Goal: Task Accomplishment & Management: Complete application form

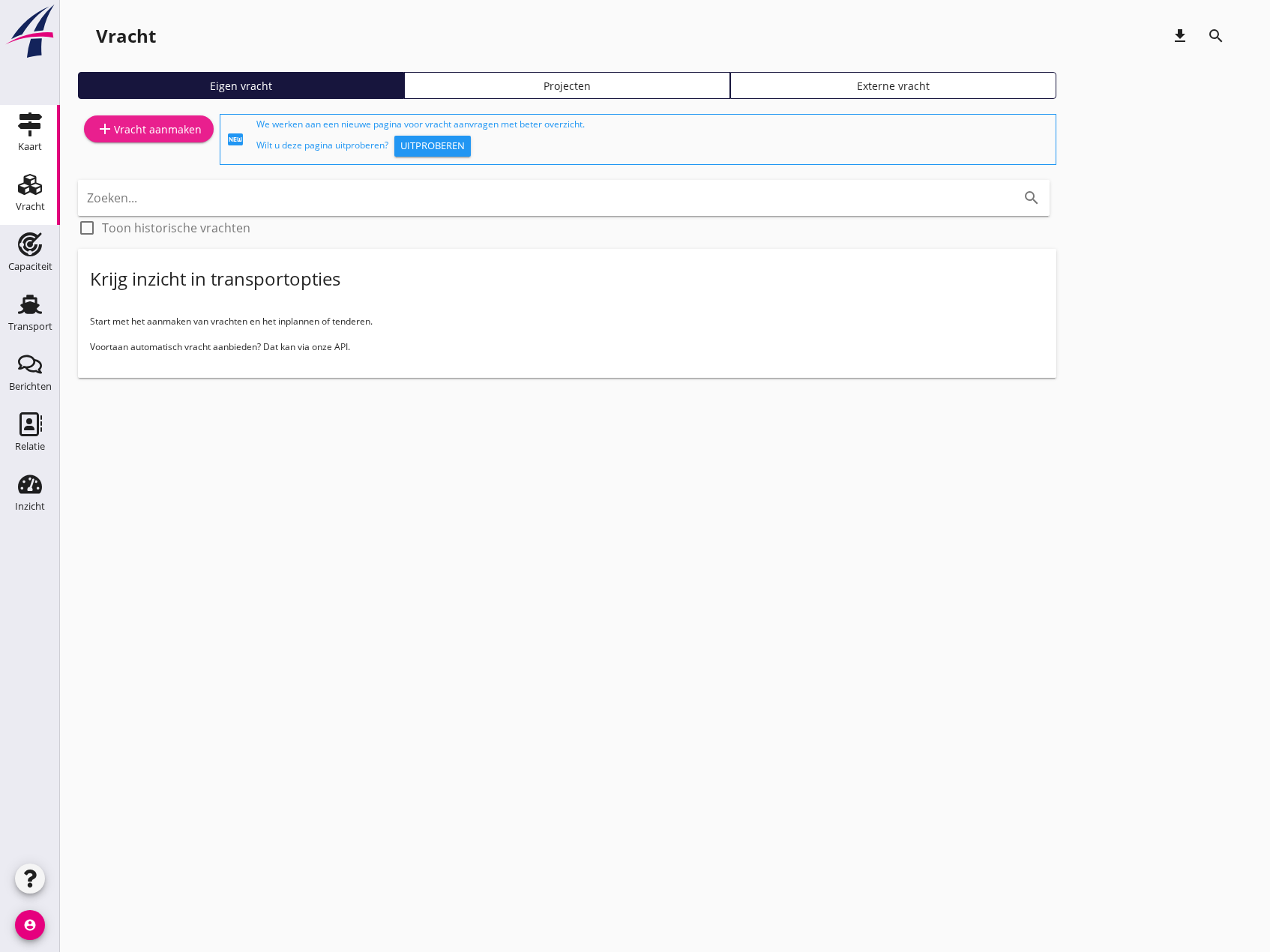
click at [149, 125] on div "add Vracht aanmaken" at bounding box center [149, 129] width 105 height 18
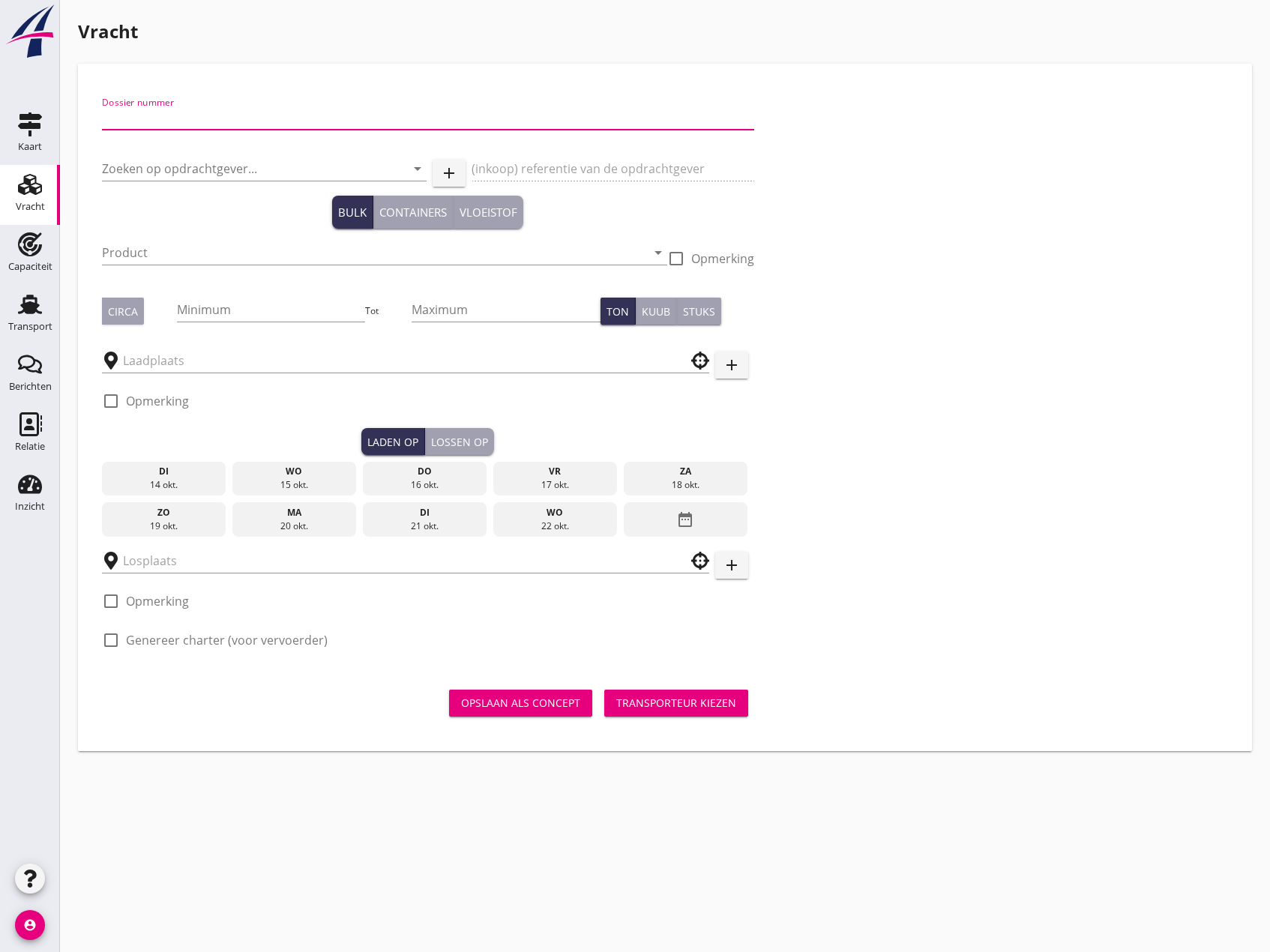
click at [202, 117] on input "Dossier nummer" at bounding box center [428, 118] width 652 height 24
click at [248, 115] on input "Dossier nummer" at bounding box center [428, 118] width 652 height 24
type input "20250731"
click at [228, 171] on input "Zoeken op opdrachtgever..." at bounding box center [243, 169] width 282 height 24
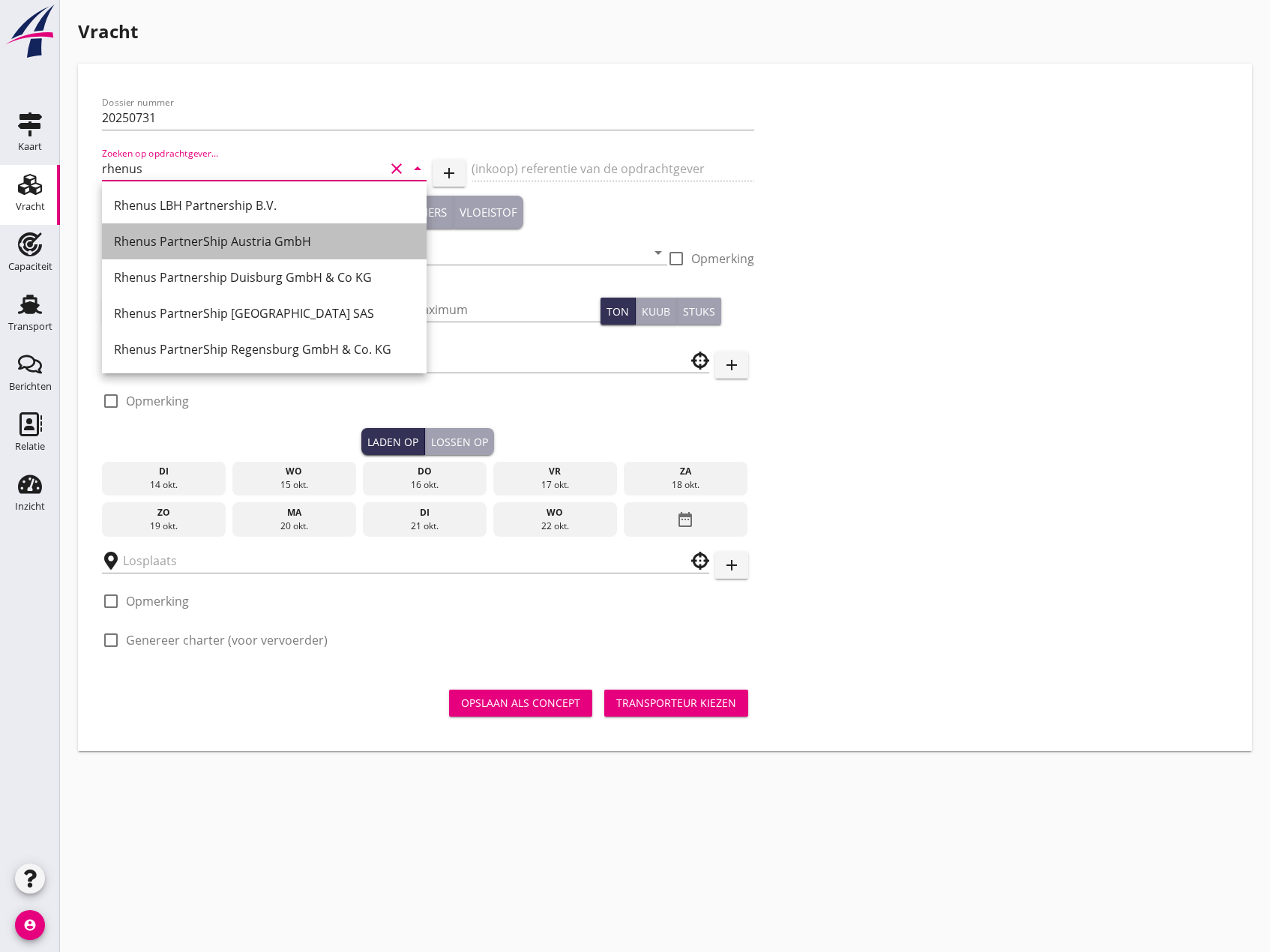
click at [202, 236] on div "Rhenus PartnerShip Austria GmbH" at bounding box center [264, 241] width 300 height 18
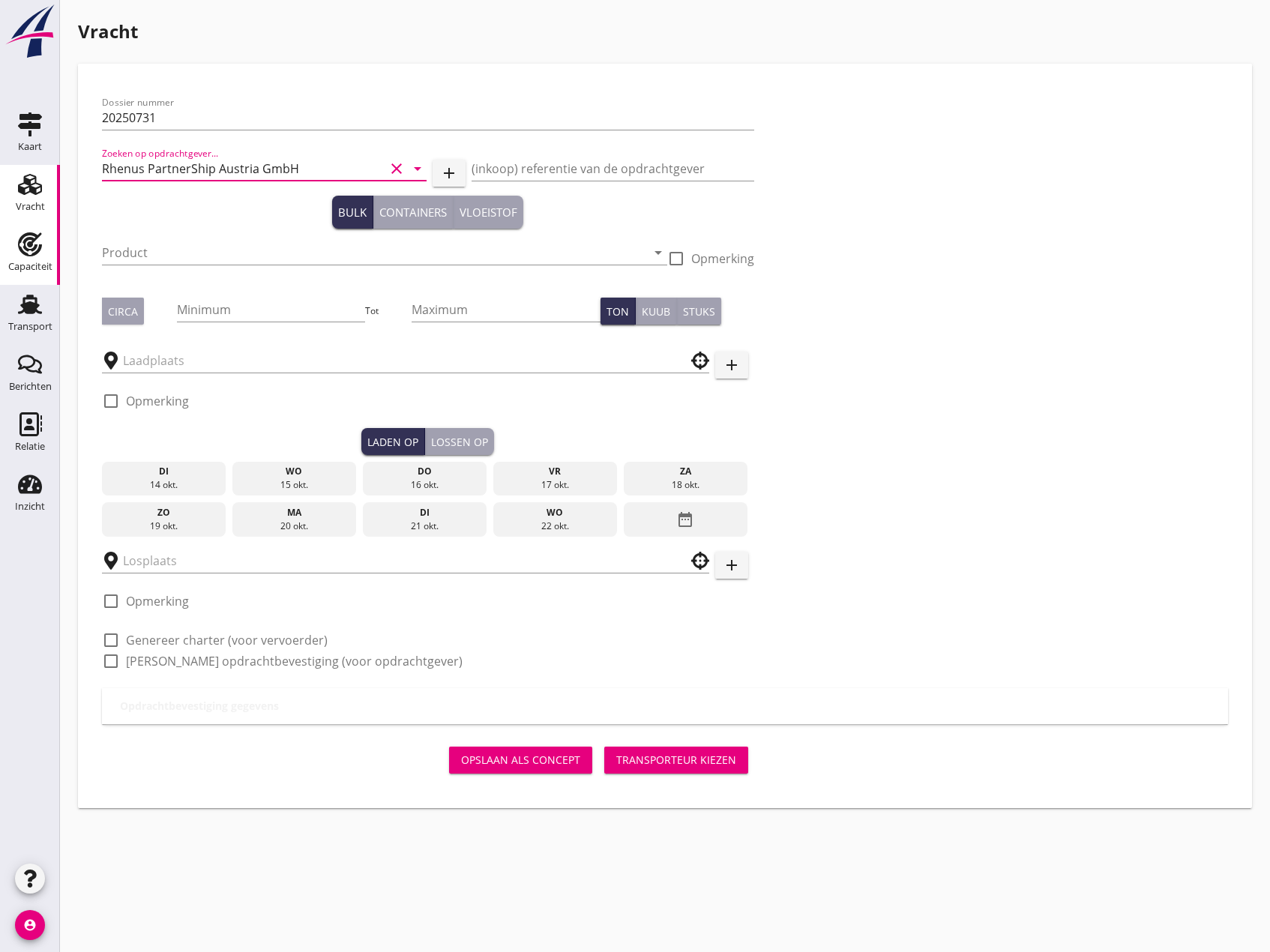
type input "Rhenus PartnerShip Austria GmbH"
click at [218, 243] on input "Product" at bounding box center [374, 253] width 545 height 24
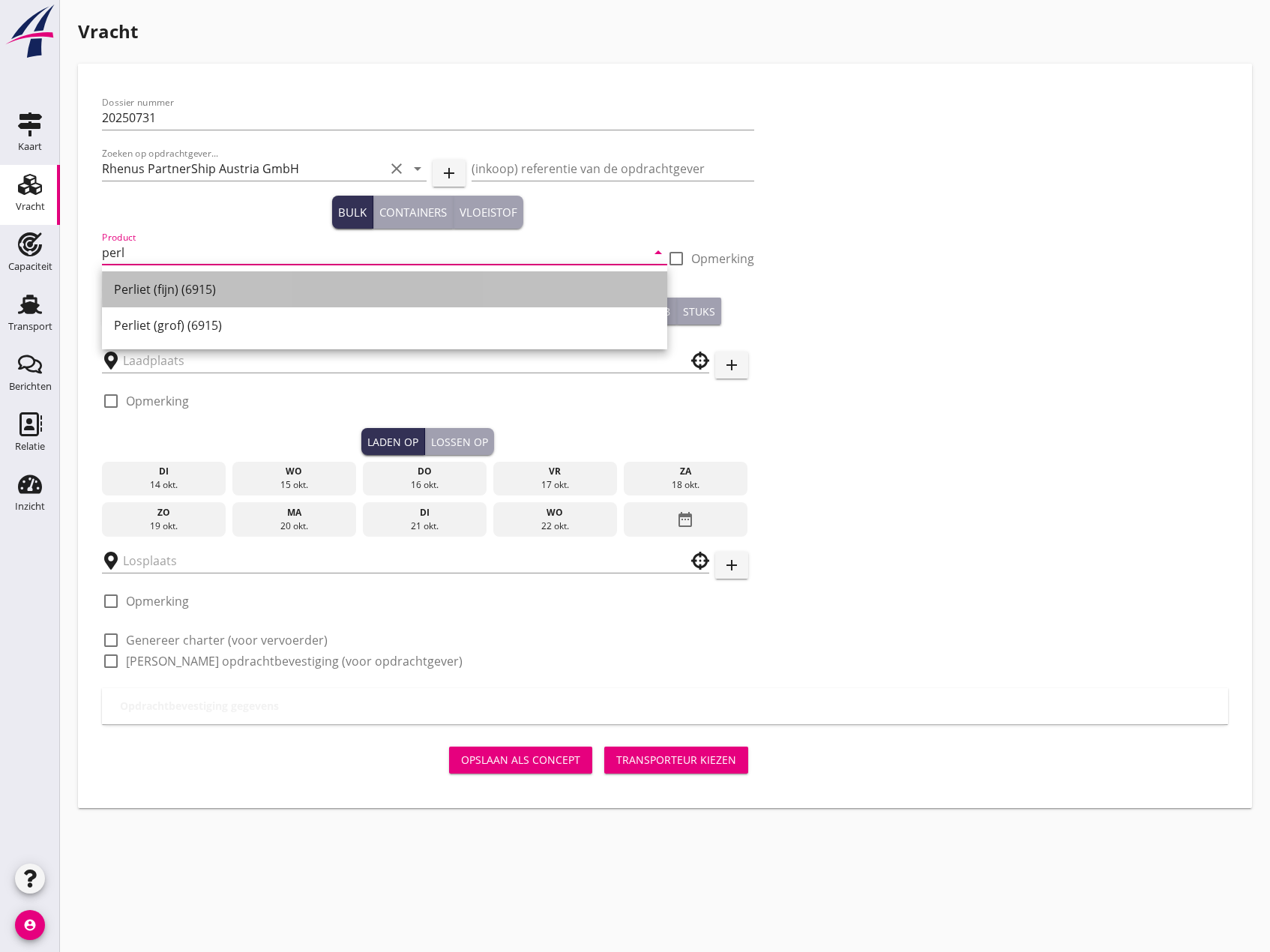
click at [149, 291] on div "Perliet (fijn) (6915)" at bounding box center [384, 290] width 541 height 18
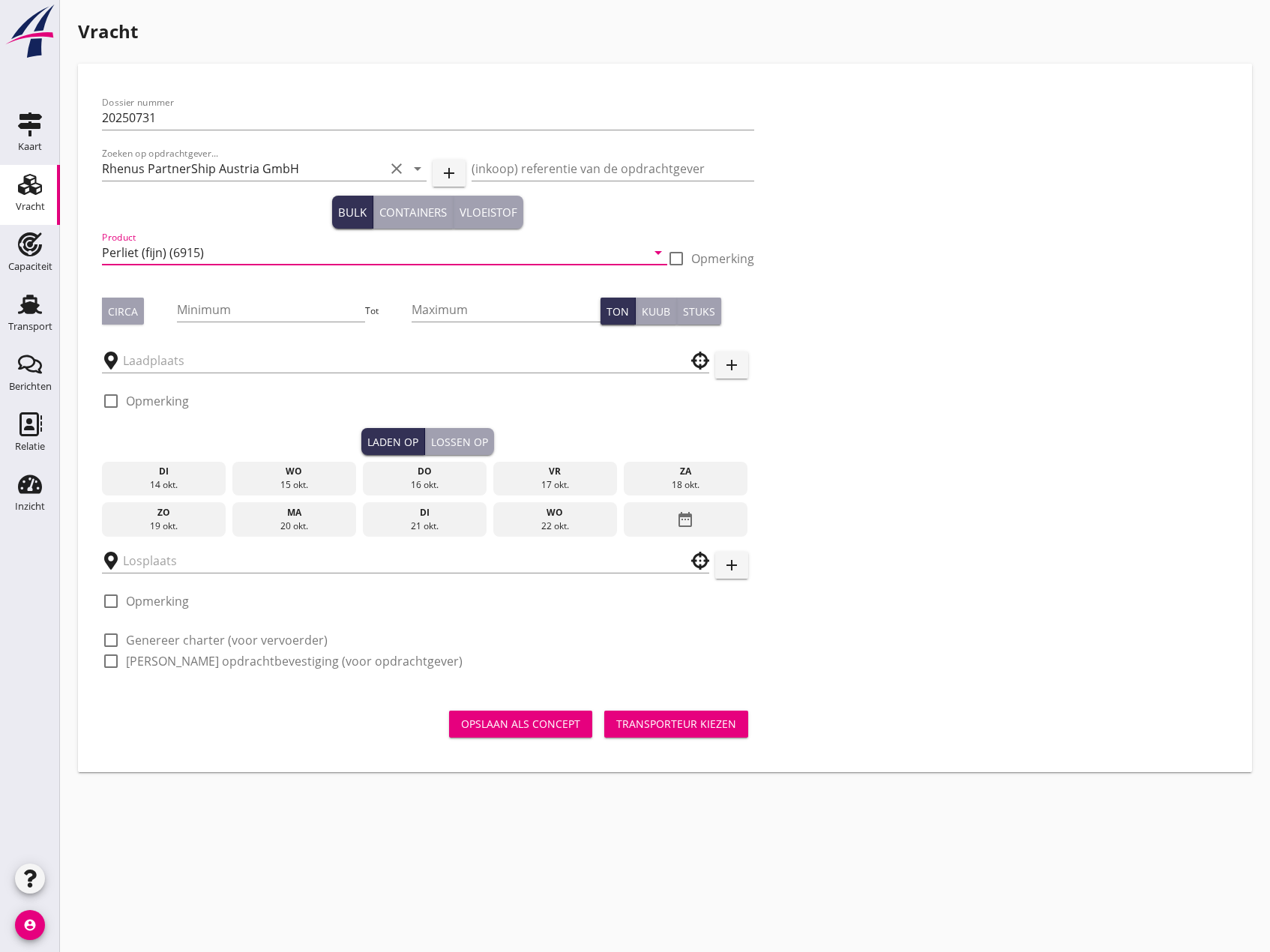
click at [170, 252] on input "Perliet (fijn) (6915)" at bounding box center [374, 253] width 545 height 24
type input "Vermiculite (6915)"
click at [232, 316] on input "Minimum" at bounding box center [271, 310] width 189 height 24
type input "400"
click at [446, 305] on input "Maximum" at bounding box center [506, 310] width 189 height 24
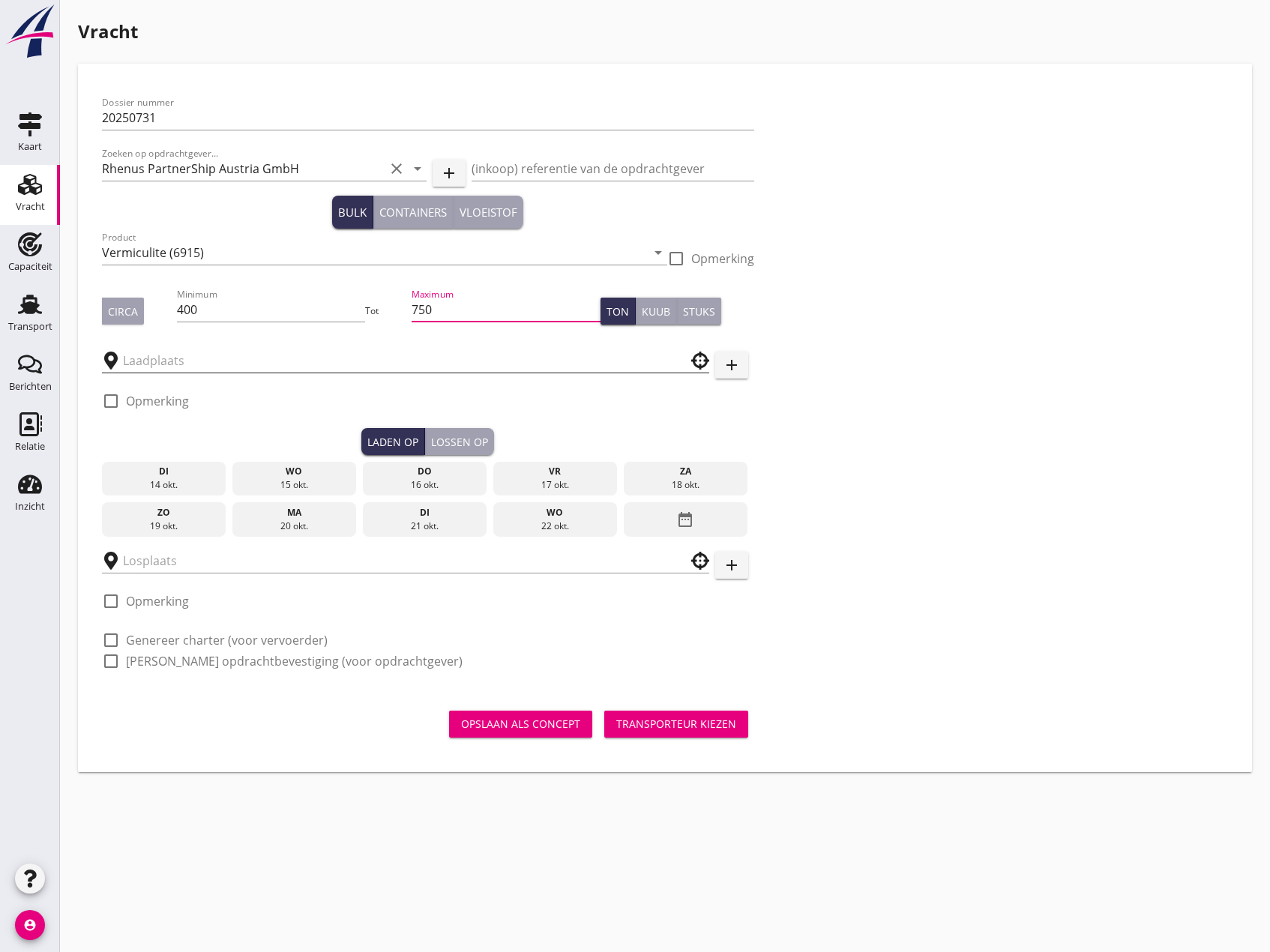
type input "750"
click at [306, 356] on input "text" at bounding box center [395, 361] width 545 height 24
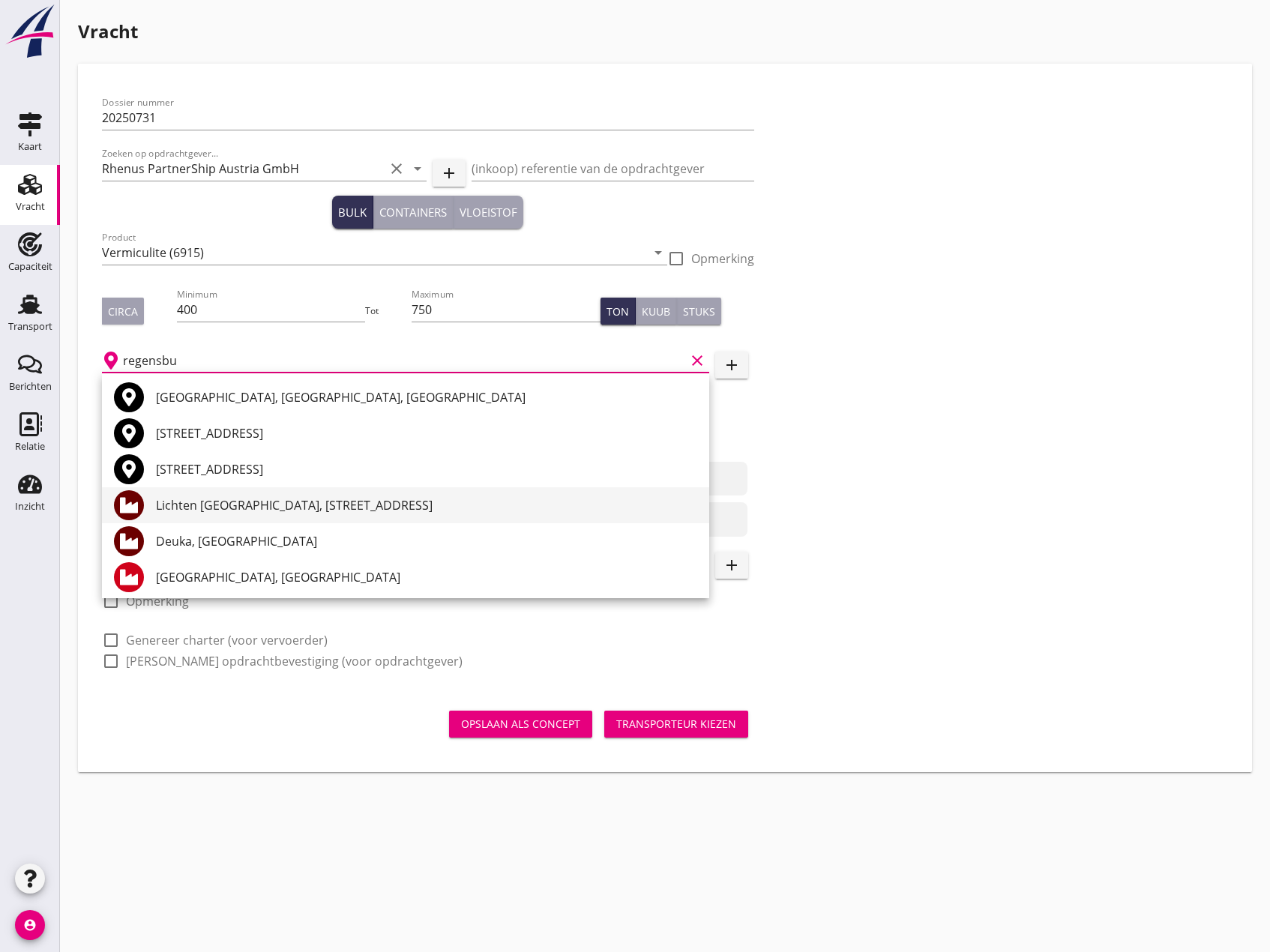
scroll to position [75, 0]
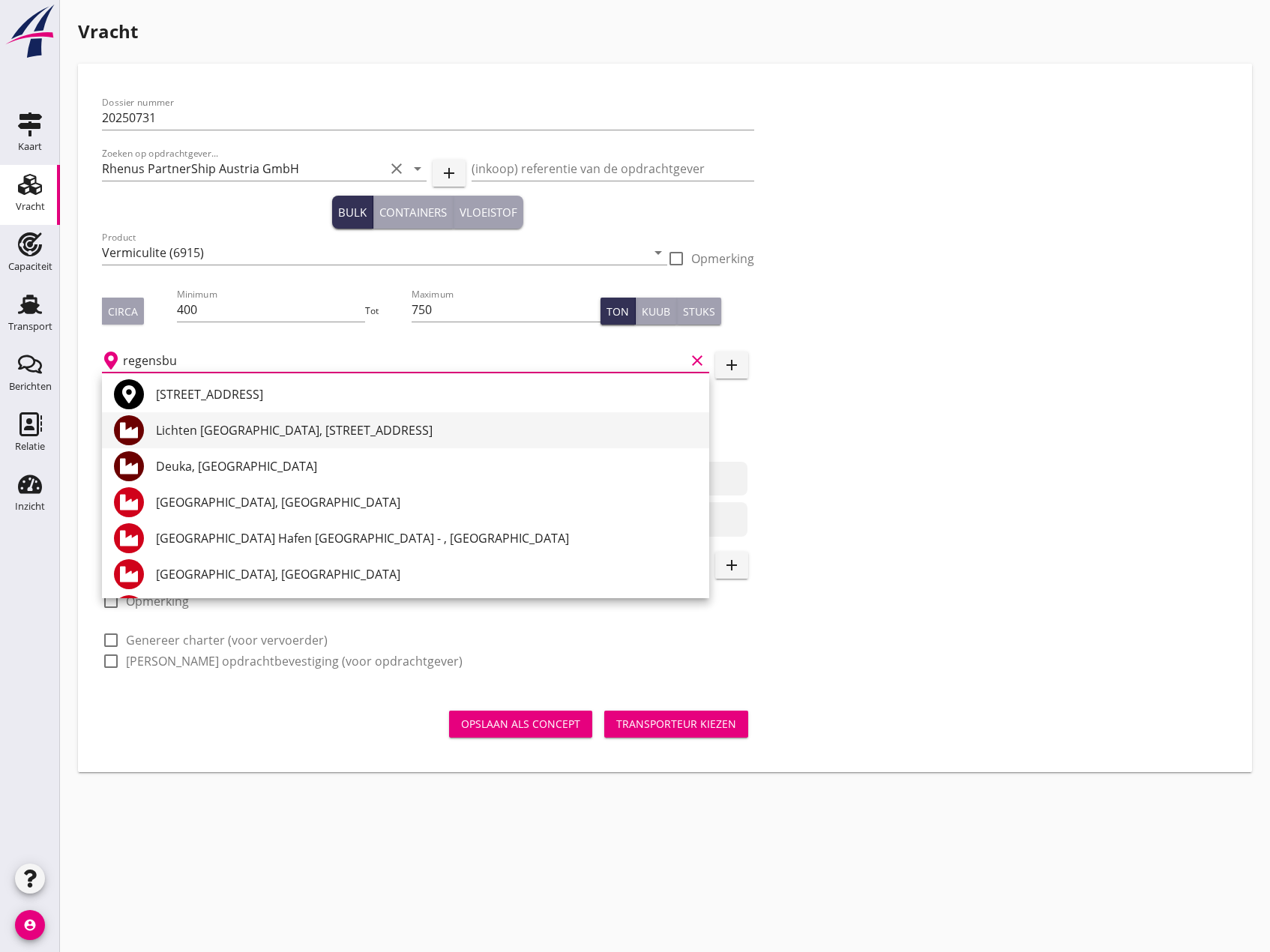
click at [286, 420] on div "Lichten [GEOGRAPHIC_DATA], [STREET_ADDRESS]" at bounding box center [426, 430] width 541 height 36
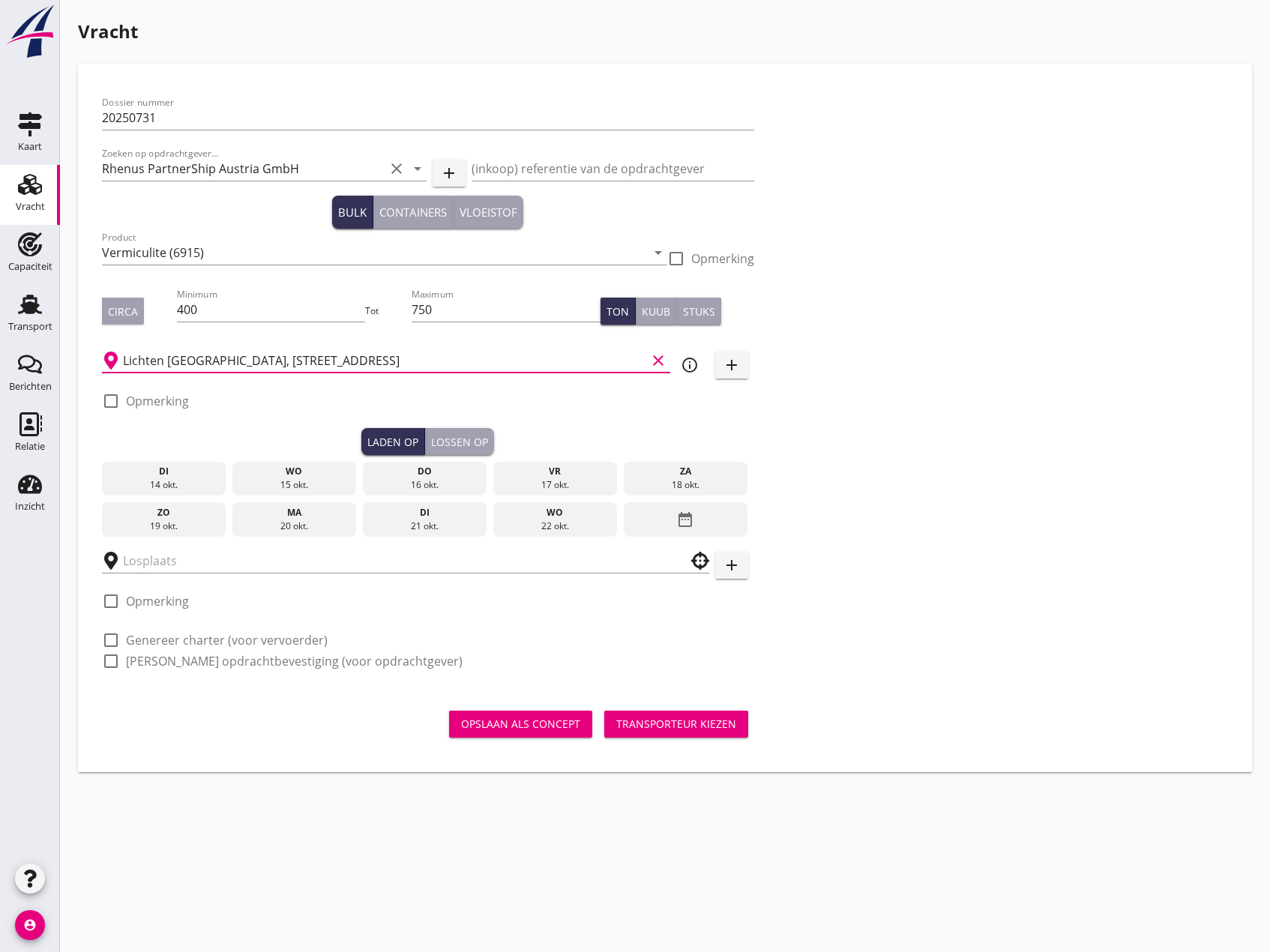
type input "Lichten [GEOGRAPHIC_DATA], [STREET_ADDRESS]"
click at [114, 400] on div at bounding box center [110, 401] width 25 height 25
checkbox input "true"
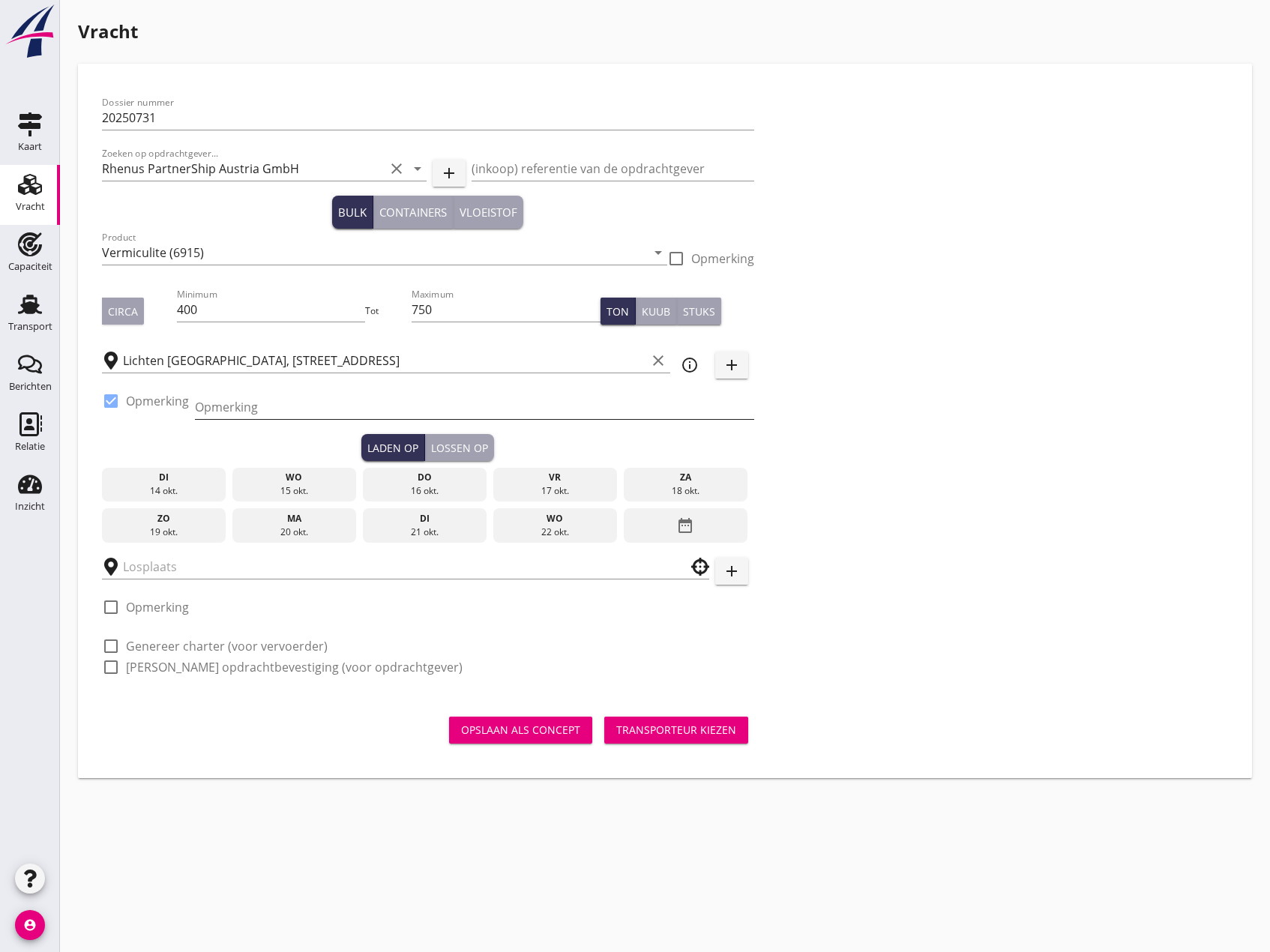
click at [225, 414] on input "Opmerking" at bounding box center [474, 407] width 559 height 24
type input "c"
type input "16 coils + ca. 4-500 Ton Vermiculite uit de MS [PERSON_NAME]"
click at [426, 488] on div "16 okt." at bounding box center [425, 491] width 117 height 14
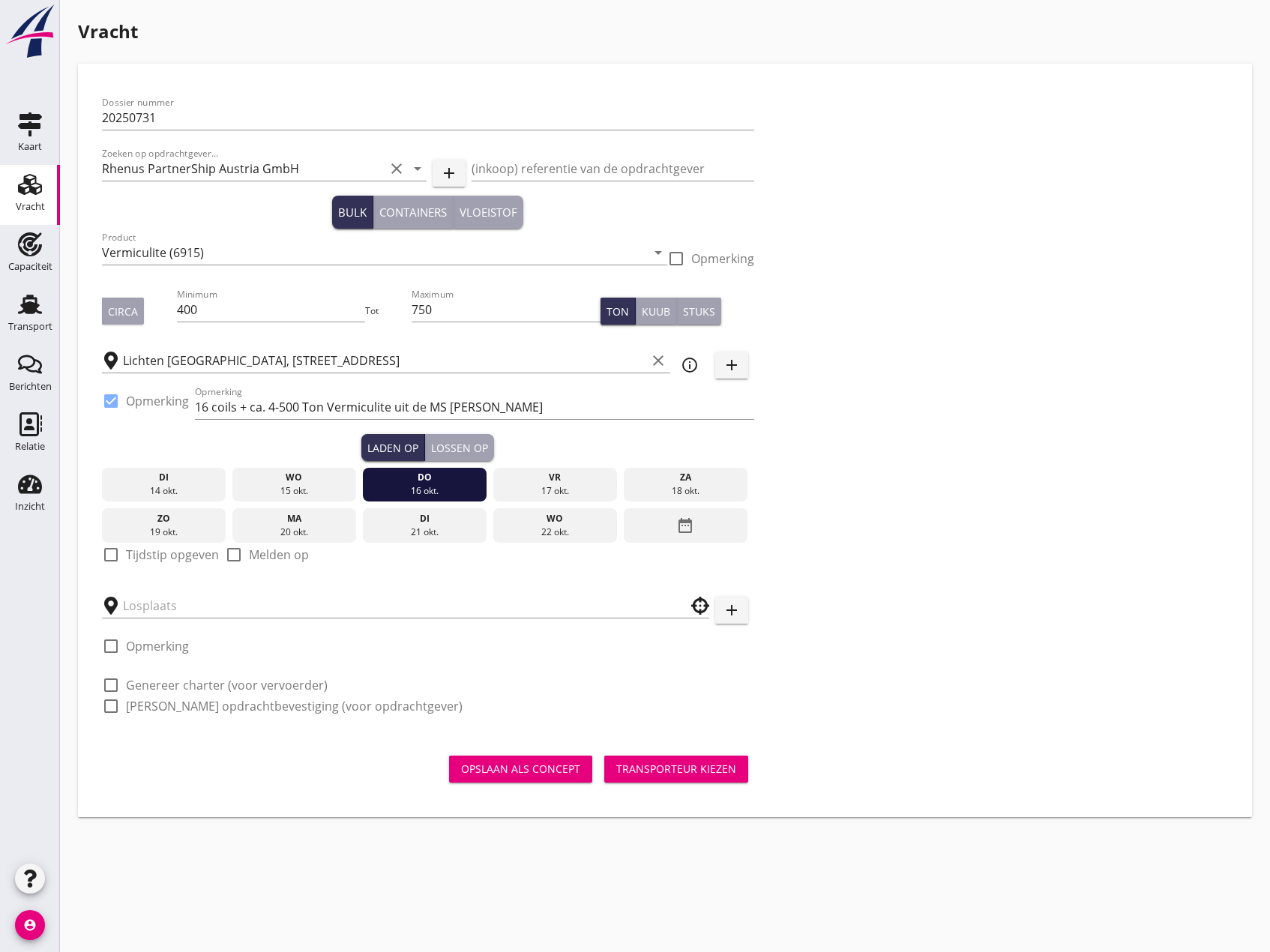
click at [111, 551] on div at bounding box center [110, 554] width 25 height 25
checkbox input "true"
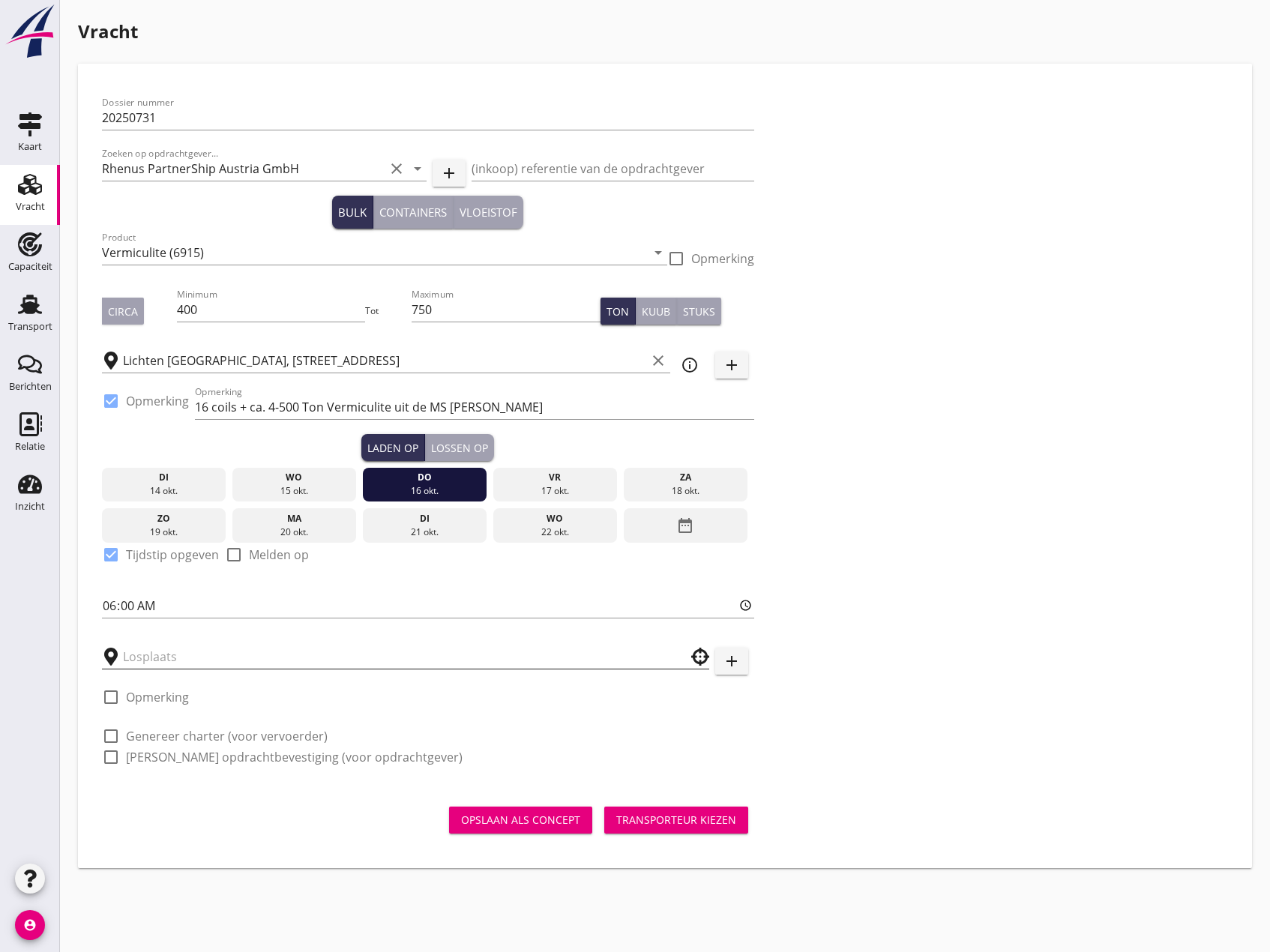
click at [204, 655] on input "text" at bounding box center [395, 657] width 545 height 24
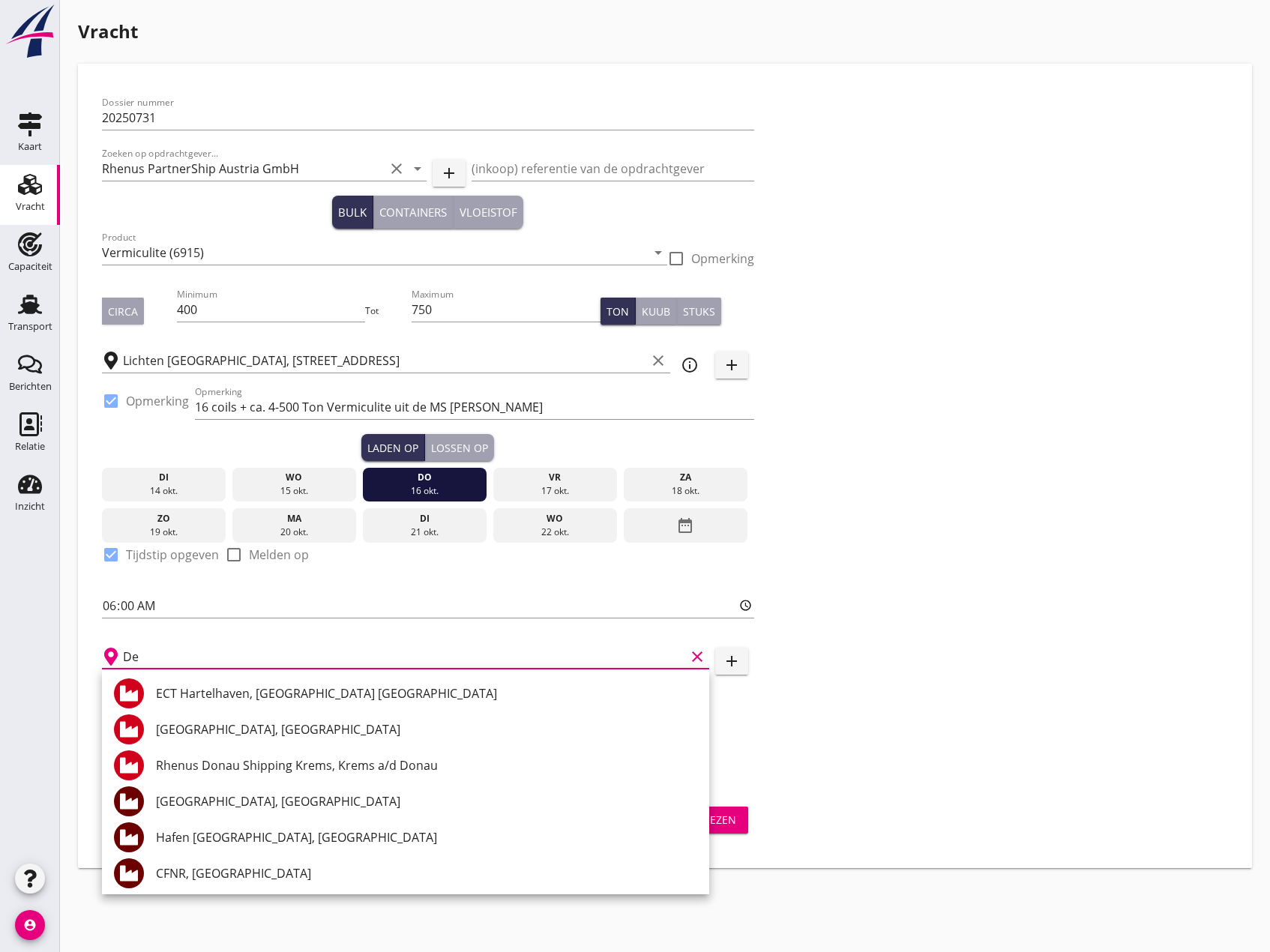
type input "D"
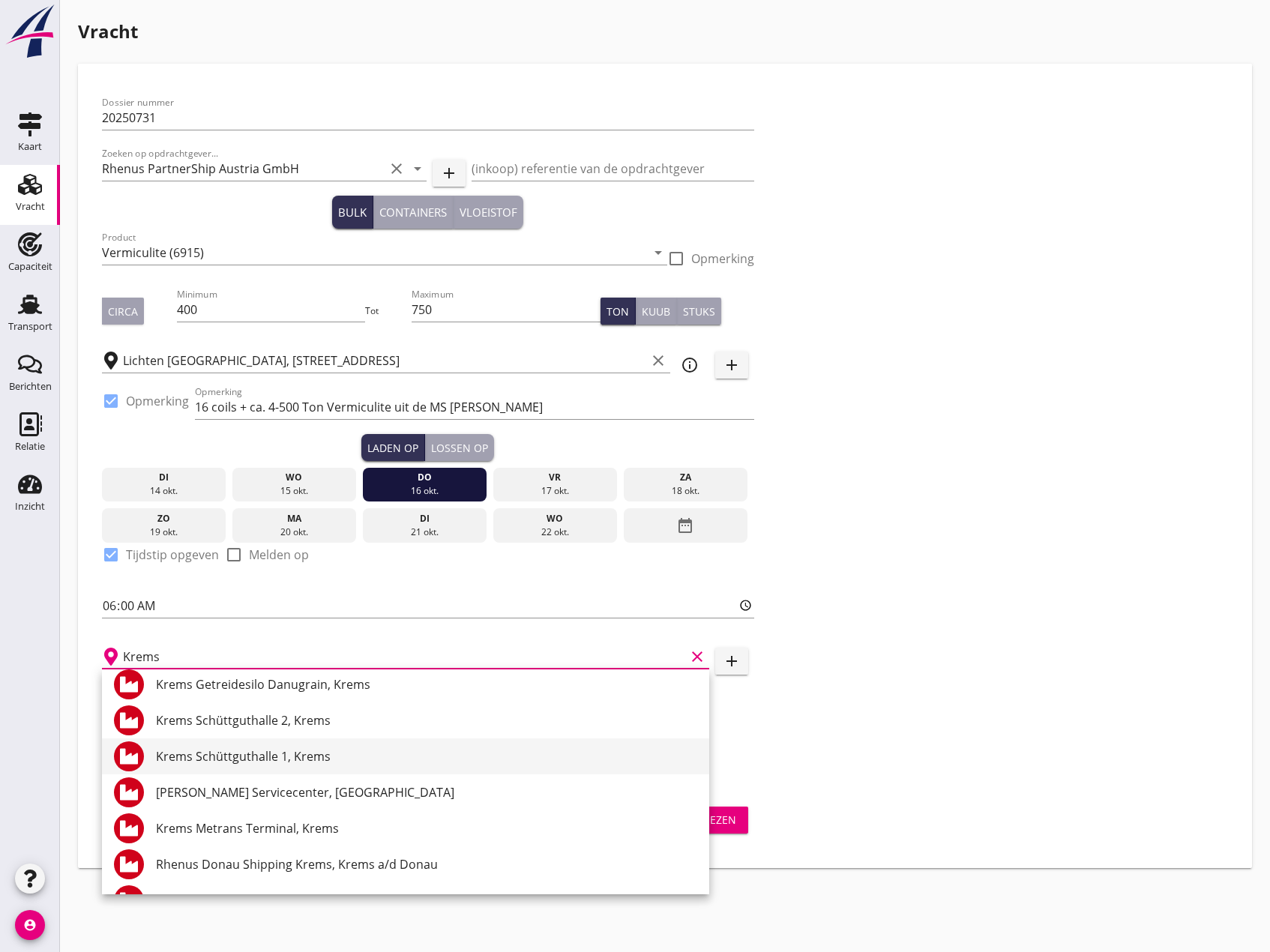
scroll to position [291, 0]
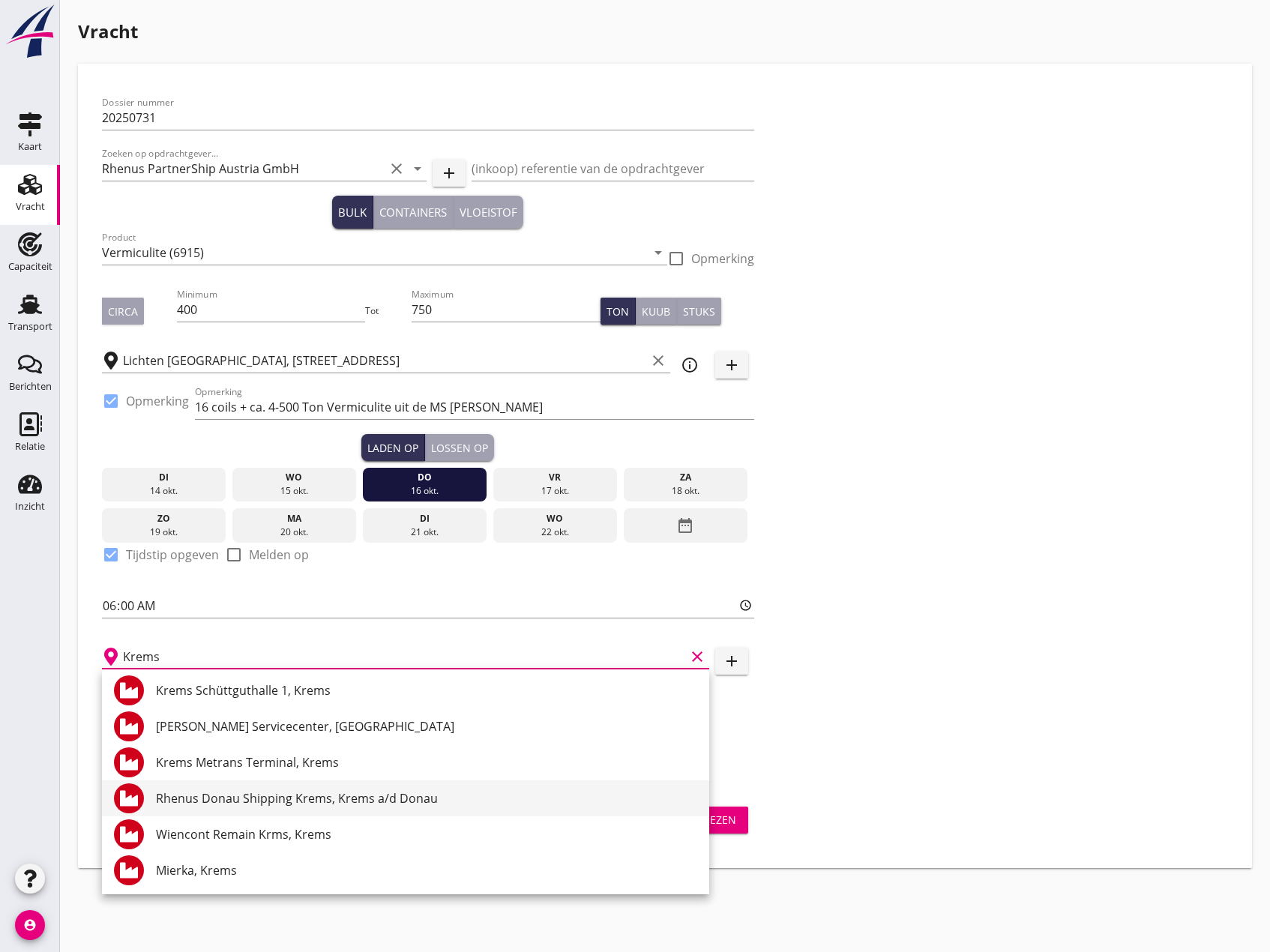
click at [311, 803] on div "Rhenus Donau Shipping Krems, Krems a/d Donau" at bounding box center [426, 799] width 541 height 18
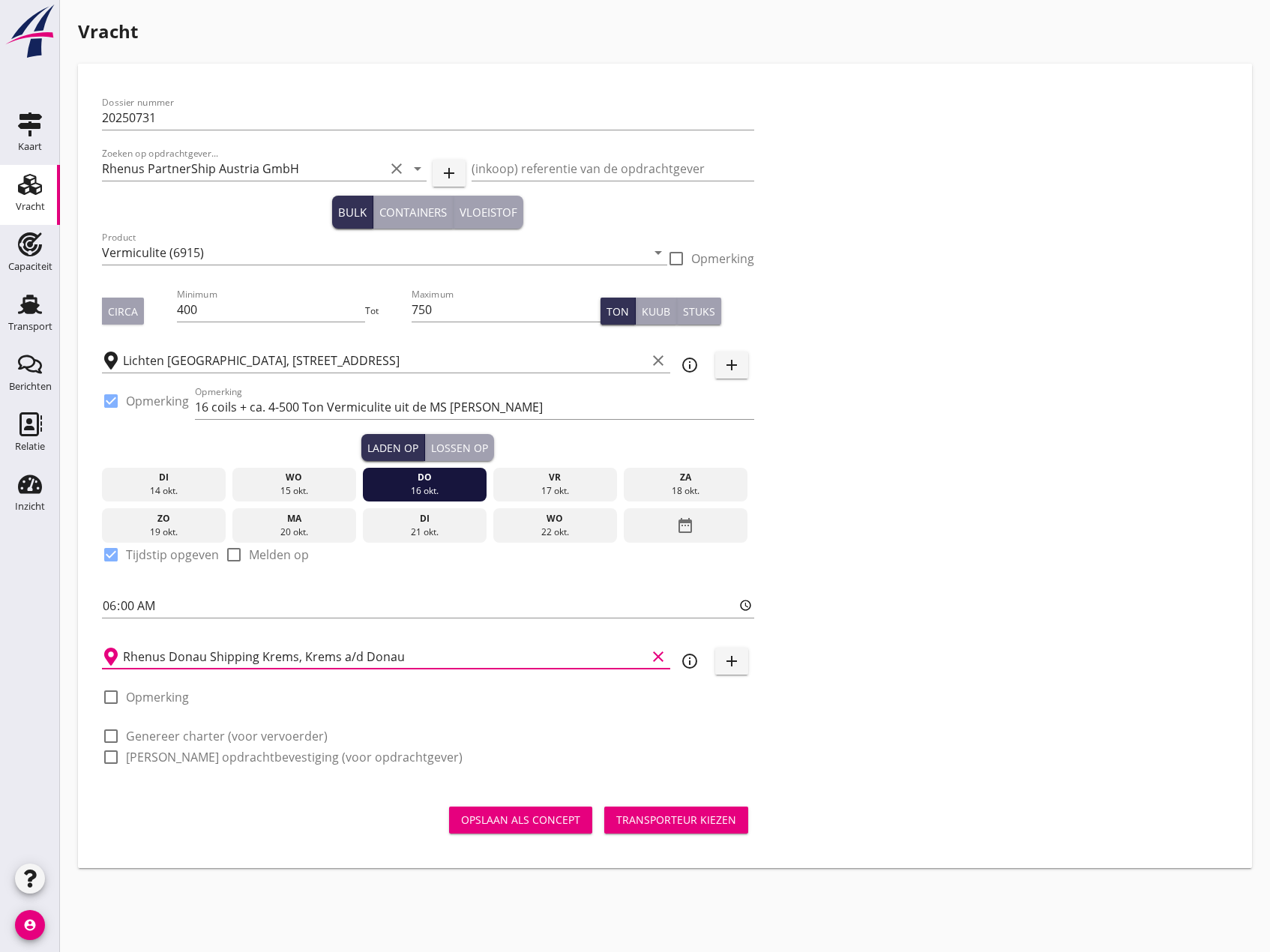
type input "Rhenus Donau Shipping Krems, Krems a/d Donau"
click at [463, 448] on div "Lossen op" at bounding box center [459, 447] width 57 height 15
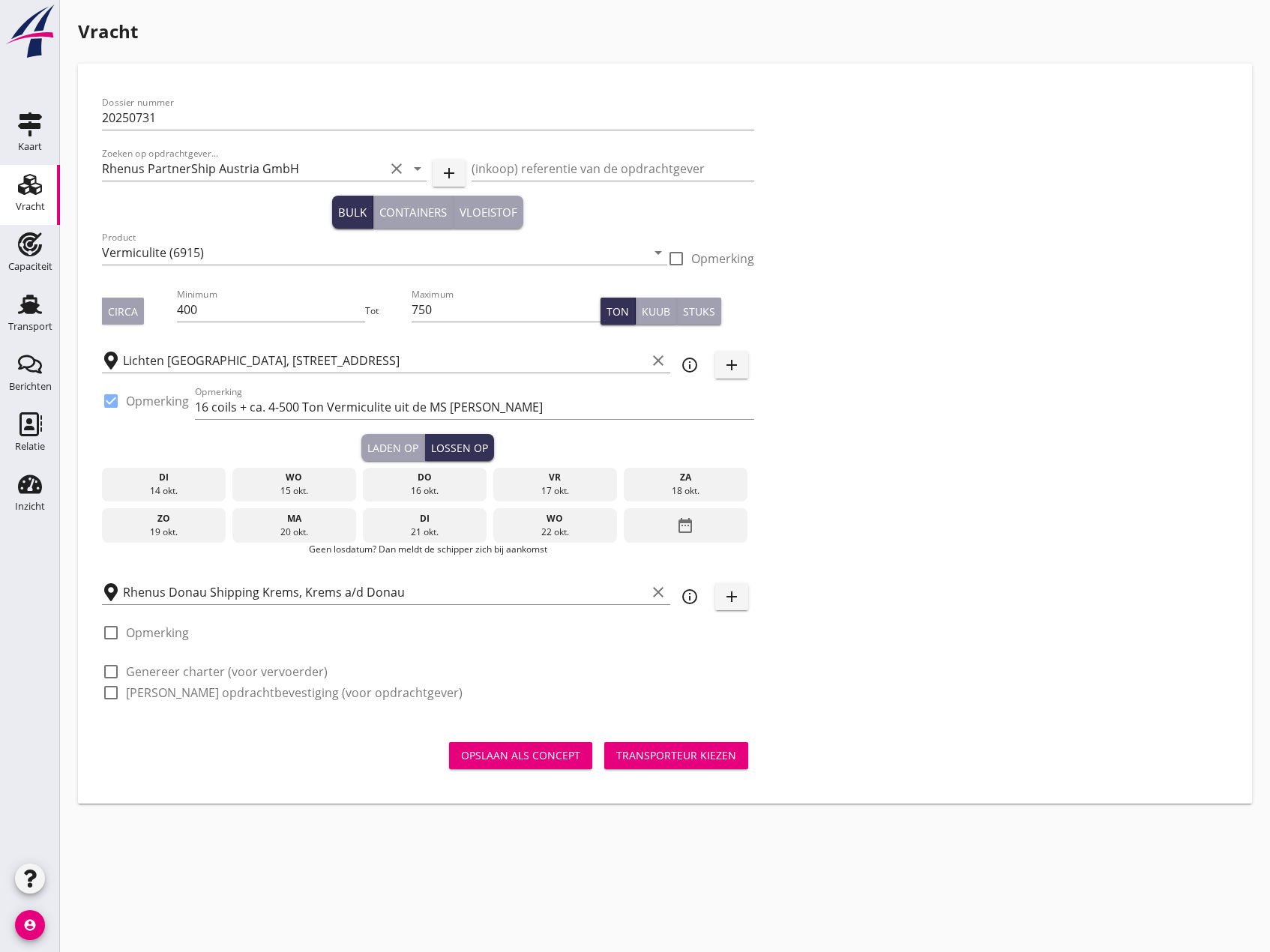
click at [307, 518] on div "ma" at bounding box center [295, 519] width 117 height 14
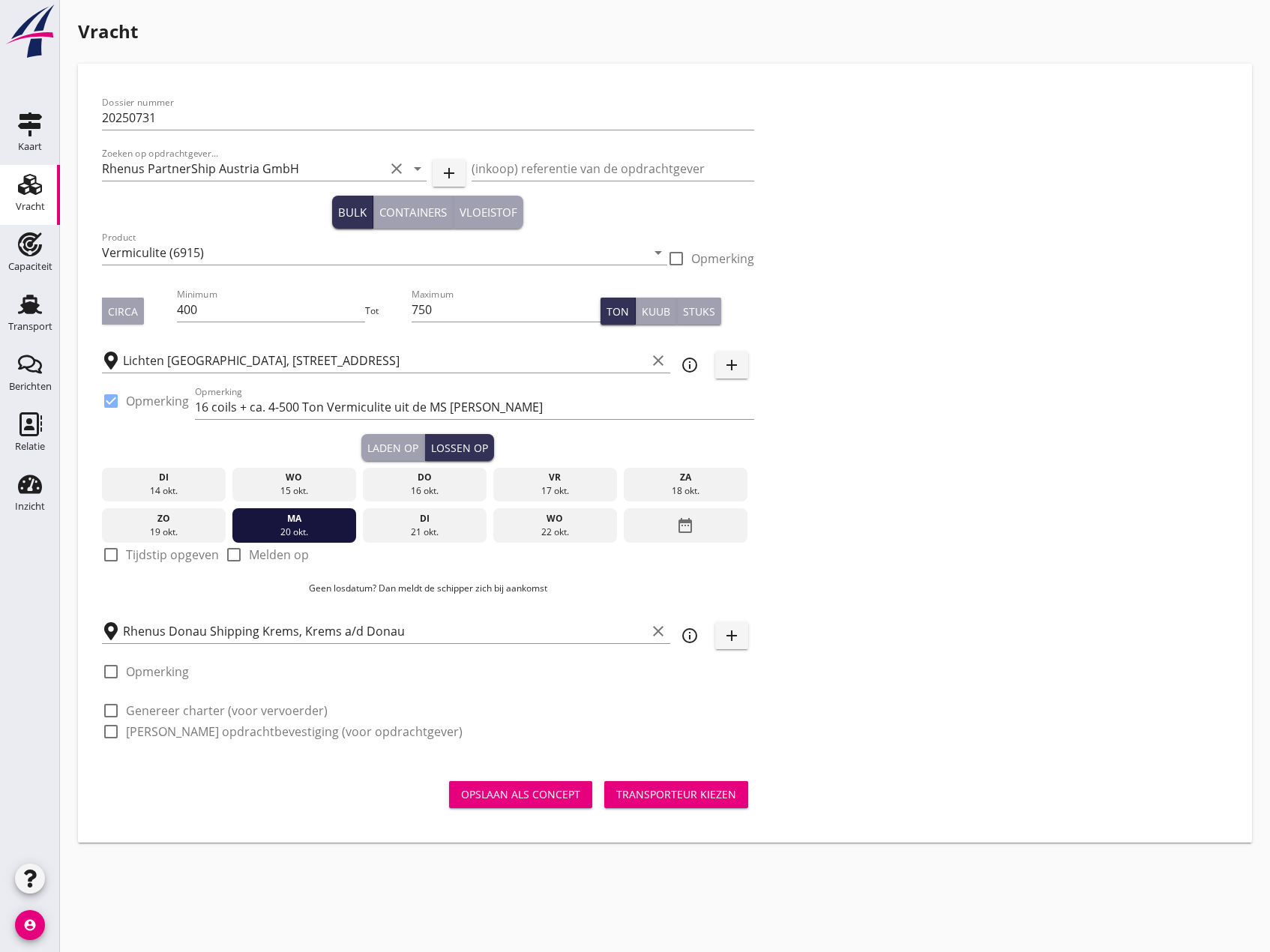
click at [110, 554] on div at bounding box center [110, 554] width 25 height 25
checkbox input "true"
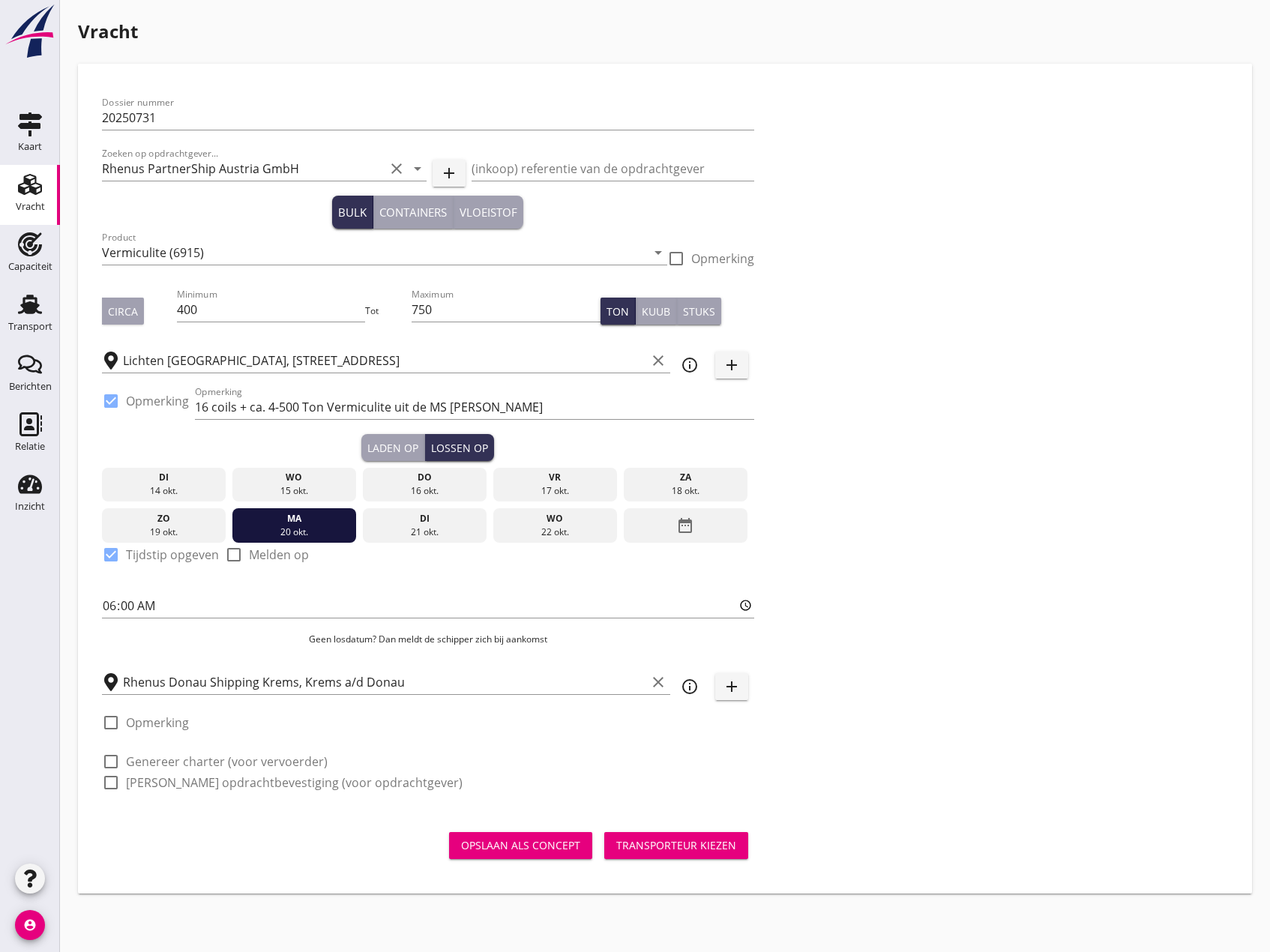
click at [114, 723] on div at bounding box center [110, 722] width 25 height 25
checkbox input "true"
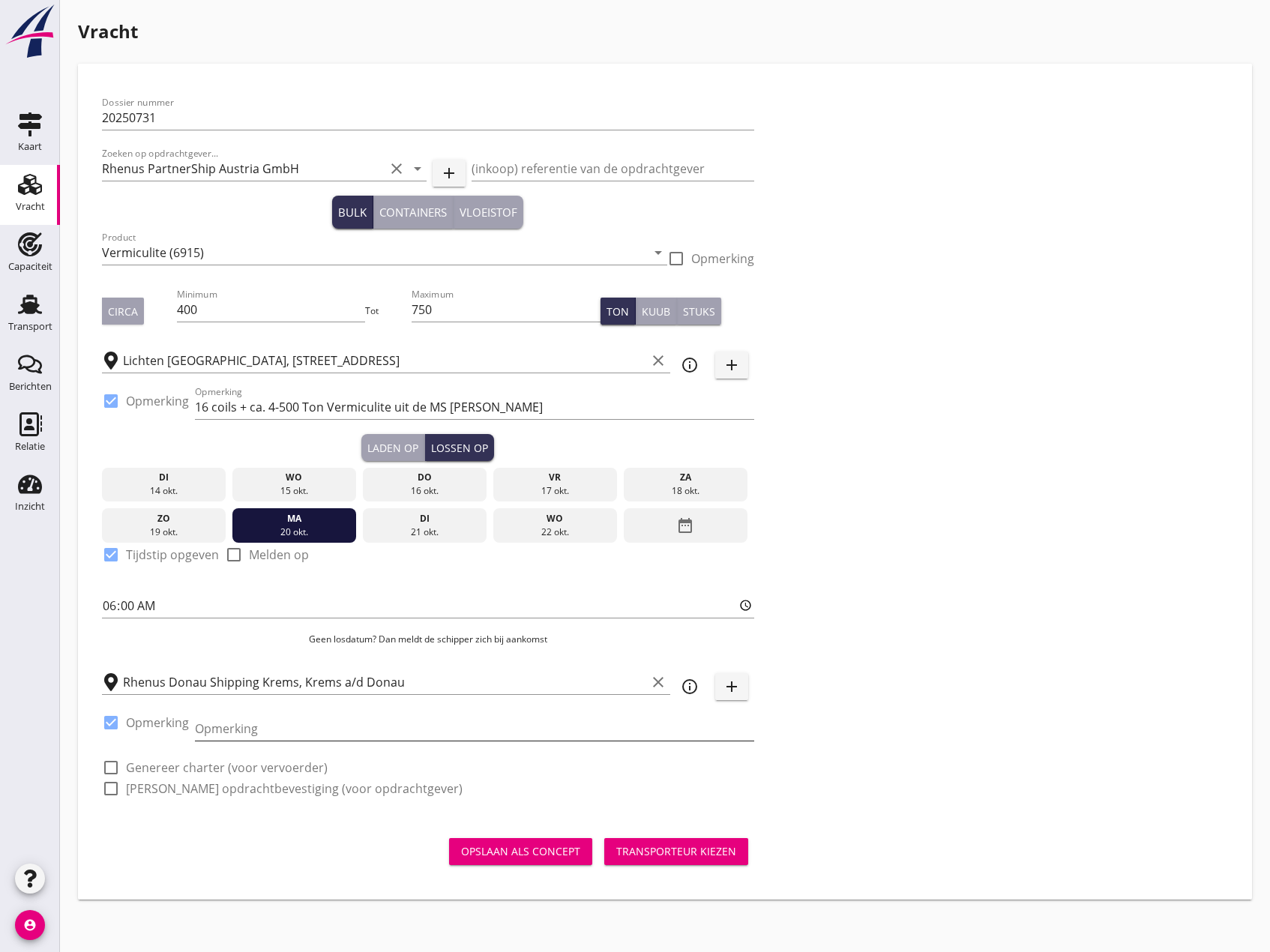
click at [229, 730] on input "Opmerking" at bounding box center [474, 729] width 559 height 24
type input "+ 16 Coils op [DATE] in [GEOGRAPHIC_DATA]"
click at [114, 766] on div at bounding box center [110, 767] width 25 height 25
checkbox input "true"
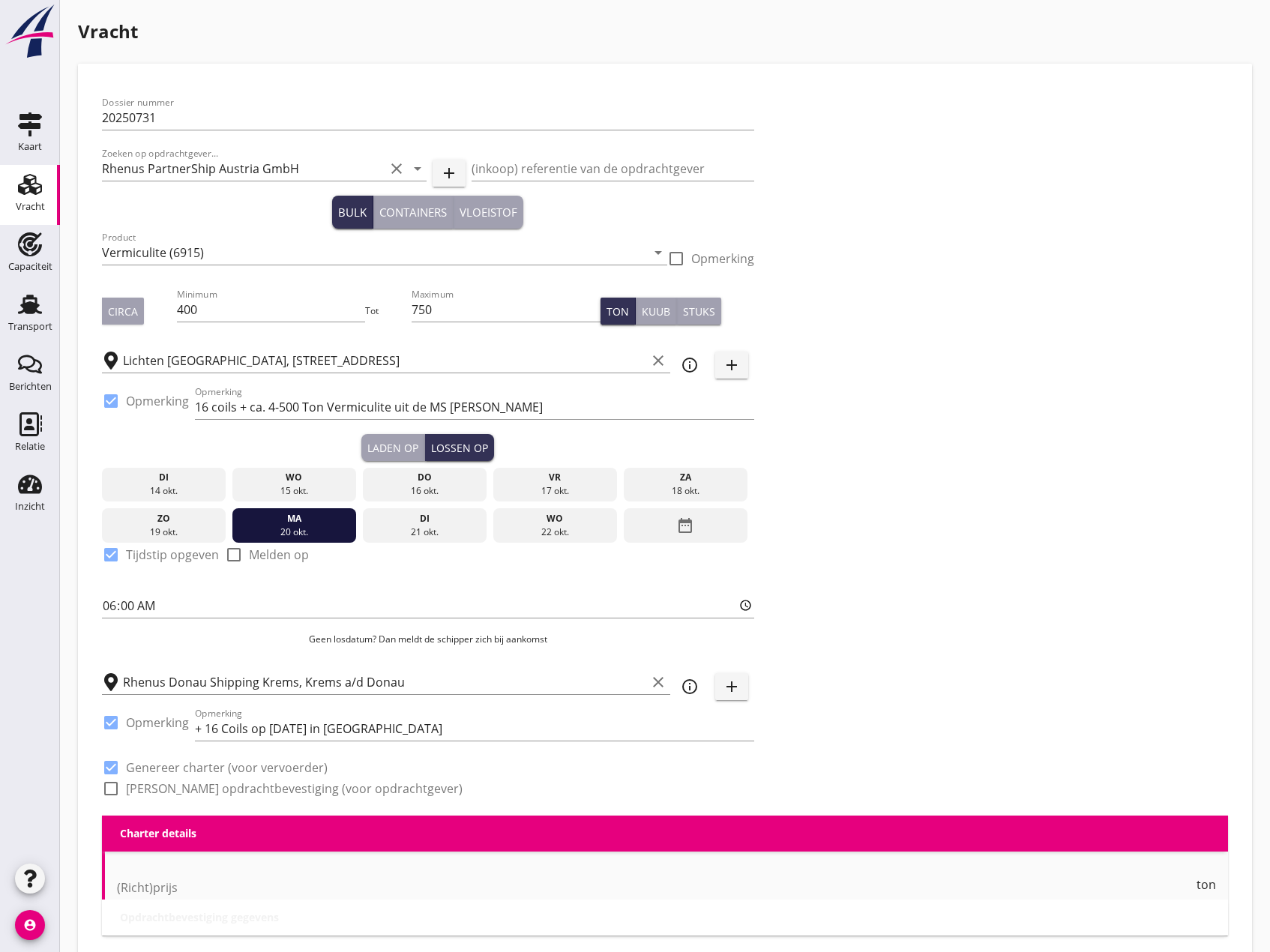
click at [119, 788] on div at bounding box center [110, 788] width 25 height 25
checkbox input "true"
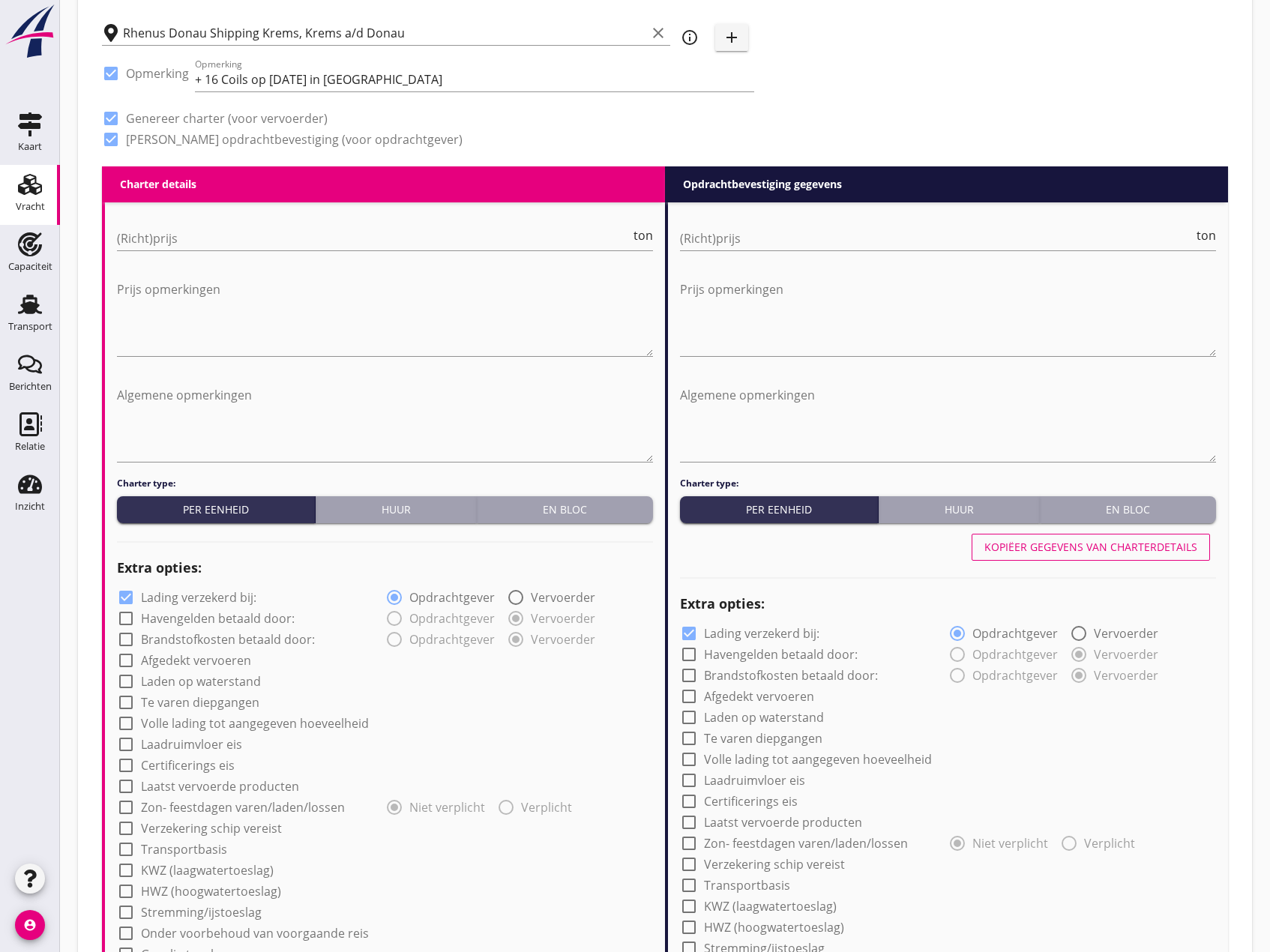
scroll to position [675, 0]
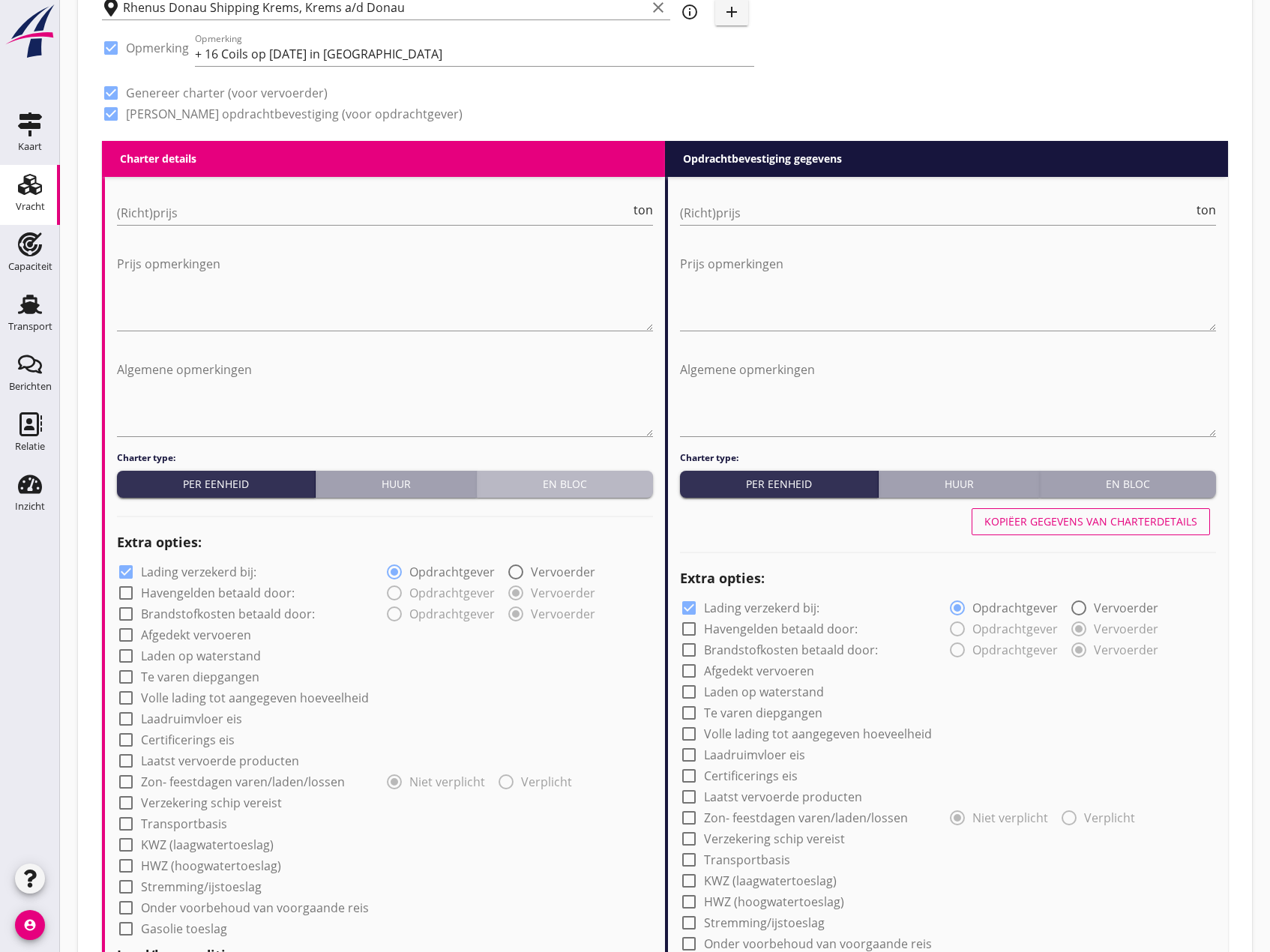
click at [575, 488] on div "En bloc" at bounding box center [565, 484] width 164 height 15
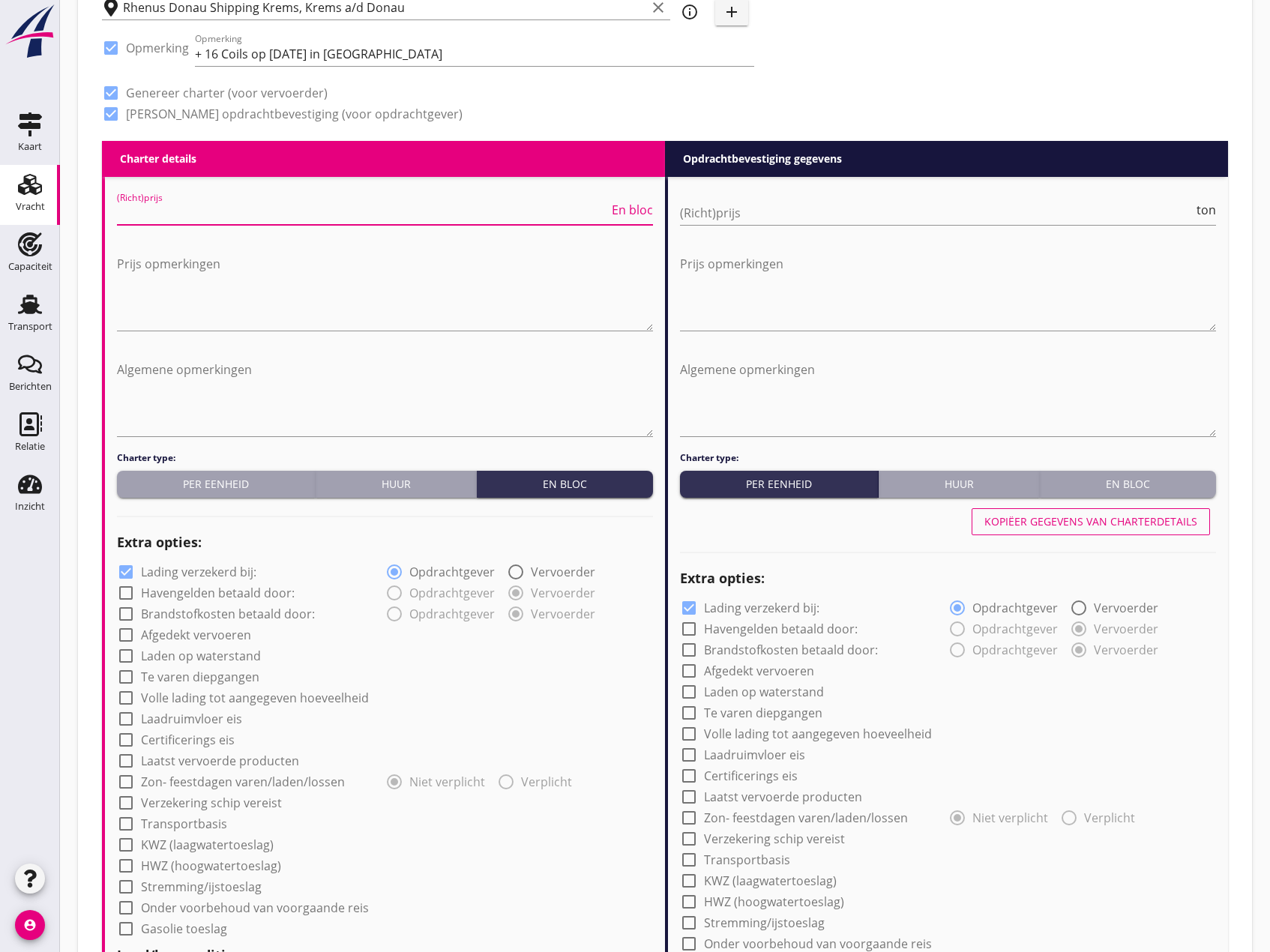
click at [183, 207] on input "(Richt)prijs" at bounding box center [363, 213] width 492 height 24
type input "11000"
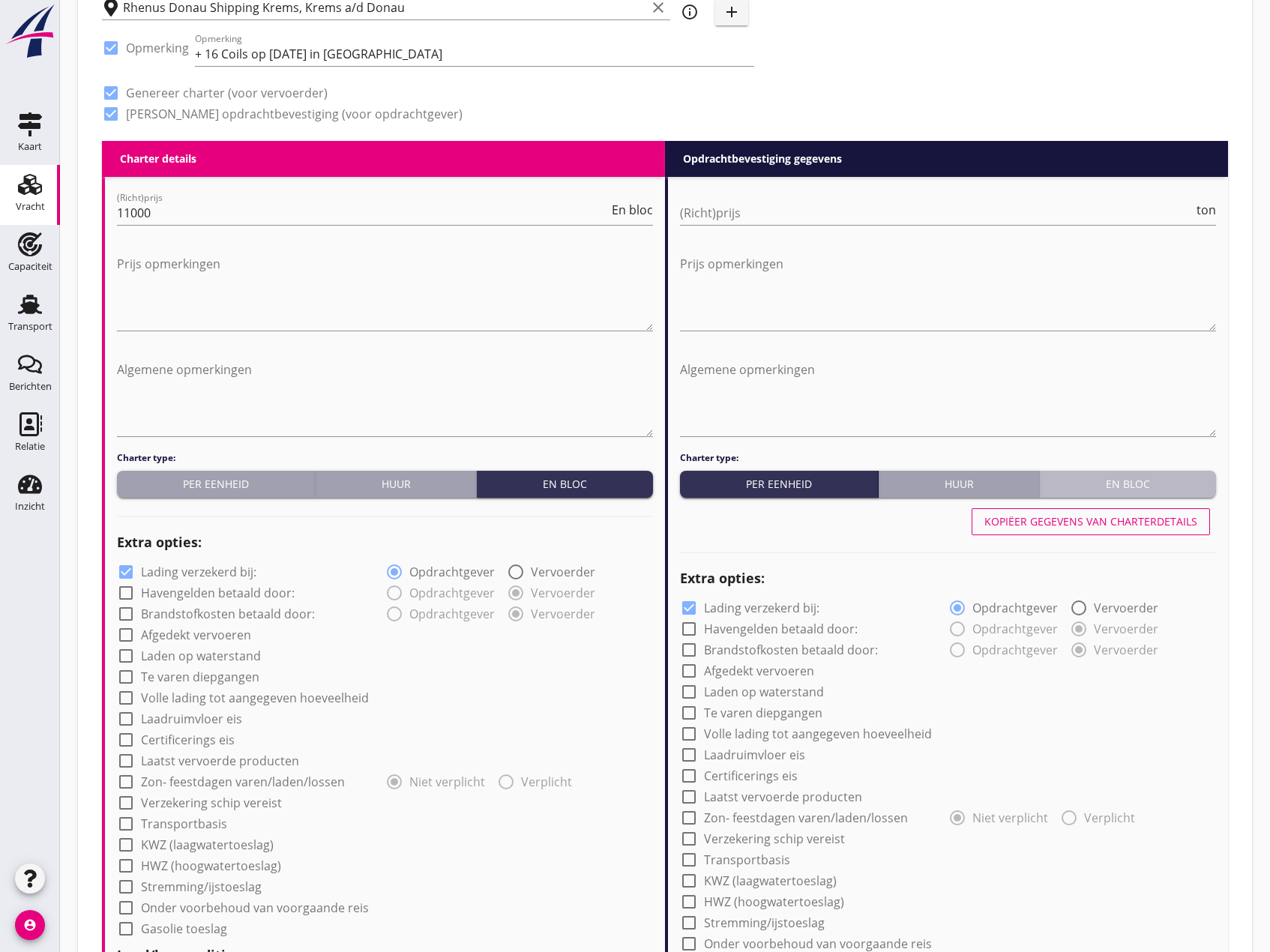
click at [1163, 483] on div "En bloc" at bounding box center [1128, 484] width 164 height 15
click at [825, 221] on input "(Richt)prijs" at bounding box center [926, 213] width 492 height 24
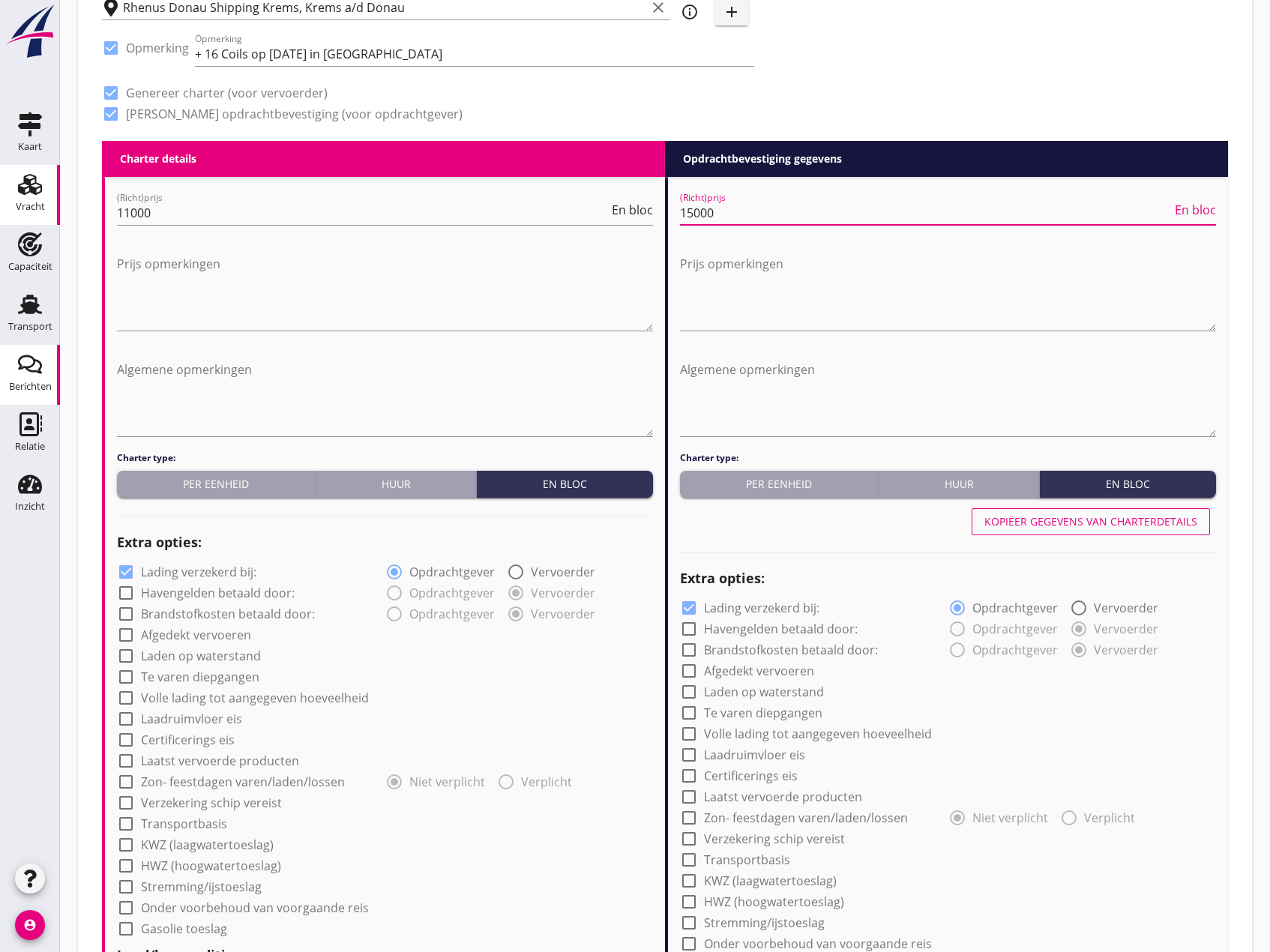
type input "15000"
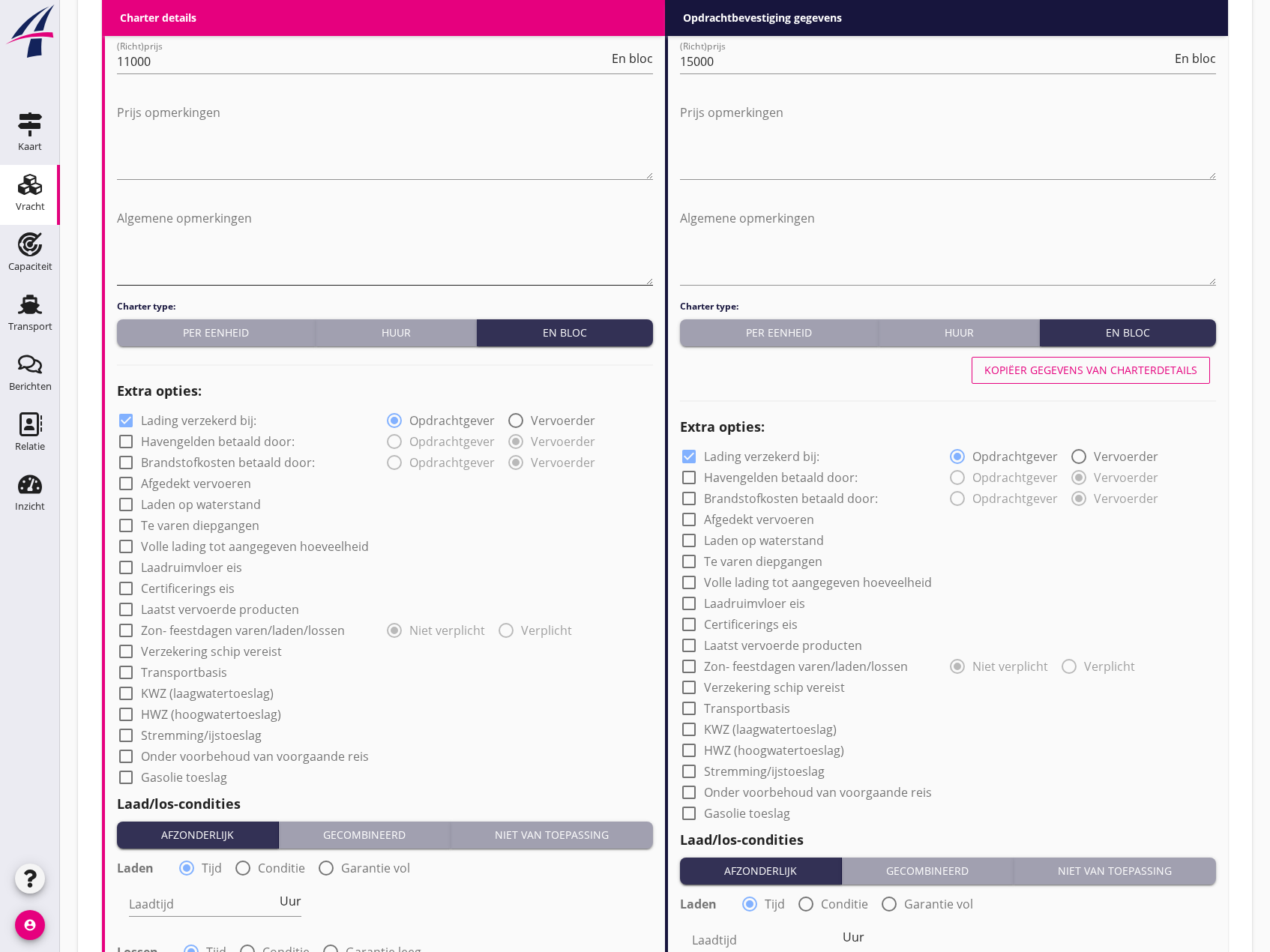
scroll to position [825, 0]
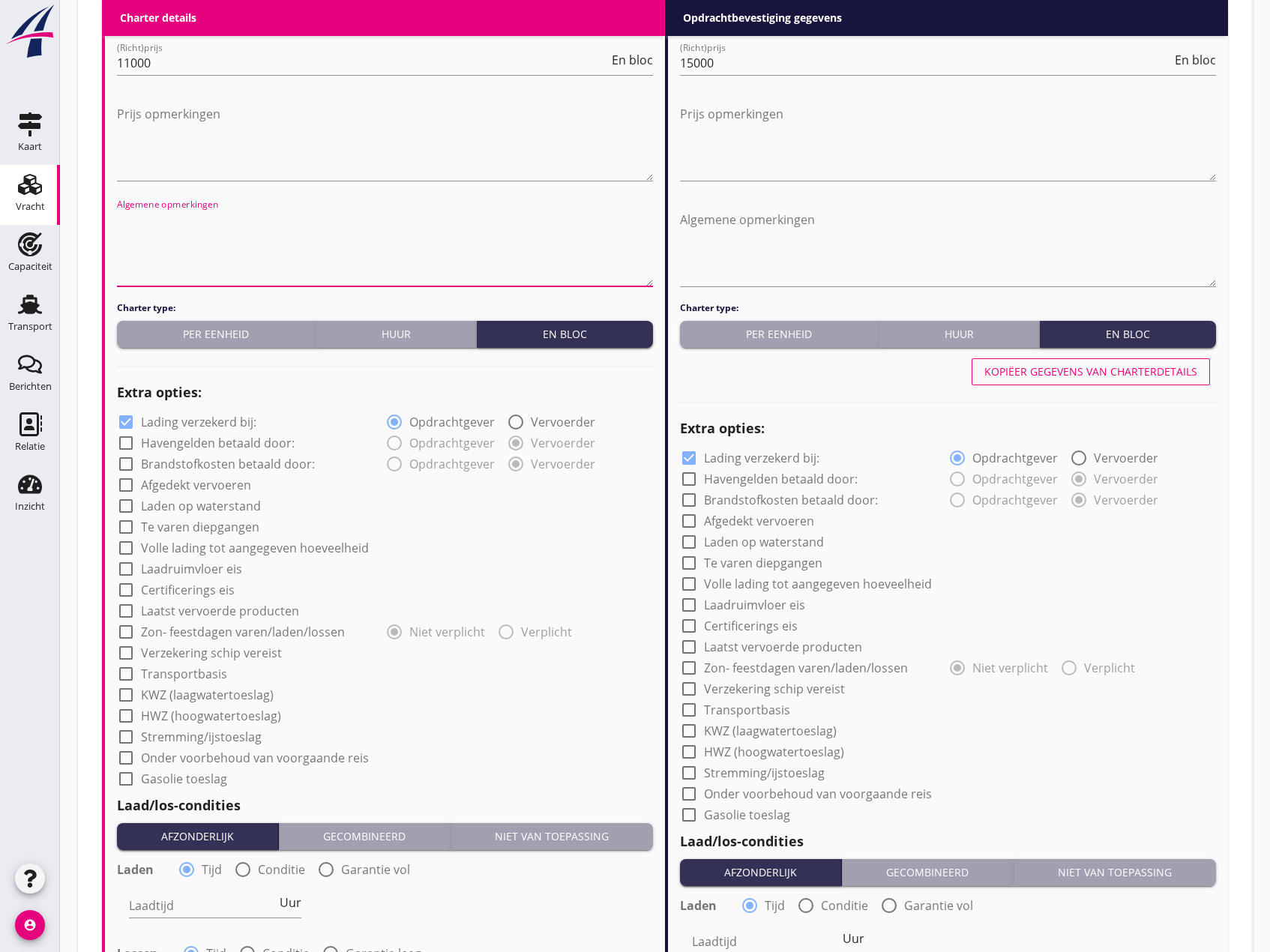
click at [149, 212] on textarea "Algemene opmerkingen" at bounding box center [385, 247] width 536 height 79
type textarea "Laden op waterstand!!"
click at [131, 440] on div at bounding box center [126, 442] width 25 height 25
checkbox input "true"
click at [128, 464] on div at bounding box center [126, 463] width 25 height 25
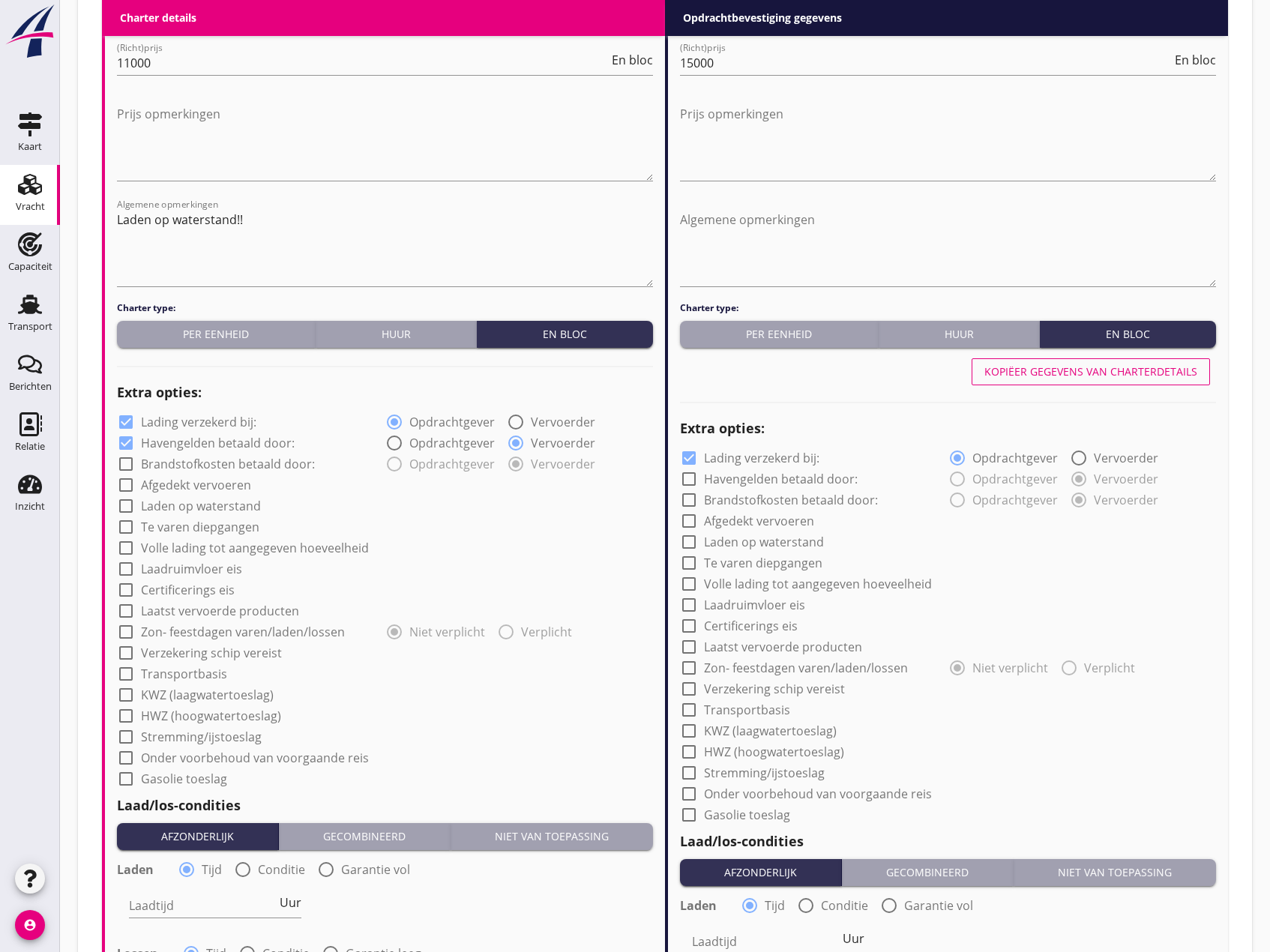
checkbox input "true"
click at [123, 487] on div at bounding box center [126, 485] width 25 height 25
checkbox input "true"
click at [125, 506] on div at bounding box center [126, 506] width 25 height 25
checkbox input "true"
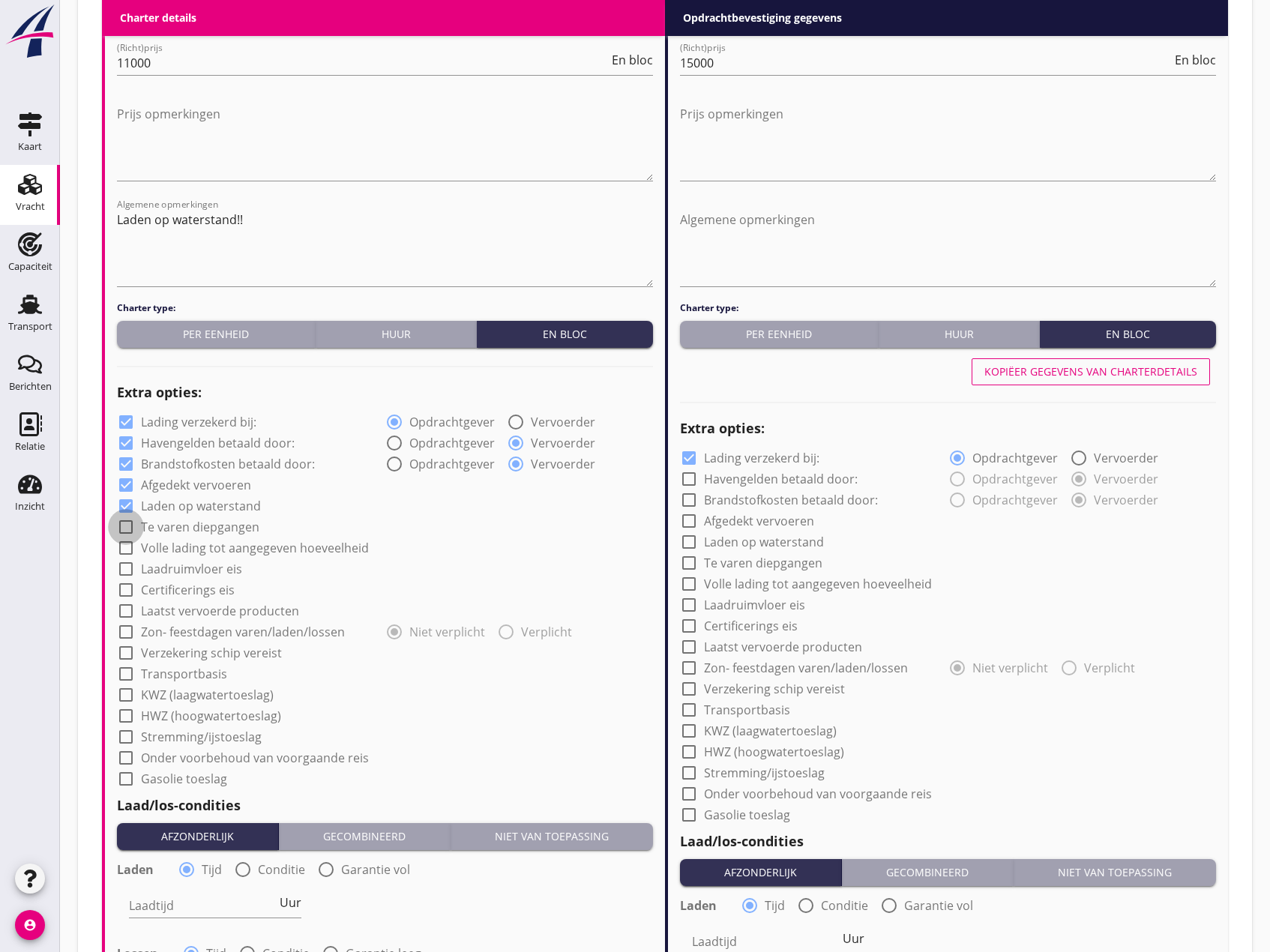
click at [128, 521] on div at bounding box center [126, 527] width 25 height 25
checkbox input "true"
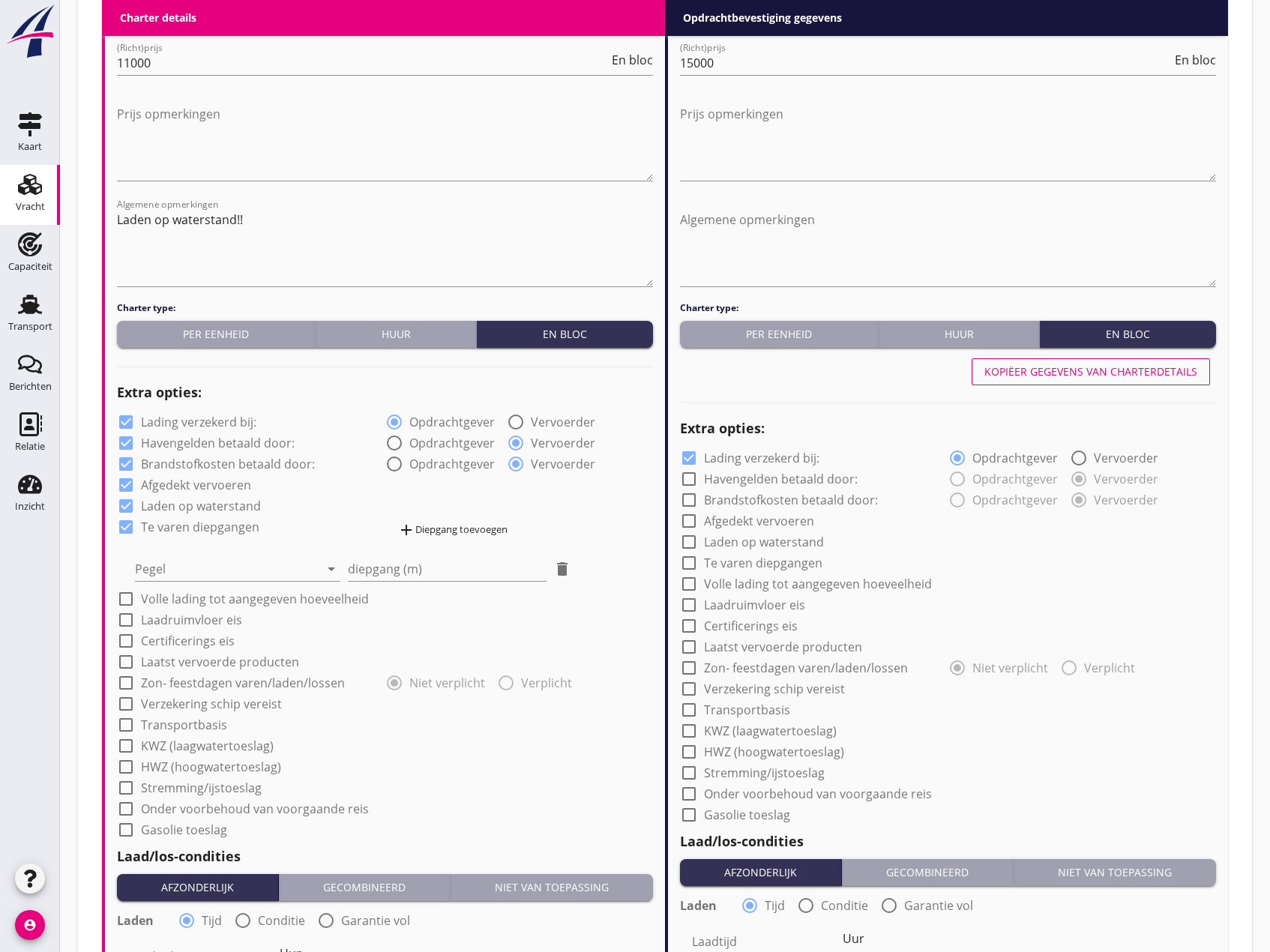
click at [460, 529] on div "add Diepgang toevoegen" at bounding box center [453, 530] width 110 height 18
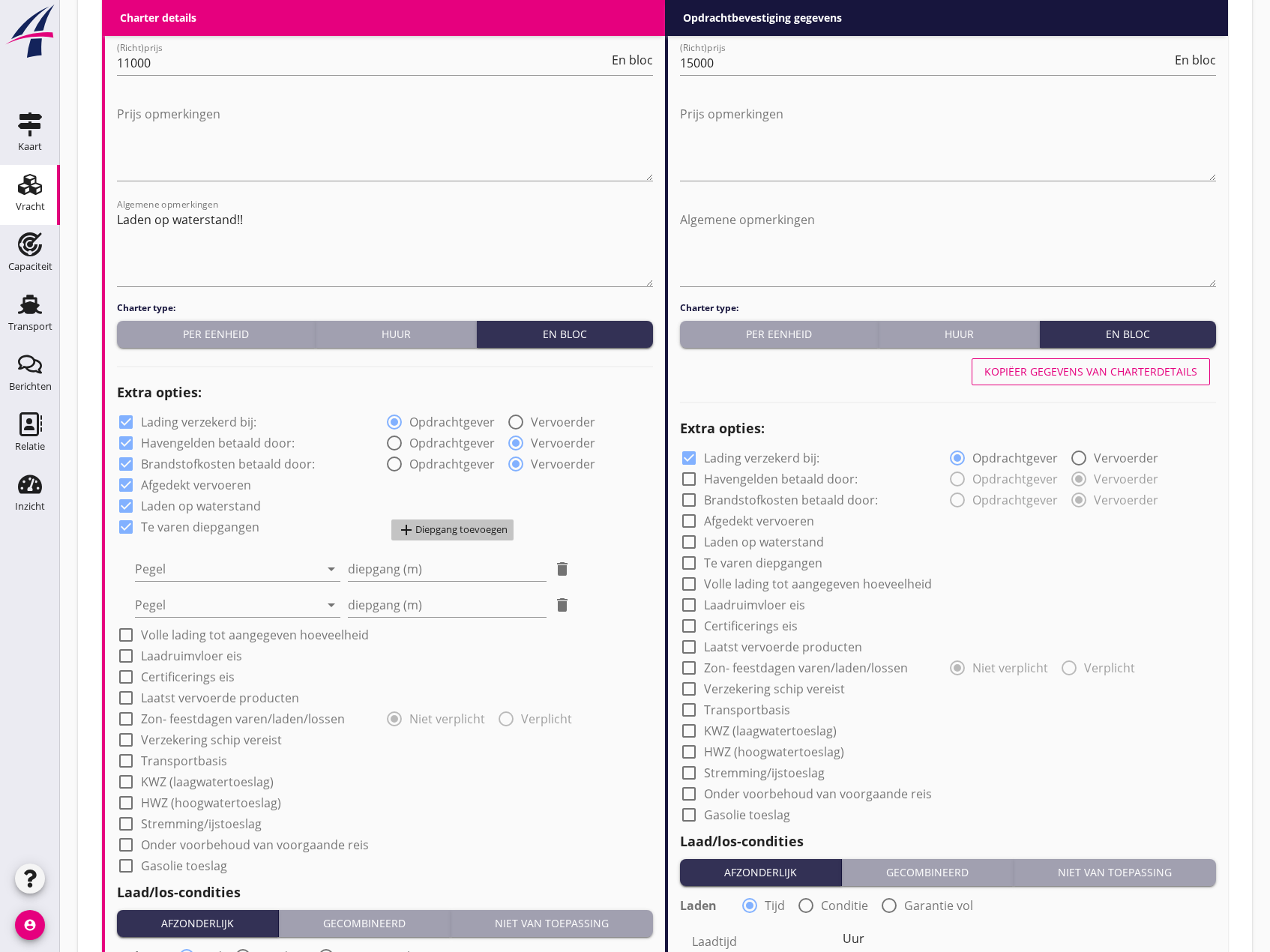
click at [460, 529] on div "add Diepgang toevoegen" at bounding box center [453, 530] width 110 height 18
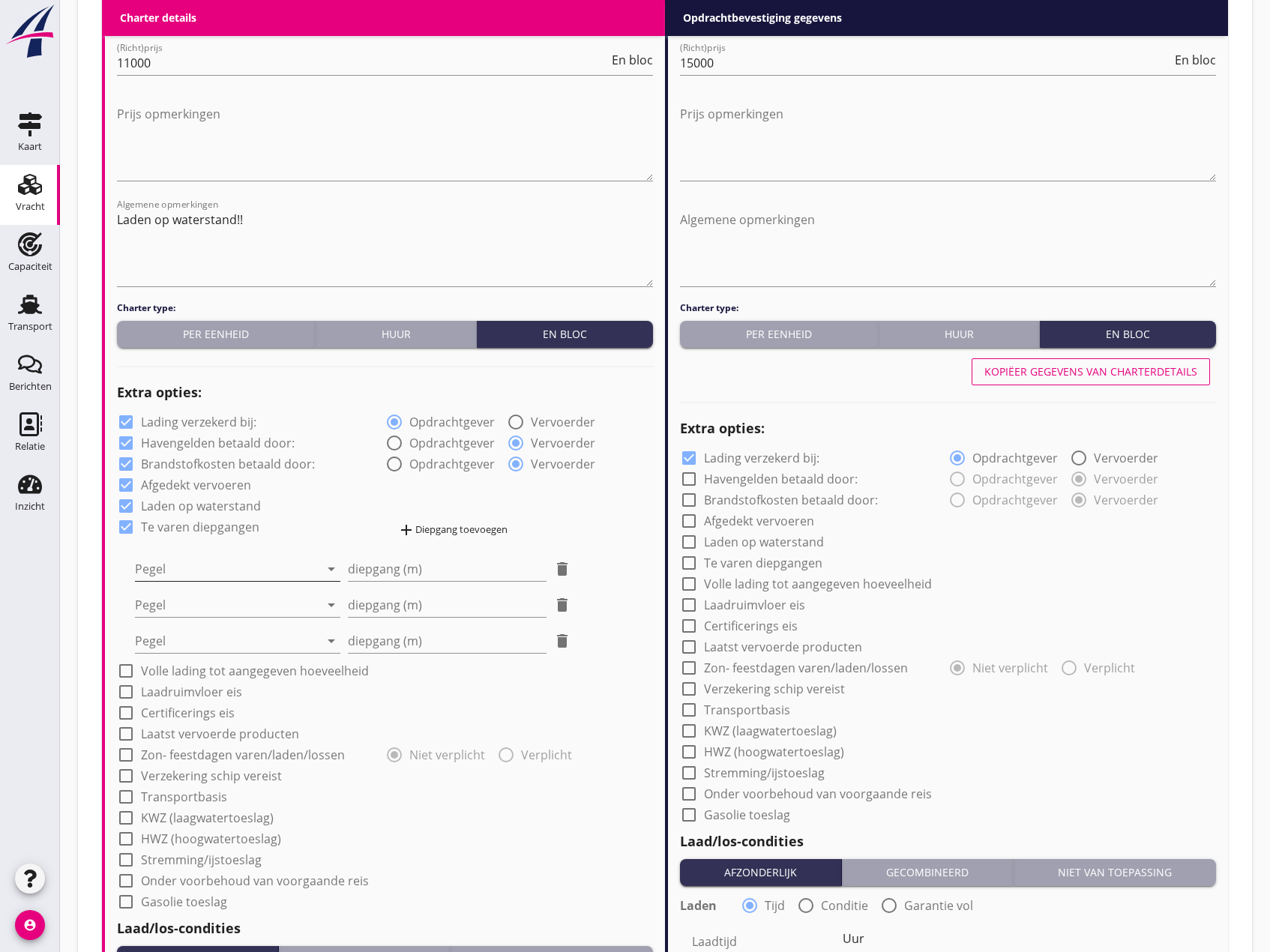
click at [220, 568] on div at bounding box center [226, 569] width 184 height 24
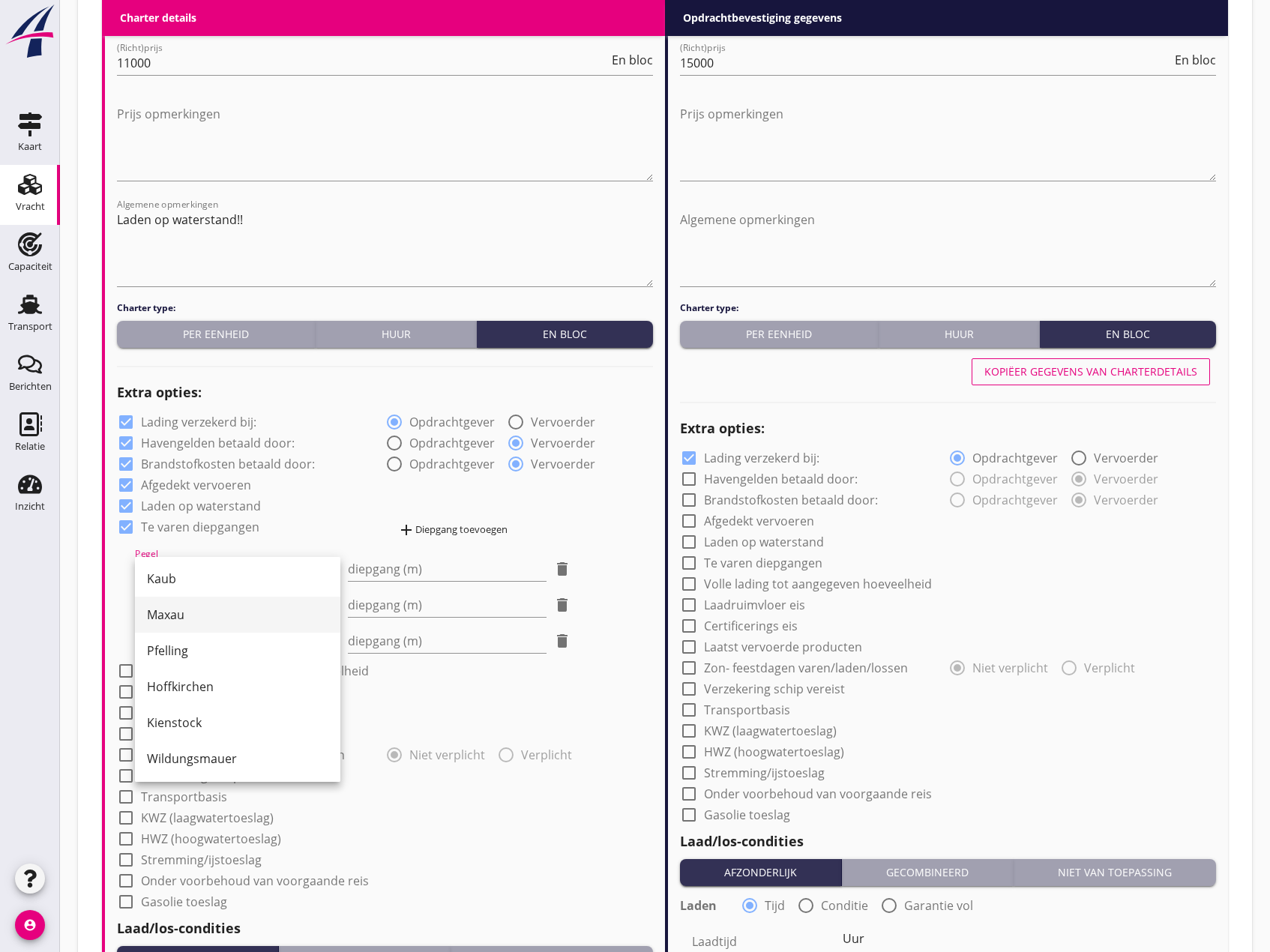
scroll to position [300, 0]
click at [196, 637] on div "Pfelling" at bounding box center [238, 641] width 182 height 18
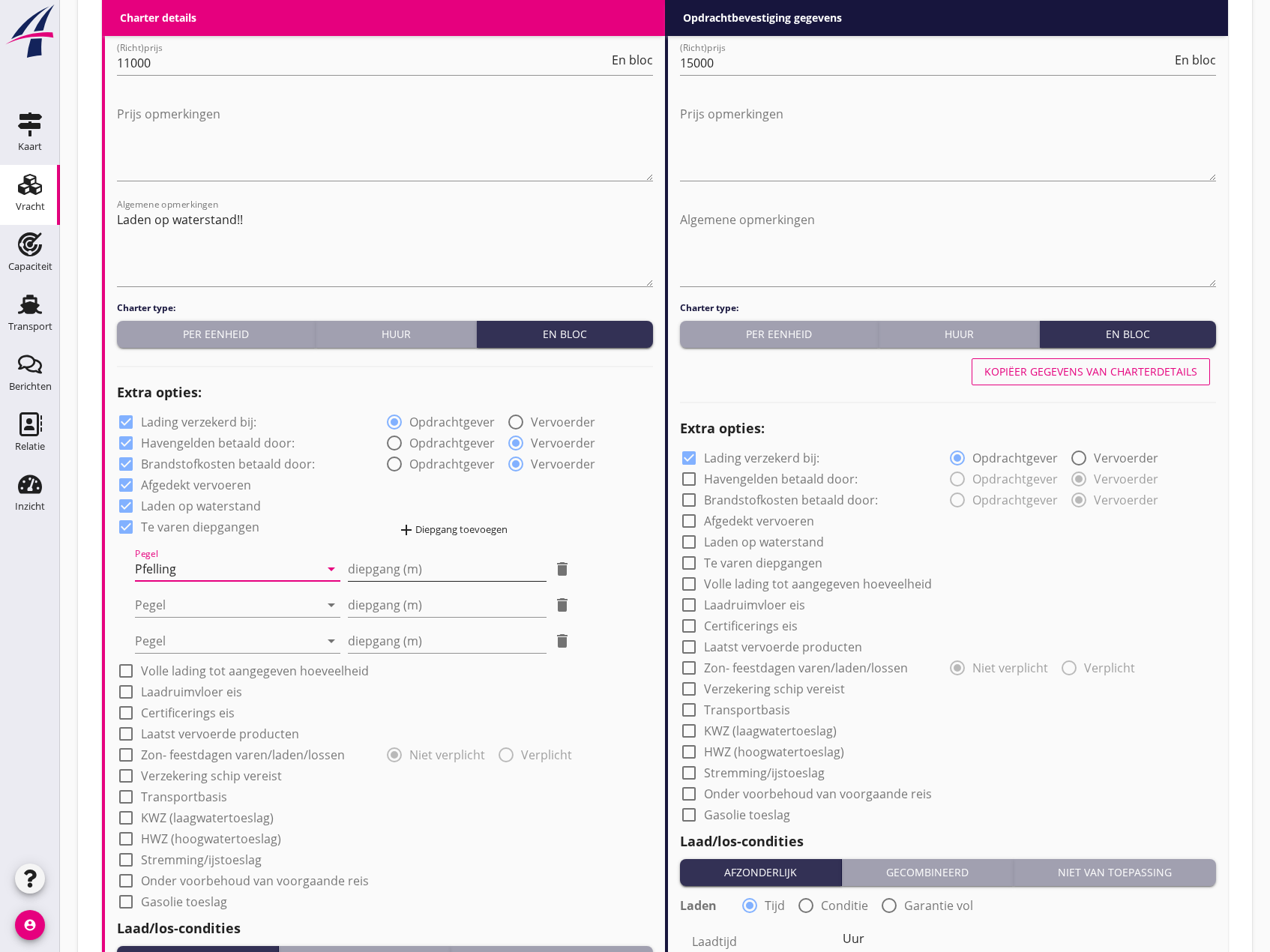
click at [396, 557] on input "diepgang (m)" at bounding box center [447, 569] width 199 height 24
type input "-1"
type input "-1.20"
click at [222, 605] on div at bounding box center [226, 605] width 184 height 24
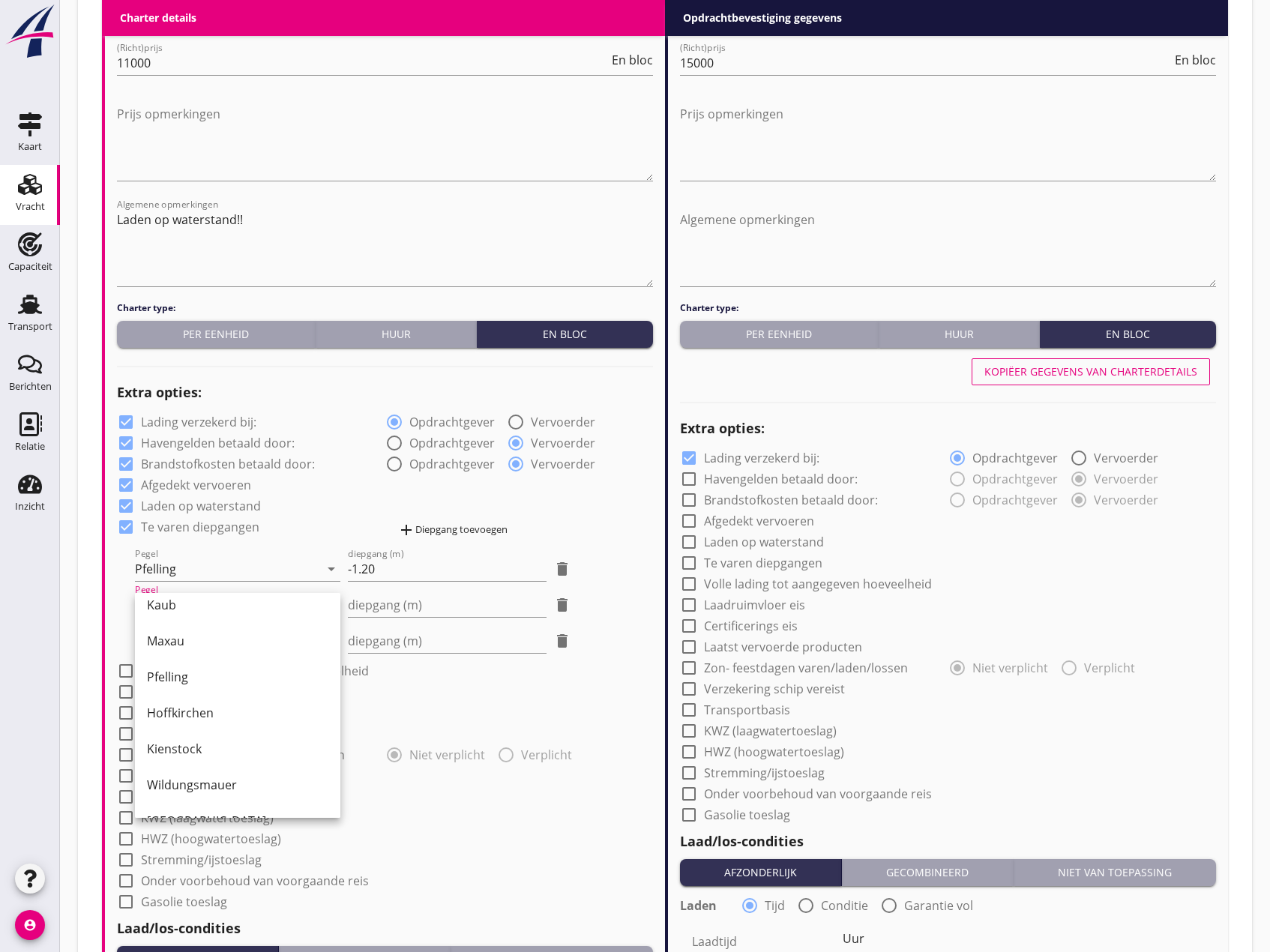
drag, startPoint x: 202, startPoint y: 709, endPoint x: 377, endPoint y: 657, distance: 182.6
click at [208, 709] on div "Hoffkirchen" at bounding box center [238, 713] width 182 height 18
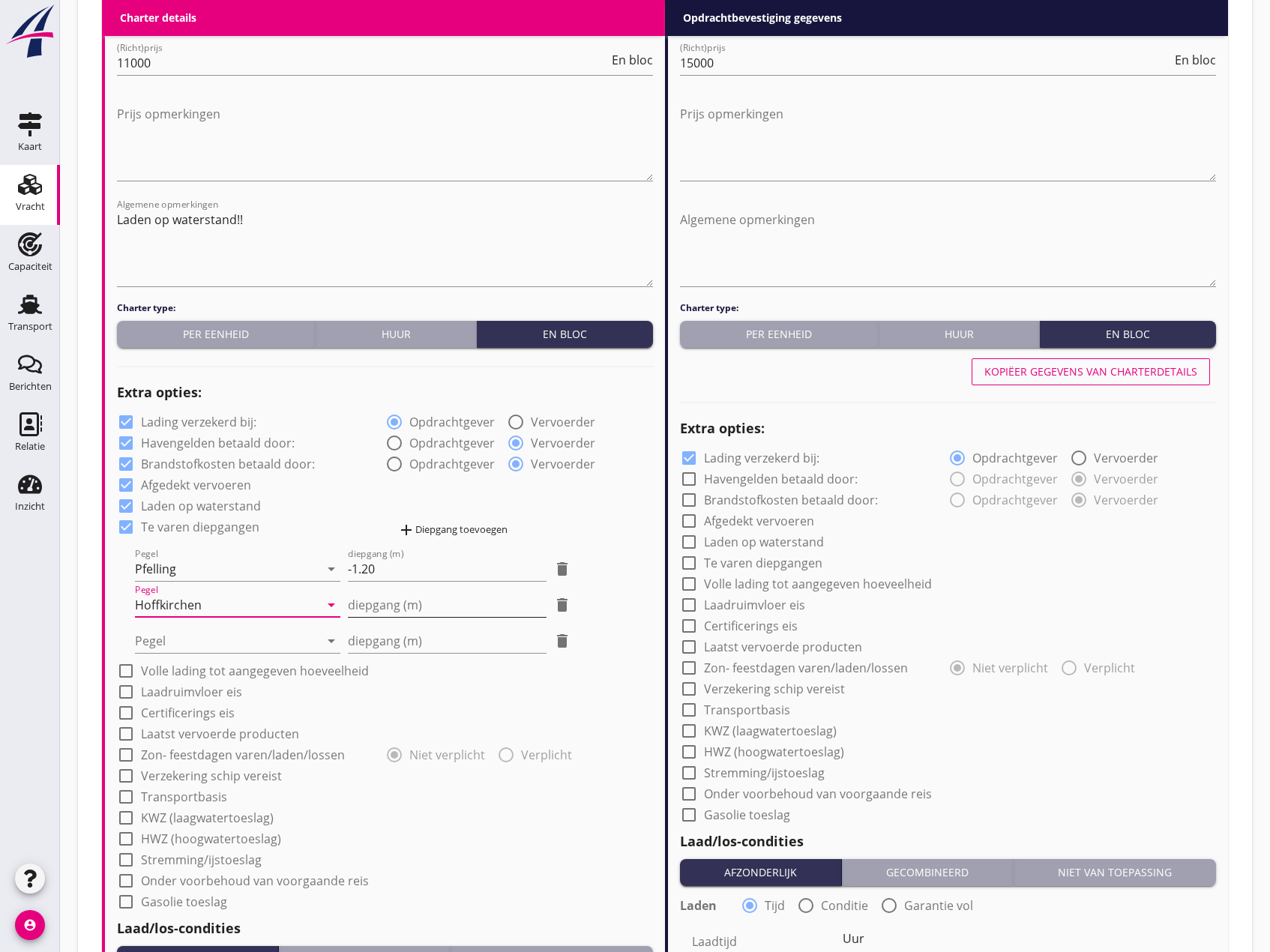
click at [380, 616] on input "diepgang (m)" at bounding box center [447, 605] width 199 height 24
type input "-0"
type input "-0.40"
click at [222, 647] on div at bounding box center [226, 641] width 184 height 24
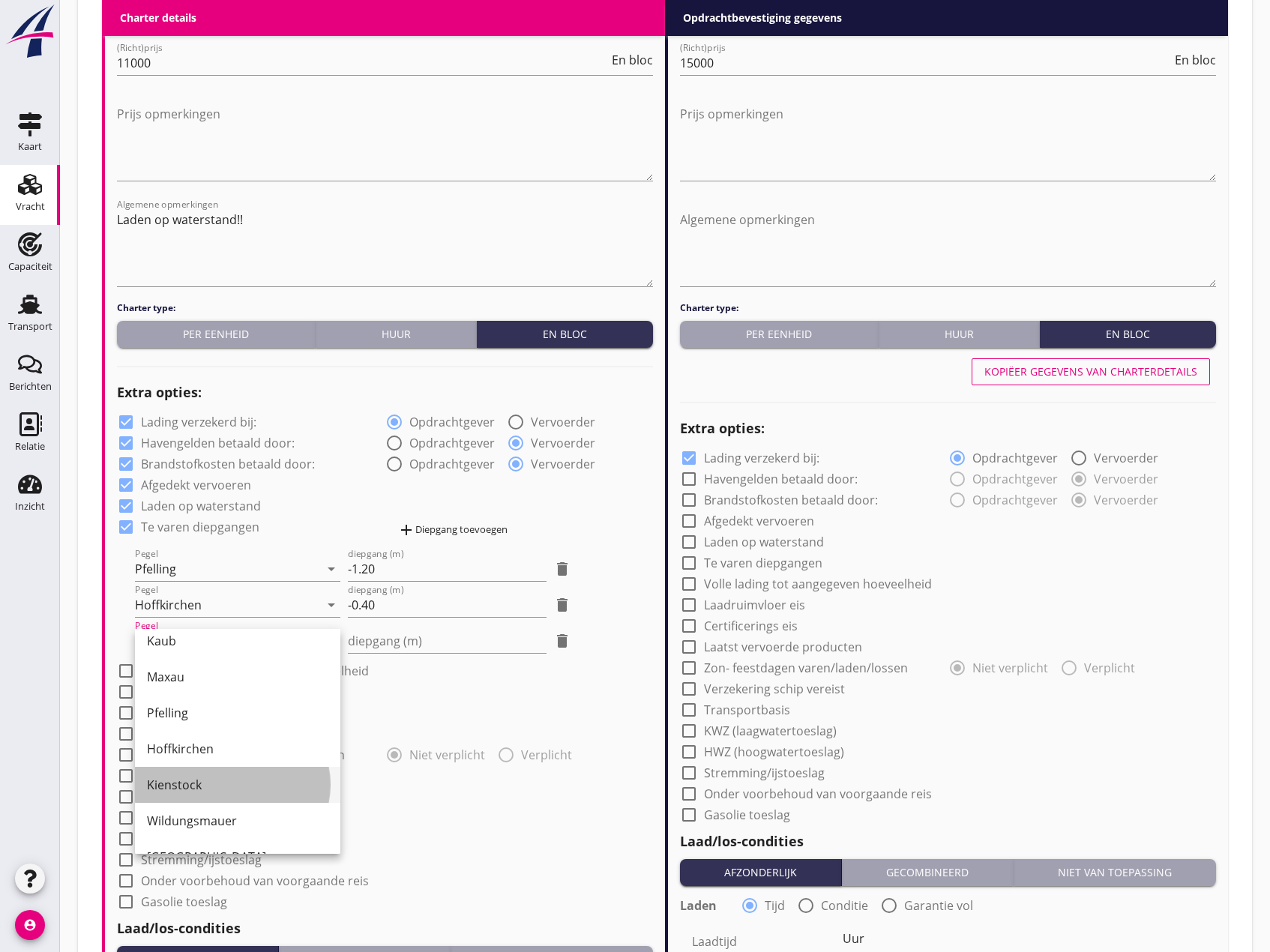
click at [227, 767] on div "Kienstock" at bounding box center [238, 785] width 182 height 36
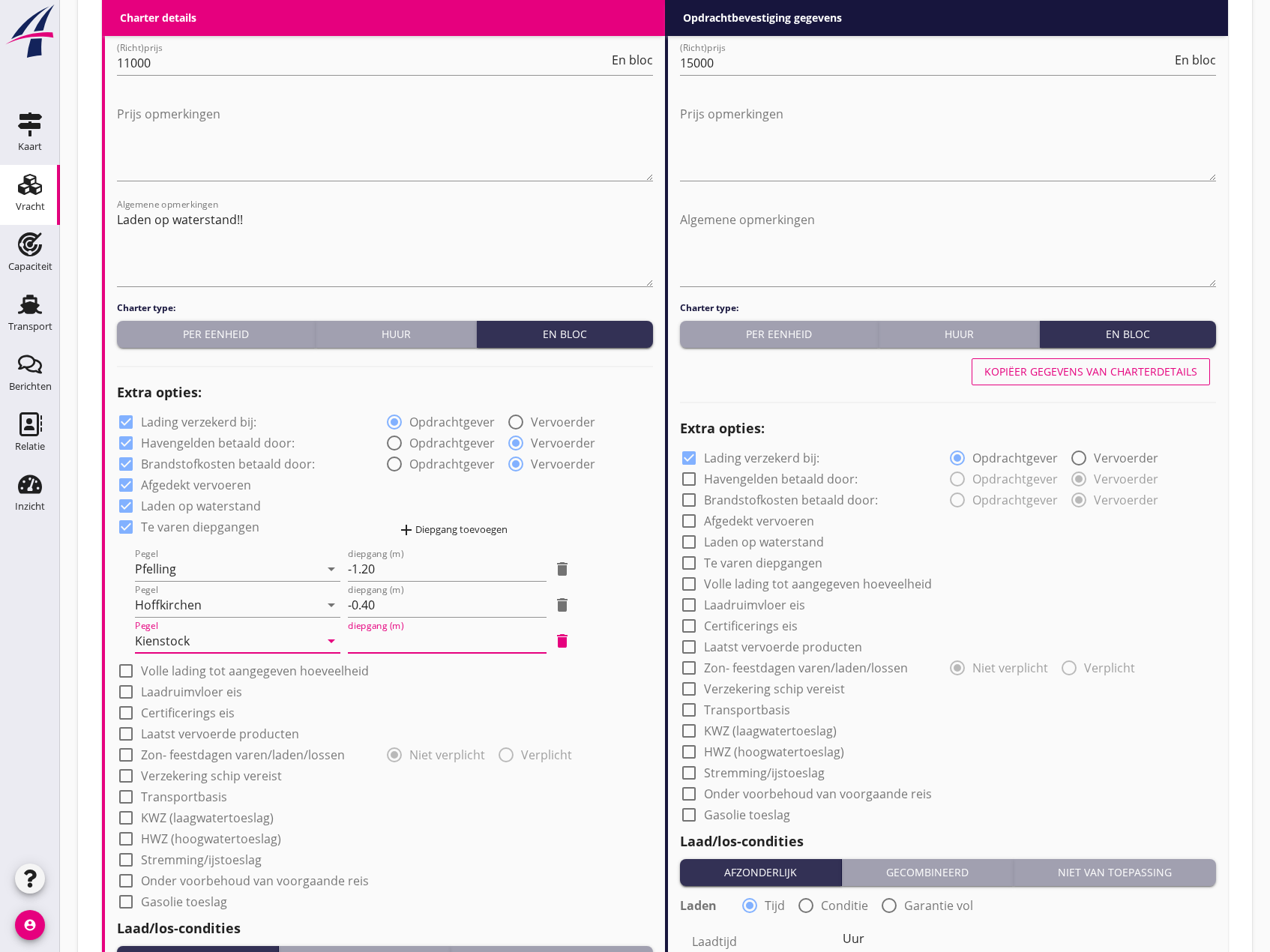
click at [390, 645] on input "diepgang (m)" at bounding box center [447, 641] width 199 height 24
type input "0"
type input "0.30"
click at [127, 671] on div at bounding box center [126, 670] width 25 height 25
checkbox input "true"
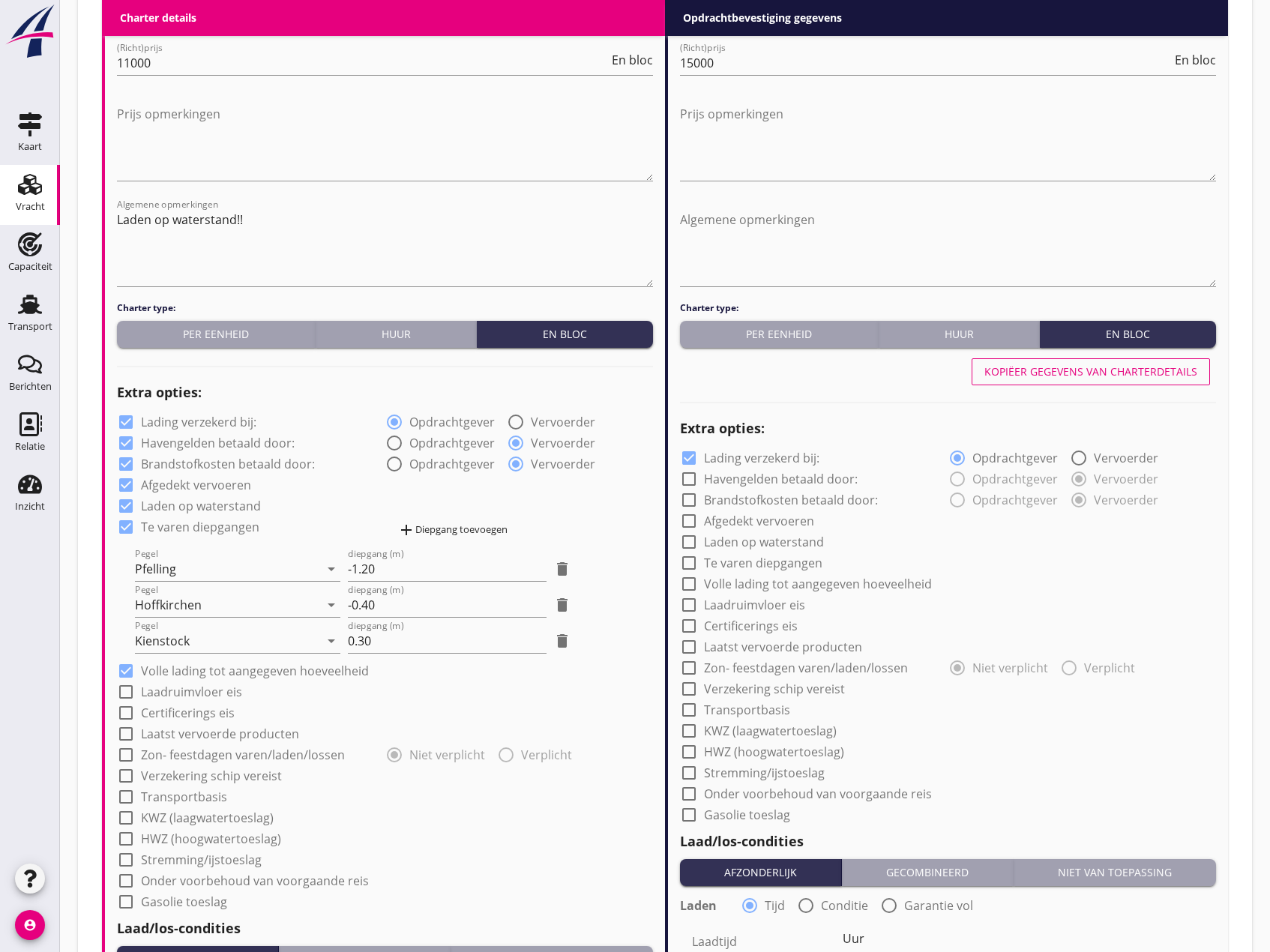
click at [124, 692] on div at bounding box center [126, 691] width 25 height 25
checkbox input "true"
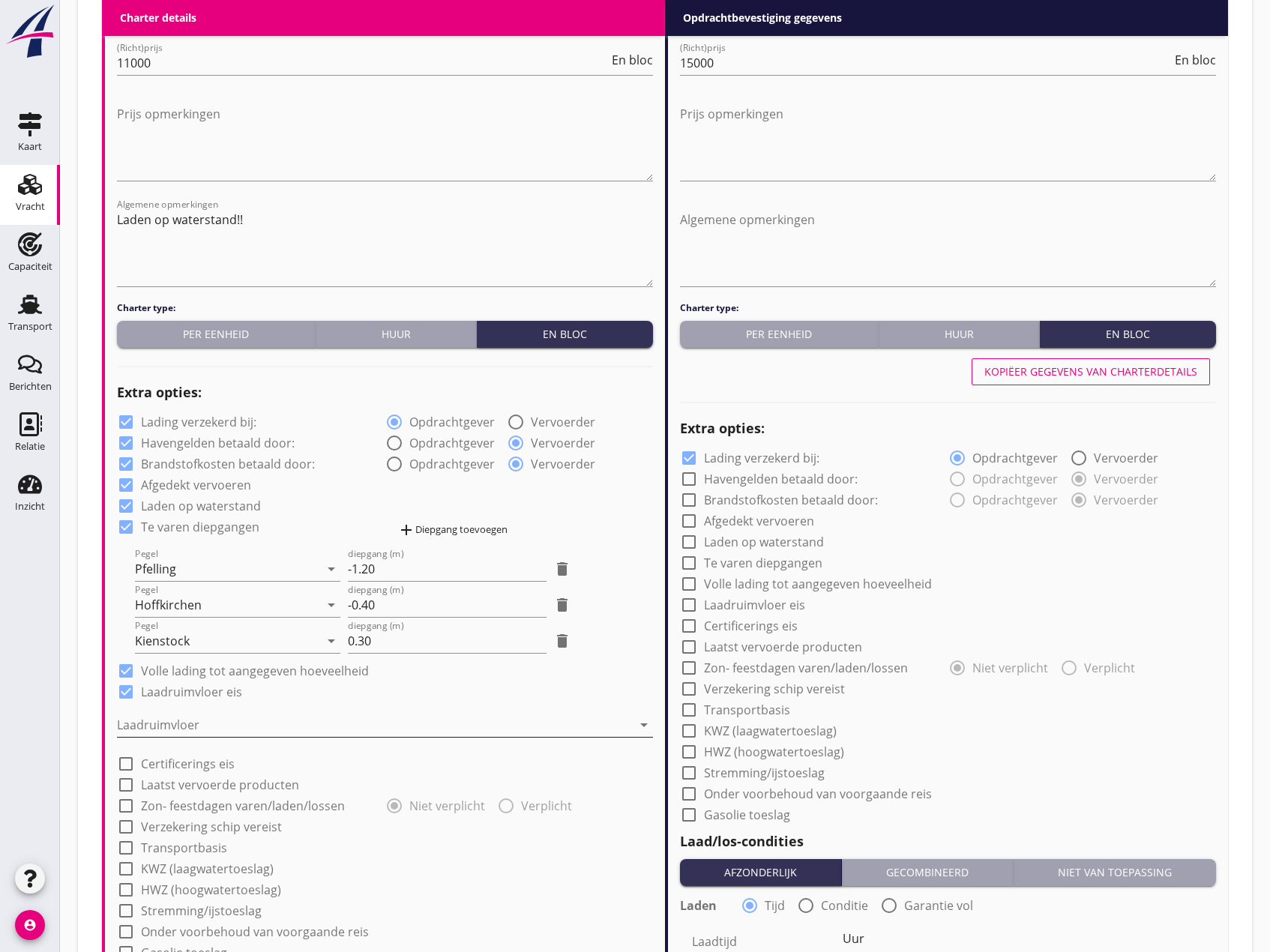
click at [178, 720] on div at bounding box center [374, 726] width 515 height 24
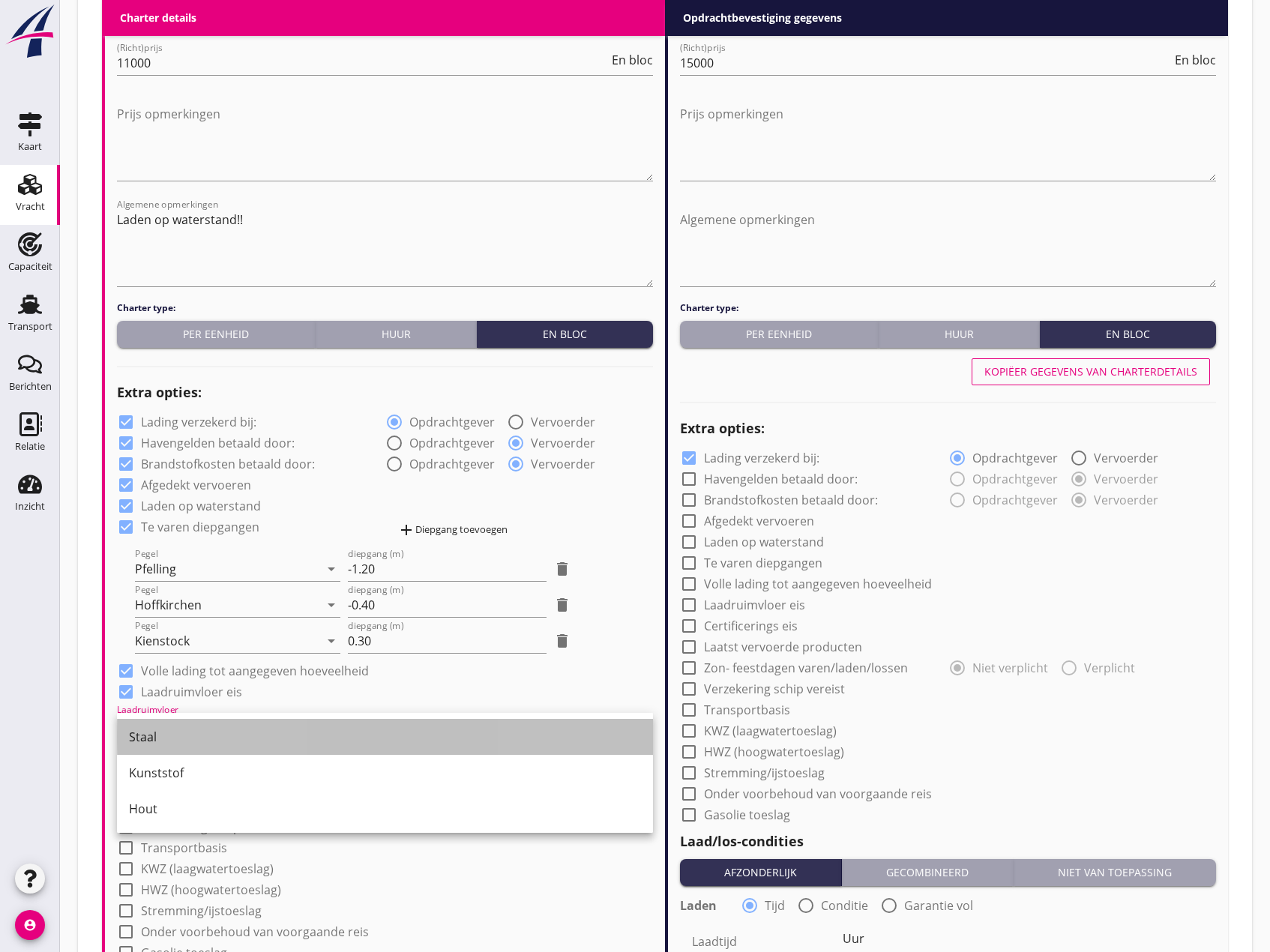
click at [178, 721] on div "Staal" at bounding box center [385, 737] width 512 height 36
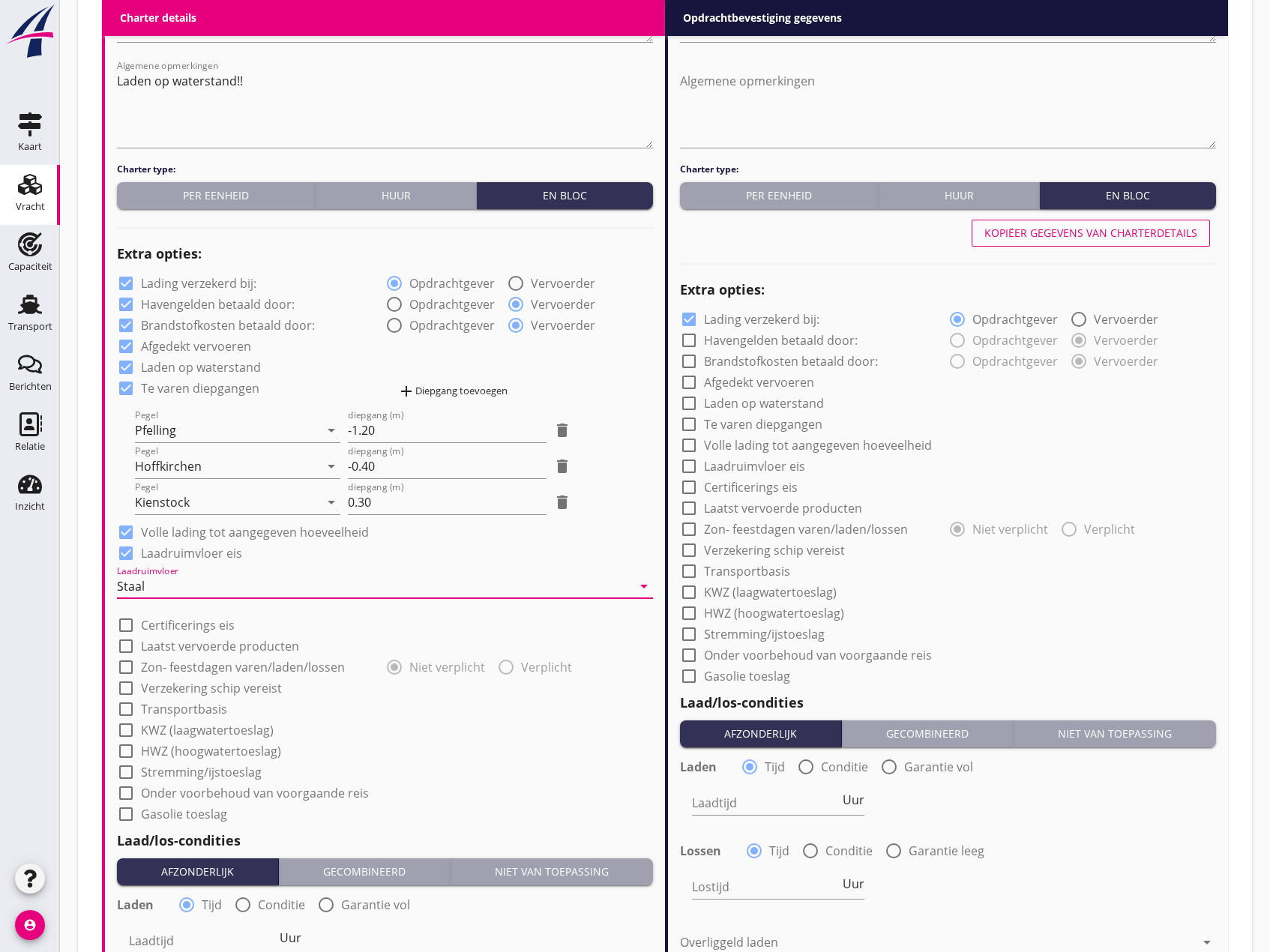
scroll to position [975, 0]
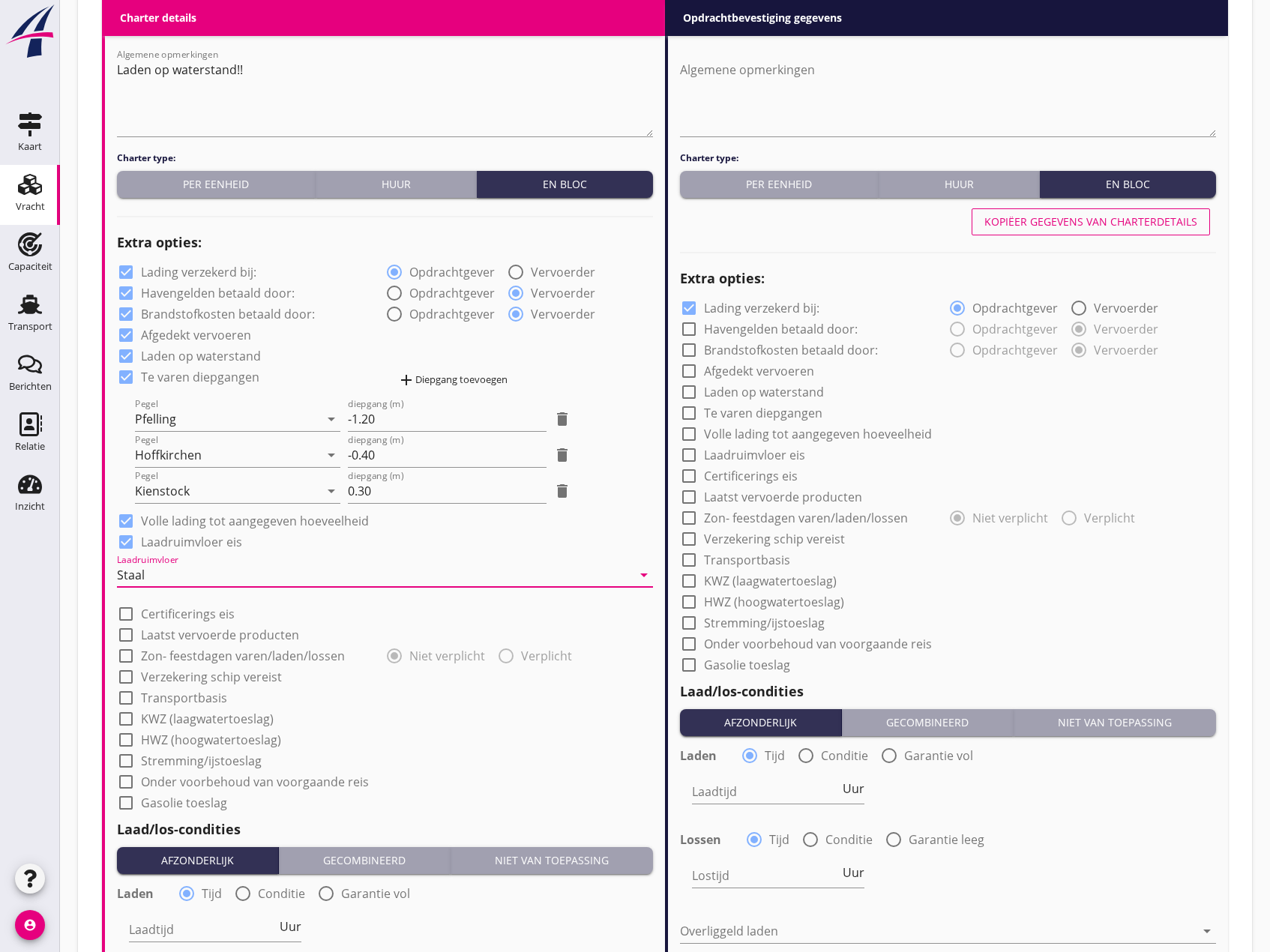
click at [127, 656] on div at bounding box center [126, 656] width 25 height 25
checkbox input "true"
click at [131, 676] on div at bounding box center [126, 677] width 25 height 25
checkbox input "true"
click at [123, 699] on div at bounding box center [126, 697] width 25 height 25
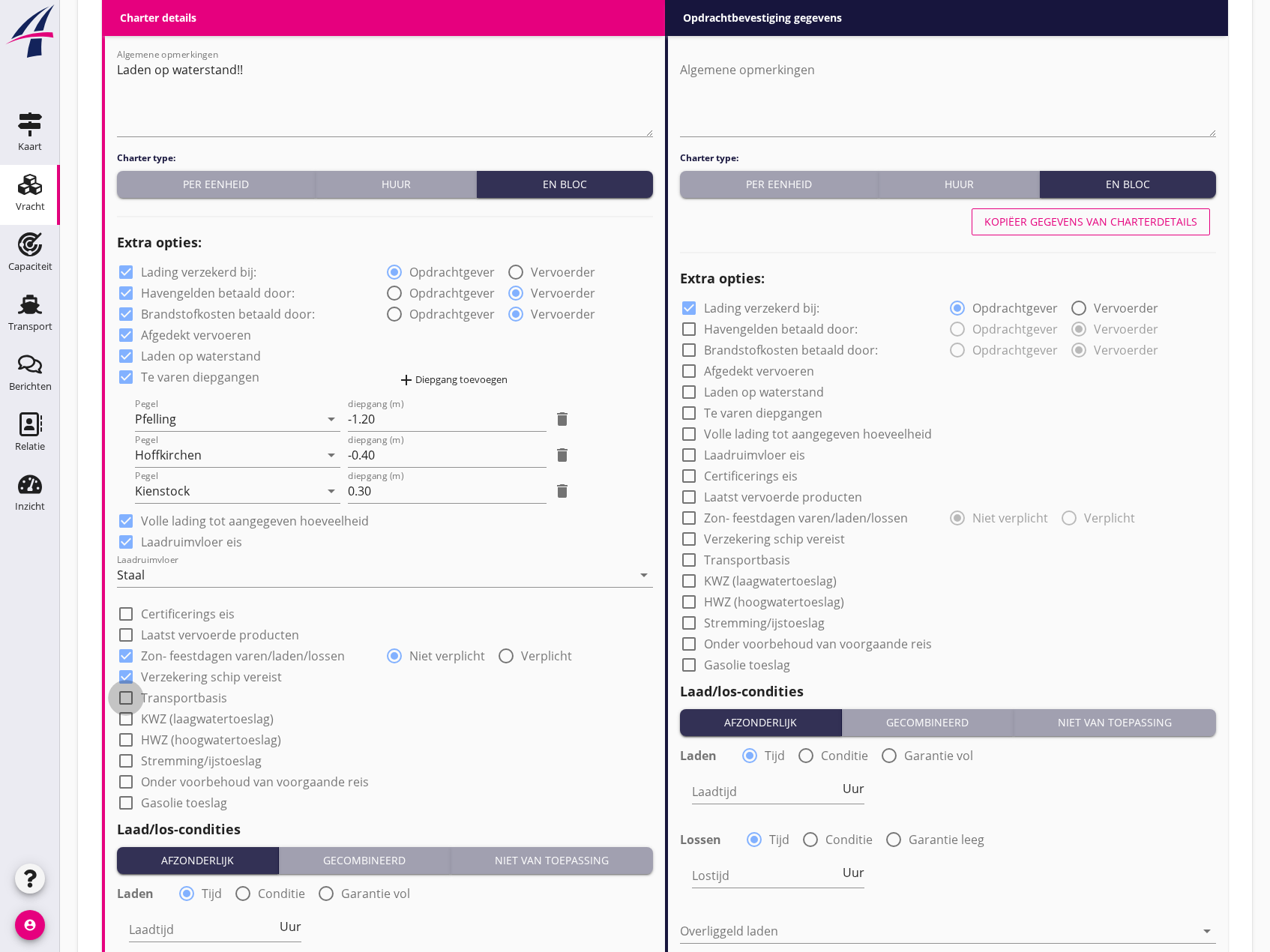
checkbox input "true"
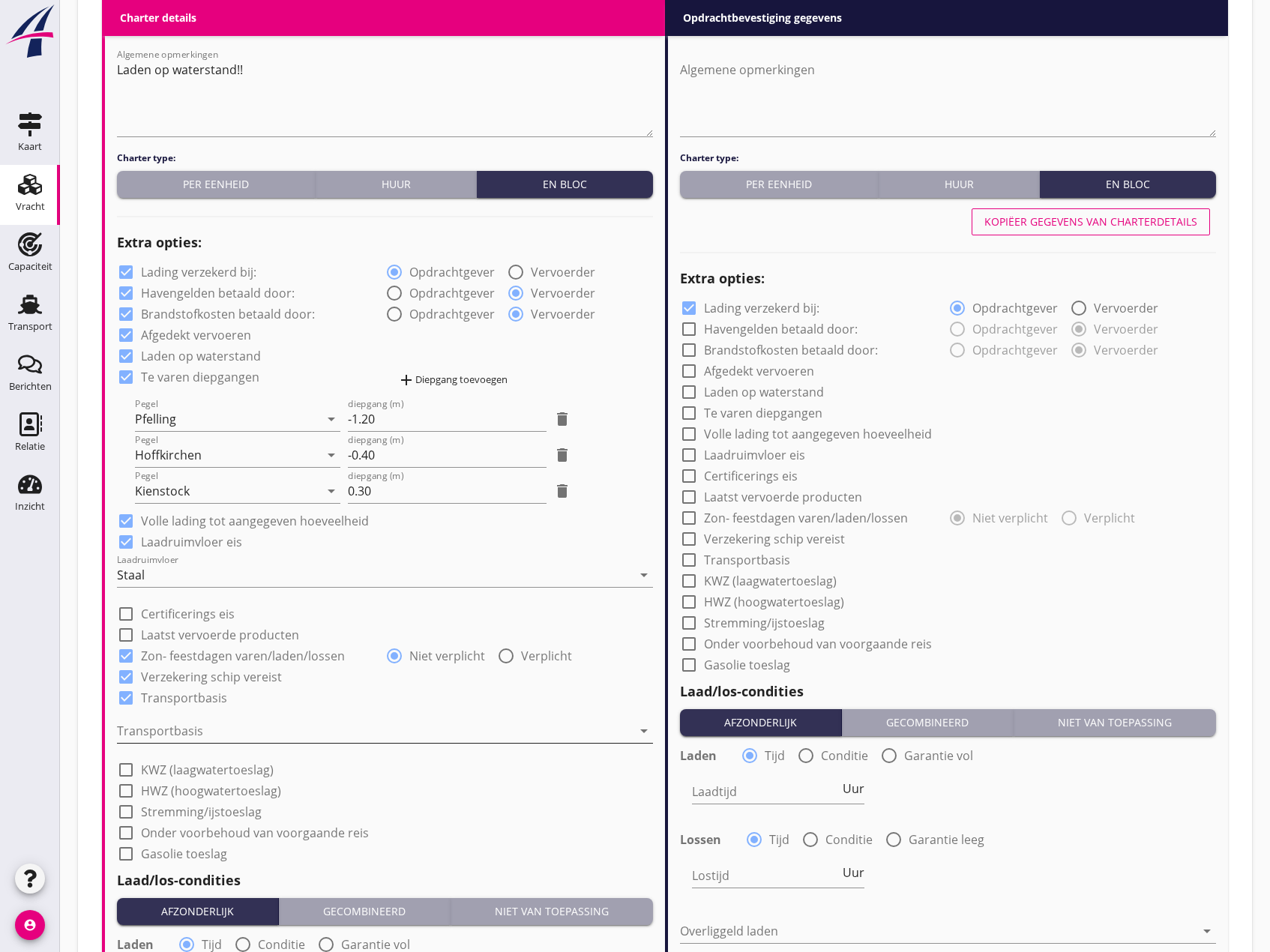
click at [232, 730] on div at bounding box center [374, 731] width 515 height 24
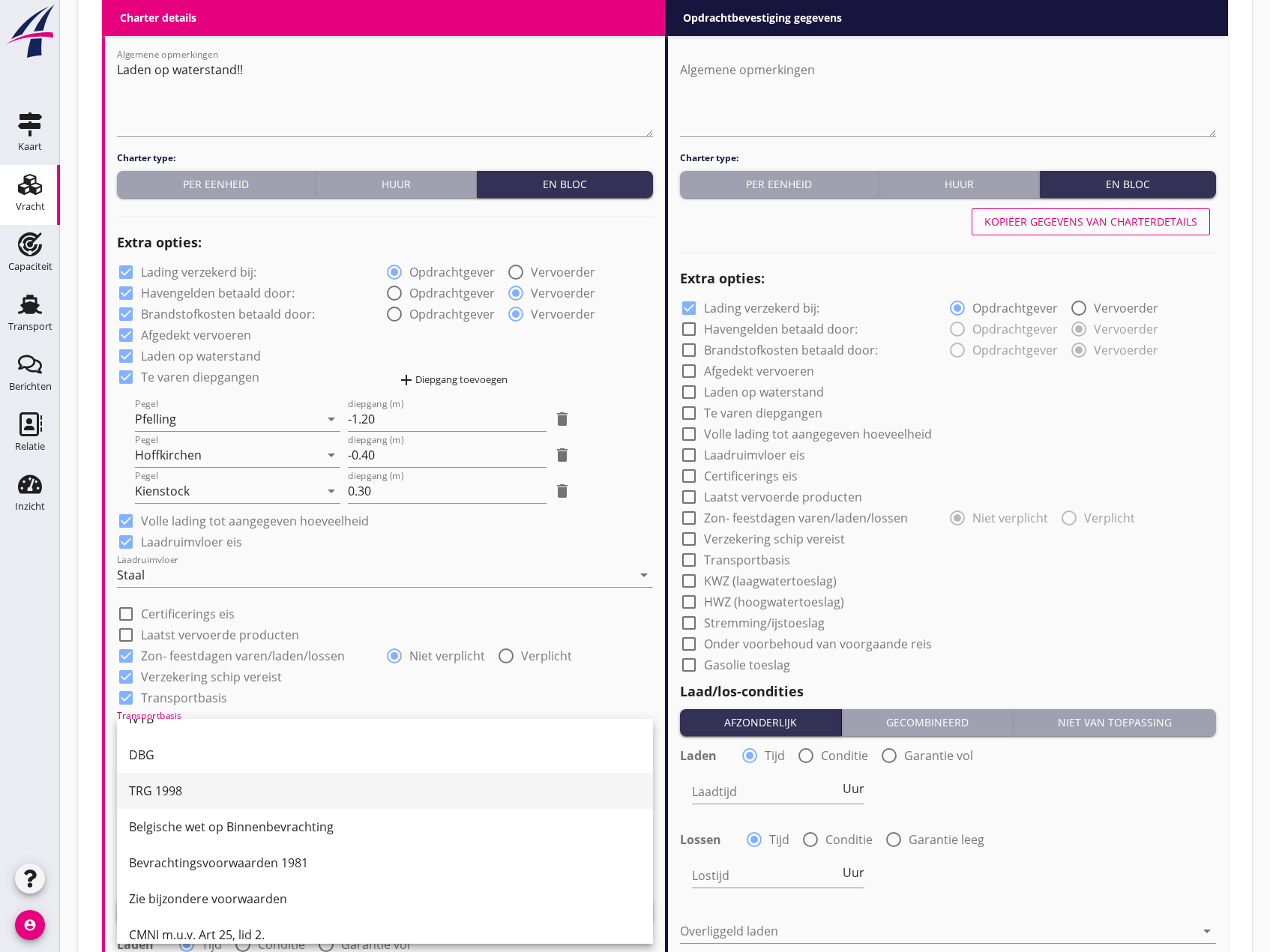
scroll to position [39, 0]
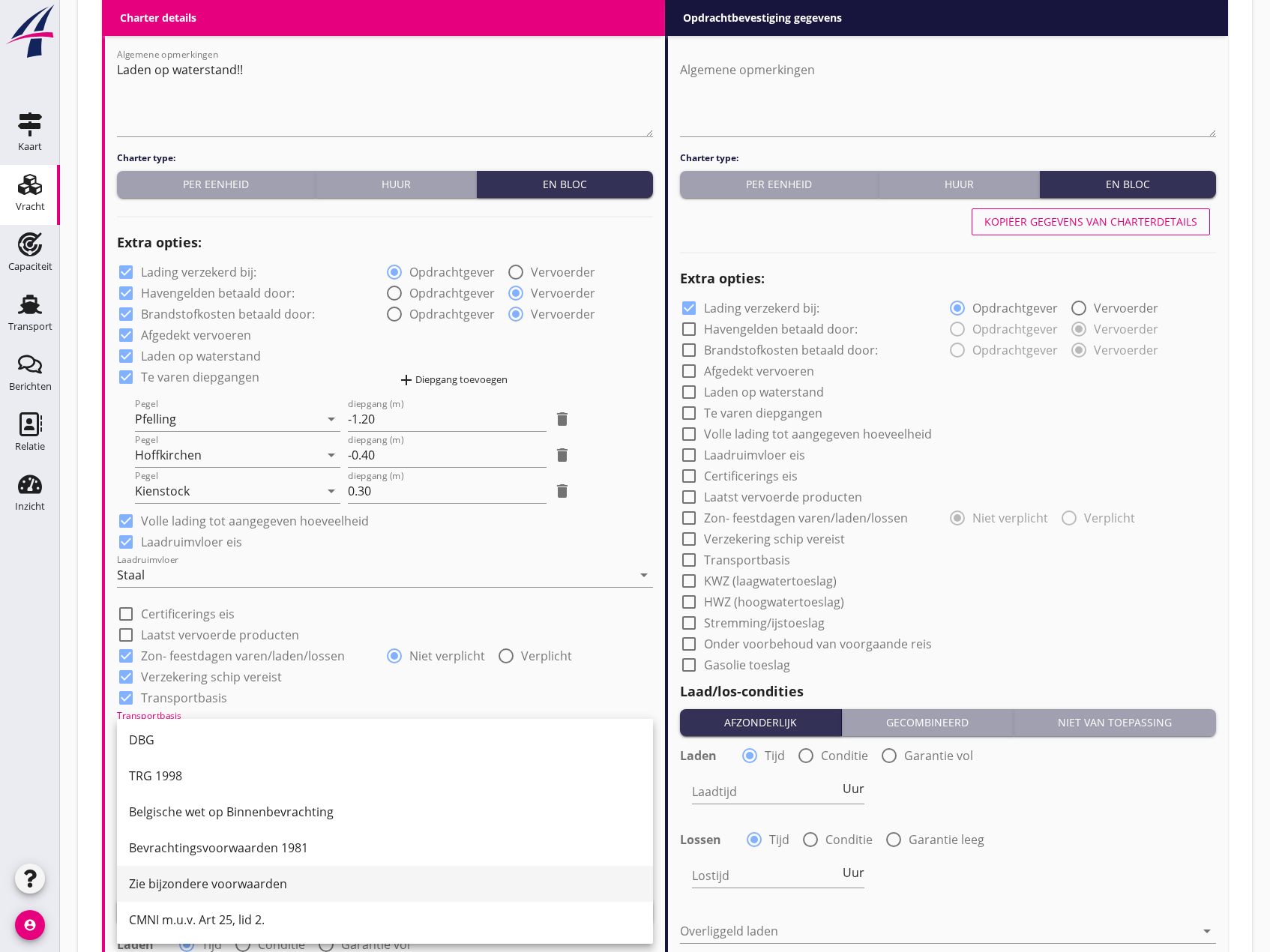
click at [234, 898] on div "Zie bijzondere voorwaarden" at bounding box center [385, 884] width 512 height 36
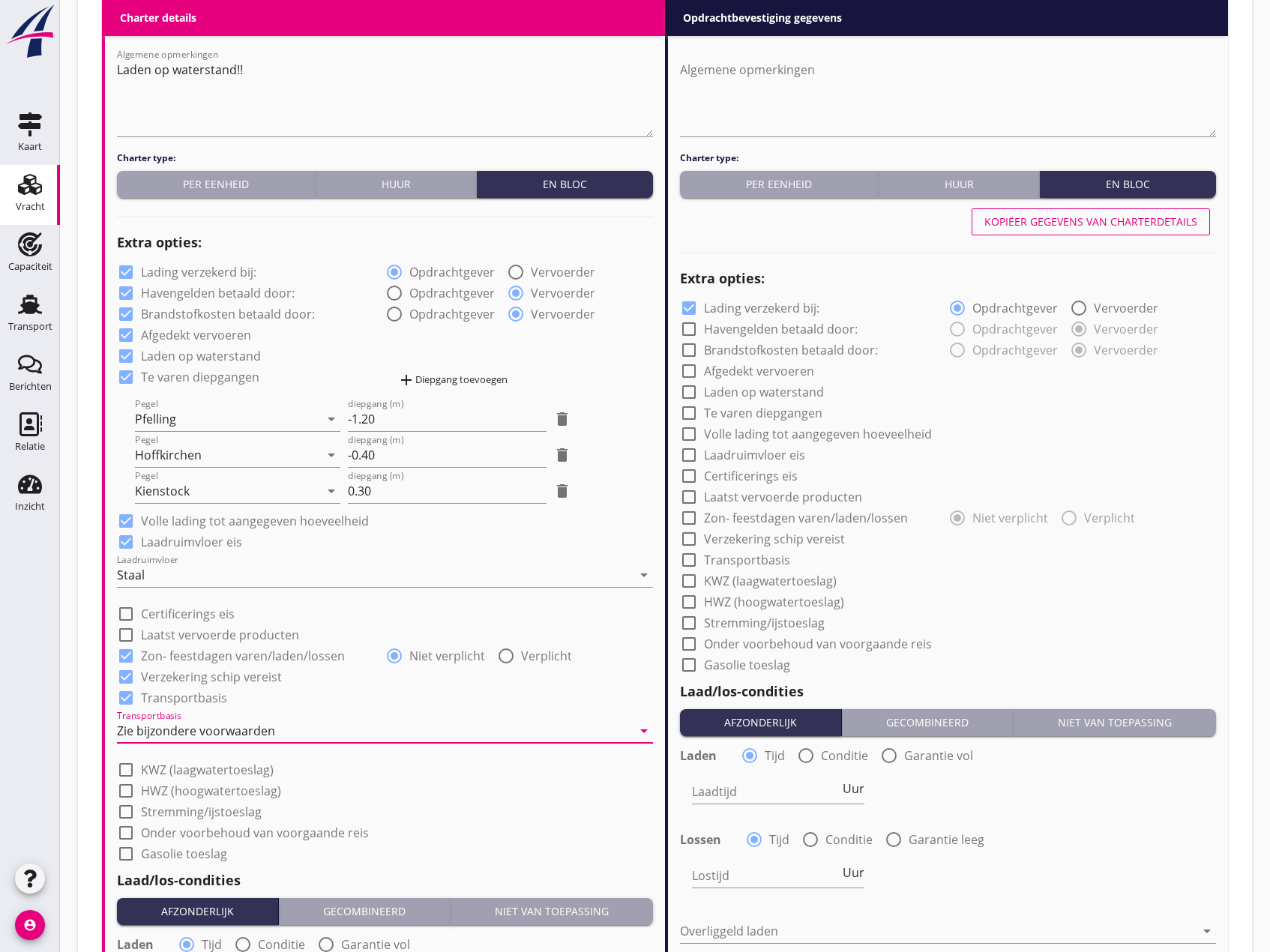
drag, startPoint x: 136, startPoint y: 735, endPoint x: 149, endPoint y: 735, distance: 13.0
click at [136, 735] on div "Zie bijzondere voorwaarden" at bounding box center [196, 731] width 158 height 14
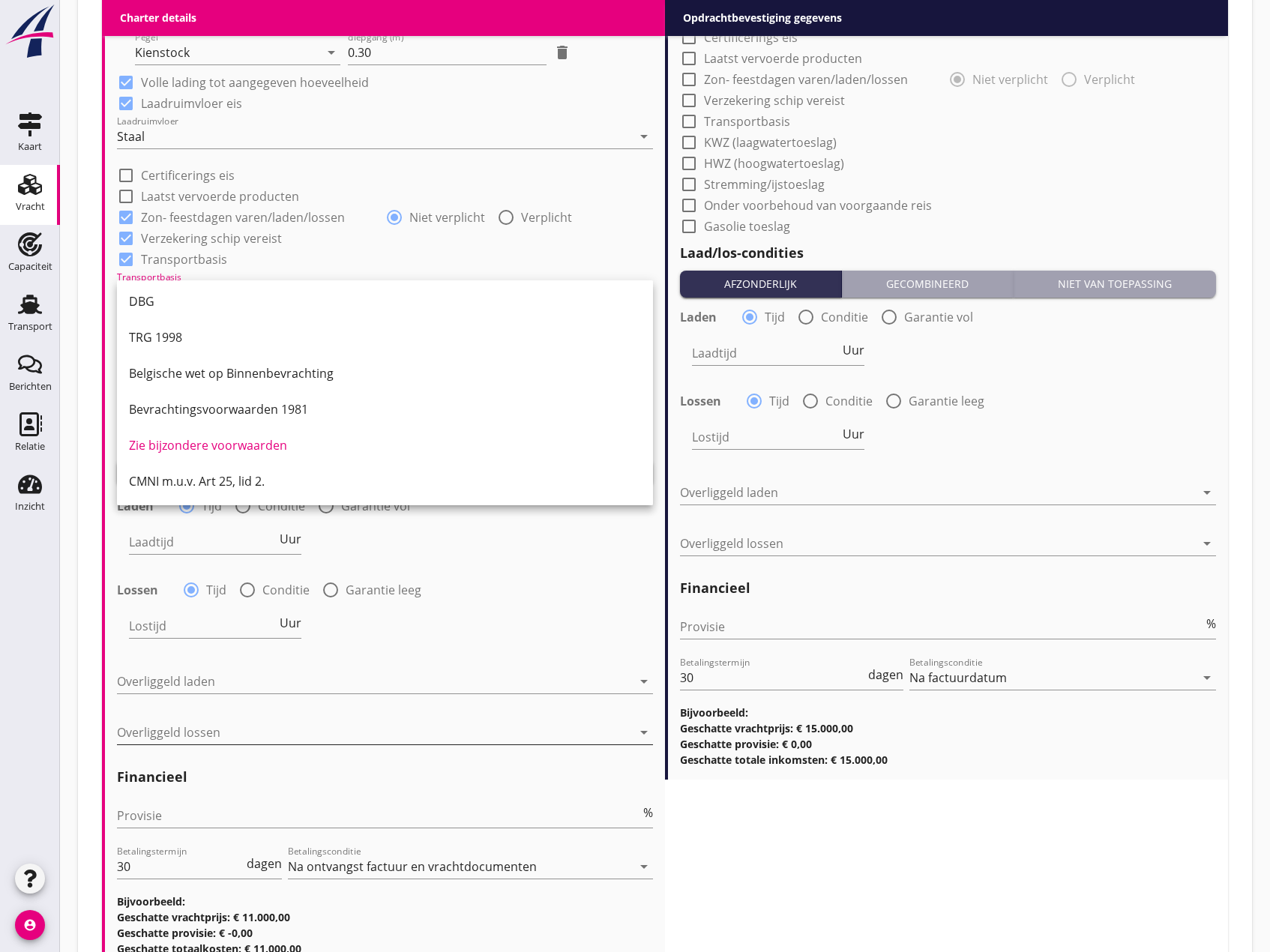
scroll to position [1424, 0]
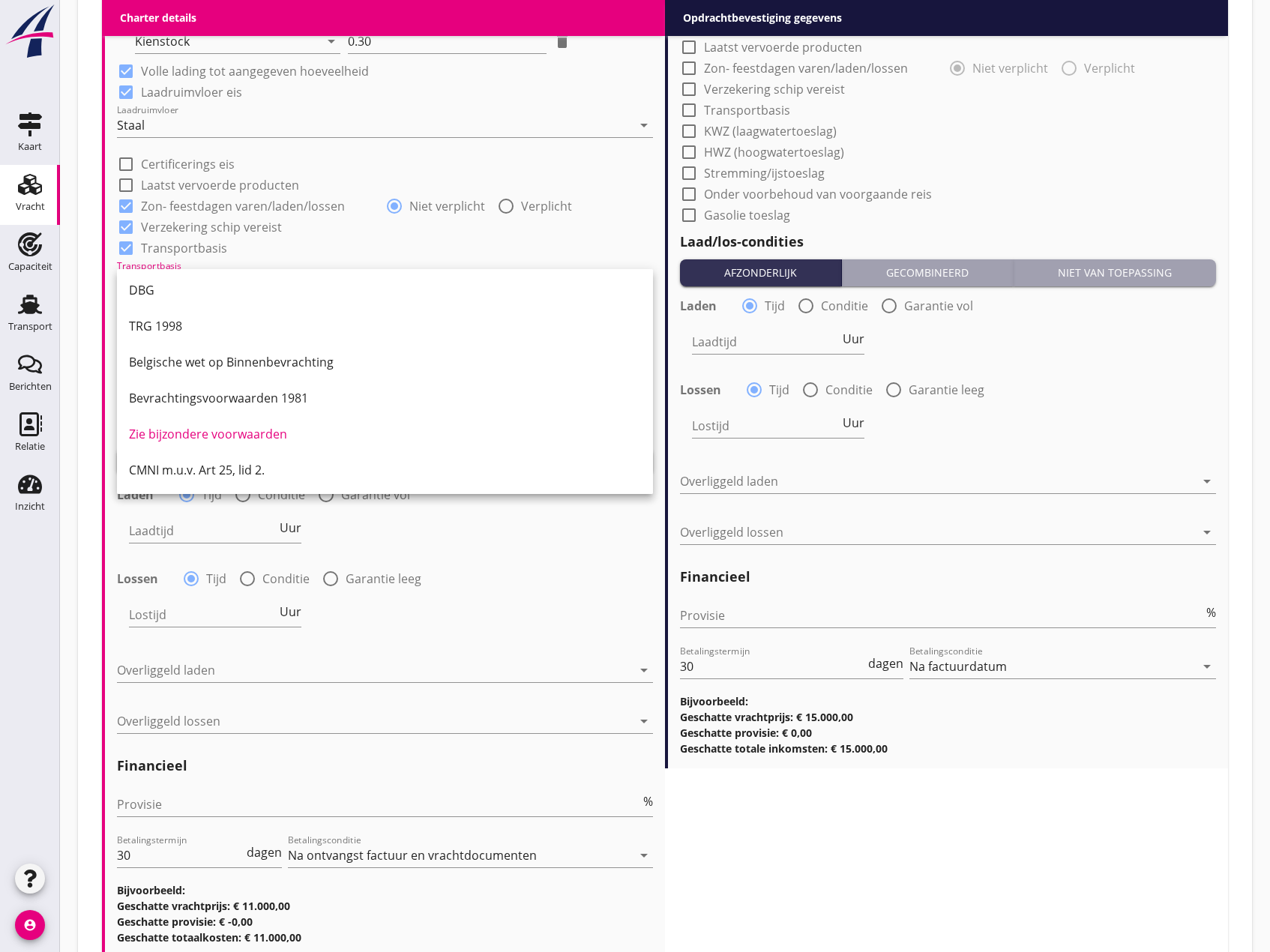
click at [230, 468] on div "CMNI m.u.v. Art 25, lid 2." at bounding box center [385, 470] width 512 height 18
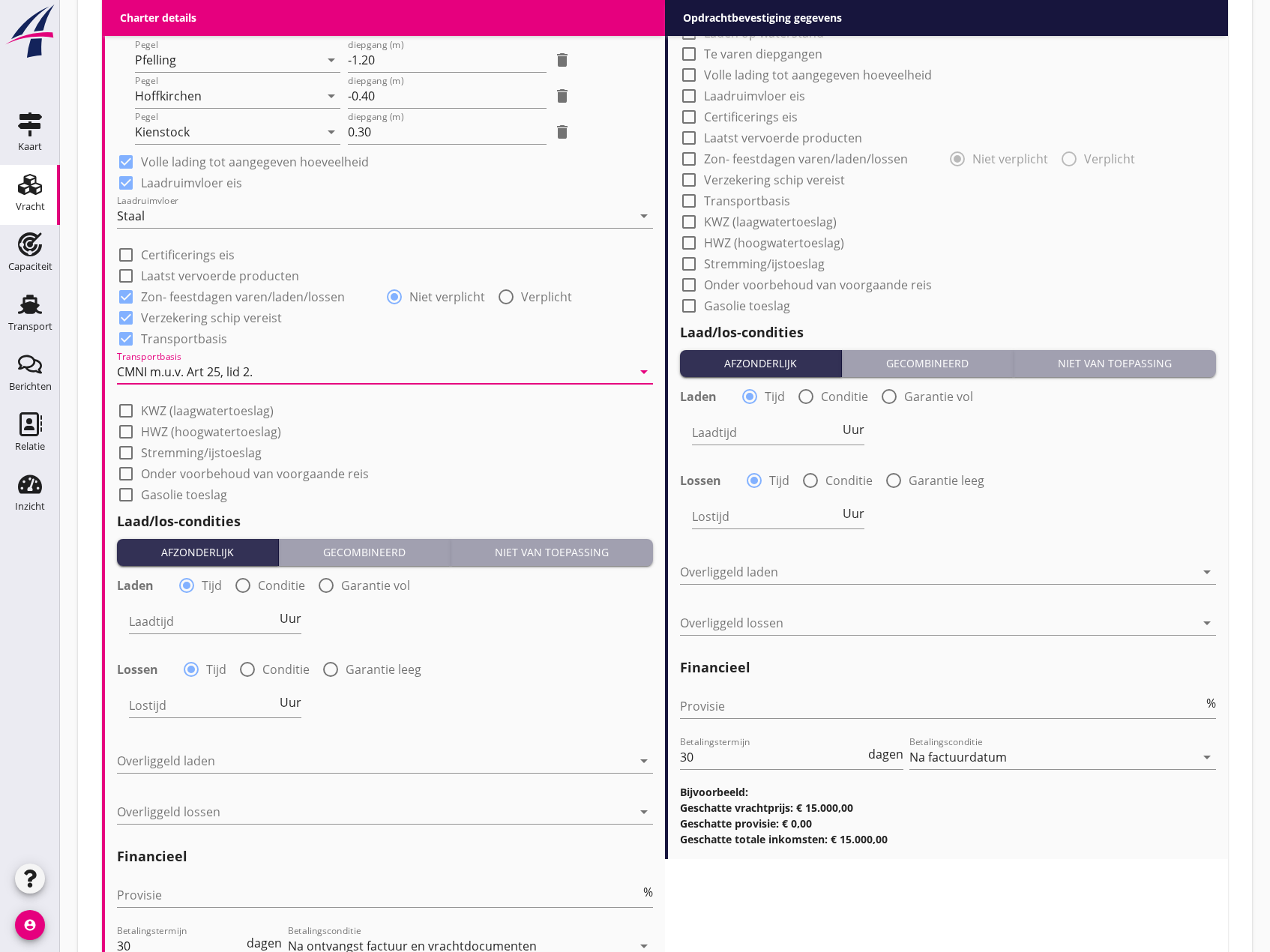
scroll to position [1275, 0]
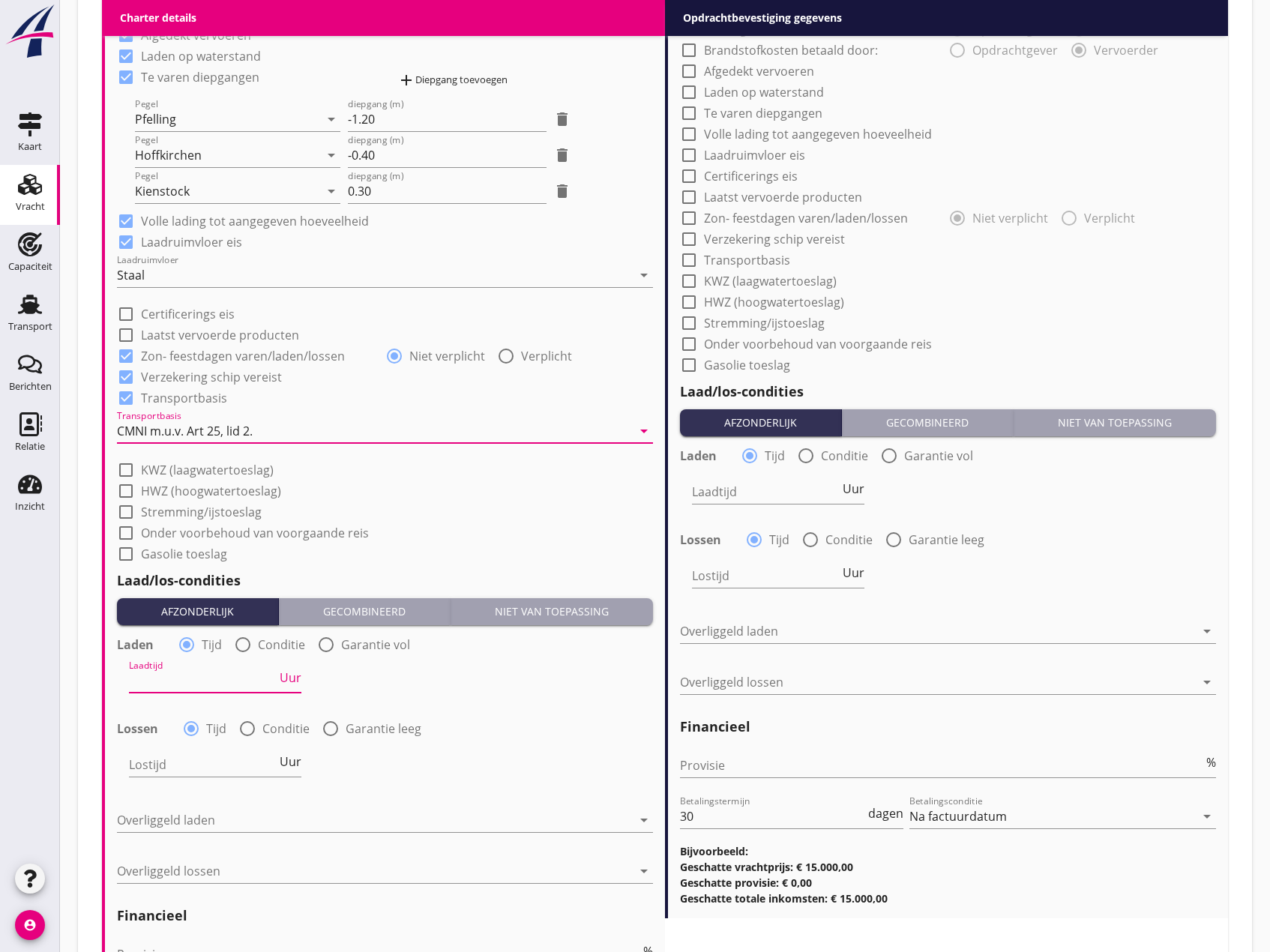
click at [192, 684] on input "Laadtijd" at bounding box center [203, 681] width 148 height 24
type input "24"
click at [166, 771] on input "Lostijd" at bounding box center [203, 765] width 148 height 24
type input "24"
click at [178, 820] on div at bounding box center [374, 821] width 515 height 24
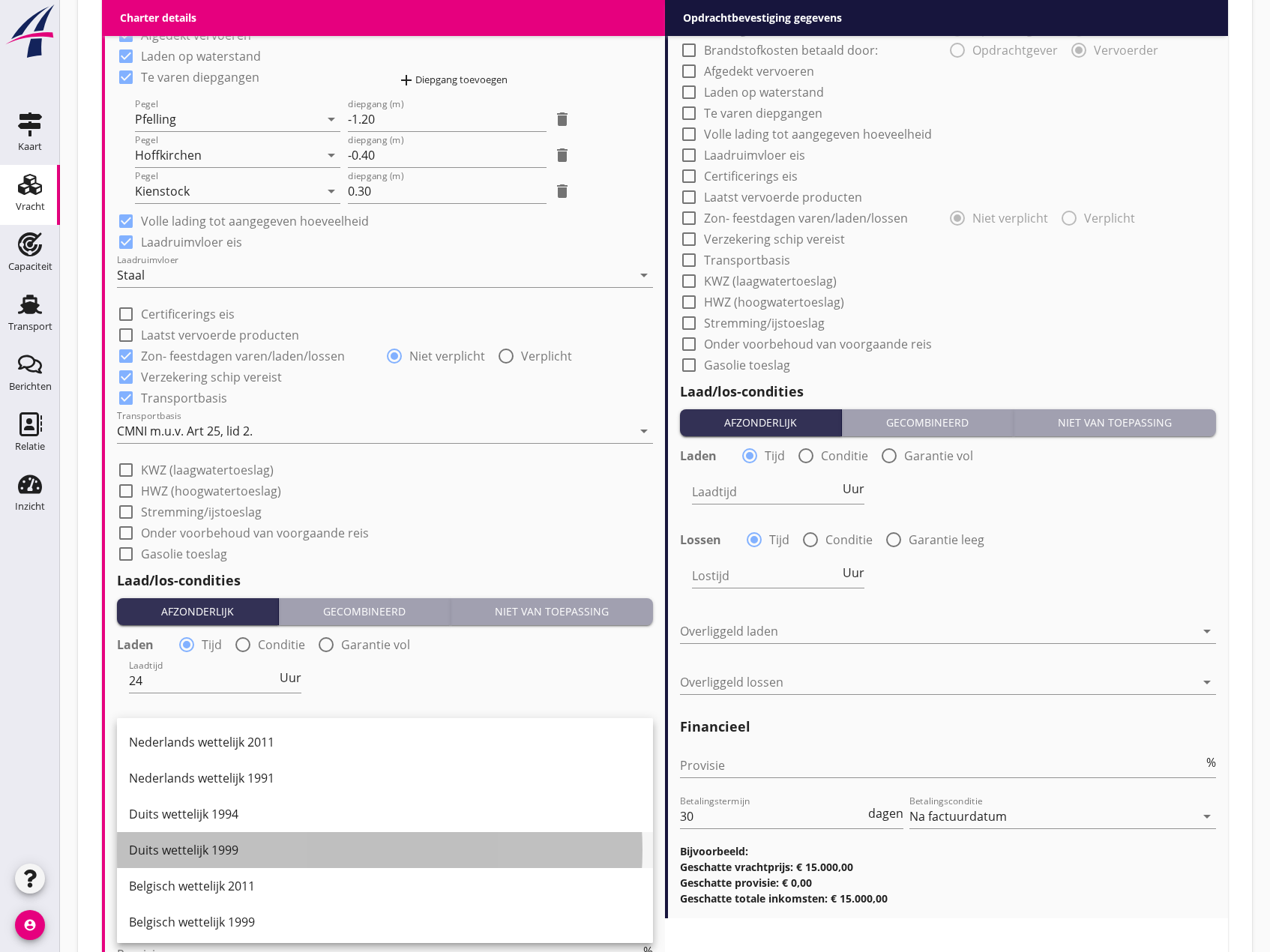
click at [178, 851] on div "Duits wettelijk 1999" at bounding box center [385, 851] width 512 height 18
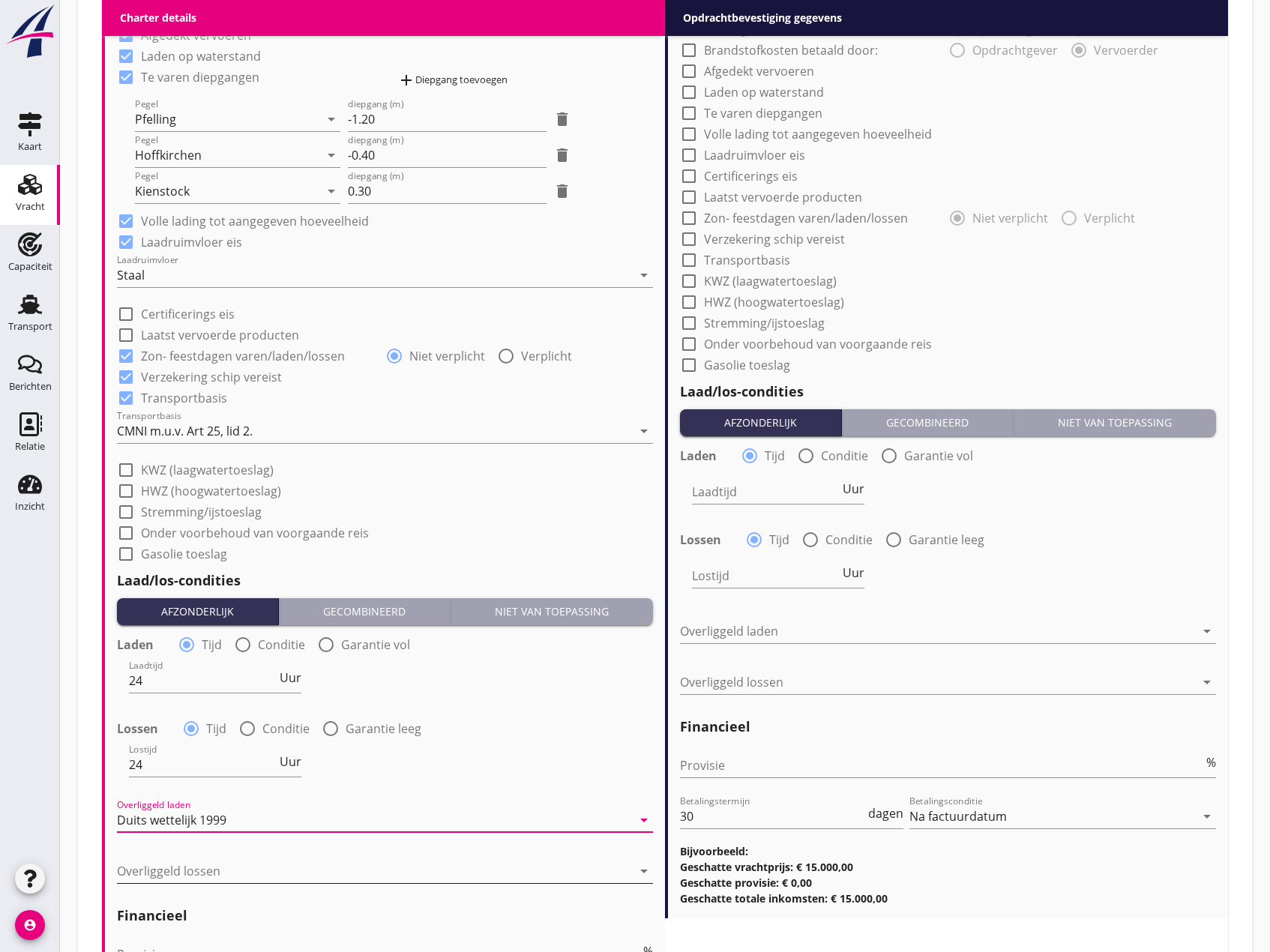
click at [174, 863] on div at bounding box center [374, 872] width 515 height 24
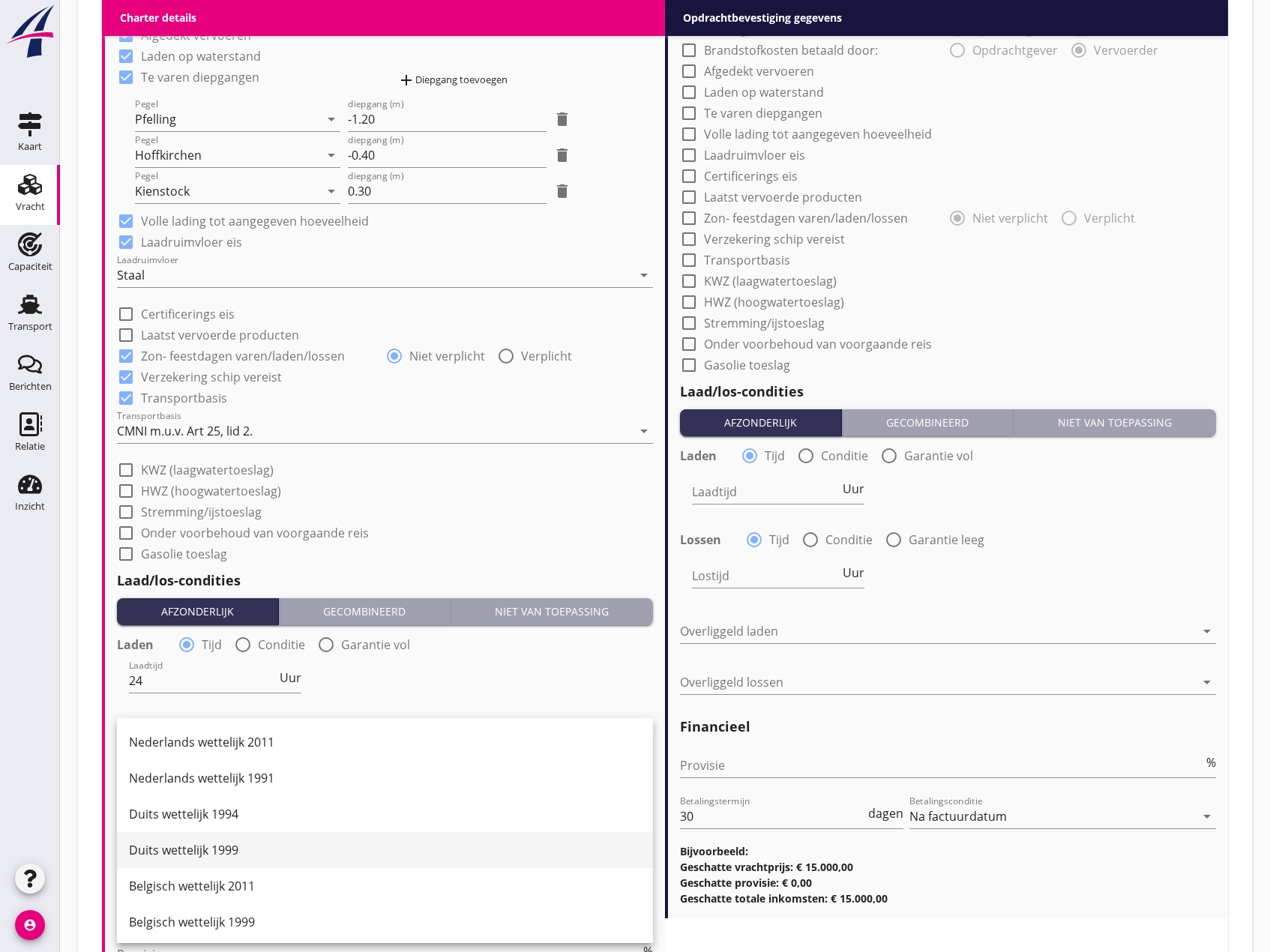
click at [183, 852] on div "Duits wettelijk 1999" at bounding box center [385, 851] width 512 height 18
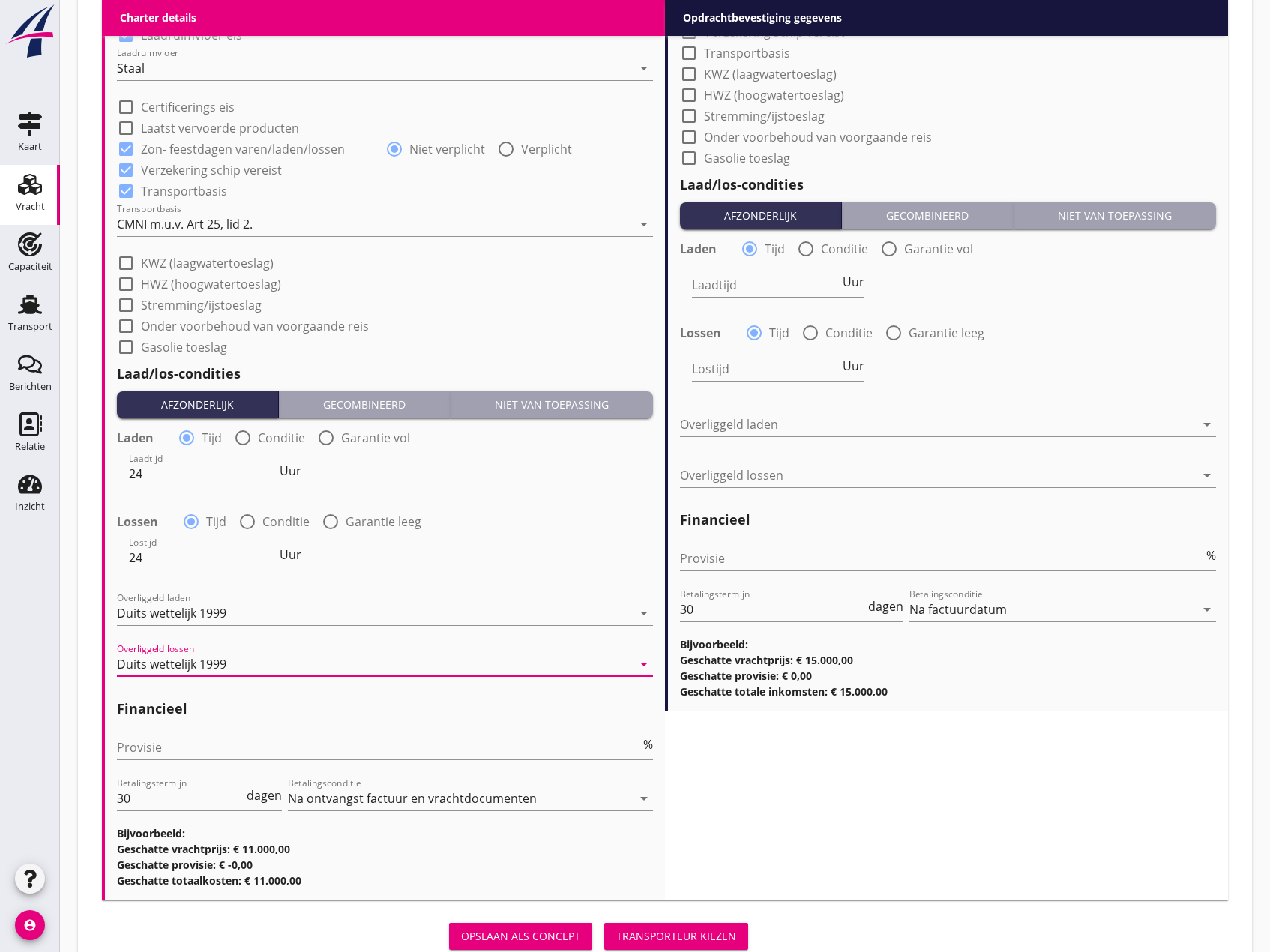
scroll to position [1500, 0]
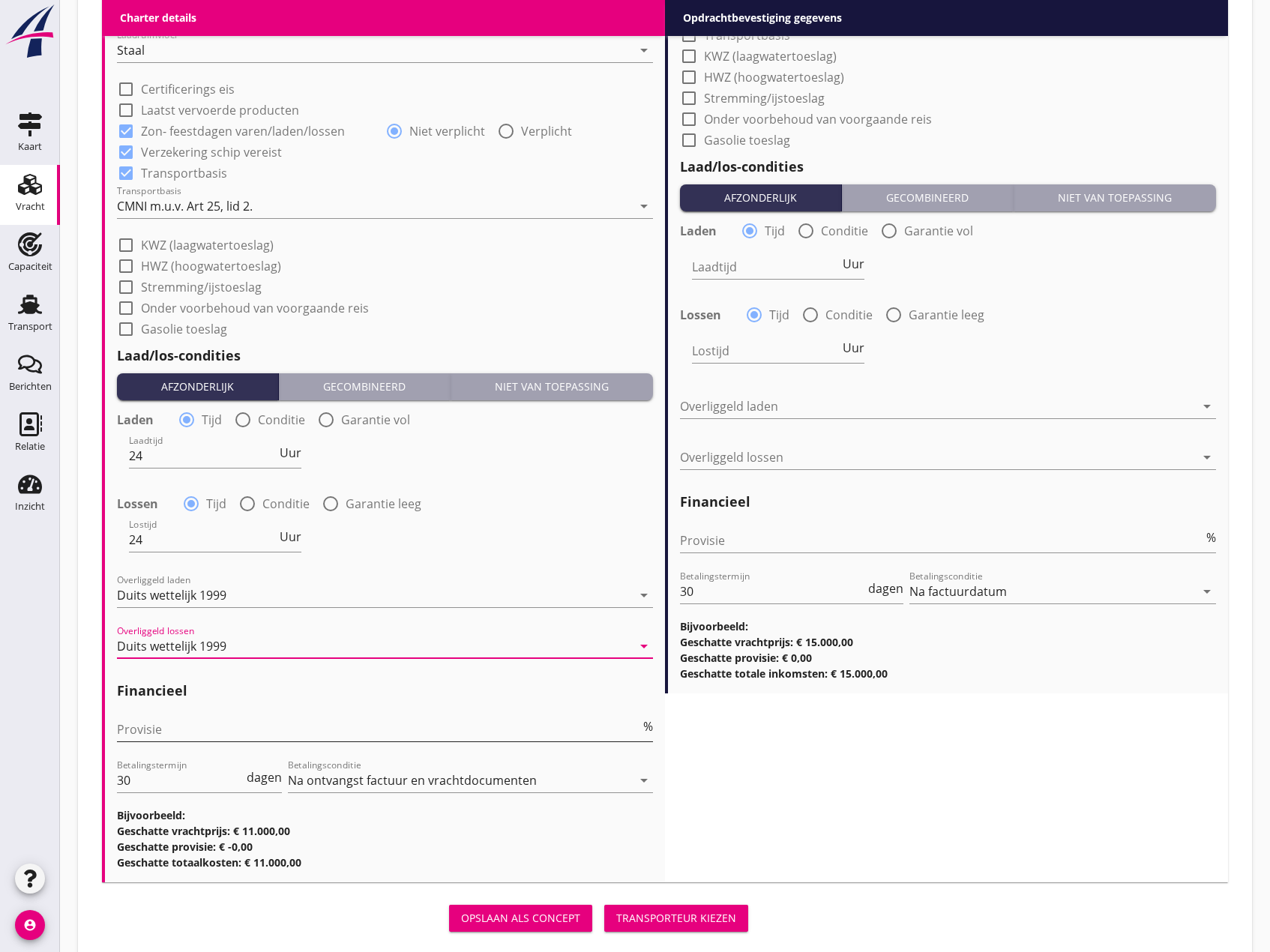
click at [254, 742] on div "Provisie %" at bounding box center [385, 730] width 536 height 24
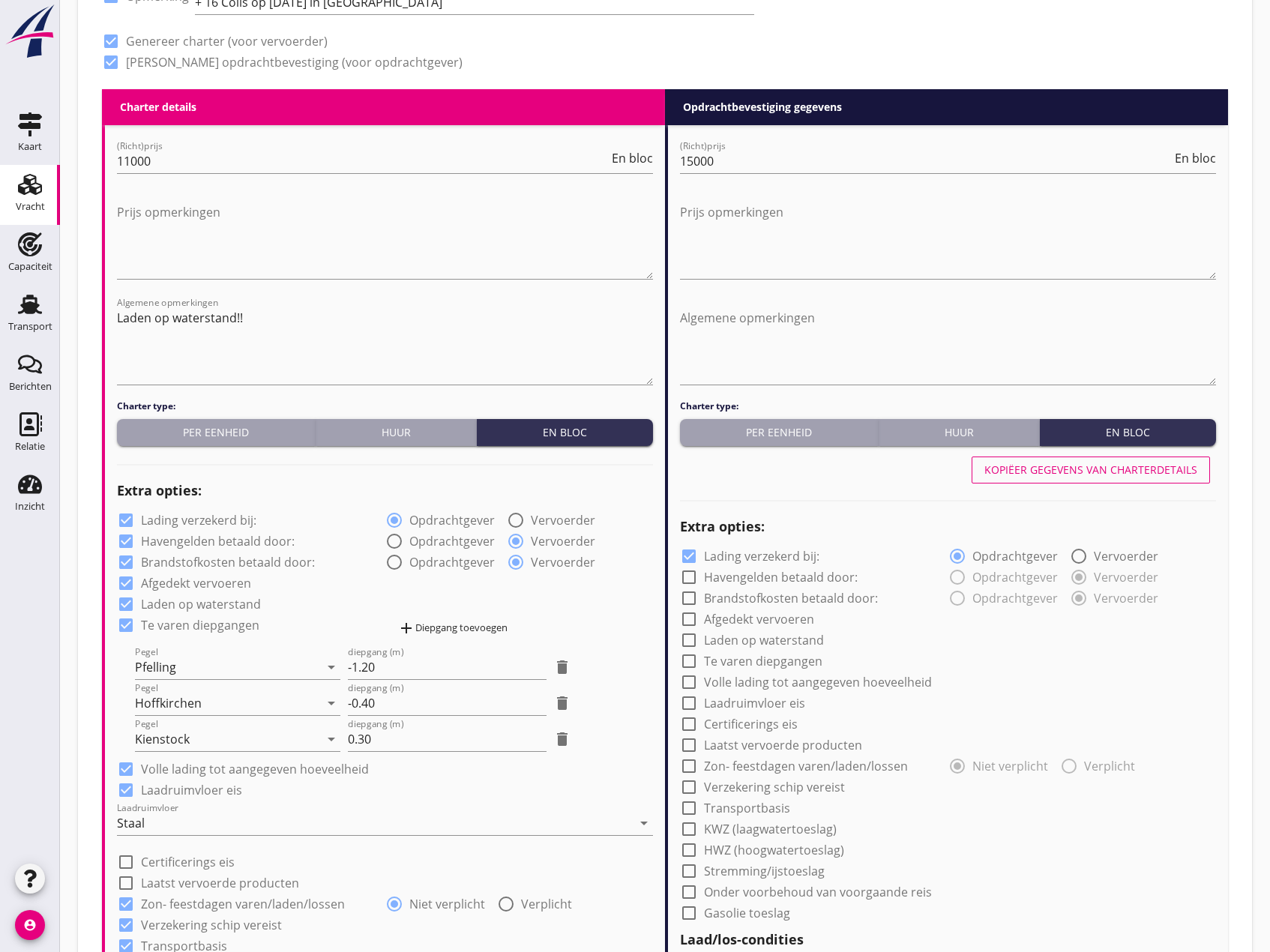
scroll to position [750, 0]
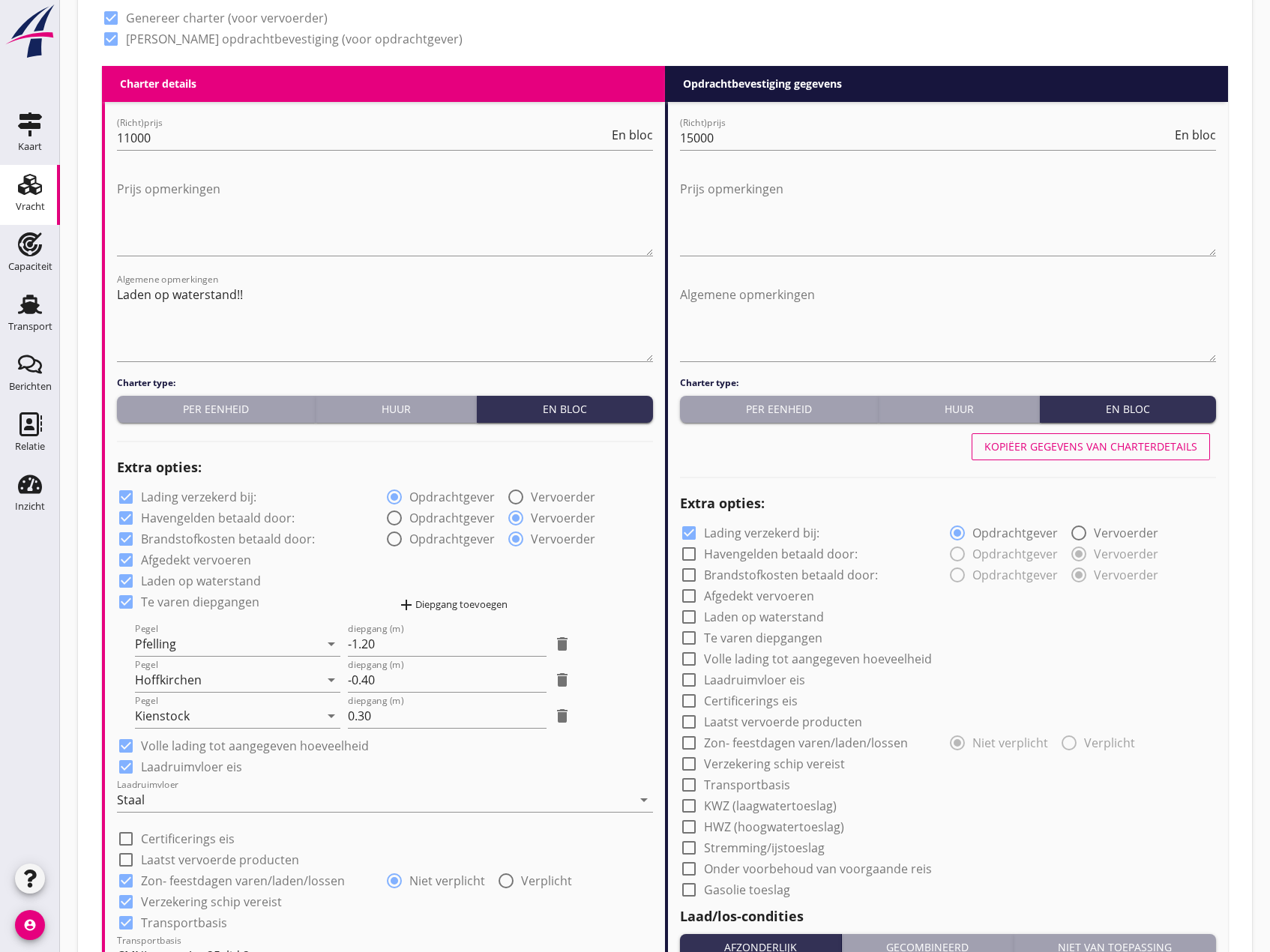
type input "5"
click at [1084, 455] on button "Kopiëer gegevens van charterdetails" at bounding box center [1091, 446] width 239 height 27
checkbox input "true"
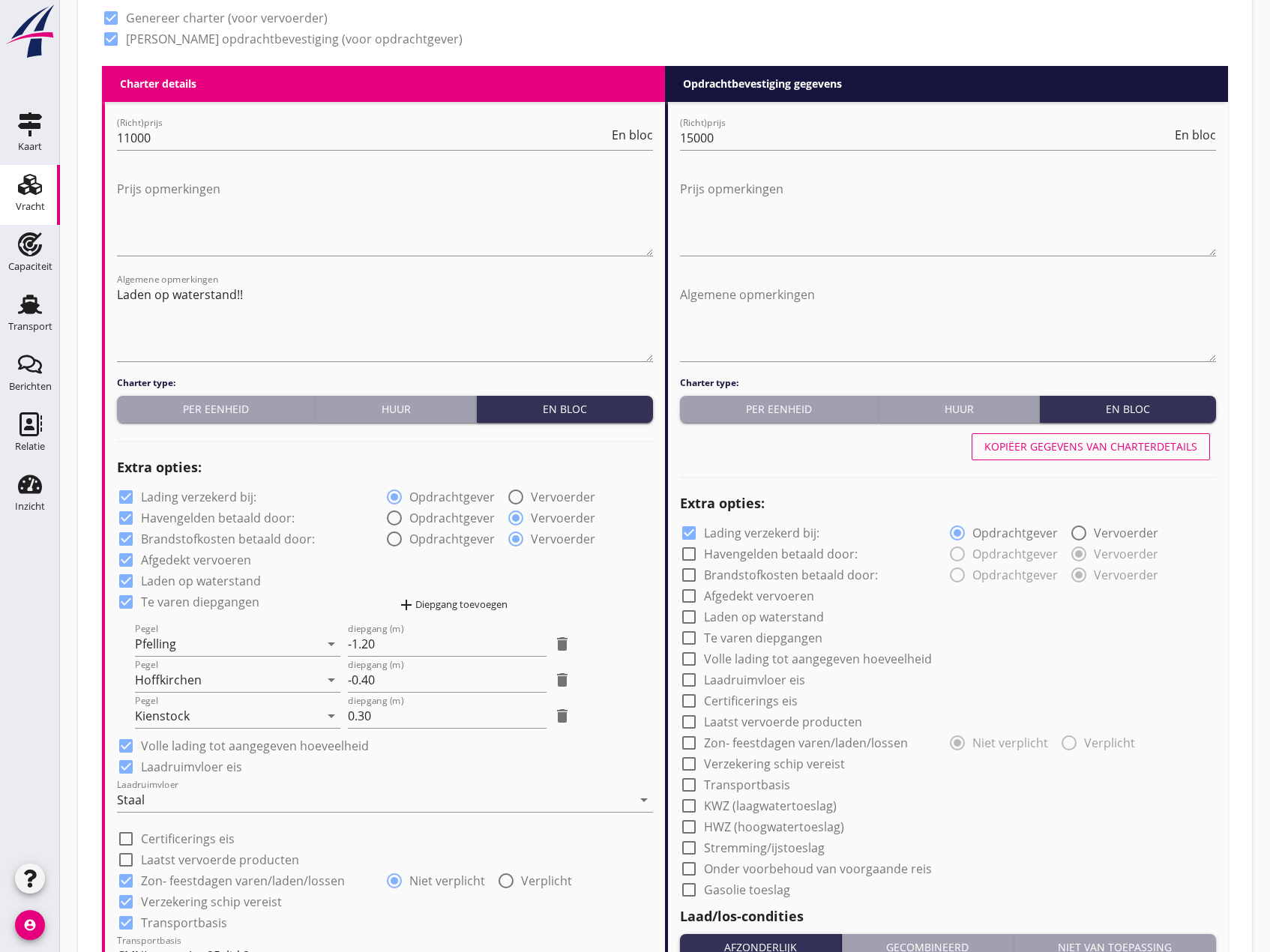
checkbox input "true"
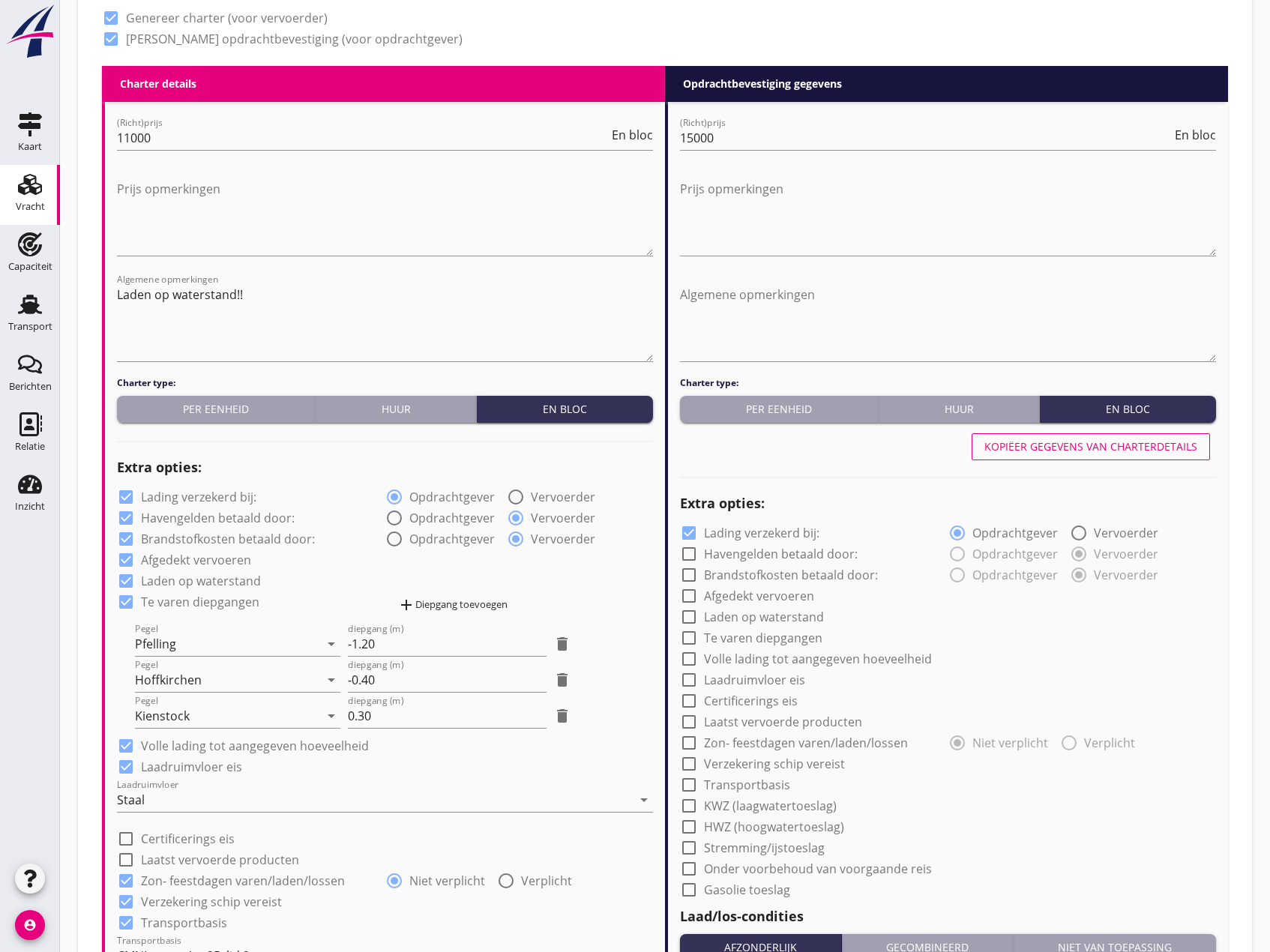
checkbox input "true"
type input "24"
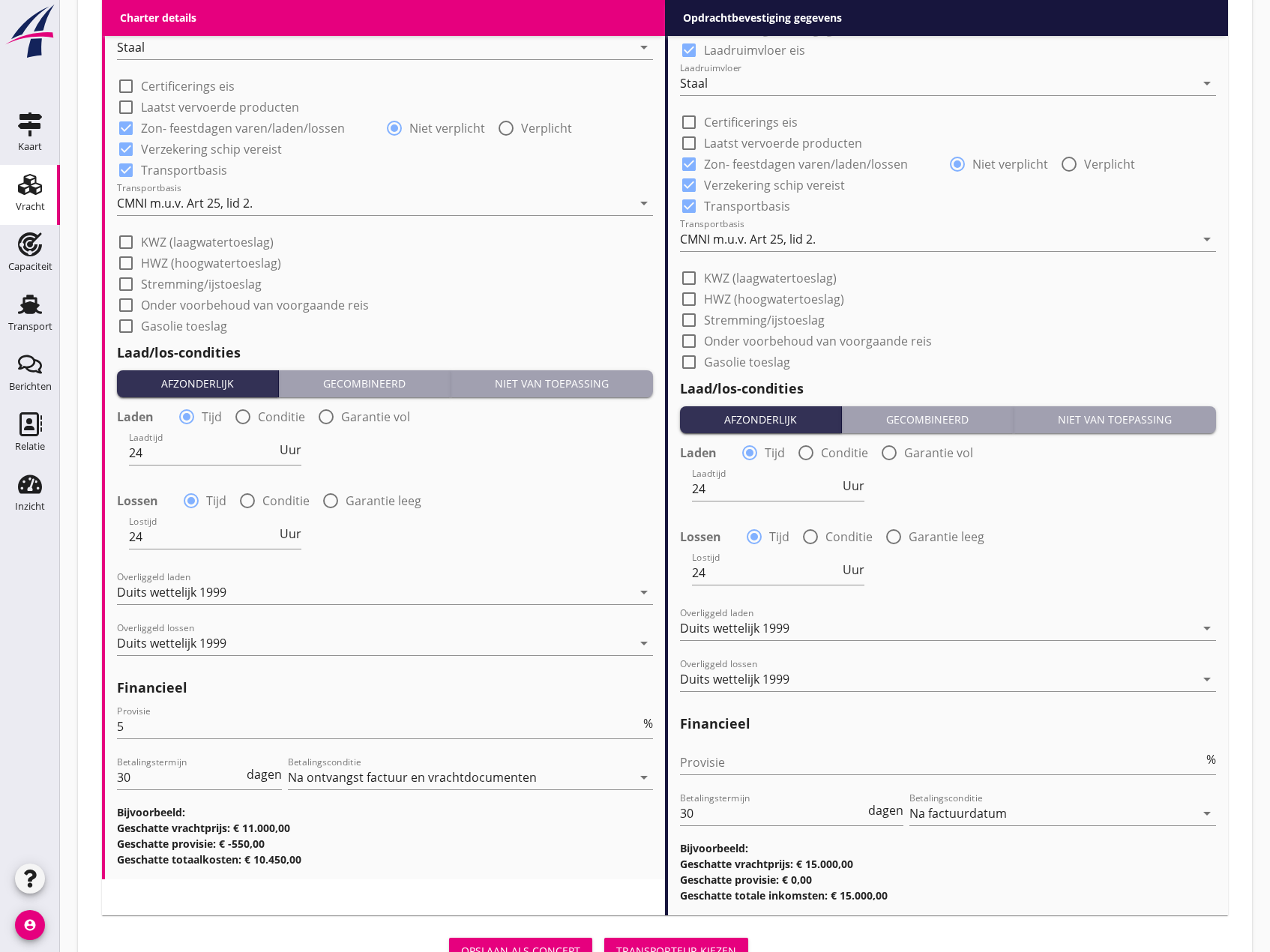
scroll to position [1568, 0]
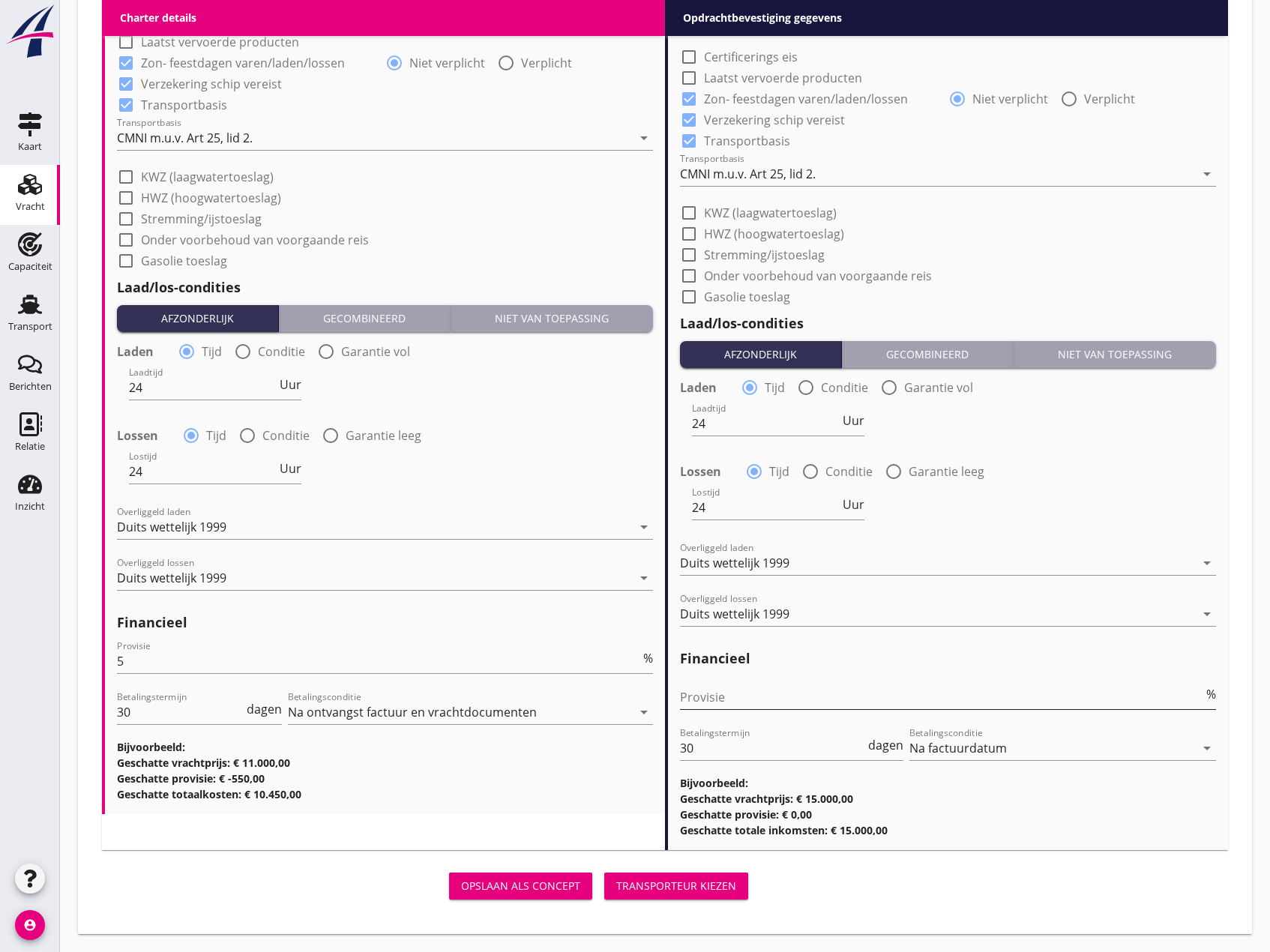
click at [725, 696] on input "Provisie" at bounding box center [941, 697] width 523 height 24
type input "0"
click at [677, 894] on button "Transporteur kiezen" at bounding box center [676, 885] width 144 height 27
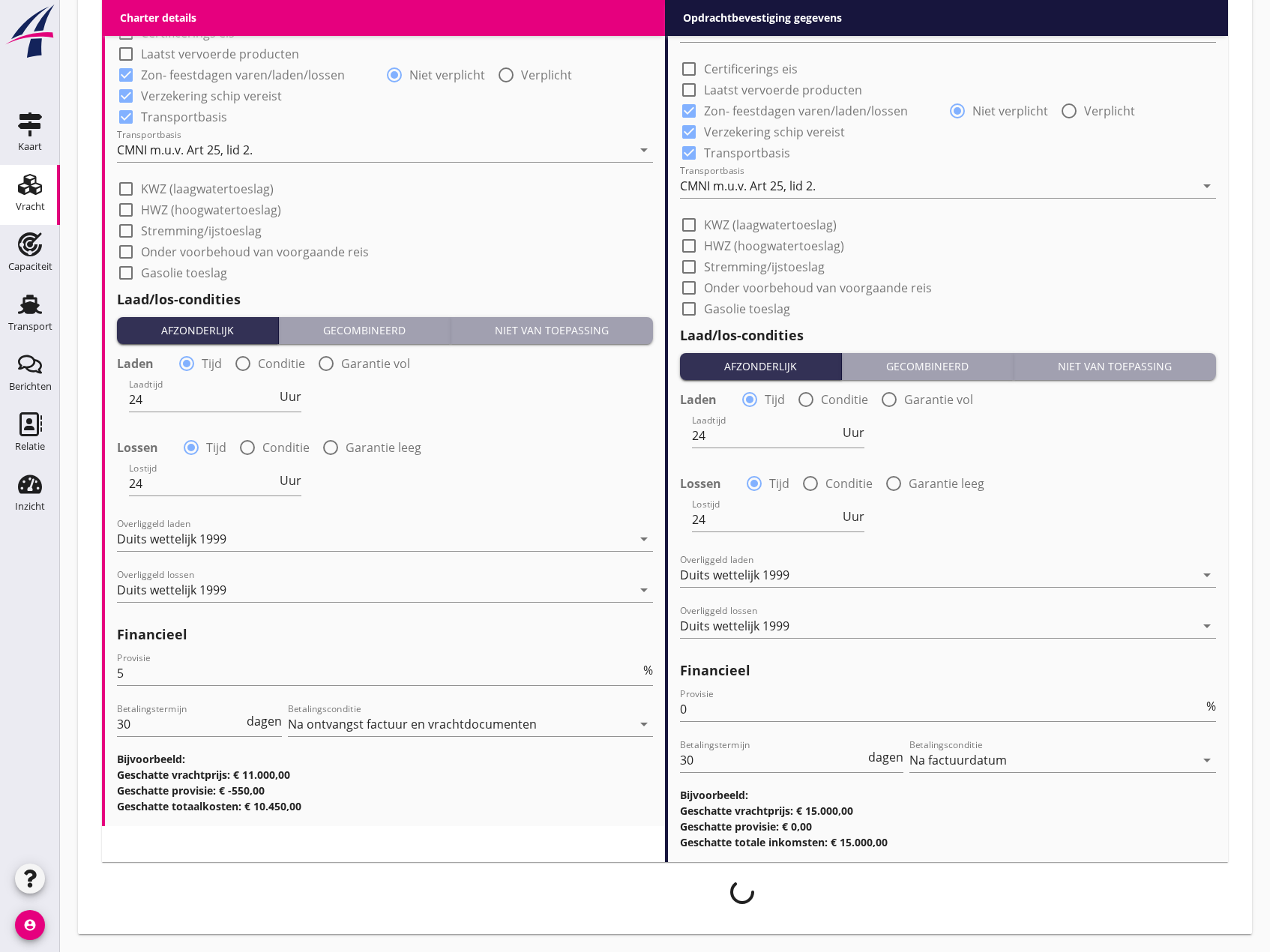
scroll to position [1556, 0]
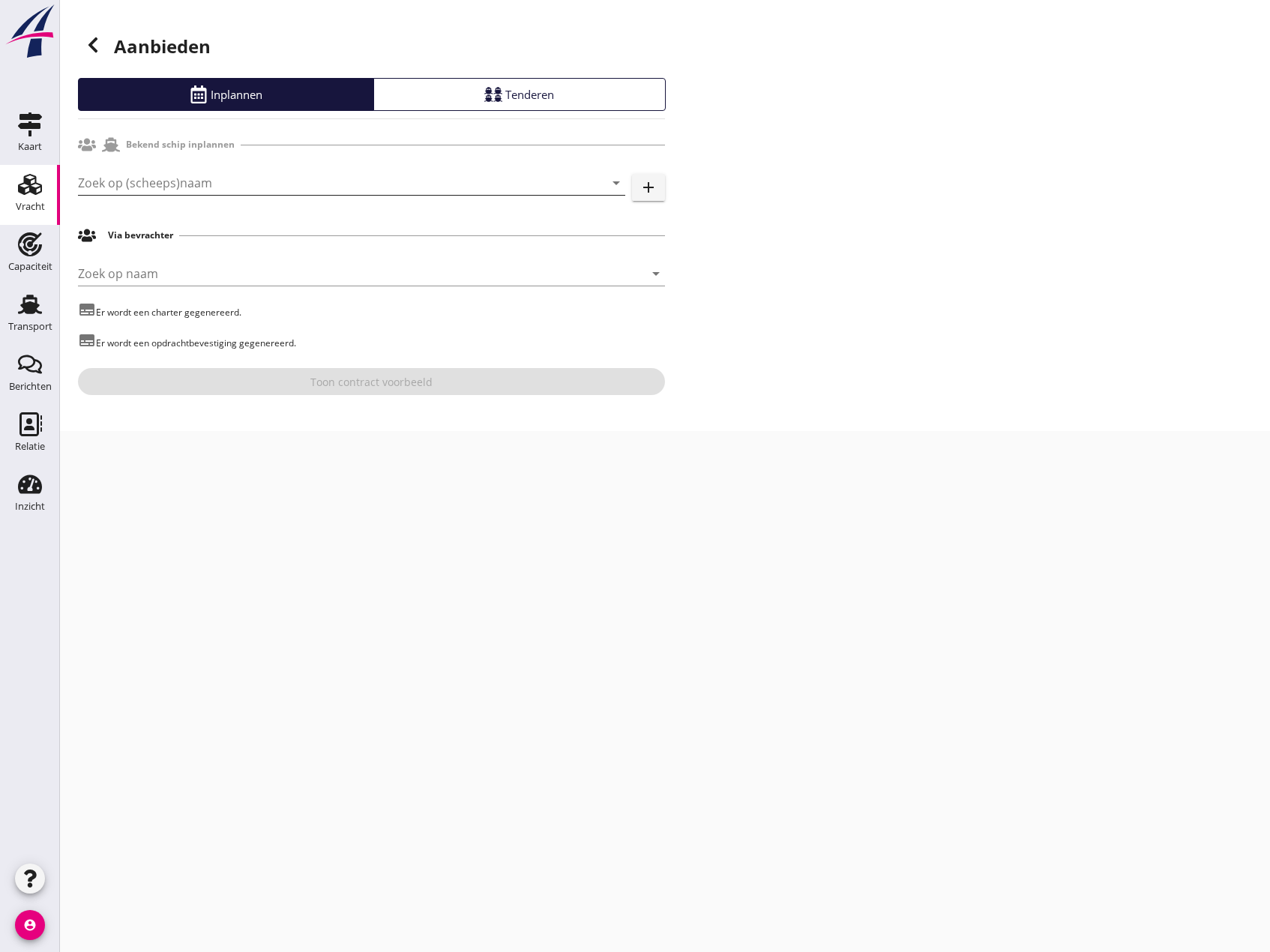
click at [174, 192] on input "Zoek op (scheeps)naam" at bounding box center [330, 183] width 506 height 24
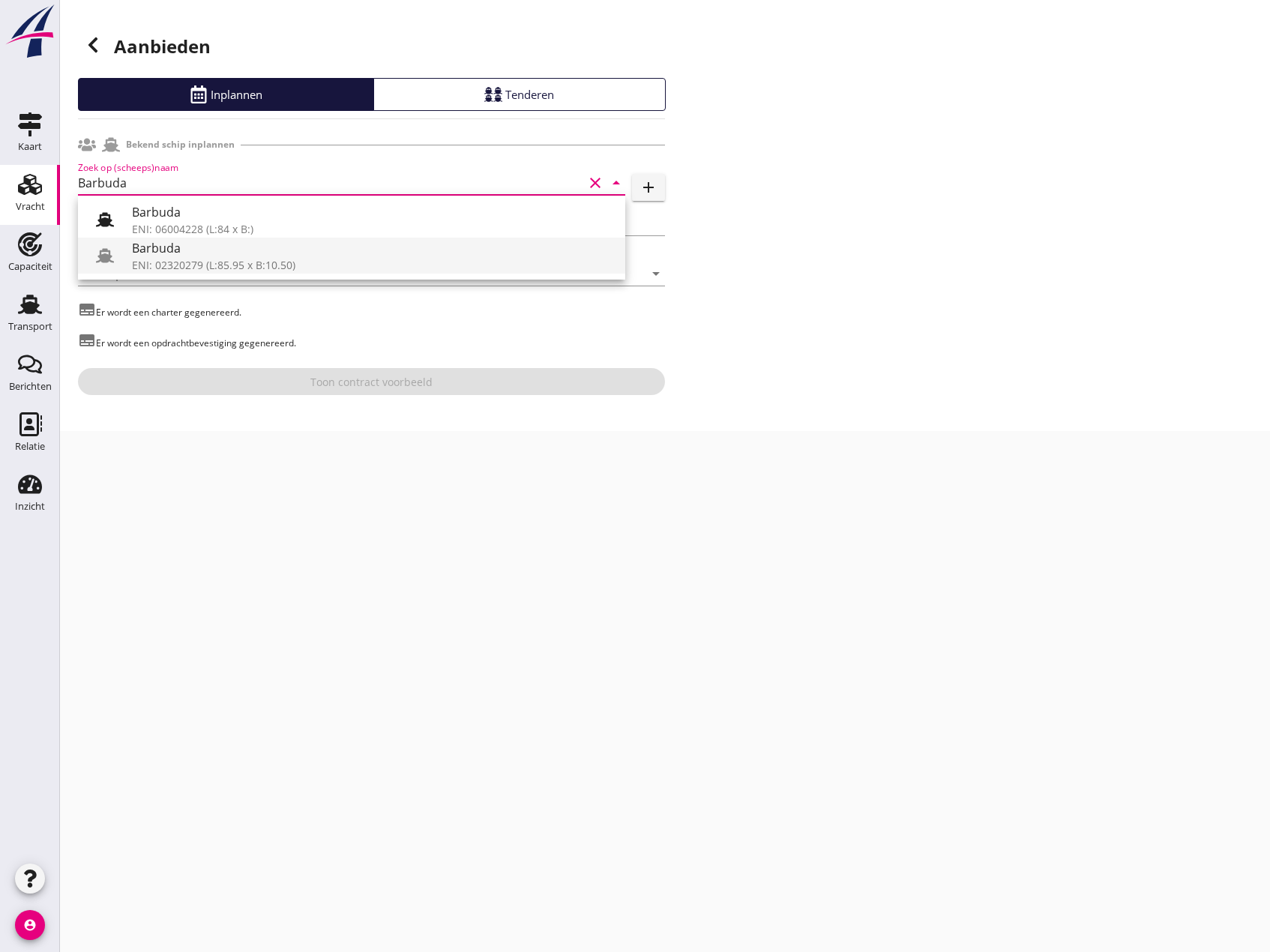
click at [217, 250] on div "Barbuda" at bounding box center [372, 248] width 481 height 18
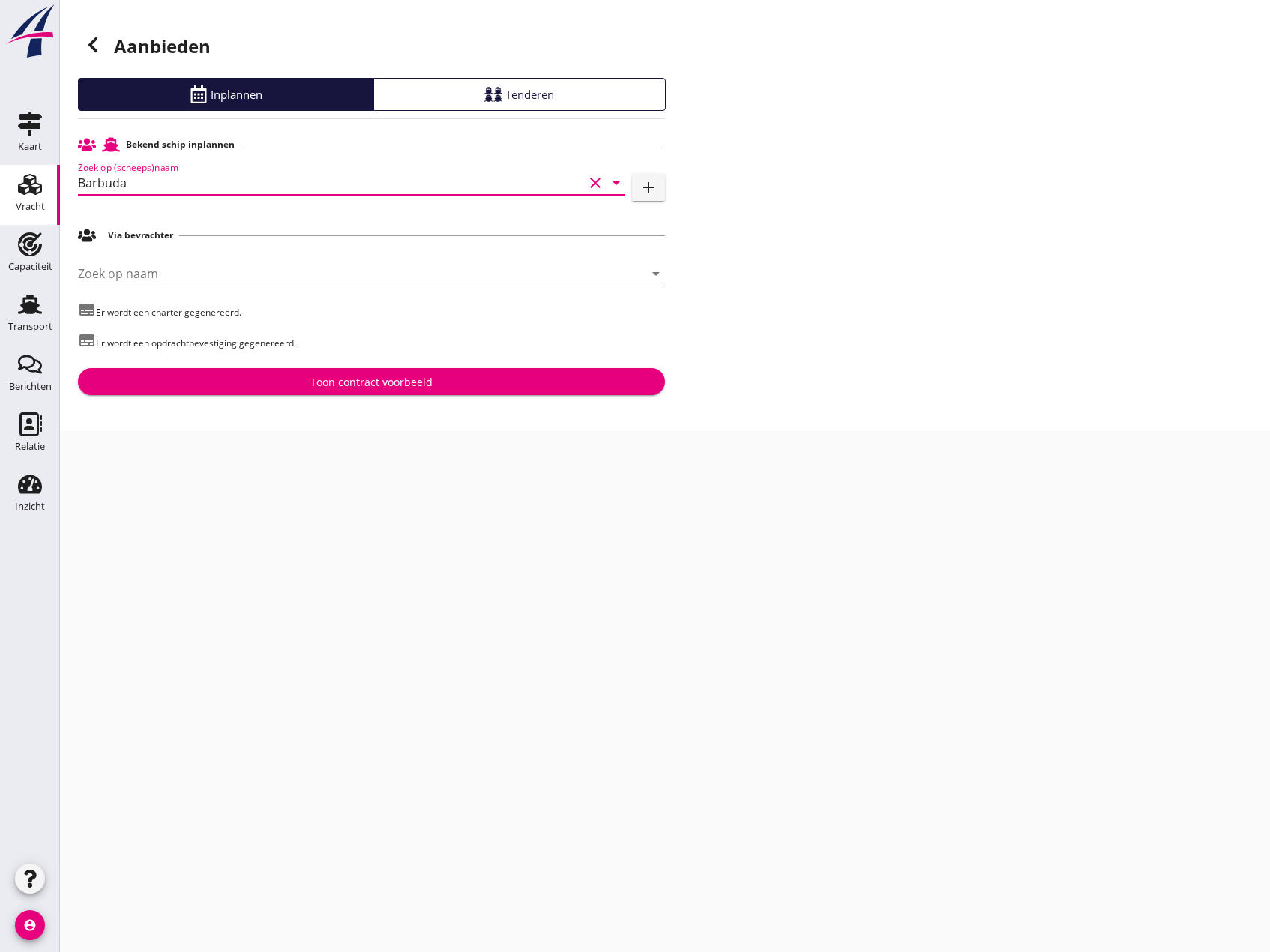
type input "Barbuda"
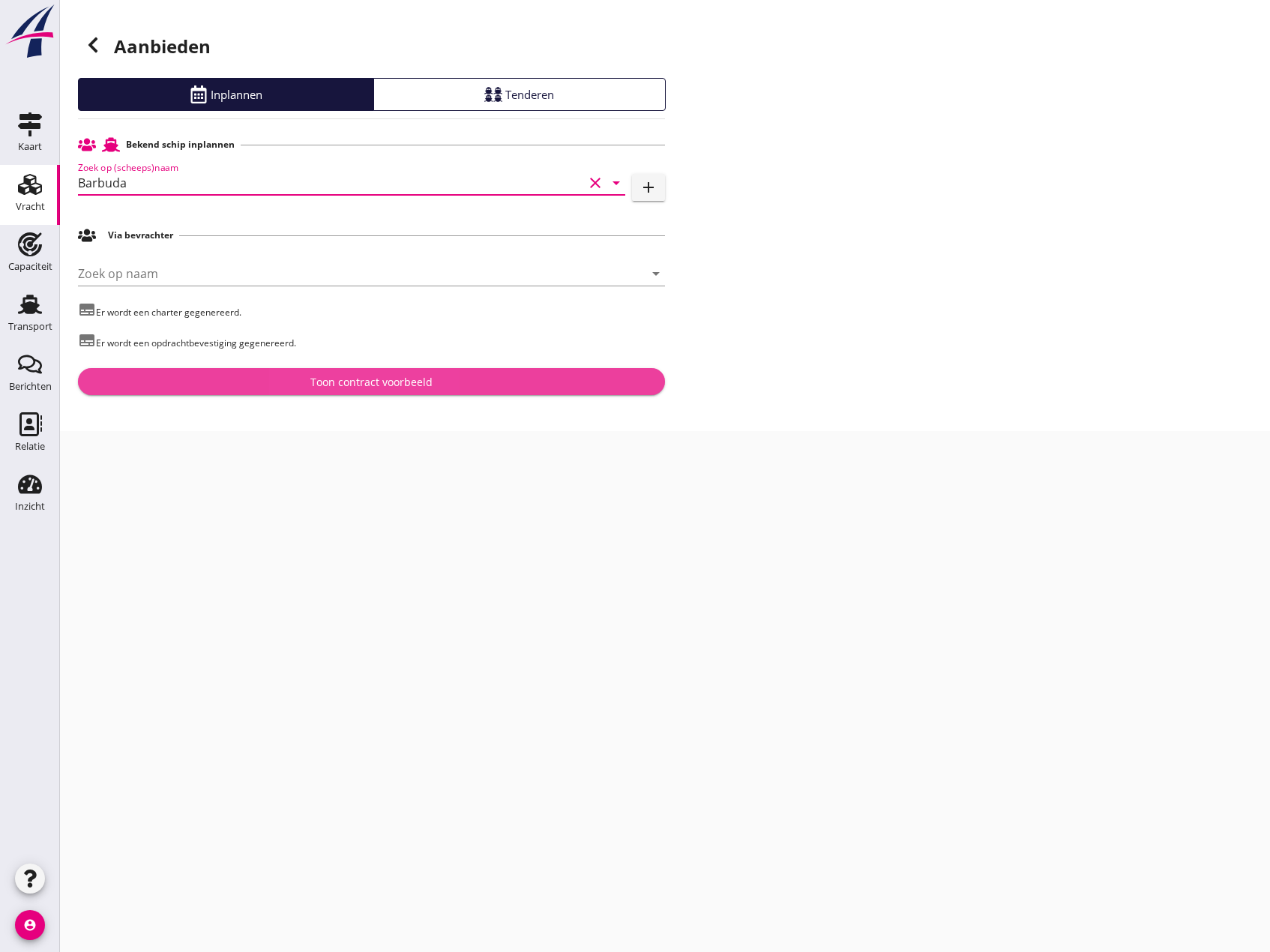
click at [398, 385] on div "Toon contract voorbeeld" at bounding box center [372, 381] width 123 height 15
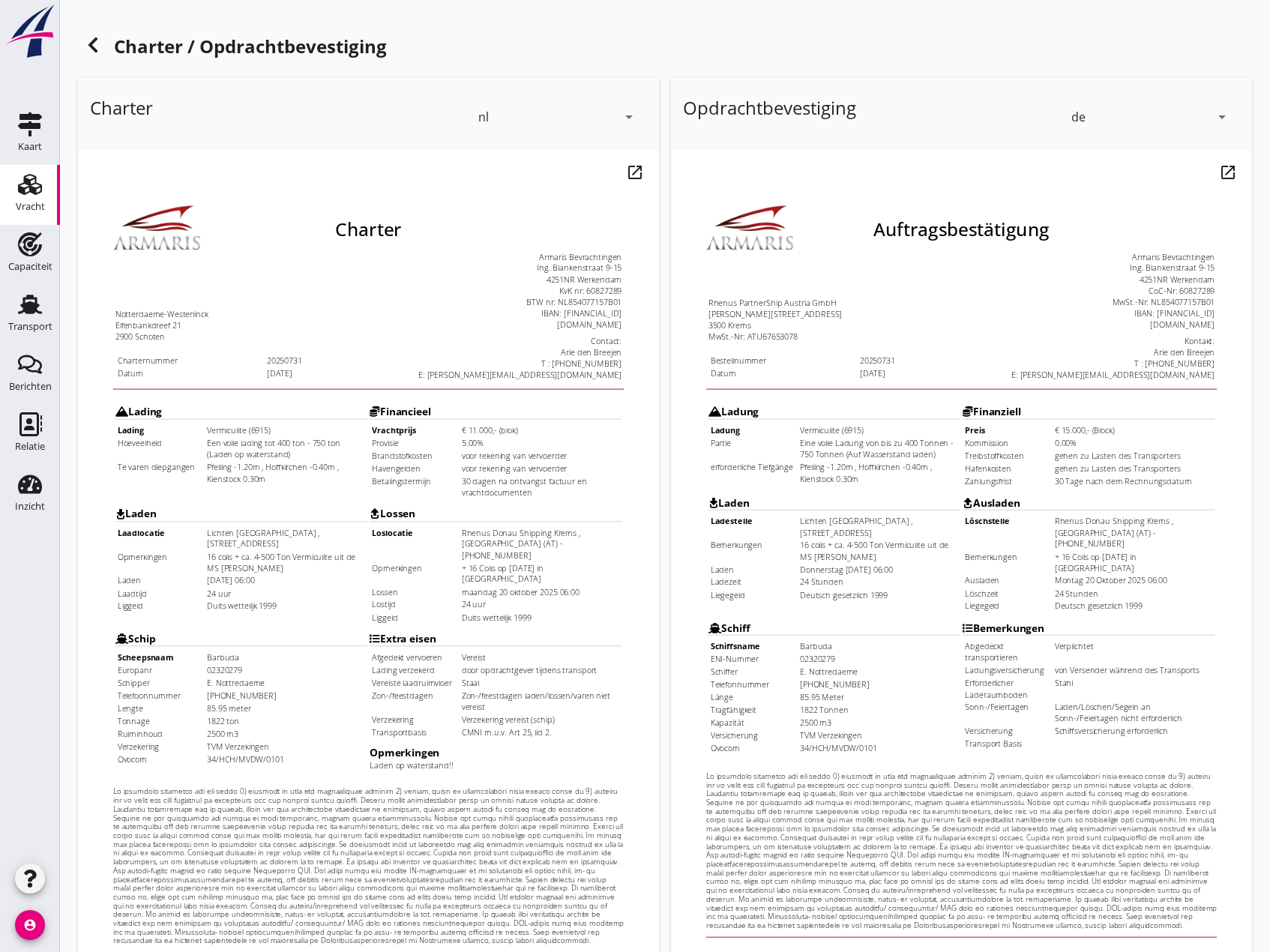
click at [1221, 114] on icon "arrow_drop_down" at bounding box center [1222, 117] width 18 height 18
click at [1087, 114] on div "nl" at bounding box center [1151, 114] width 153 height 18
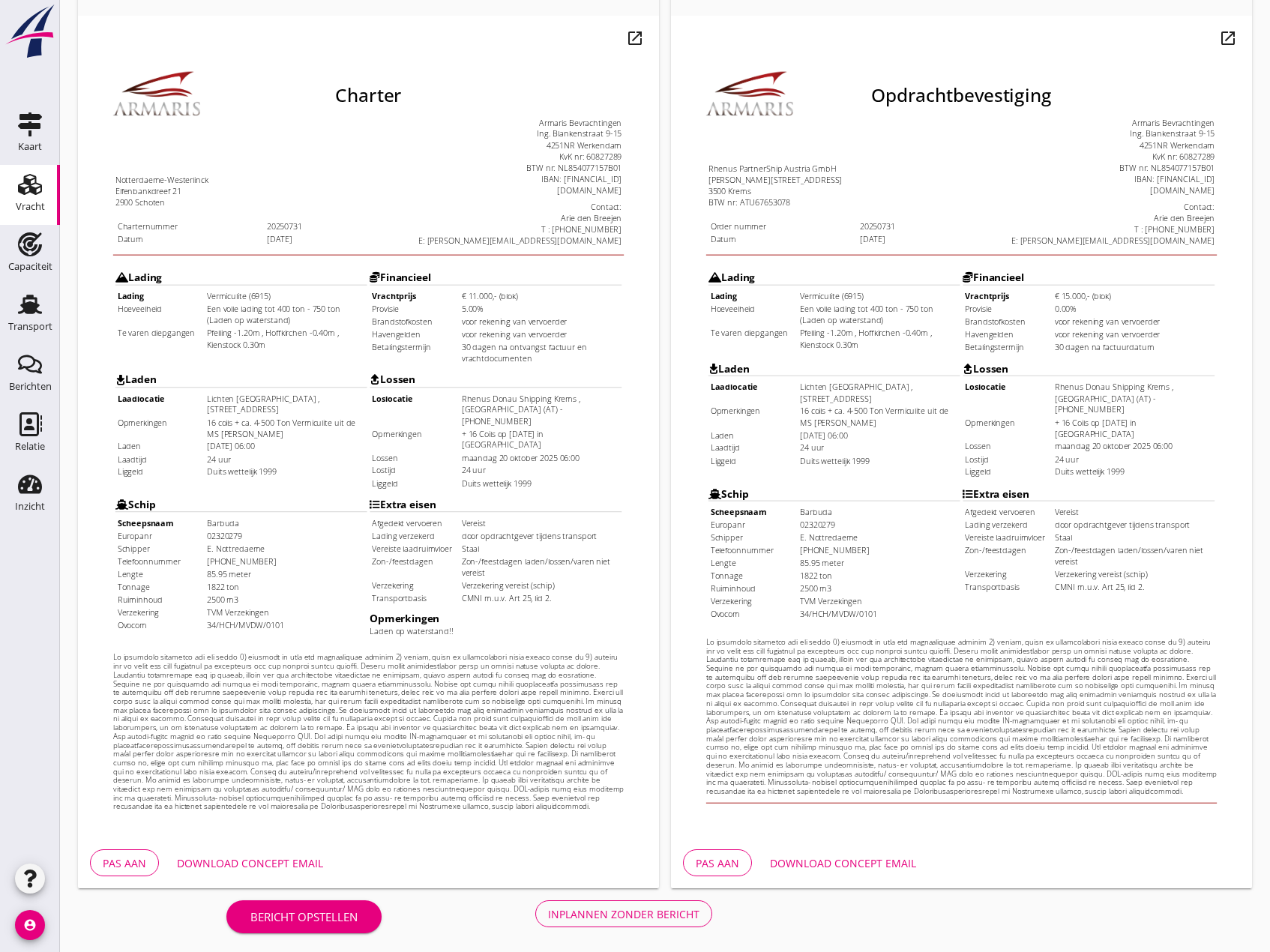
scroll to position [138, 0]
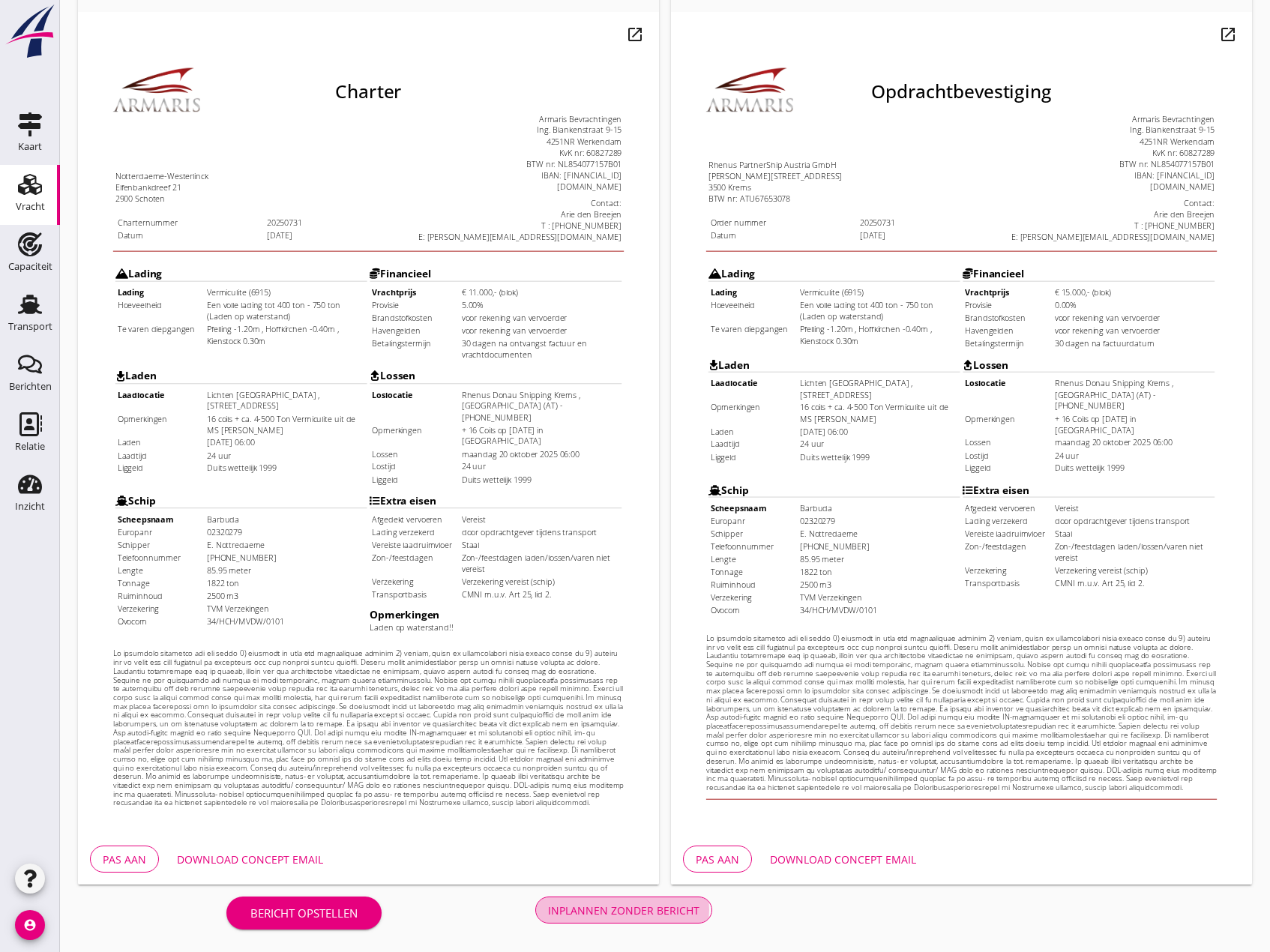
click at [628, 915] on div "Inplannen zonder bericht" at bounding box center [623, 910] width 152 height 15
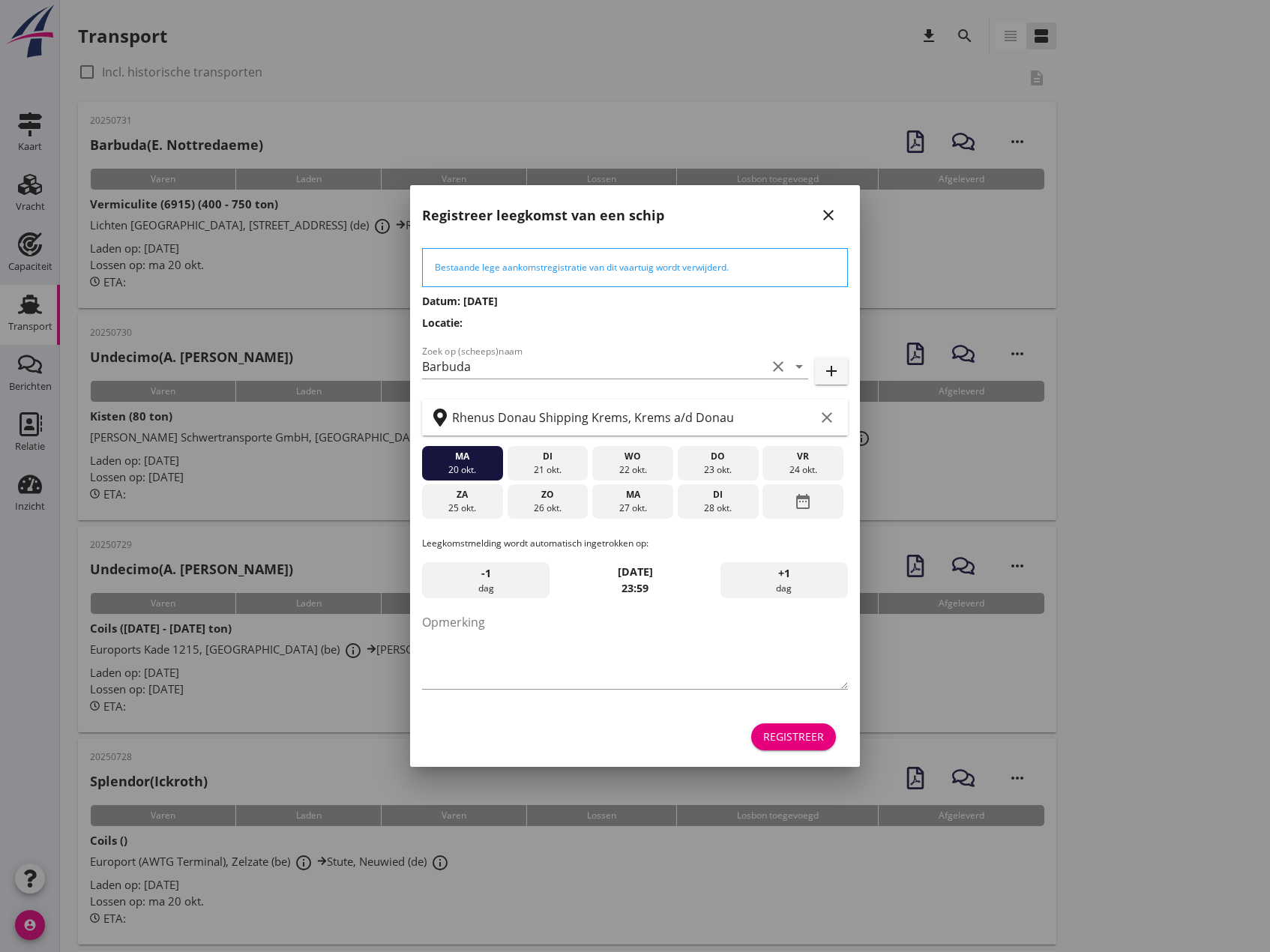
click at [834, 211] on icon "close" at bounding box center [829, 215] width 18 height 18
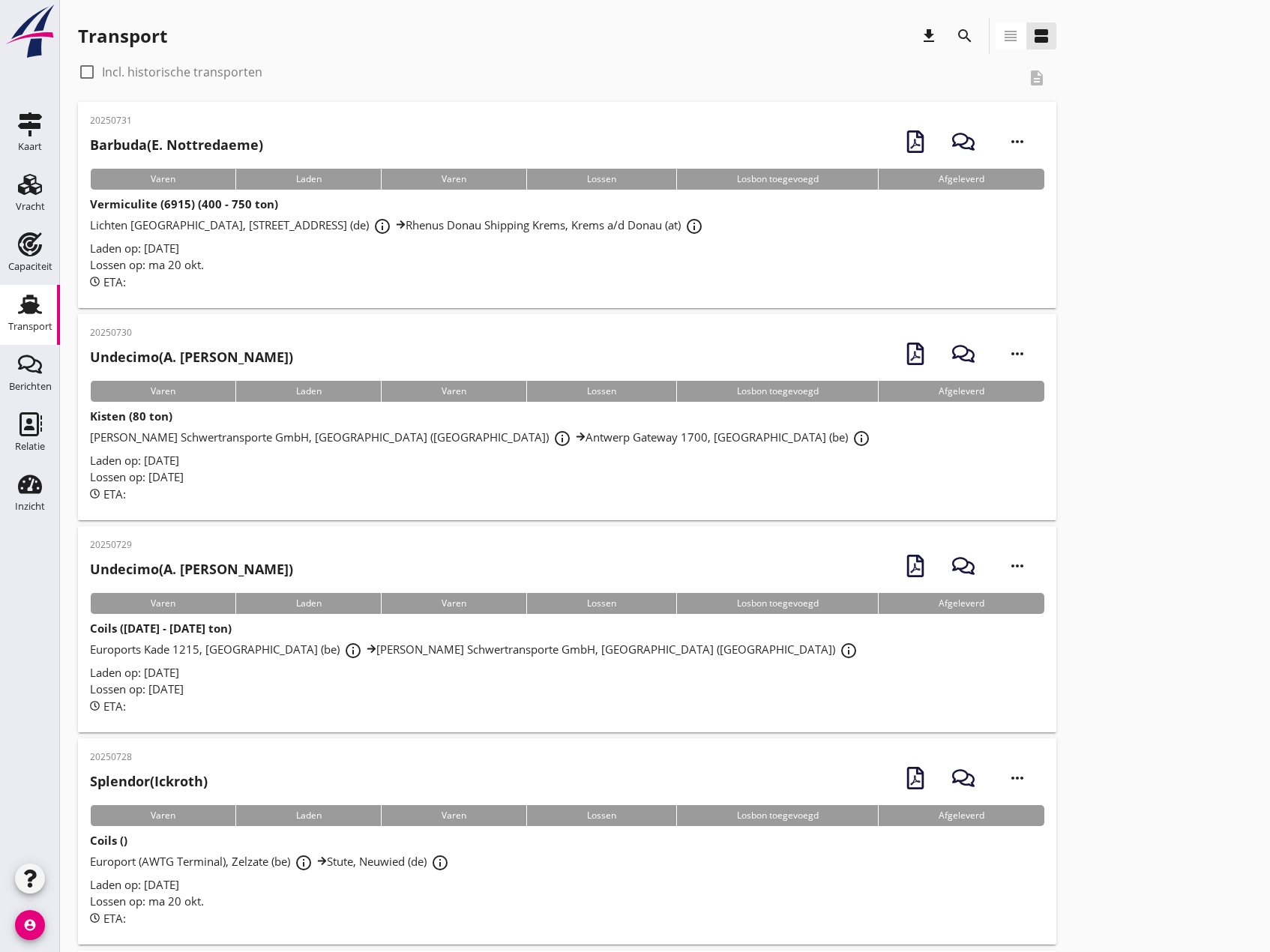
click at [214, 216] on div "Lichten [GEOGRAPHIC_DATA], [STREET_ADDRESS] (de) info_outline Rhenus Donau Ship…" at bounding box center [567, 226] width 954 height 27
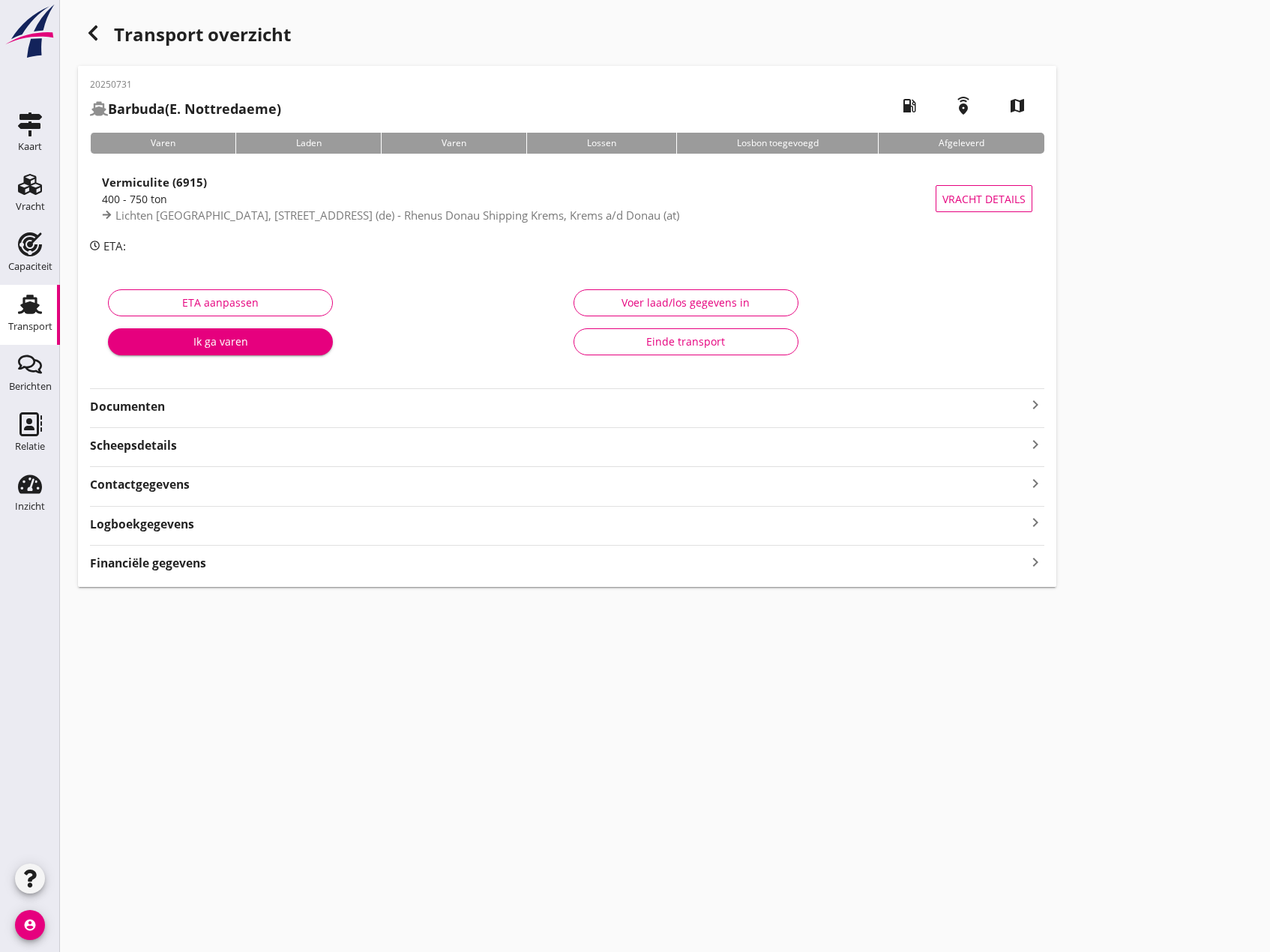
click at [1041, 404] on icon "keyboard_arrow_right" at bounding box center [1035, 405] width 18 height 18
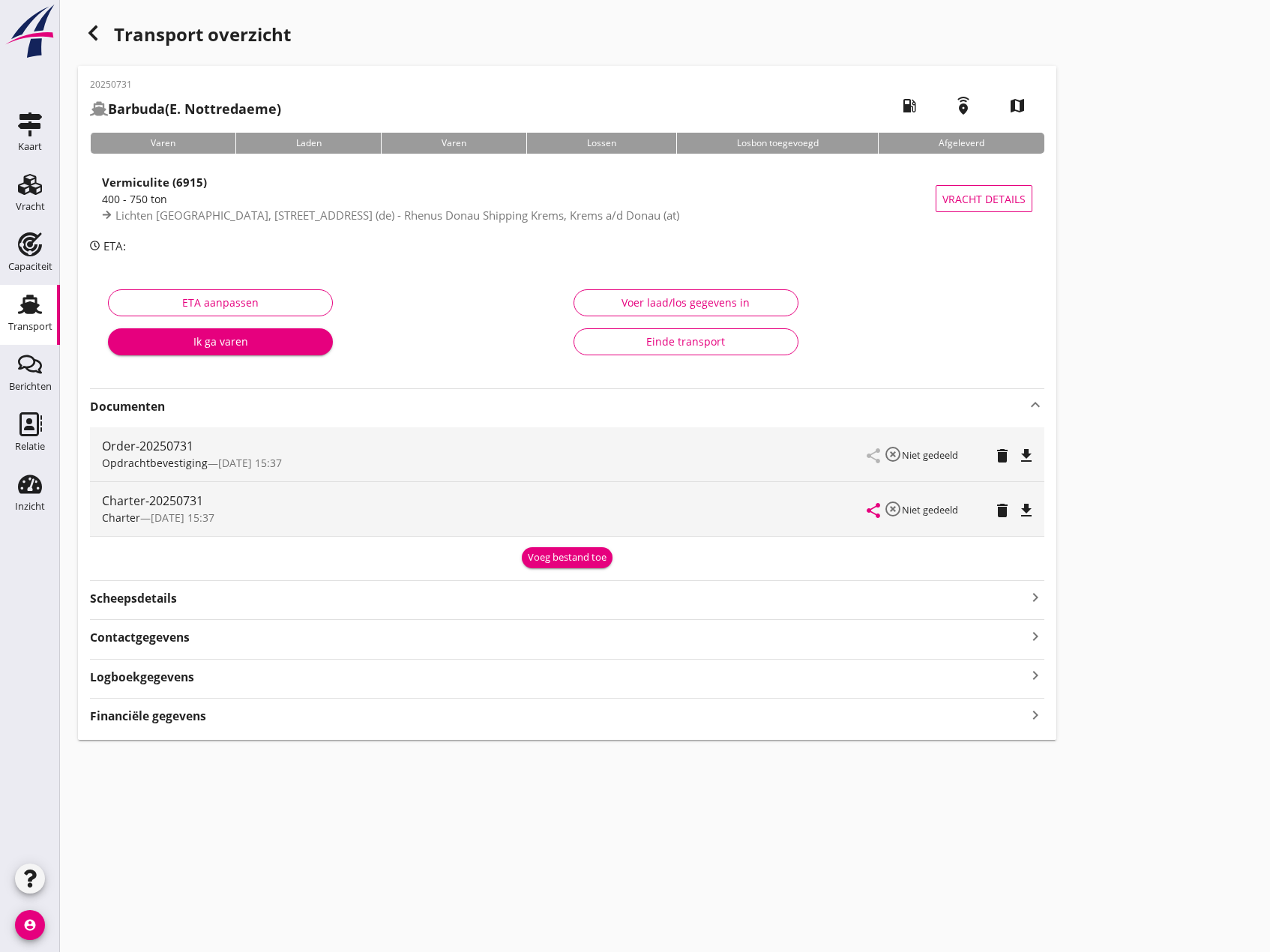
click at [1026, 504] on icon "file_download" at bounding box center [1027, 510] width 18 height 18
drag, startPoint x: 20, startPoint y: 192, endPoint x: 2, endPoint y: 187, distance: 18.7
click at [20, 192] on use at bounding box center [30, 184] width 24 height 21
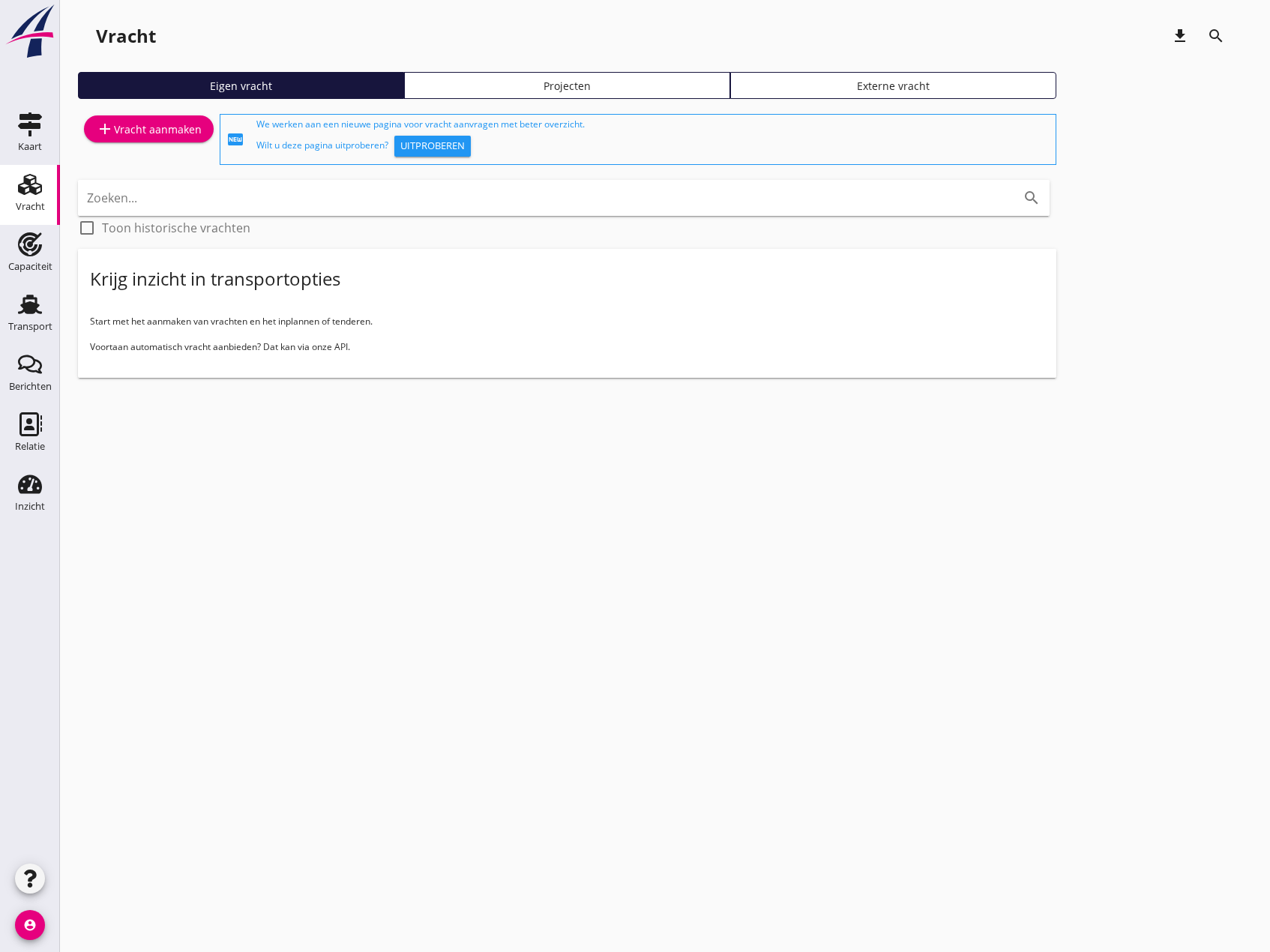
click at [137, 140] on link "add Vracht aanmaken" at bounding box center [149, 128] width 130 height 27
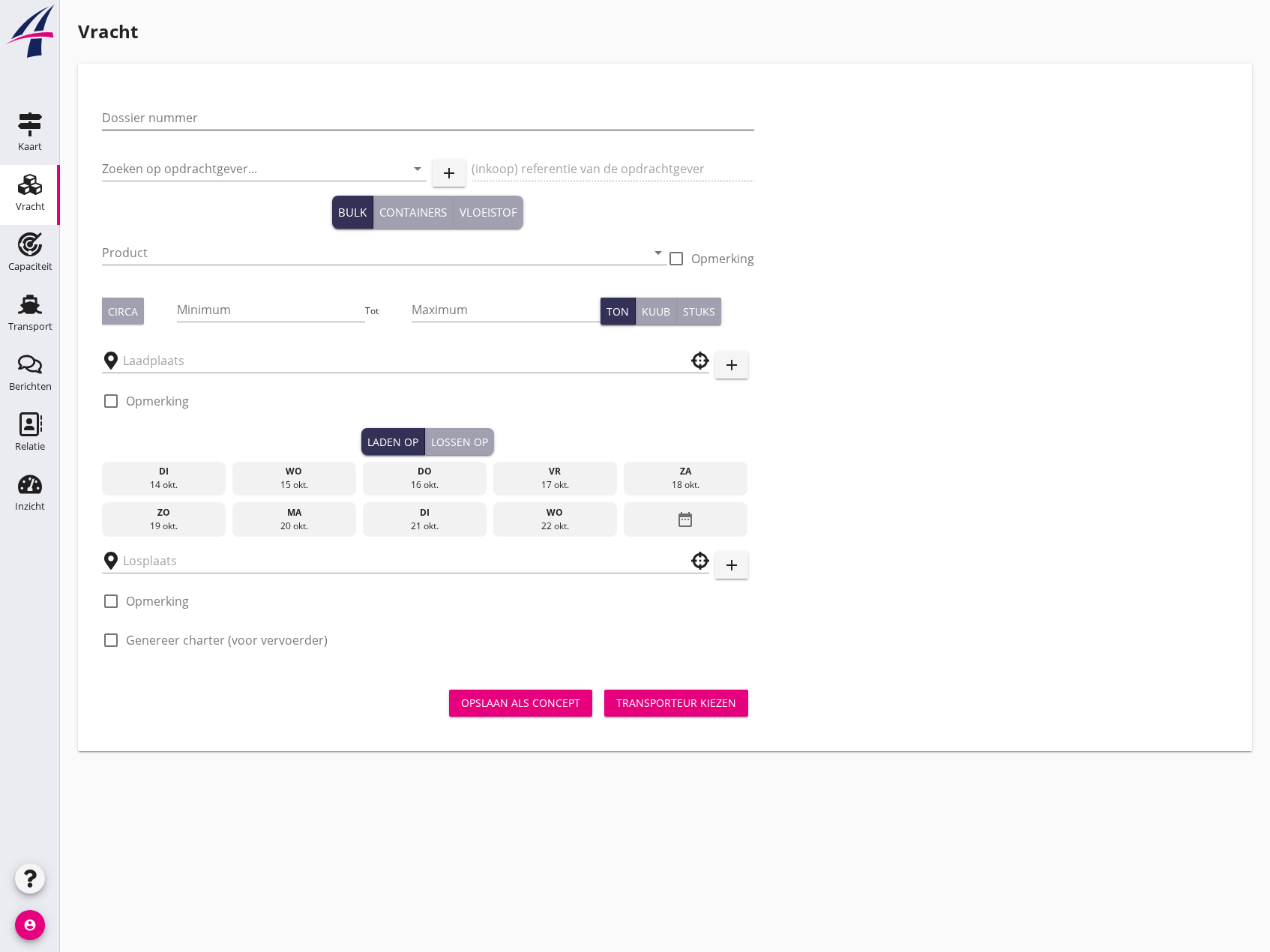
click at [222, 120] on input "Dossier nummer" at bounding box center [428, 118] width 652 height 24
type input "20250732"
click at [181, 165] on input "Zoeken op opdrachtgever..." at bounding box center [243, 169] width 282 height 24
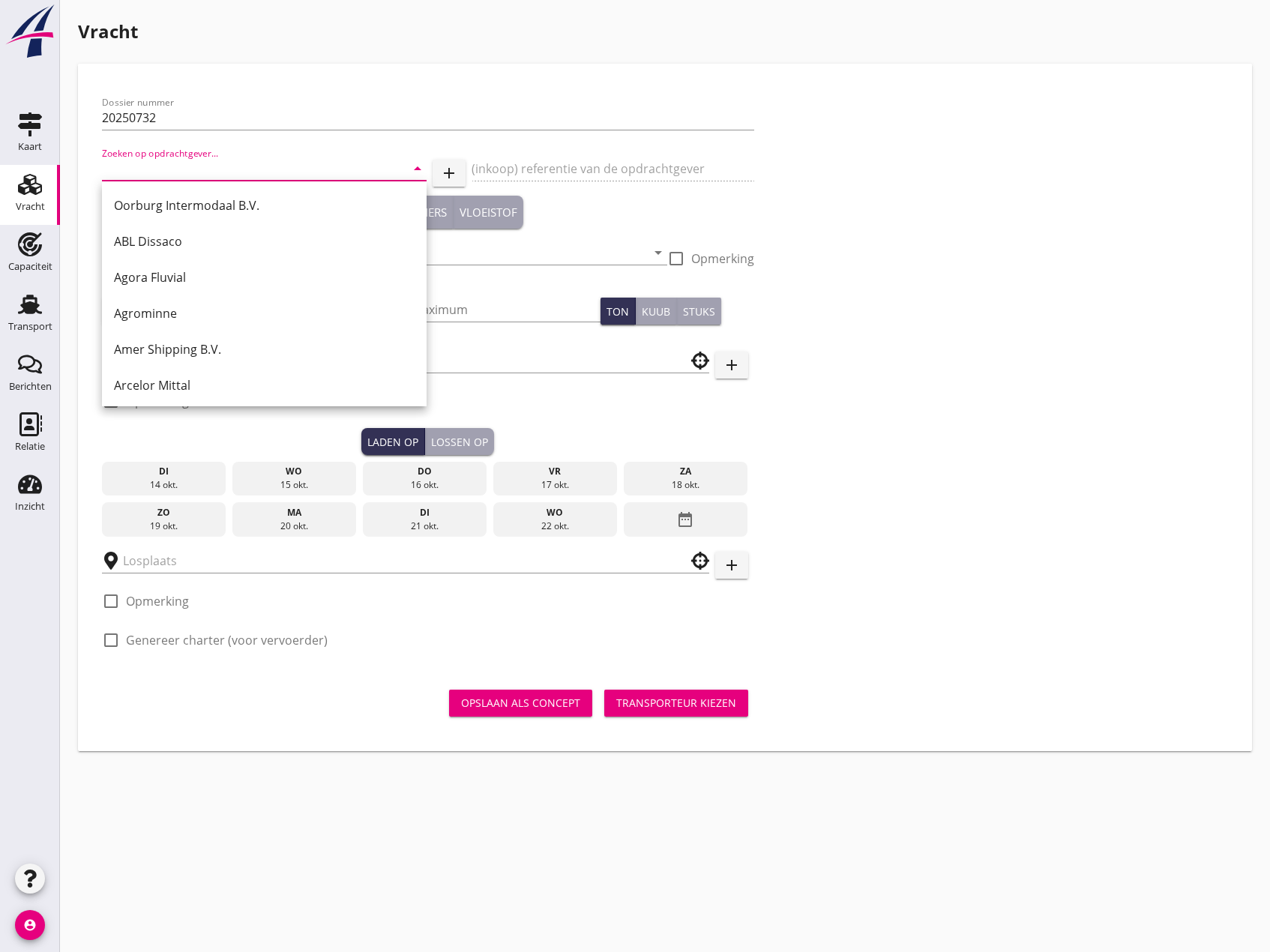
click at [204, 173] on input "Zoeken op opdrachtgever..." at bounding box center [243, 169] width 282 height 24
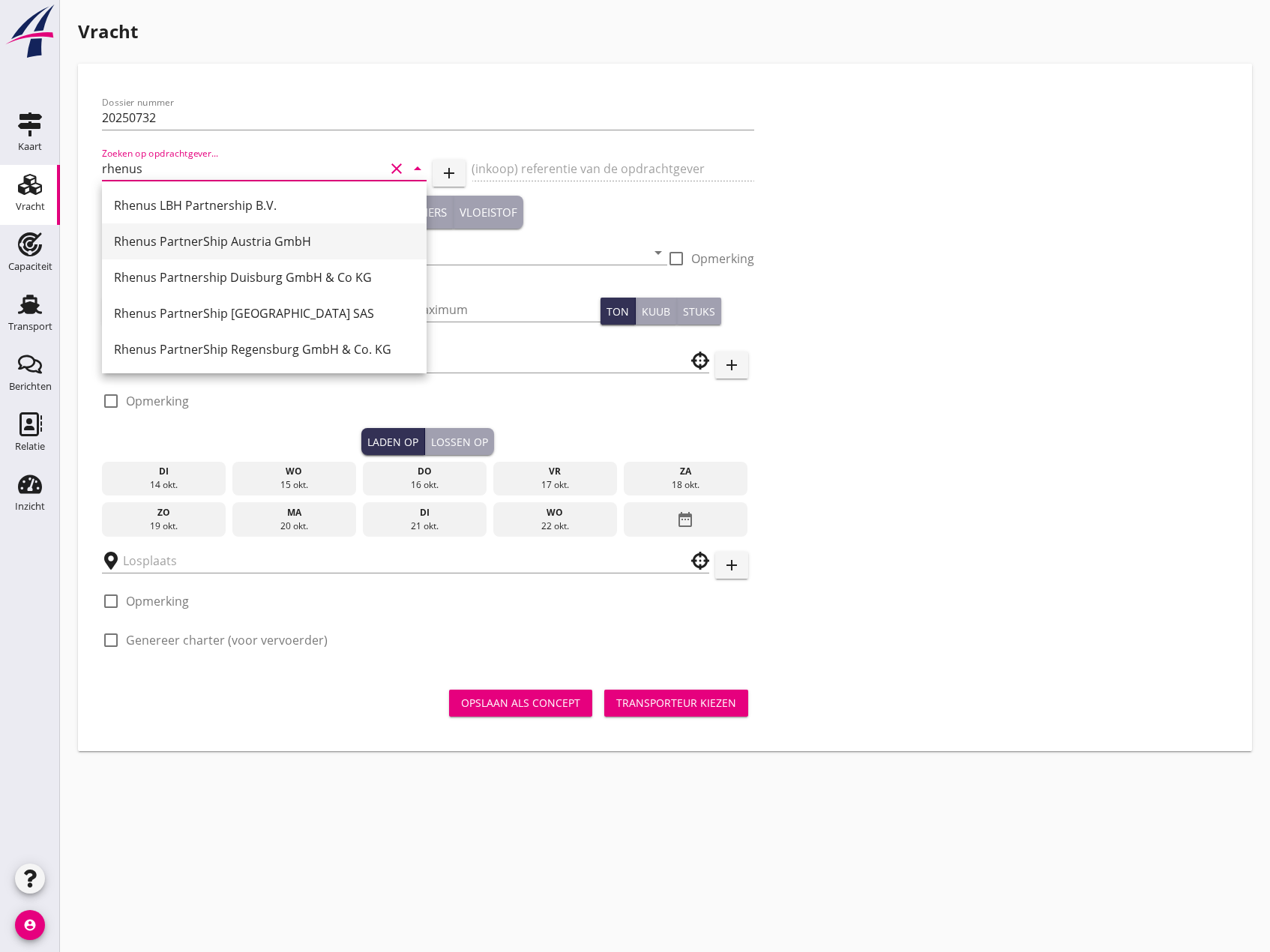
click at [228, 240] on div "Rhenus PartnerShip Austria GmbH" at bounding box center [264, 241] width 300 height 18
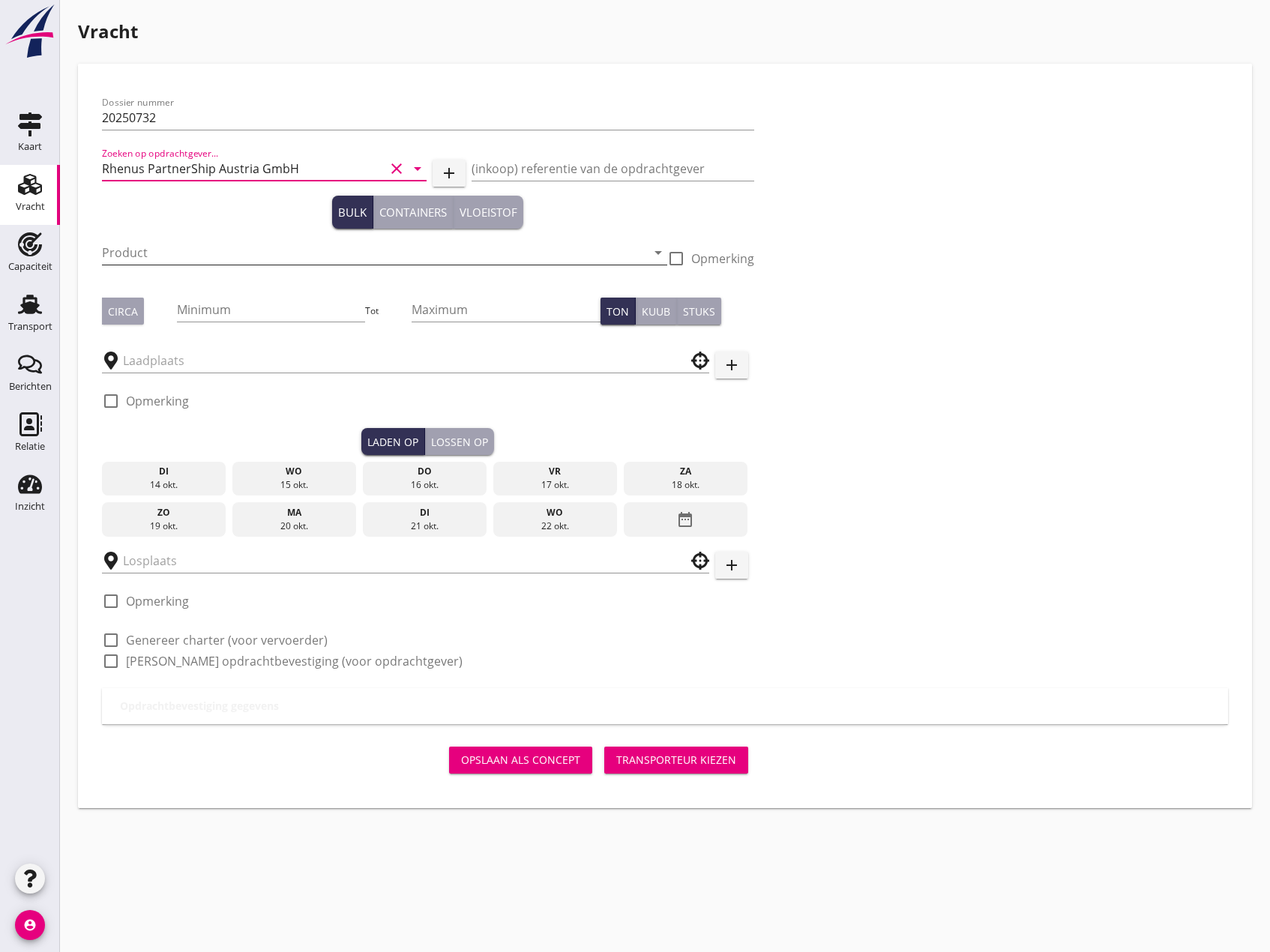
type input "Rhenus PartnerShip Austria GmbH"
click at [223, 252] on input "Product" at bounding box center [374, 253] width 545 height 24
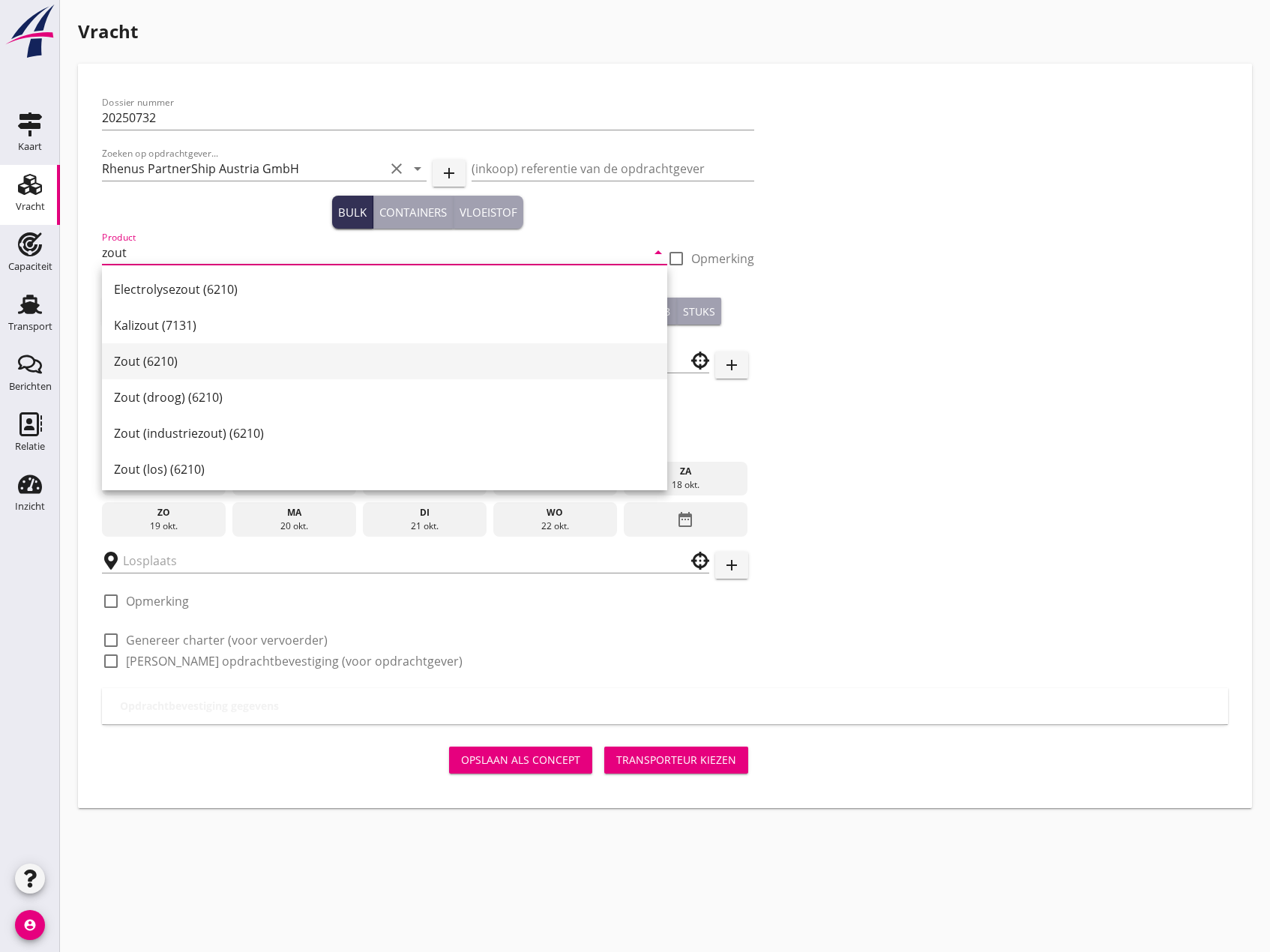
click at [153, 360] on div "Zout (6210)" at bounding box center [384, 361] width 541 height 18
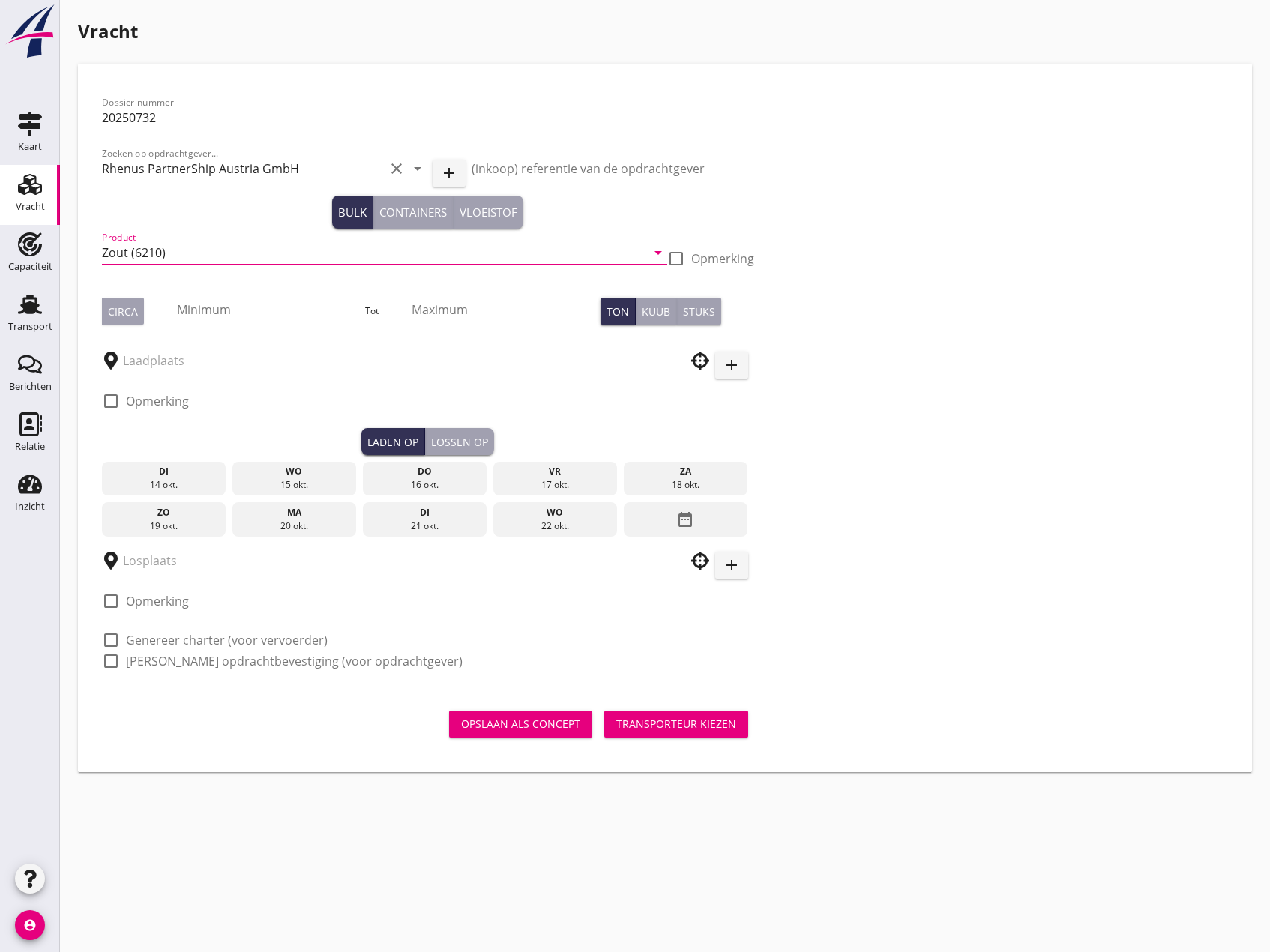
type input "Zout (6210)"
click at [285, 310] on input "Minimum" at bounding box center [271, 310] width 189 height 24
click at [261, 309] on input "Minimum" at bounding box center [271, 310] width 189 height 24
type input "750"
click at [485, 318] on input "Maximum" at bounding box center [506, 310] width 189 height 24
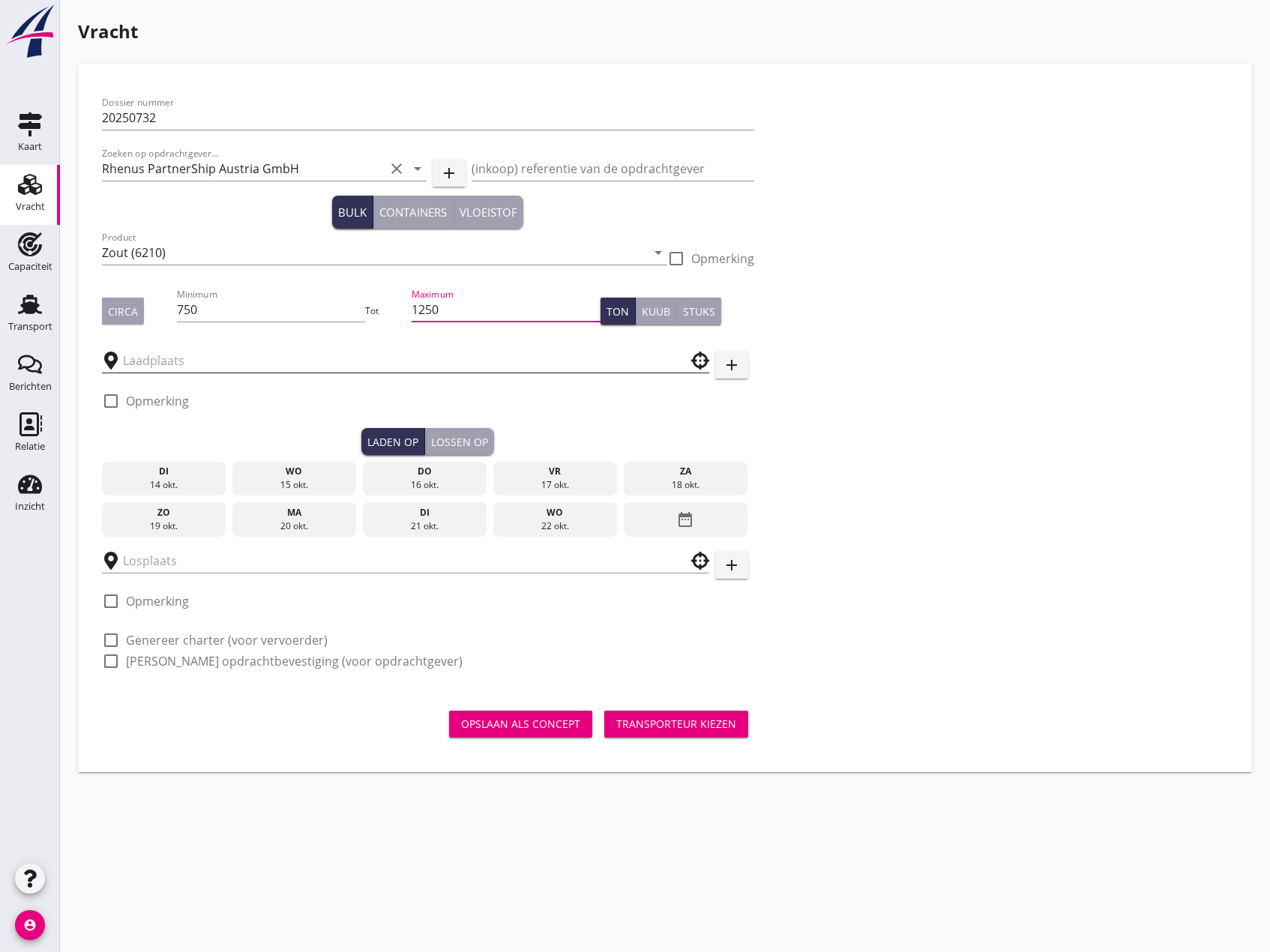
type input "1250"
click at [305, 360] on input "text" at bounding box center [395, 361] width 545 height 24
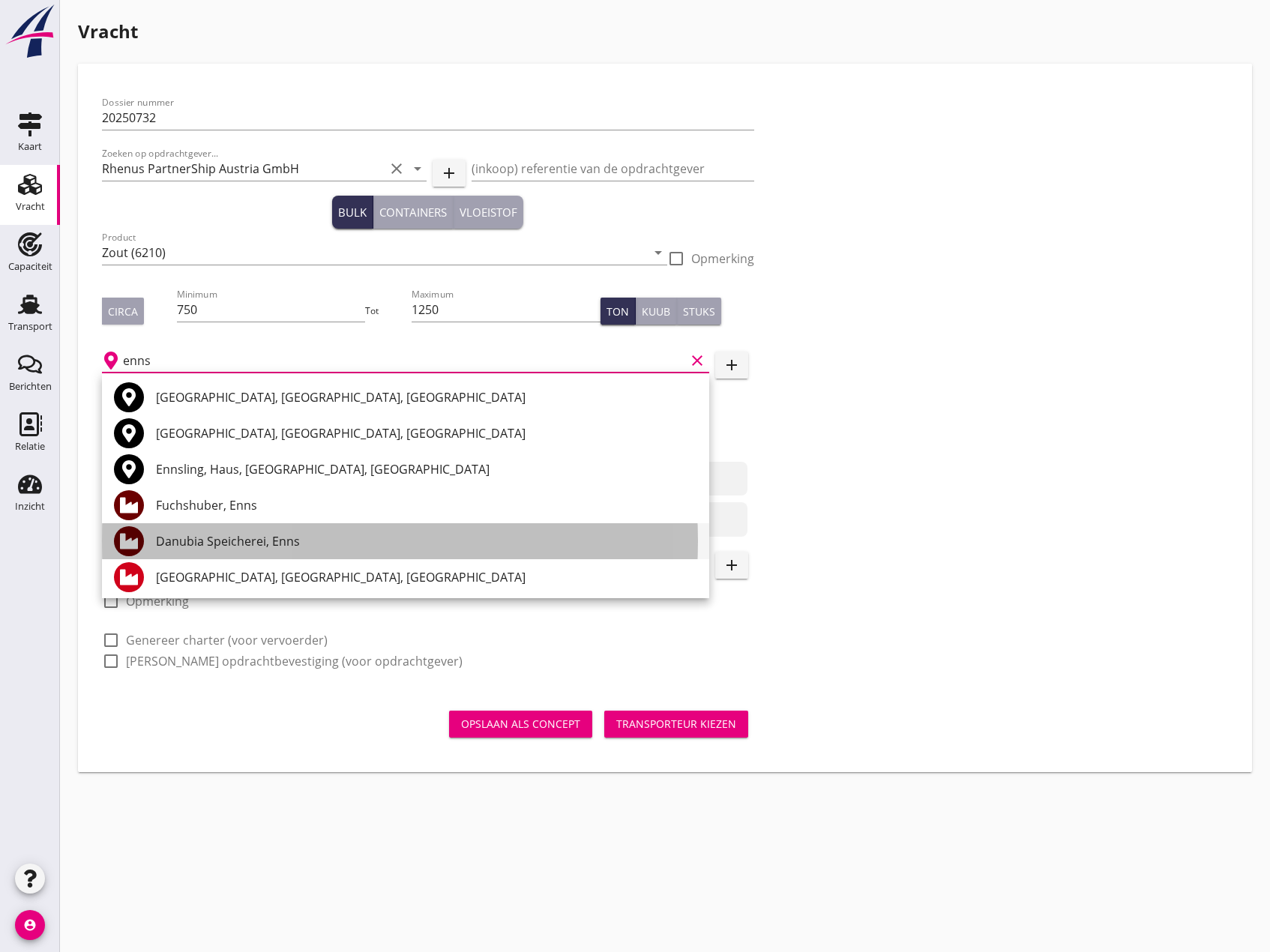
click at [306, 534] on div "Danubia Speicherei, Enns" at bounding box center [426, 541] width 541 height 18
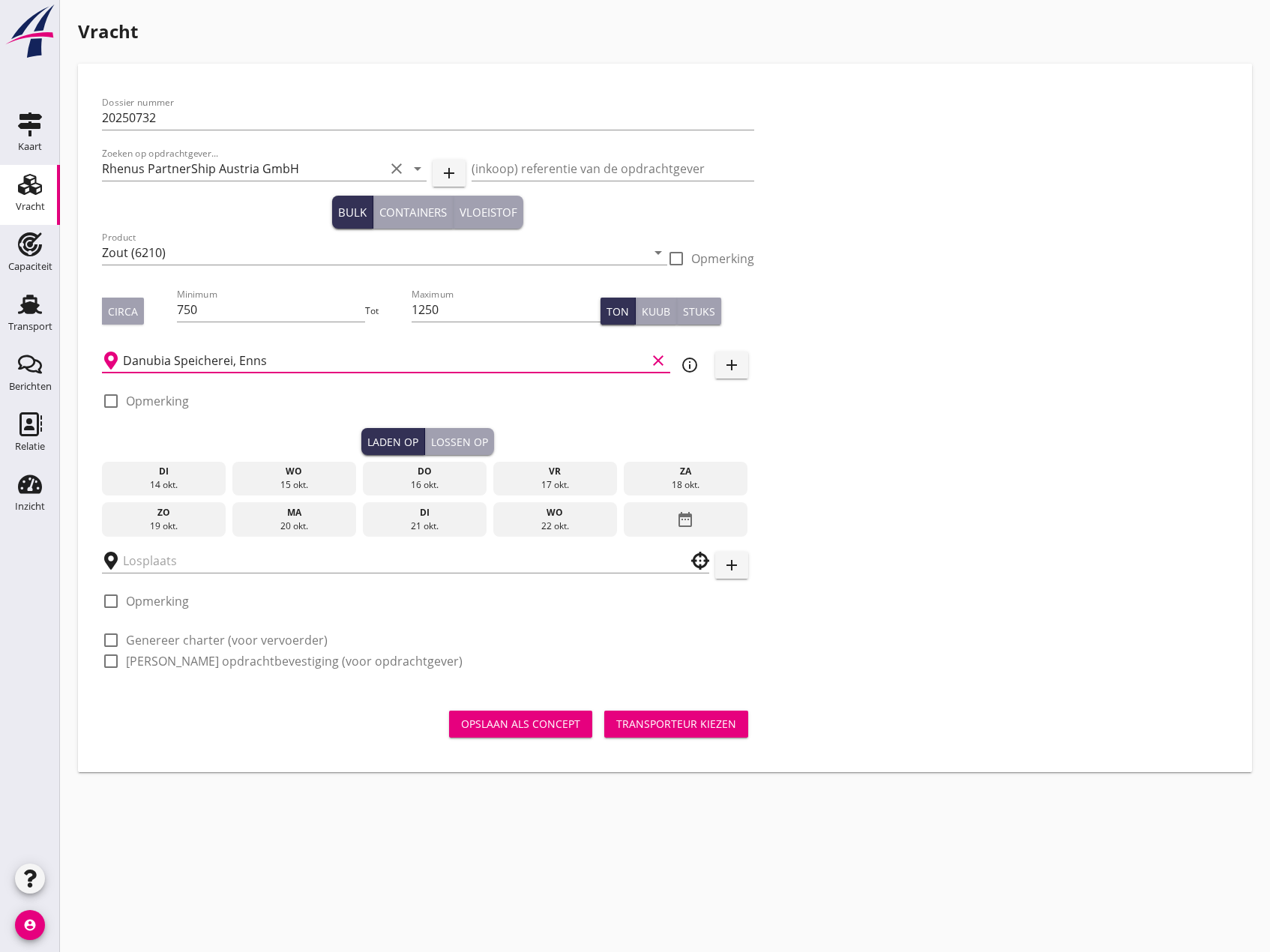
type input "Danubia Speicherei, Enns"
click at [113, 399] on div at bounding box center [110, 401] width 25 height 25
checkbox input "true"
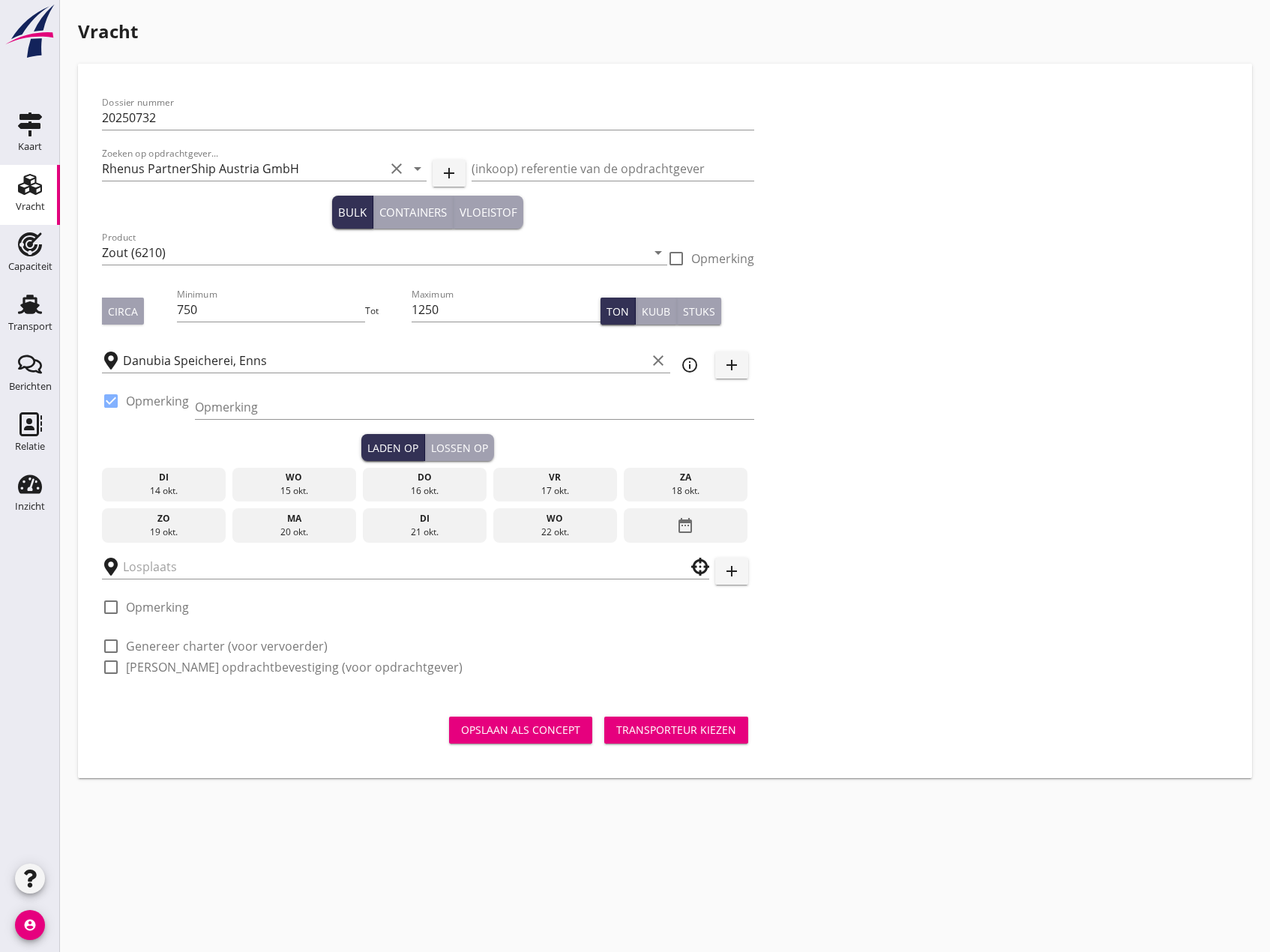
click at [287, 393] on div "Opmerking" at bounding box center [474, 410] width 559 height 48
click at [293, 418] on input "Opmerking" at bounding box center [474, 407] width 559 height 24
type input "BB - Pallets lading."
click at [425, 527] on div "21 okt." at bounding box center [425, 532] width 117 height 14
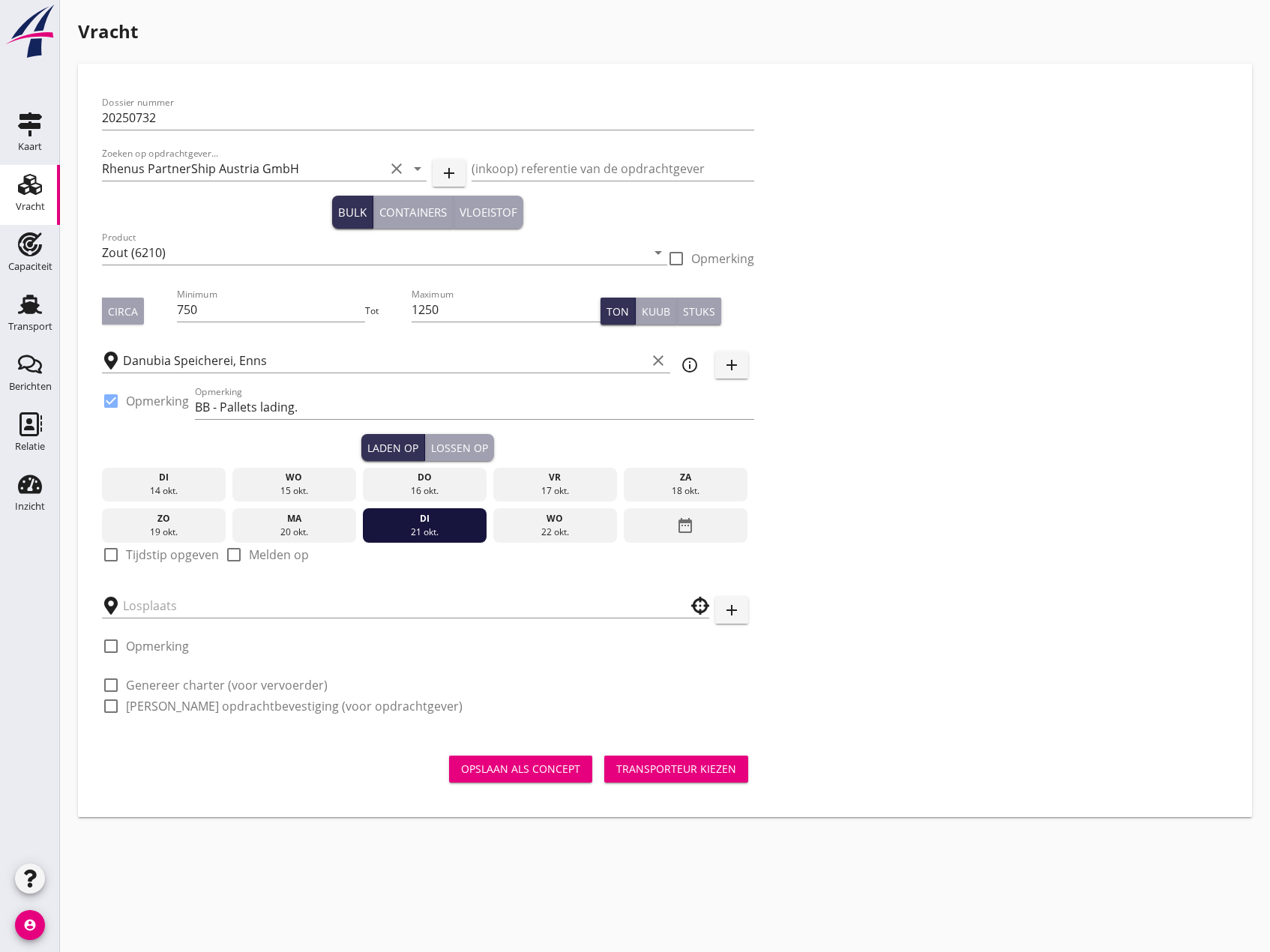
click at [108, 553] on div at bounding box center [110, 554] width 25 height 25
checkbox input "true"
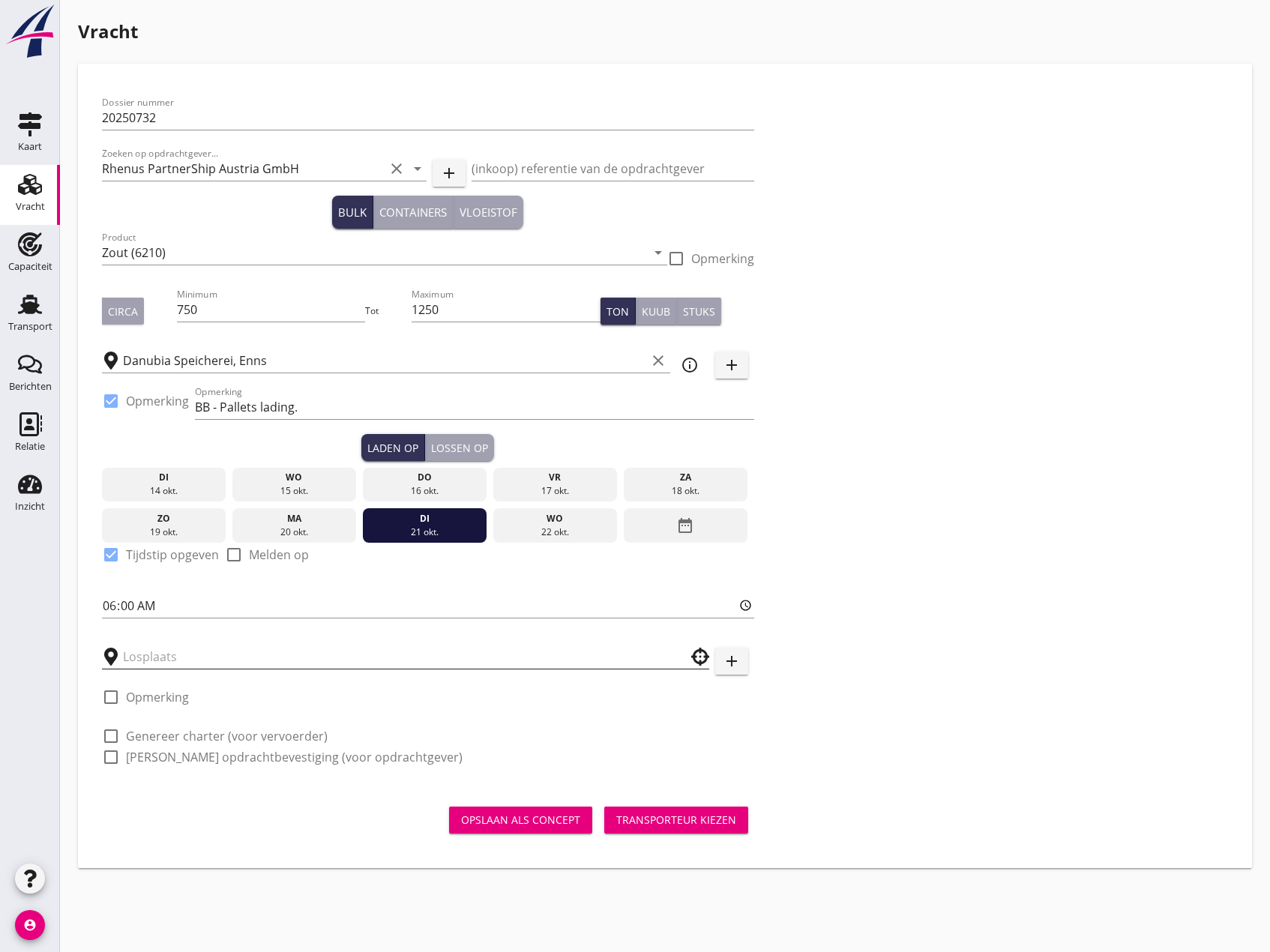
click at [163, 650] on input "text" at bounding box center [395, 657] width 545 height 24
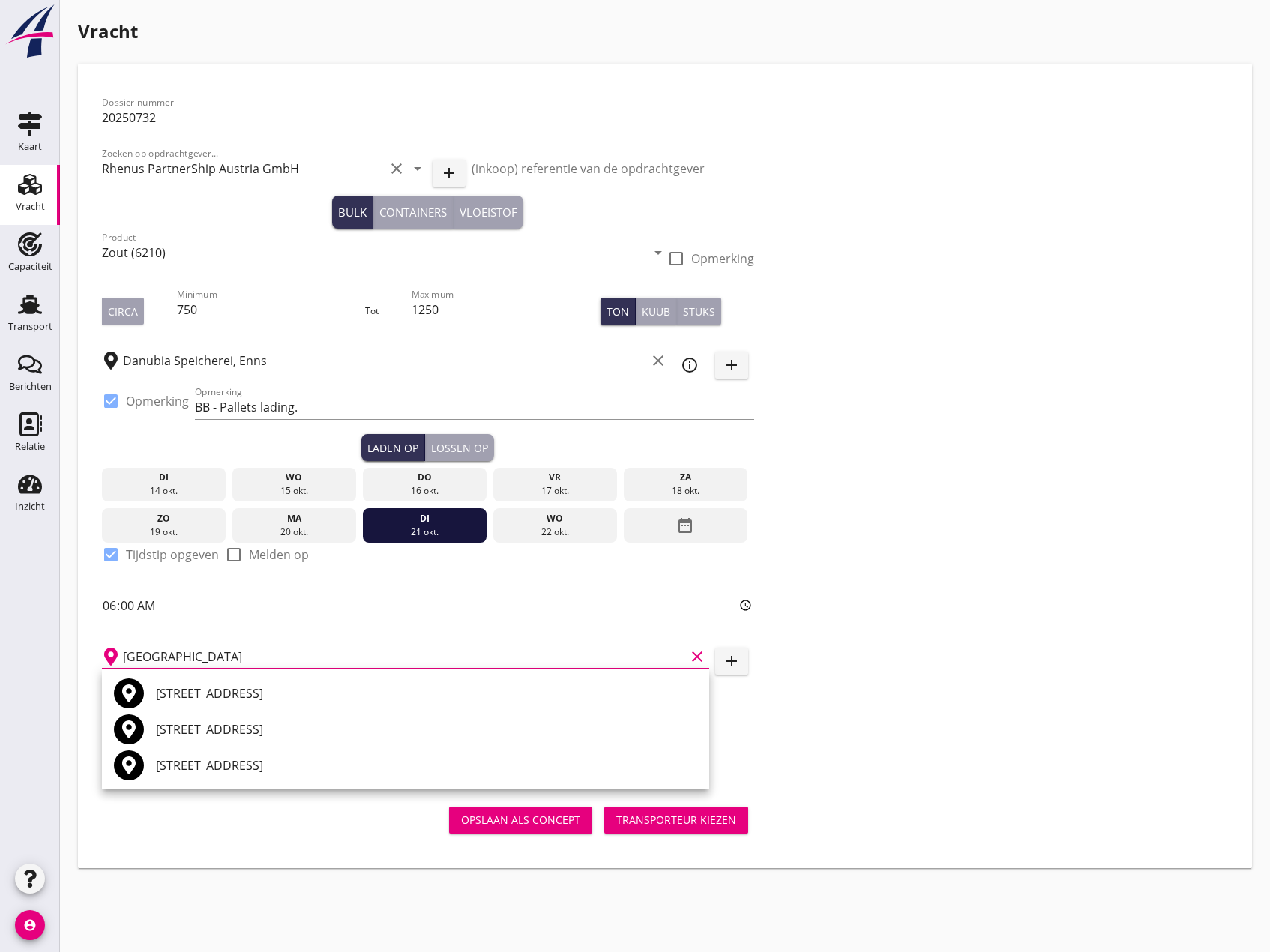
click at [289, 658] on input "[GEOGRAPHIC_DATA]" at bounding box center [404, 657] width 562 height 24
click at [215, 652] on input "[GEOGRAPHIC_DATA]" at bounding box center [404, 657] width 562 height 24
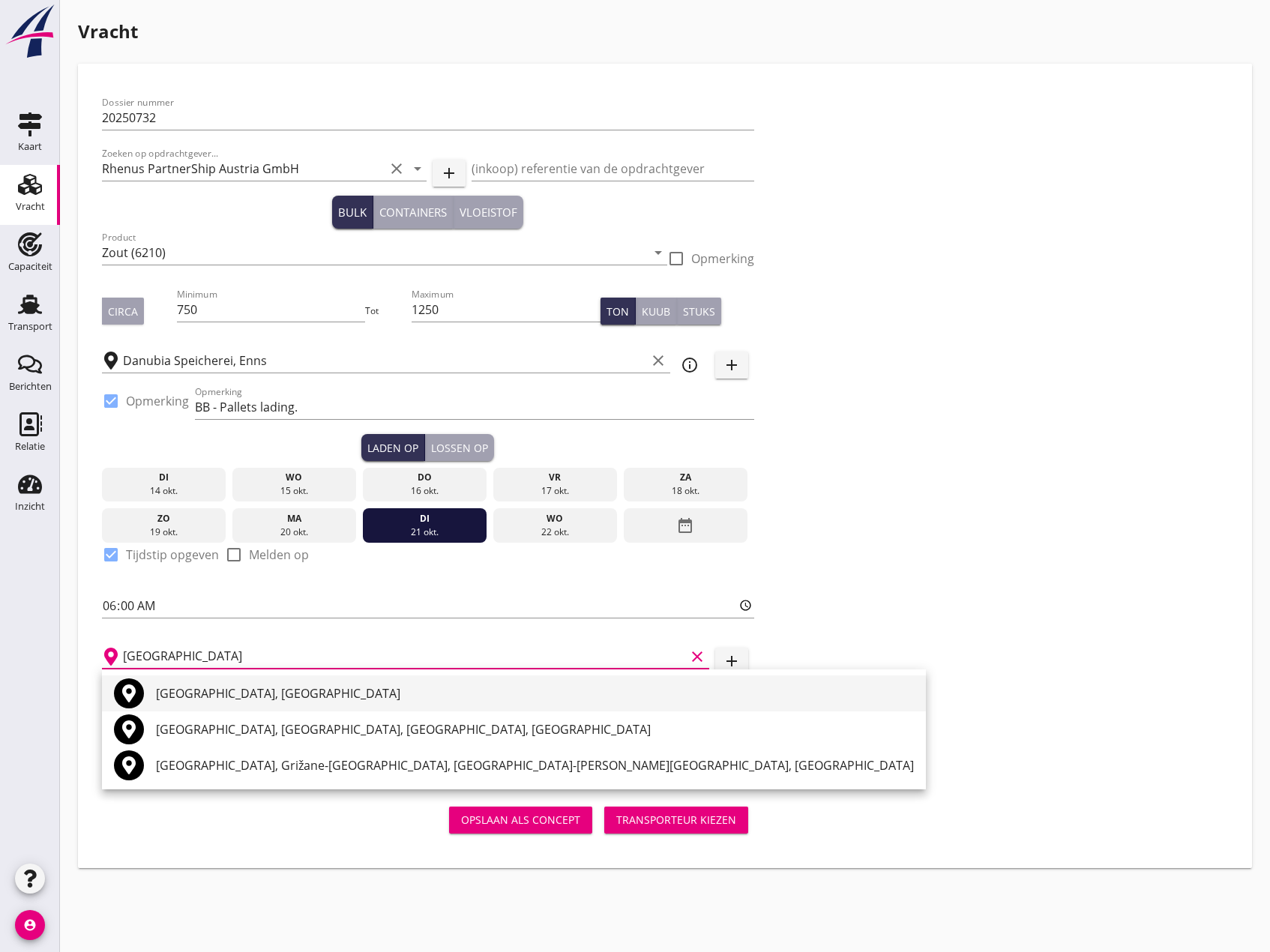
click at [202, 689] on div "[GEOGRAPHIC_DATA], [GEOGRAPHIC_DATA]" at bounding box center [535, 694] width 758 height 18
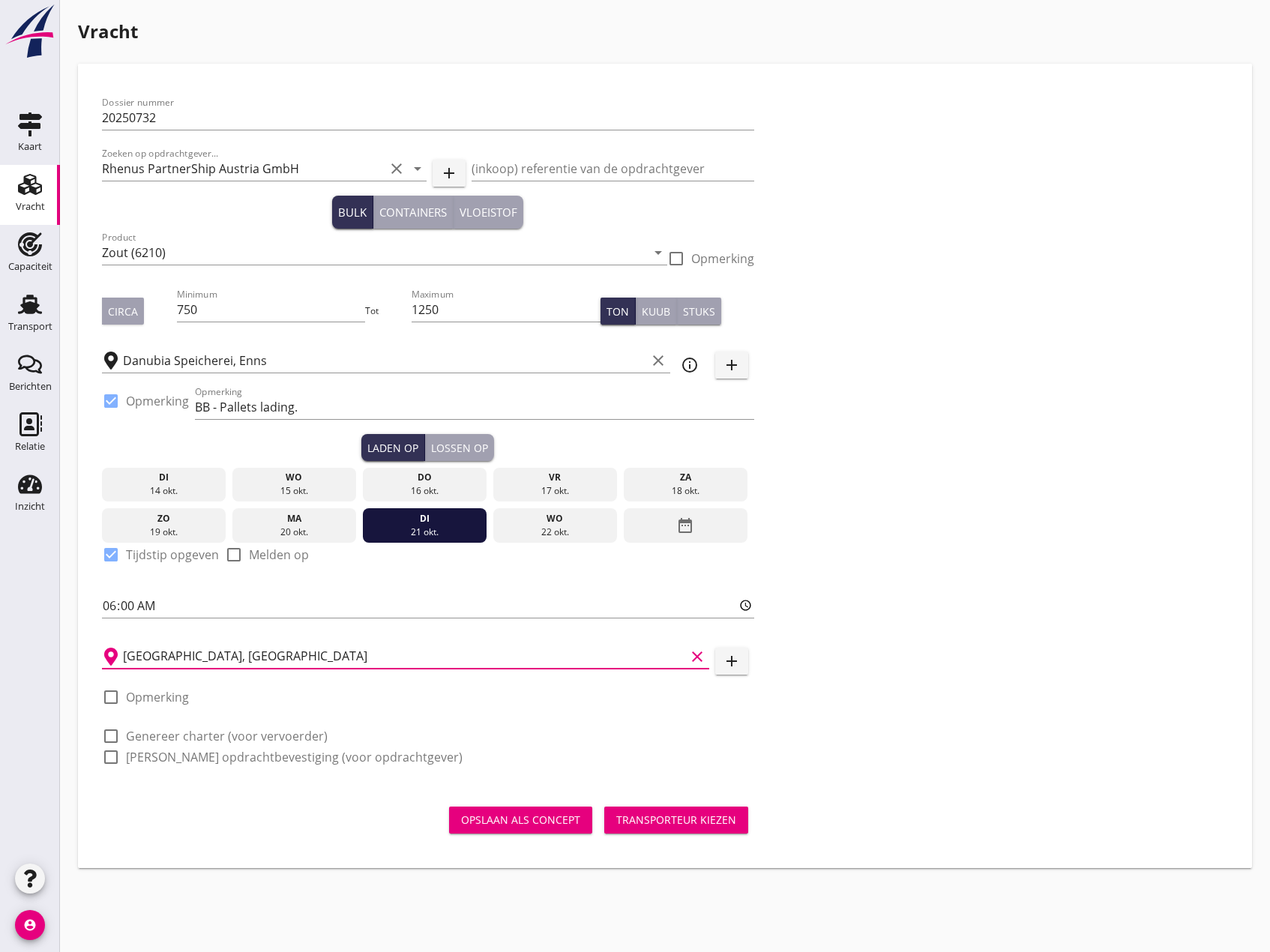
type input "[GEOGRAPHIC_DATA], [GEOGRAPHIC_DATA]"
click at [110, 695] on div at bounding box center [110, 697] width 25 height 25
checkbox input "true"
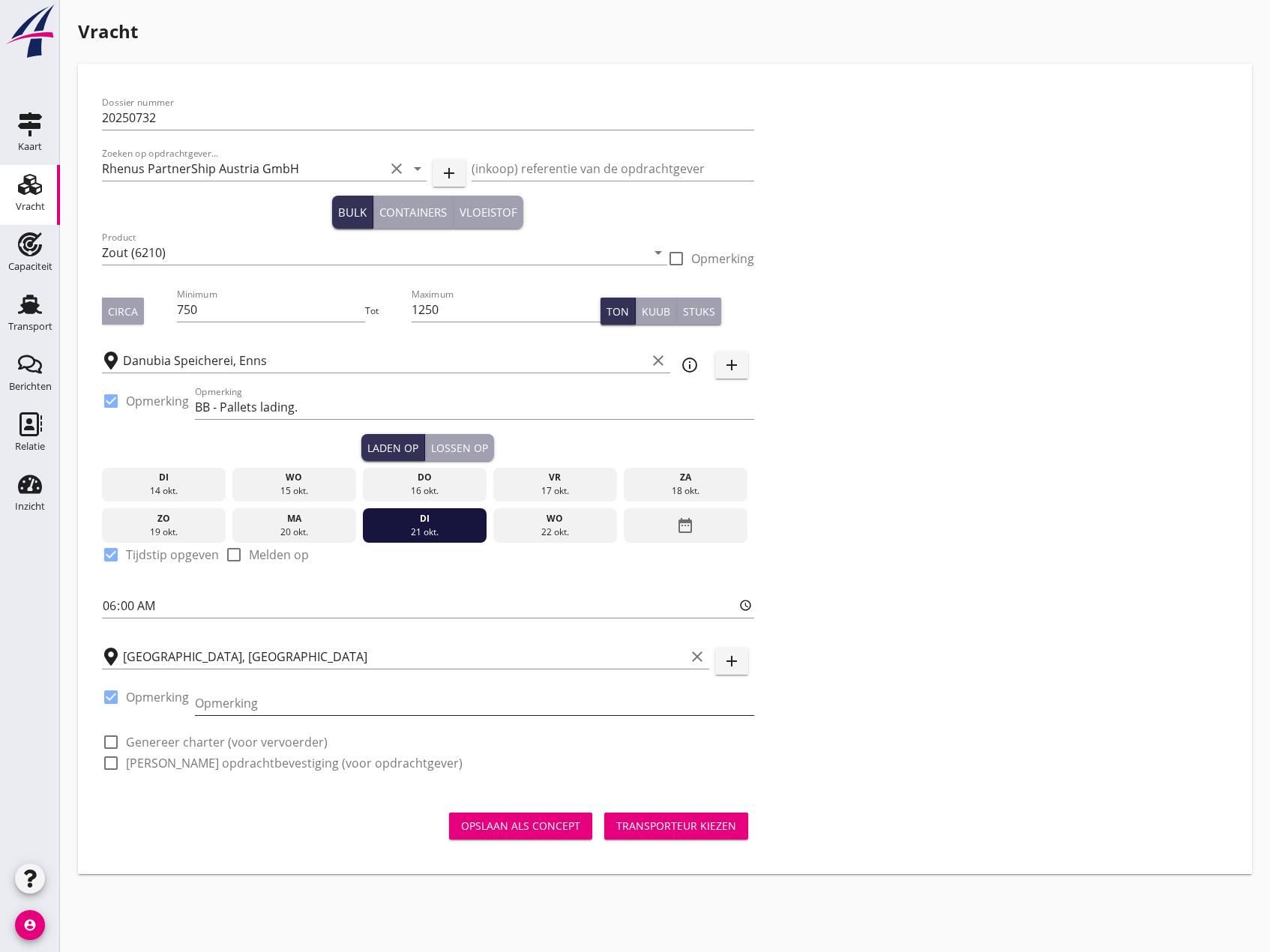
click at [251, 710] on input "Opmerking" at bounding box center [474, 704] width 559 height 24
type input "n.a.t.w."
click at [114, 742] on div at bounding box center [110, 742] width 25 height 25
checkbox input "true"
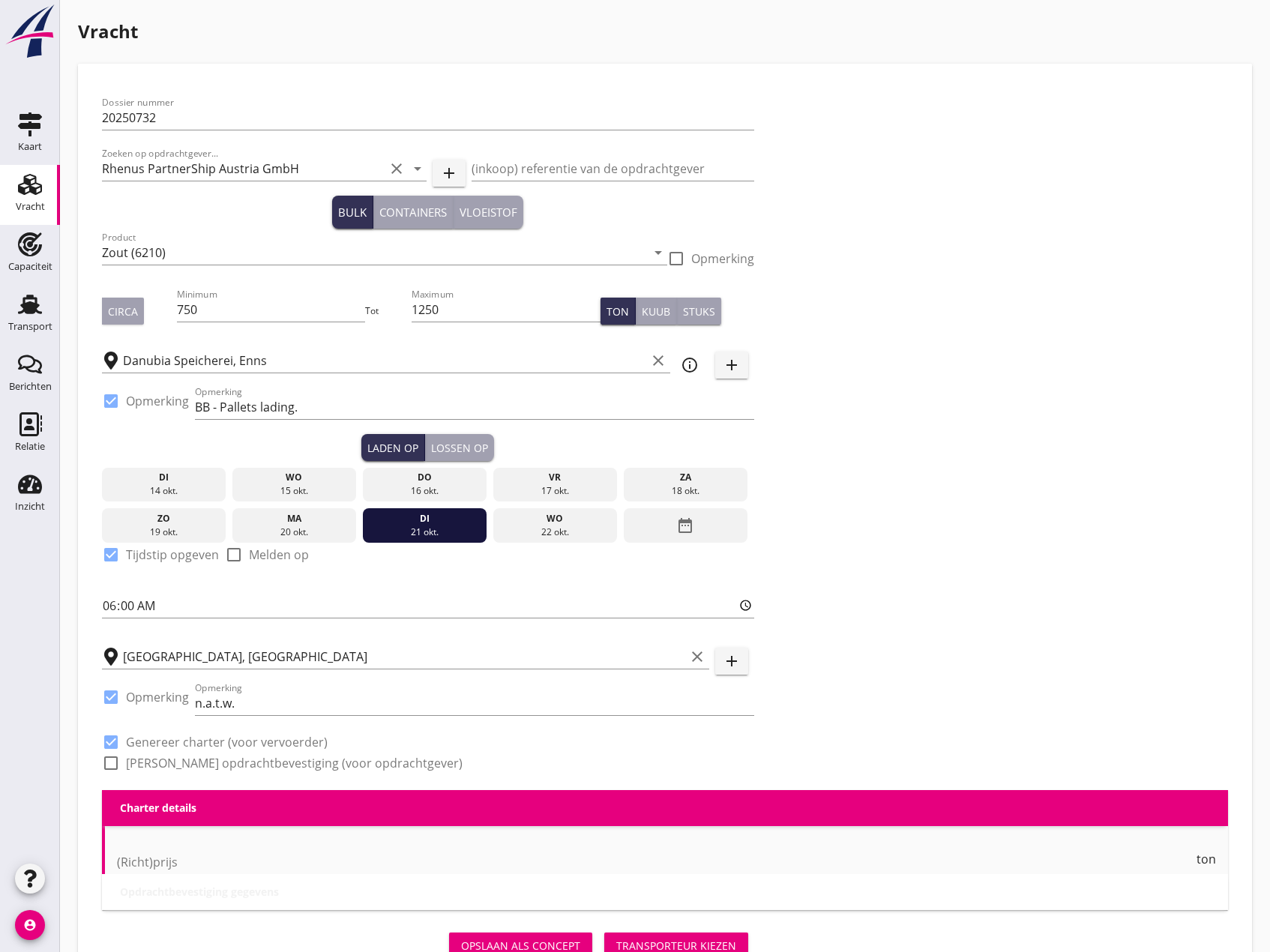
click at [115, 761] on div at bounding box center [110, 763] width 25 height 25
checkbox input "true"
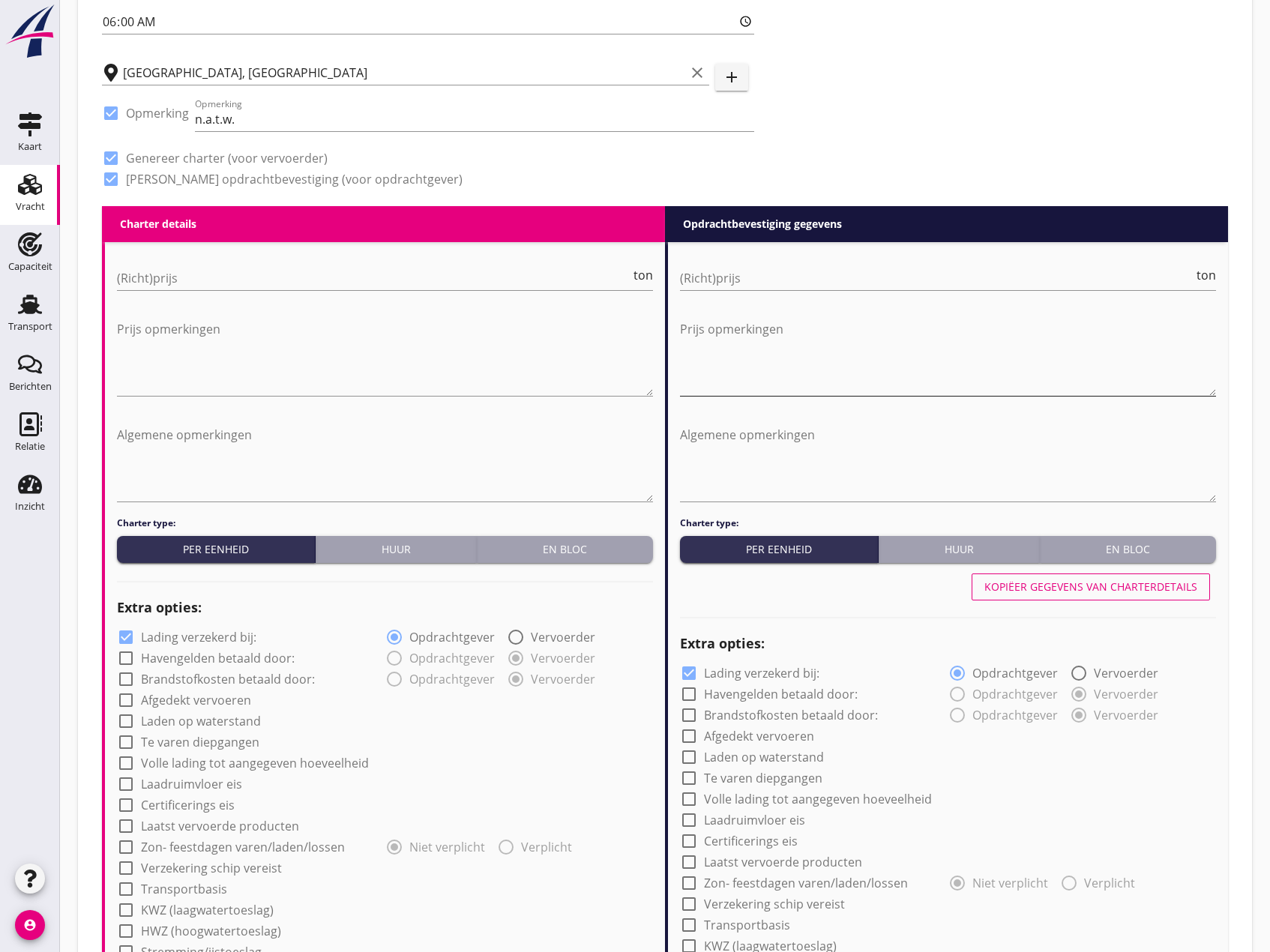
scroll to position [600, 0]
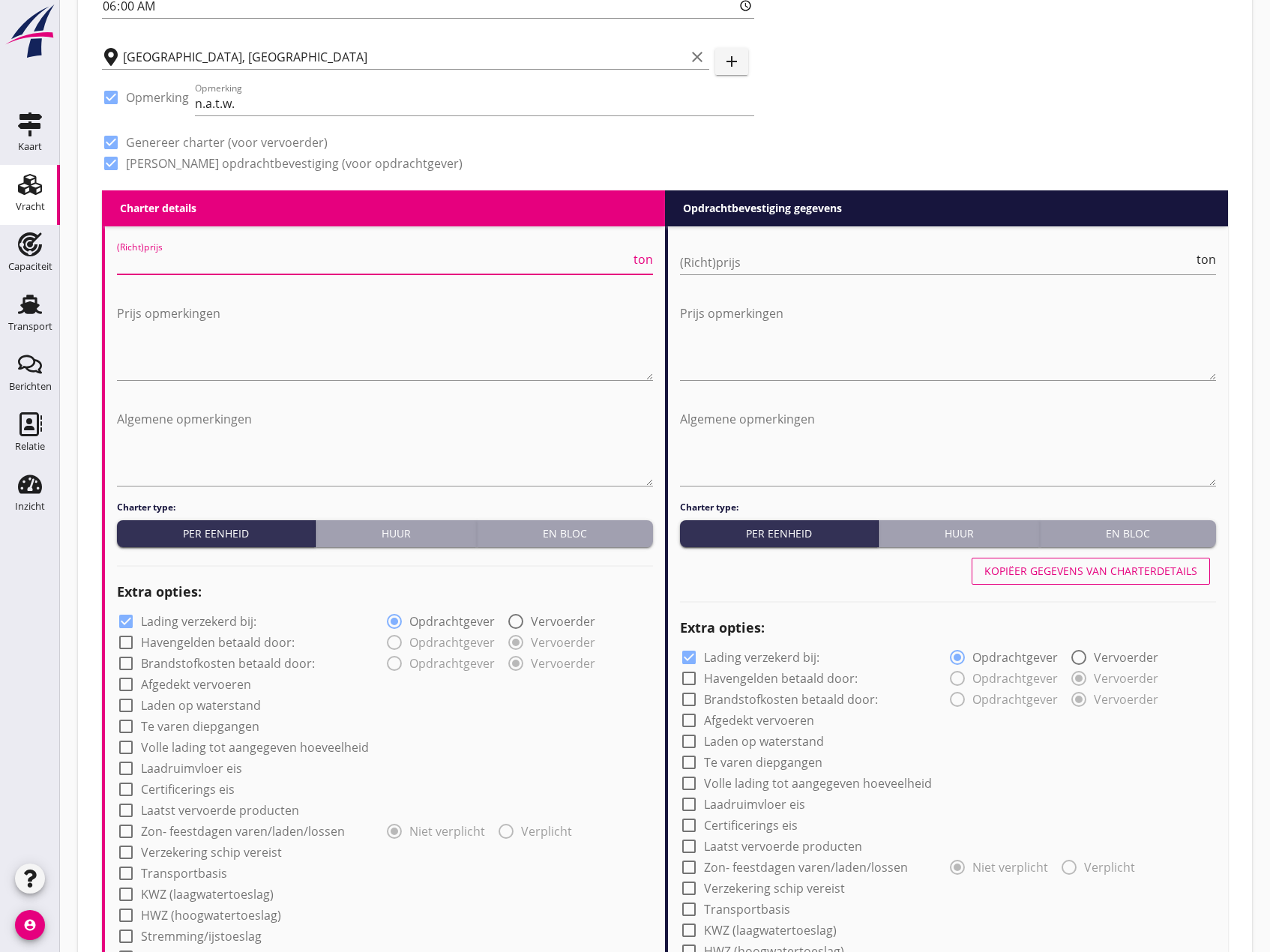
click at [129, 259] on input "(Richt)prijs" at bounding box center [373, 263] width 514 height 24
type input "16"
type input "16.50"
click at [147, 304] on textarea "Prijs opmerkingen" at bounding box center [385, 340] width 536 height 79
click at [162, 321] on textarea "Prijs opmerkingen" at bounding box center [385, 340] width 536 height 79
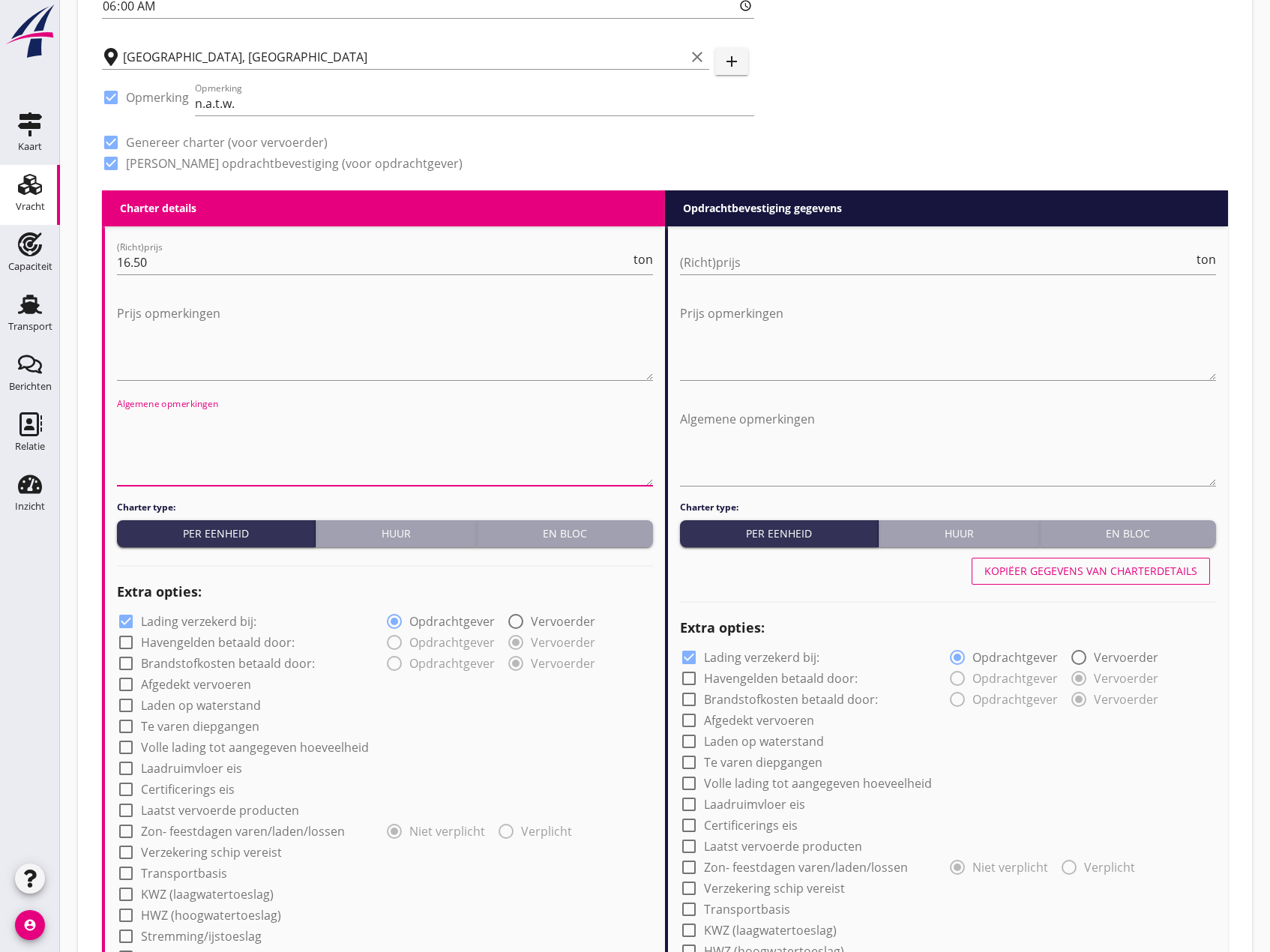
click at [166, 414] on textarea "Algemene opmerkingen" at bounding box center [385, 446] width 536 height 79
click at [123, 305] on textarea "Prijs opmerkingen" at bounding box center [385, 340] width 536 height 79
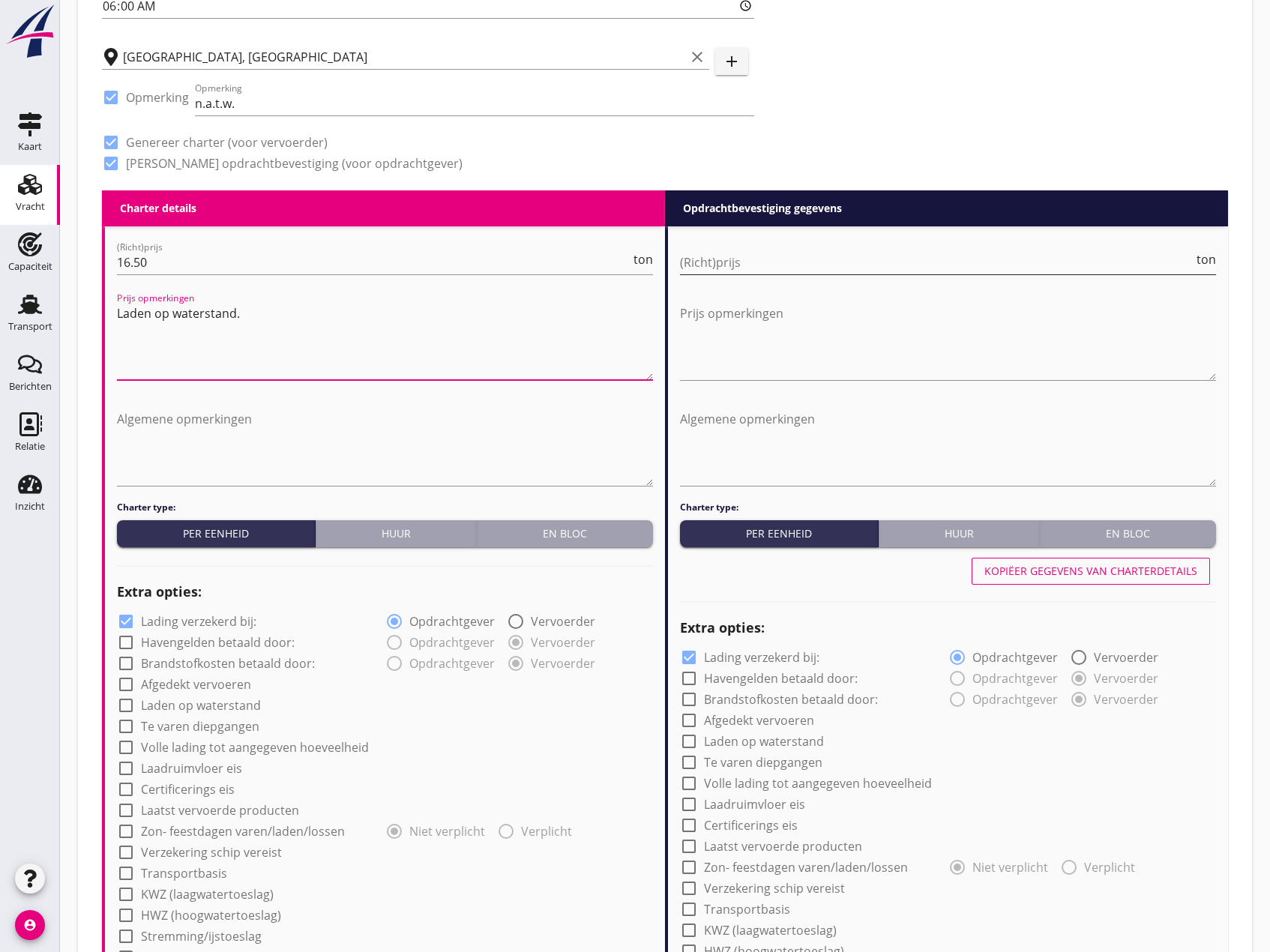
type textarea "Laden op waterstand."
click at [711, 251] on input "(Richt)prijs" at bounding box center [936, 263] width 514 height 24
type input "17"
type input "17.15"
click at [226, 452] on textarea "Algemene opmerkingen" at bounding box center [385, 446] width 536 height 79
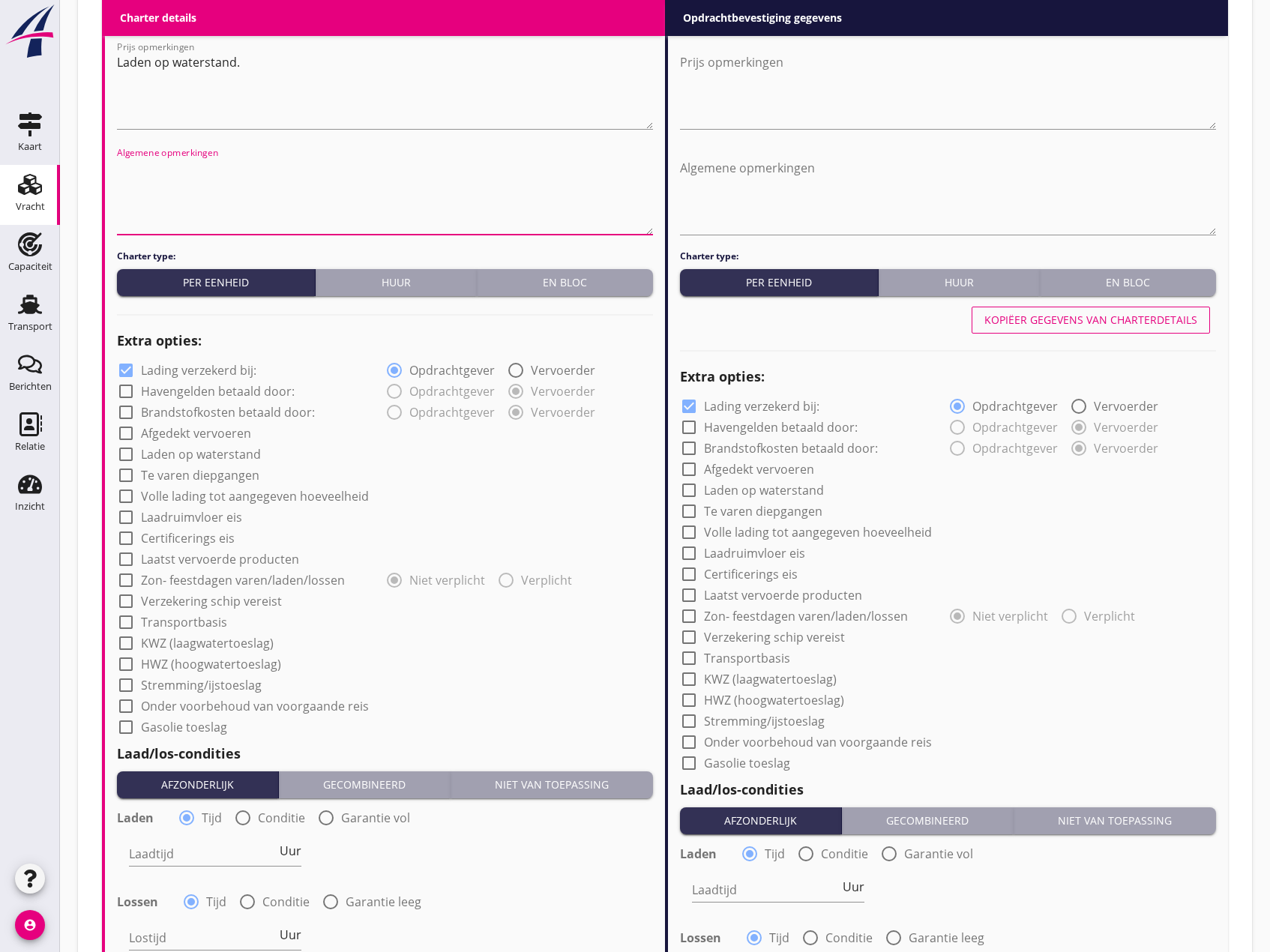
scroll to position [900, 0]
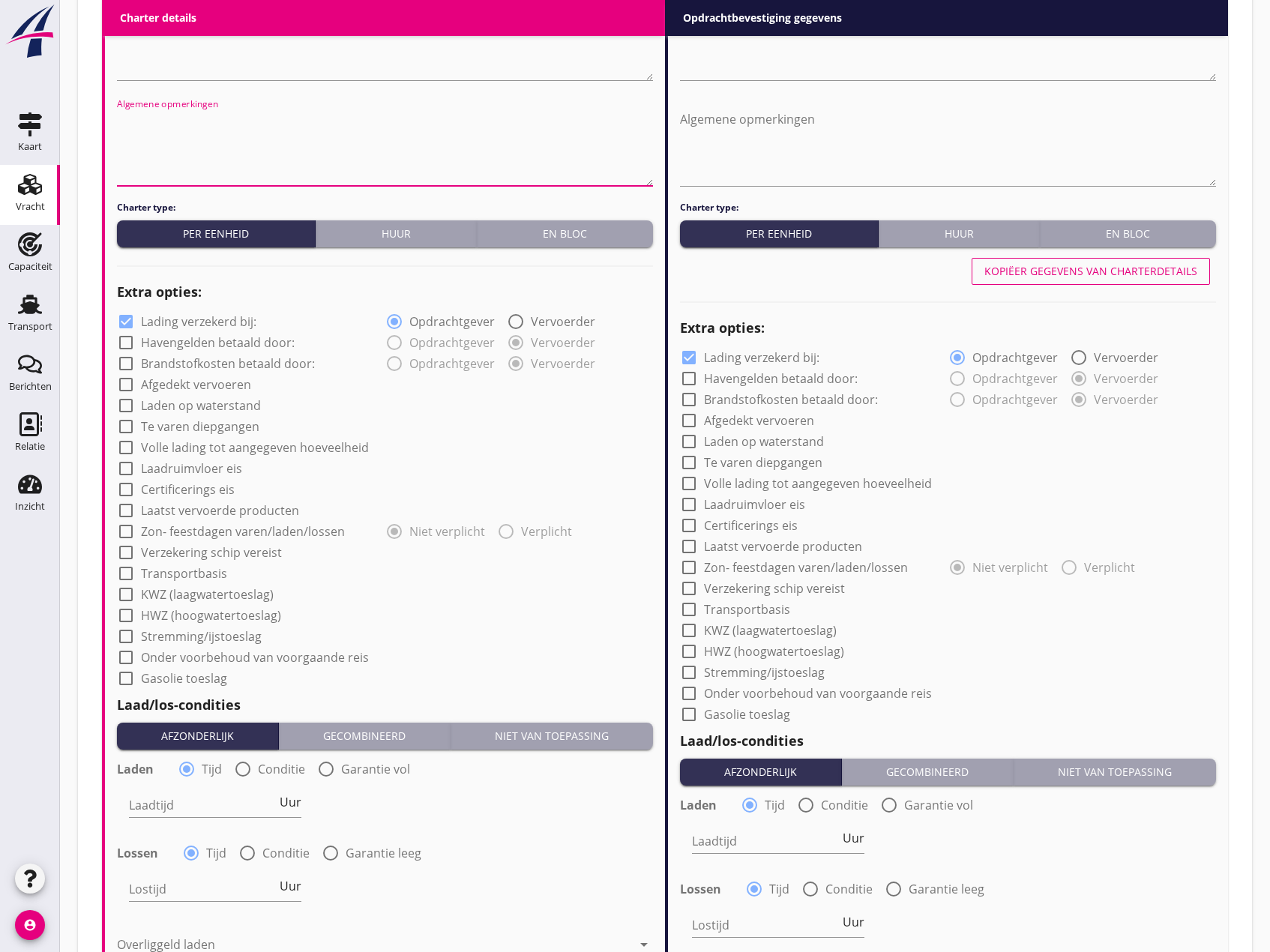
click at [127, 342] on div at bounding box center [126, 342] width 25 height 25
checkbox input "true"
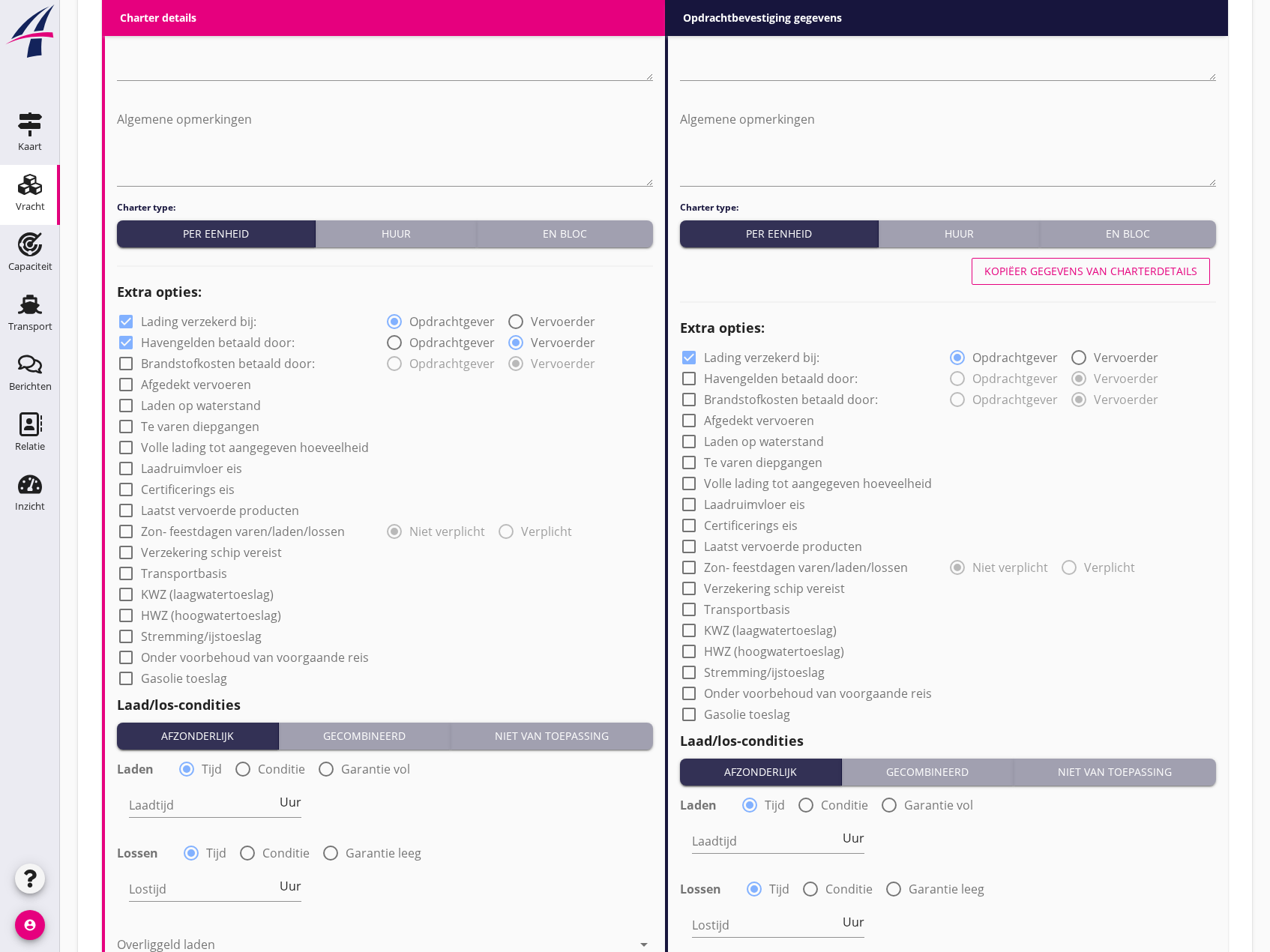
click at [126, 362] on div at bounding box center [126, 363] width 25 height 25
checkbox input "true"
click at [126, 384] on div at bounding box center [126, 384] width 25 height 25
checkbox input "true"
click at [131, 407] on div at bounding box center [126, 405] width 25 height 25
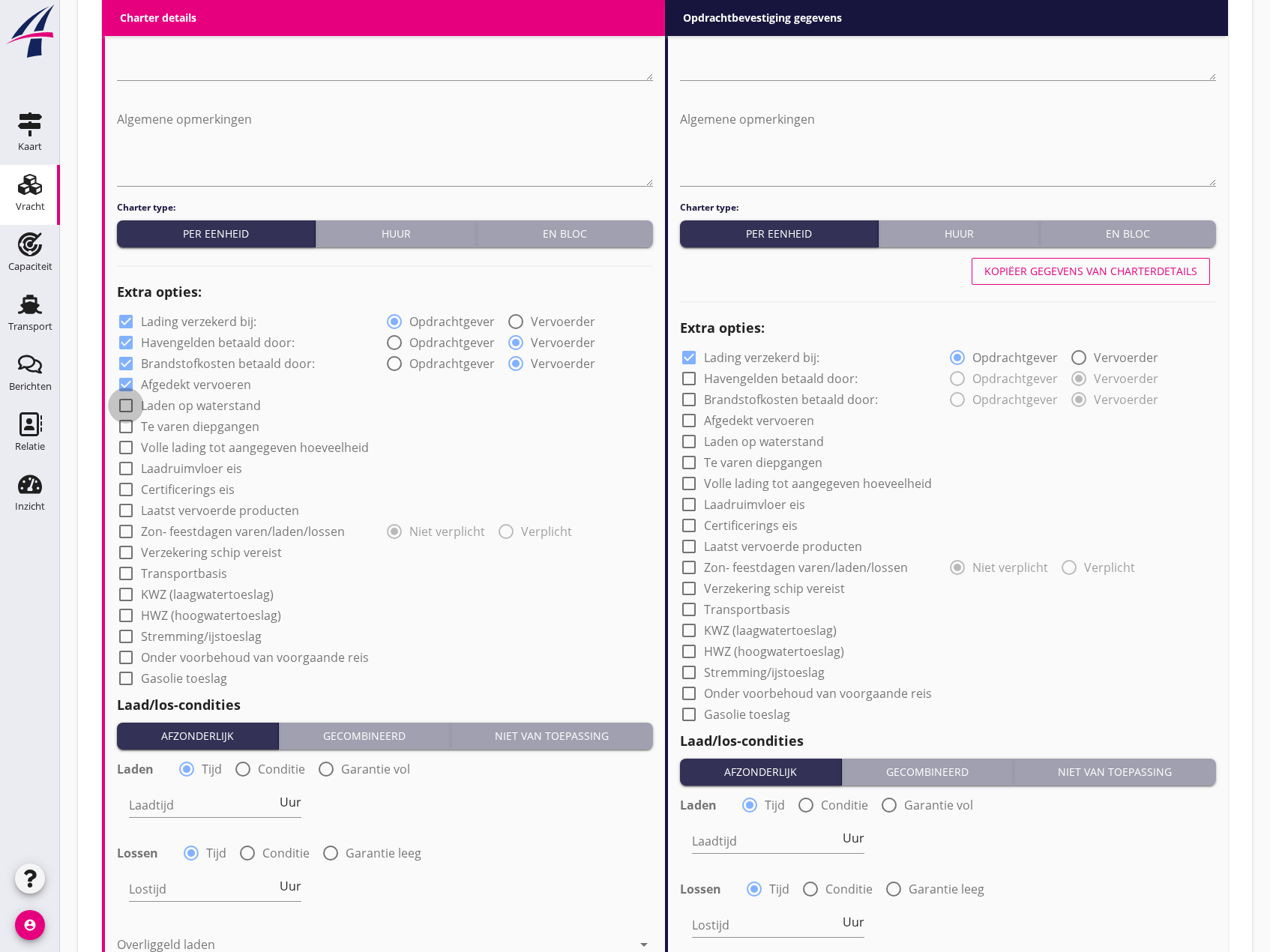
checkbox input "true"
click at [127, 428] on div at bounding box center [126, 426] width 25 height 25
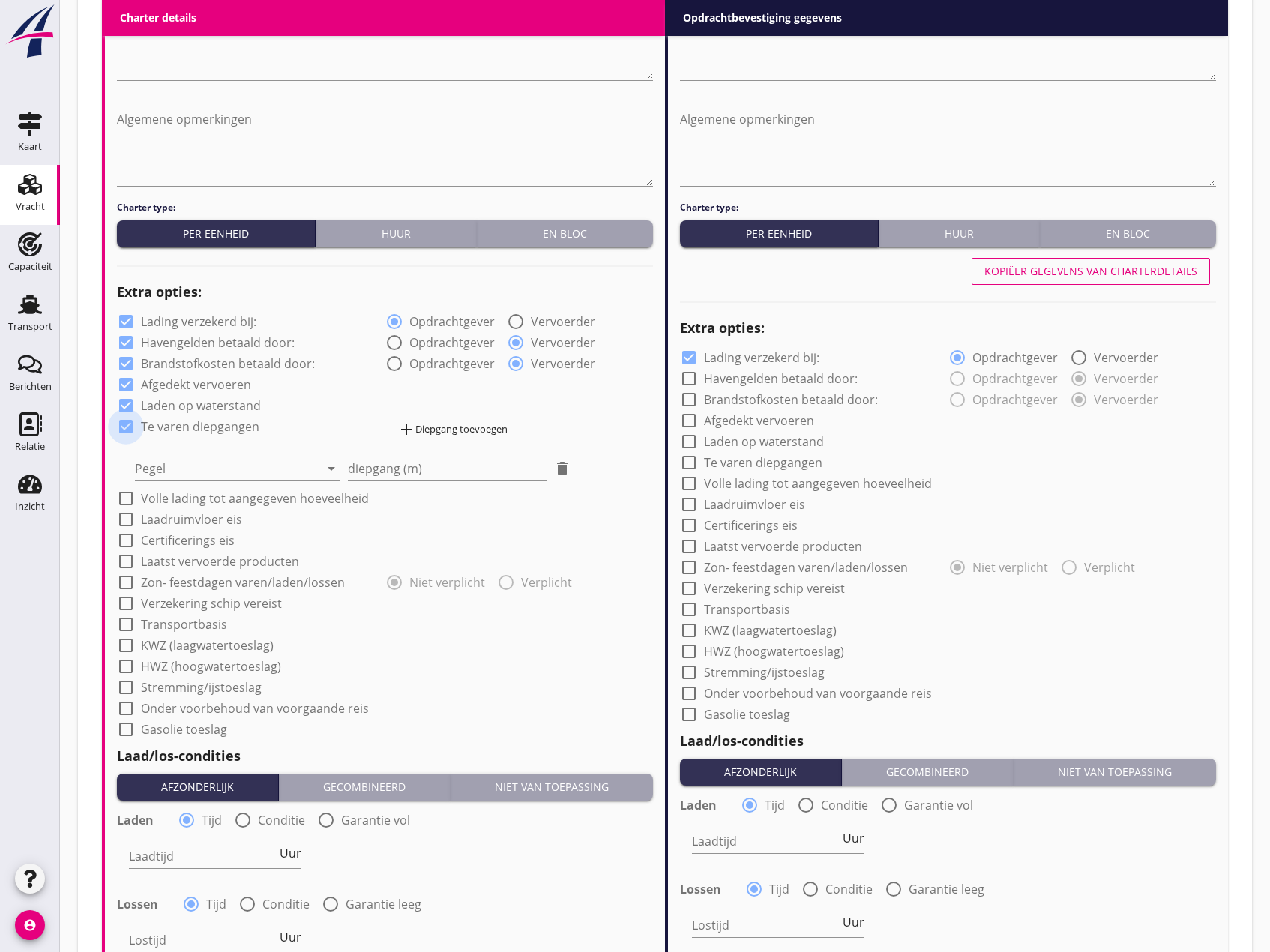
click at [125, 425] on div at bounding box center [126, 426] width 25 height 25
checkbox input "false"
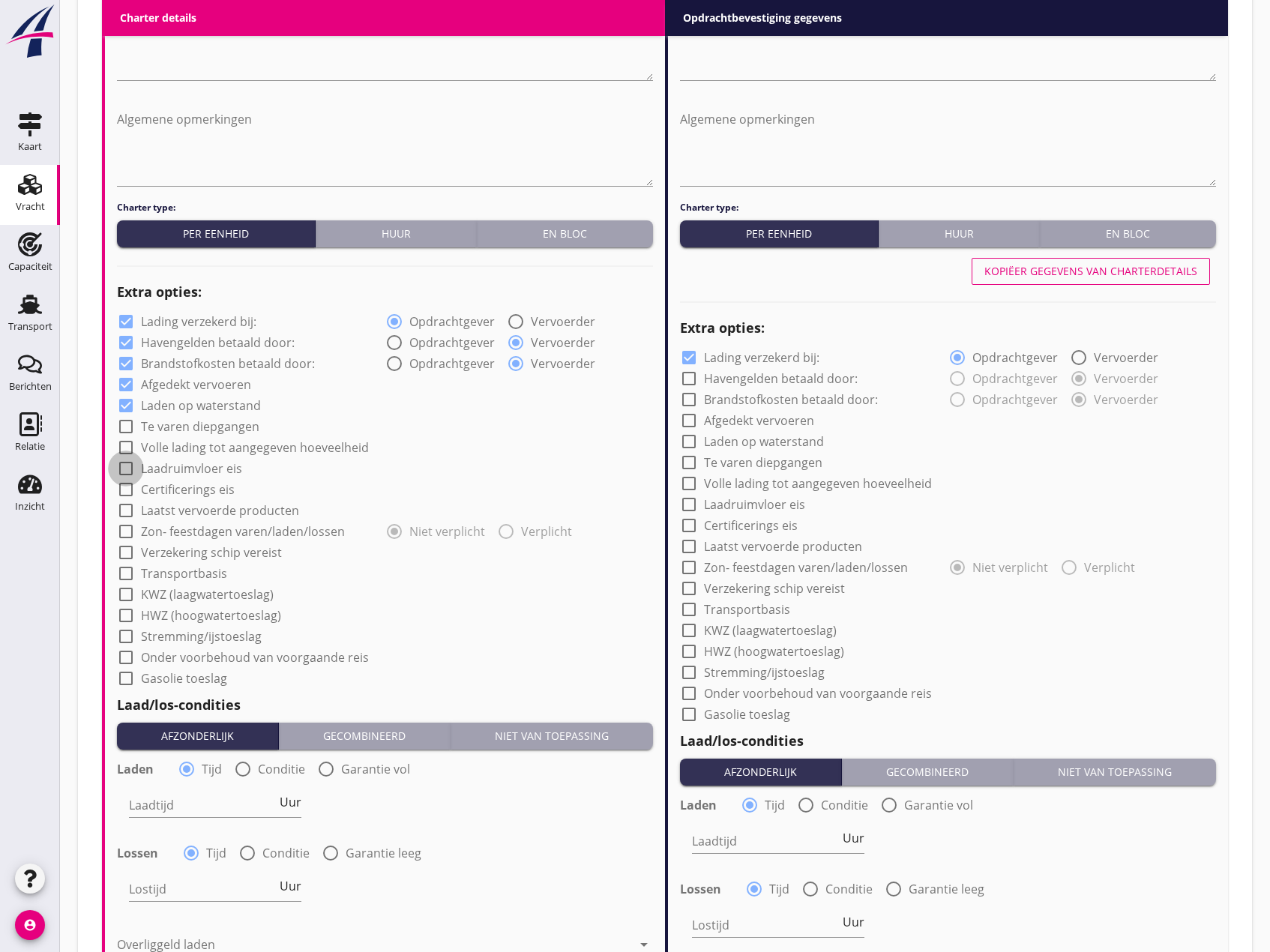
click at [128, 467] on div at bounding box center [126, 468] width 25 height 25
checkbox input "true"
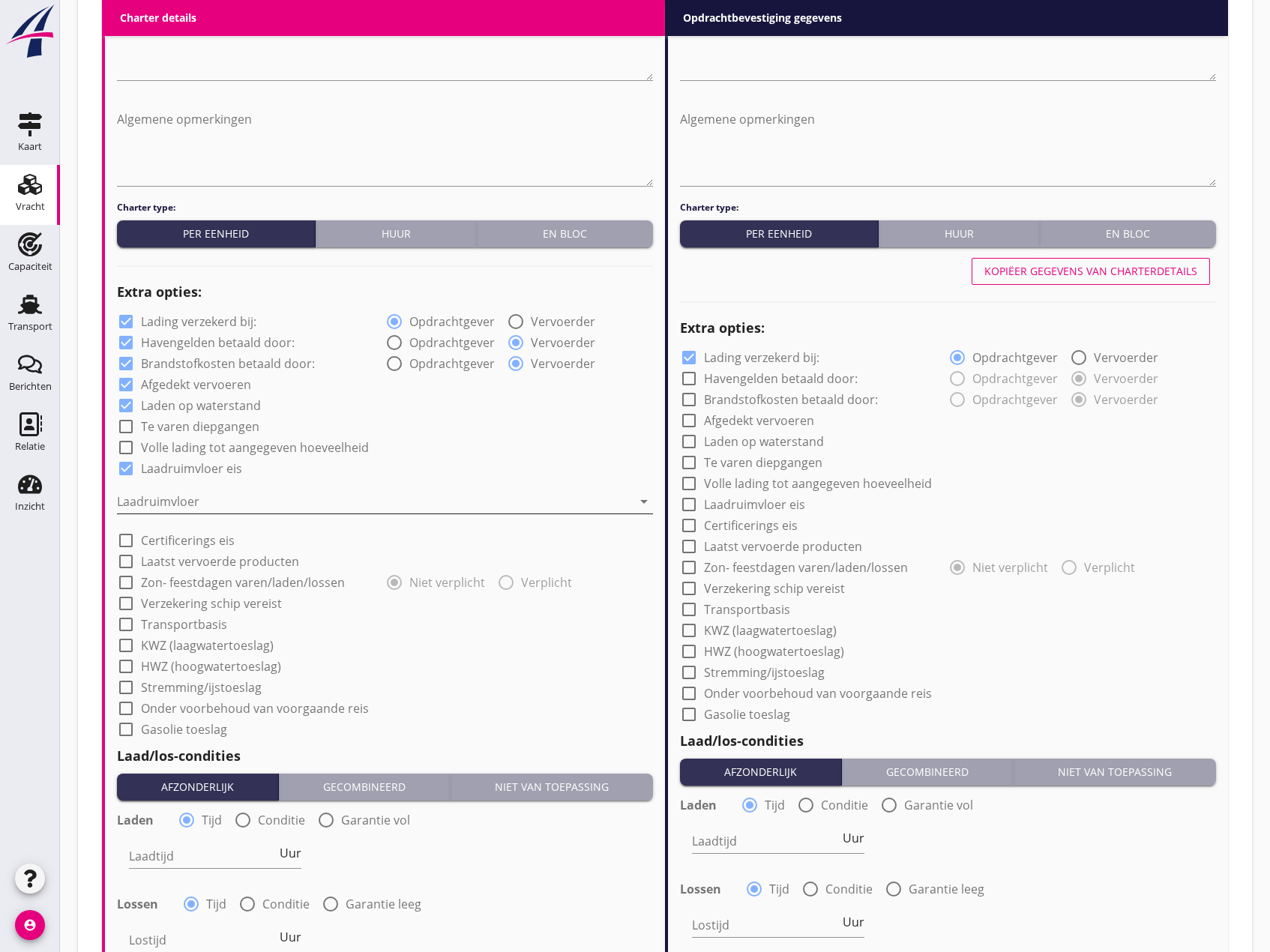
click at [149, 490] on div at bounding box center [374, 502] width 515 height 24
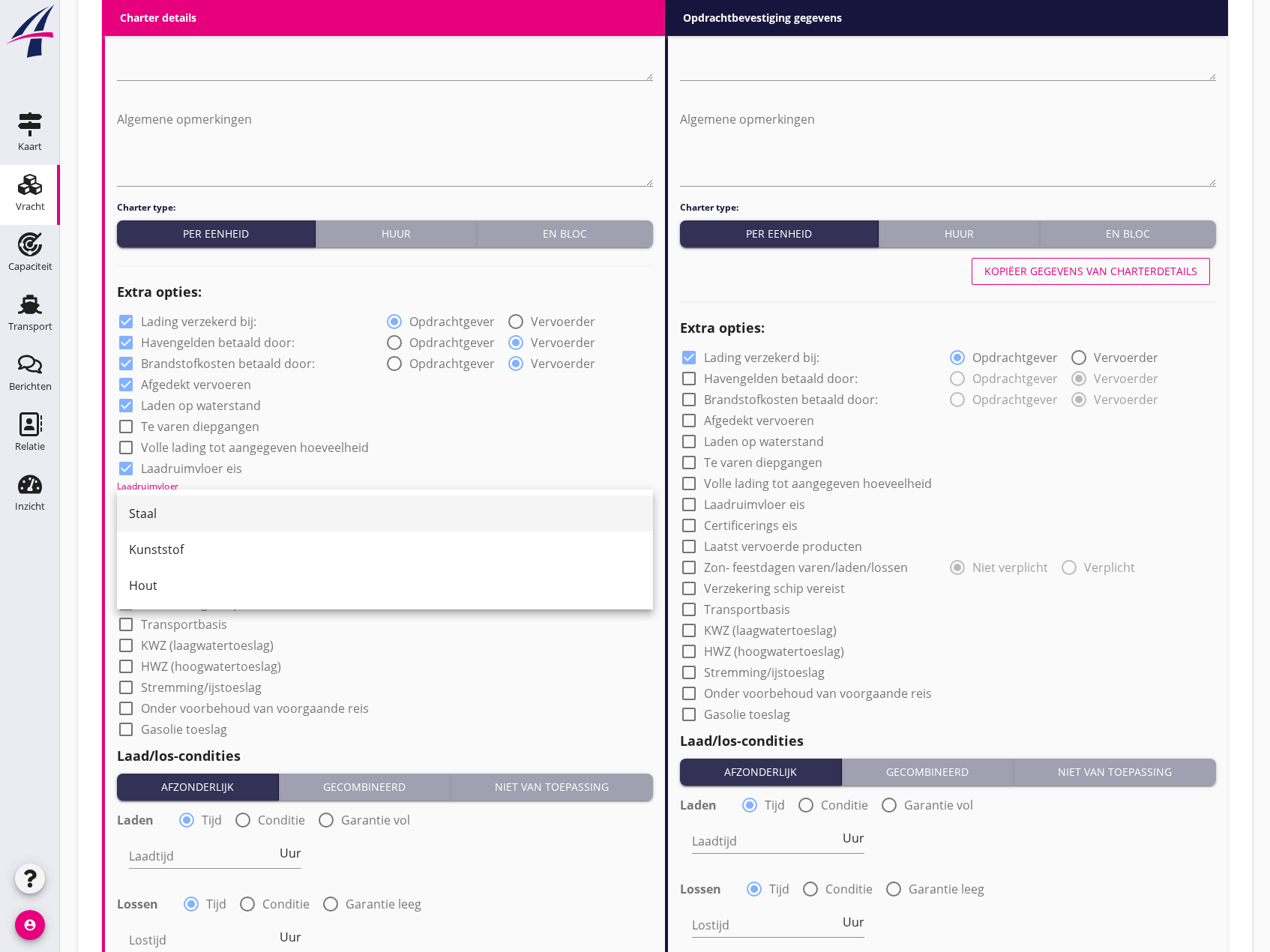
click at [156, 506] on div "Staal" at bounding box center [385, 514] width 512 height 18
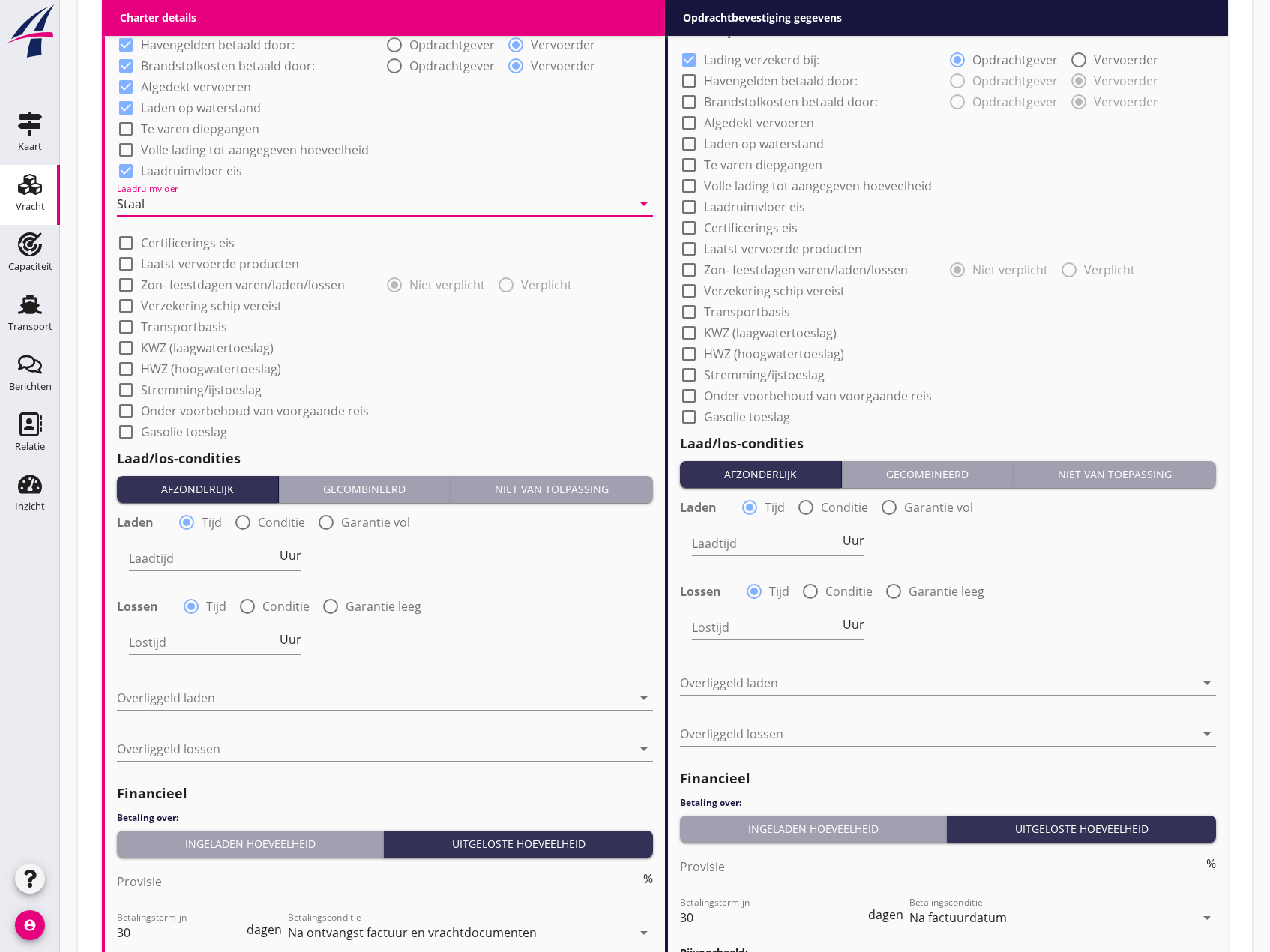
scroll to position [1200, 0]
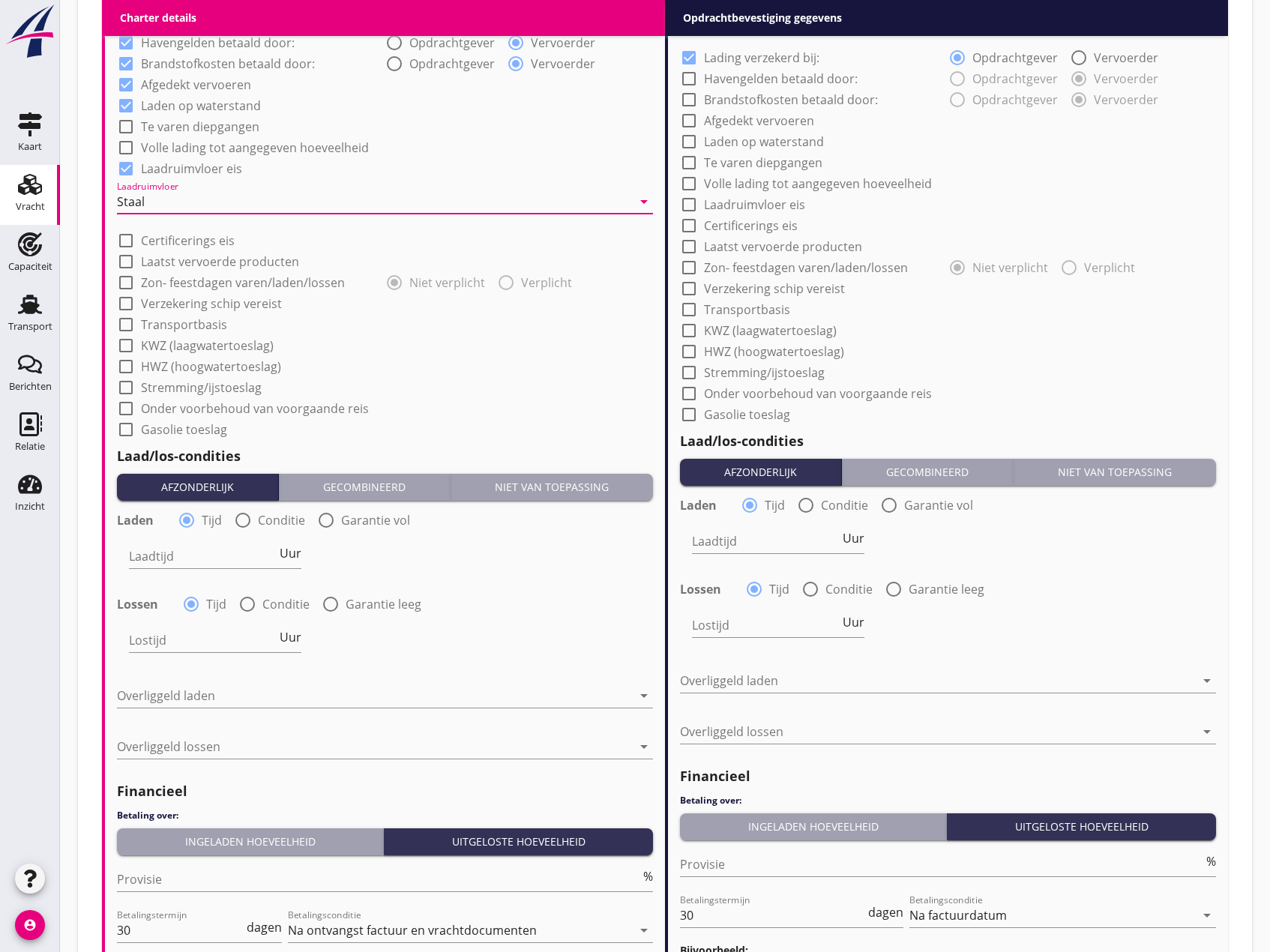
click at [123, 282] on div at bounding box center [126, 282] width 25 height 25
checkbox input "true"
click at [126, 306] on div at bounding box center [126, 303] width 25 height 25
checkbox input "true"
click at [123, 324] on div at bounding box center [126, 324] width 25 height 25
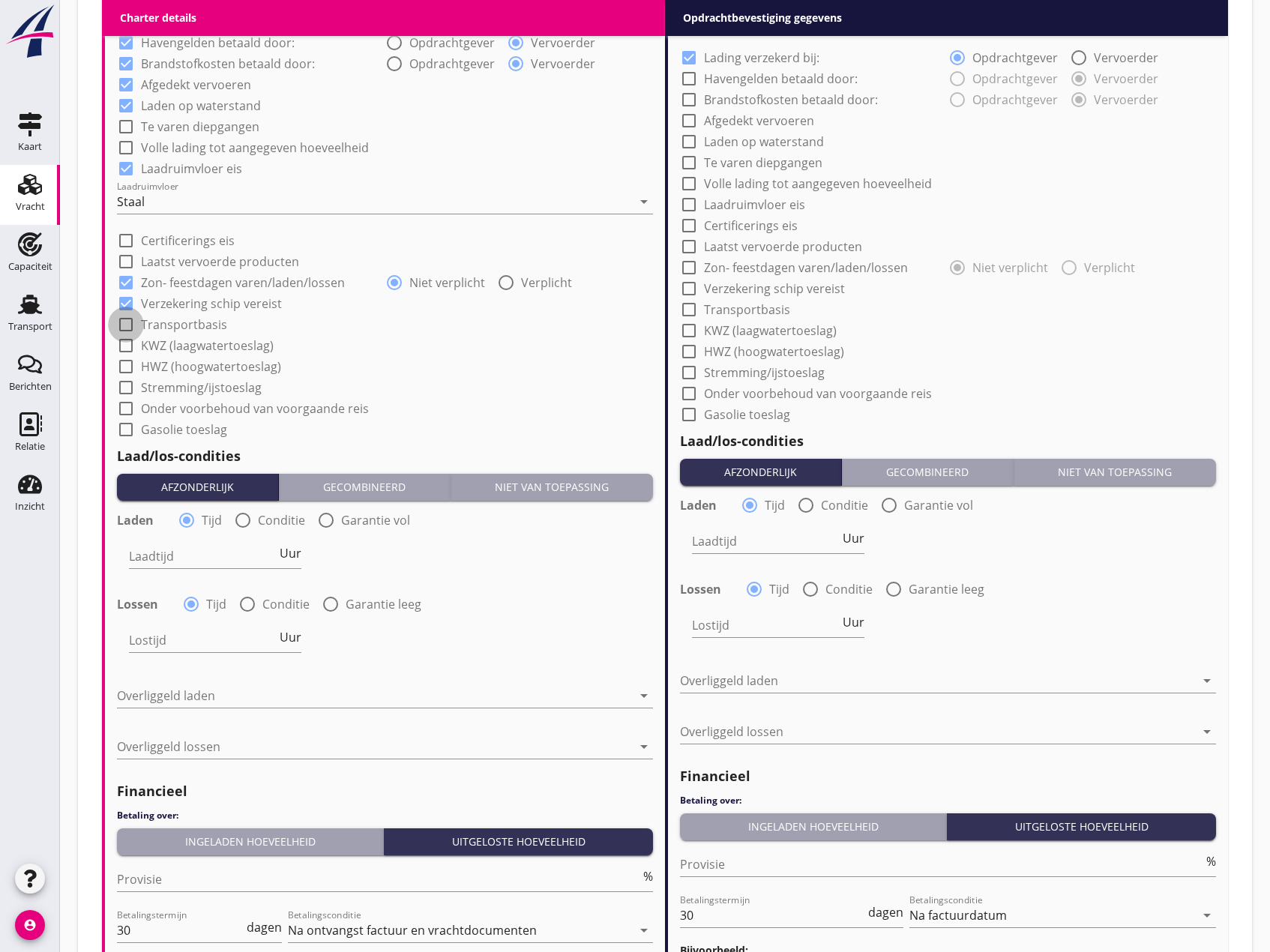
checkbox input "true"
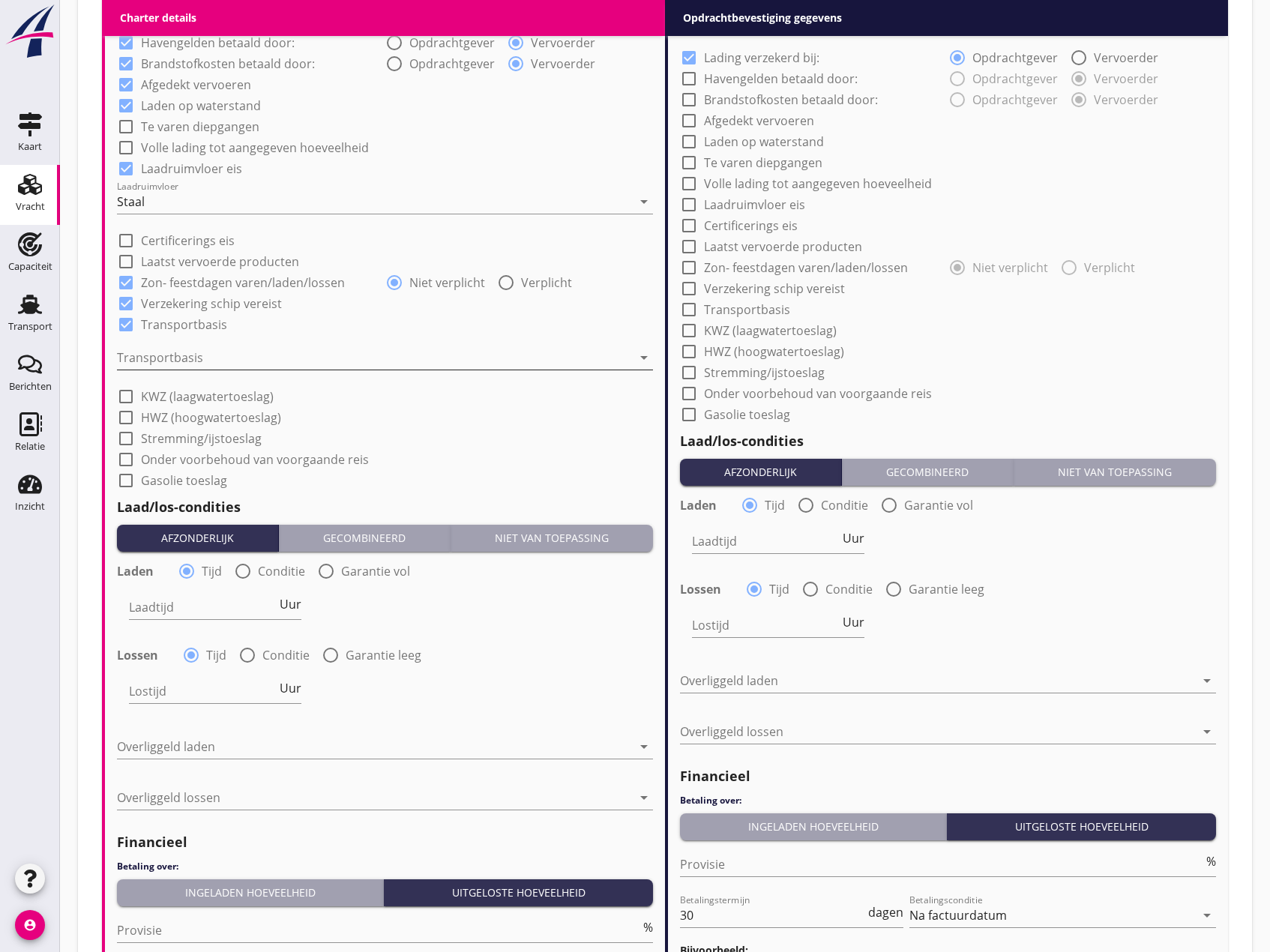
click at [188, 358] on div at bounding box center [374, 358] width 515 height 24
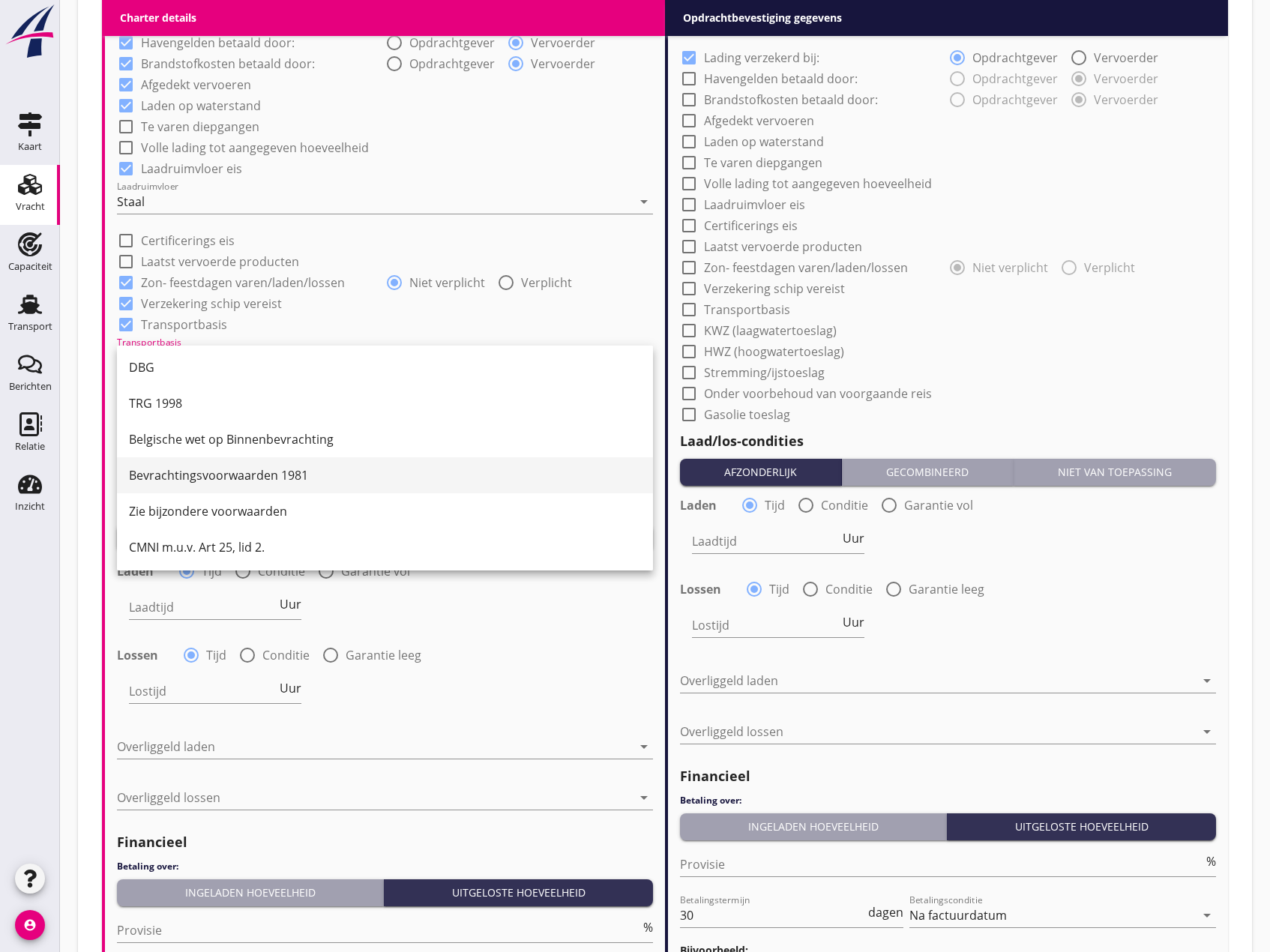
scroll to position [39, 0]
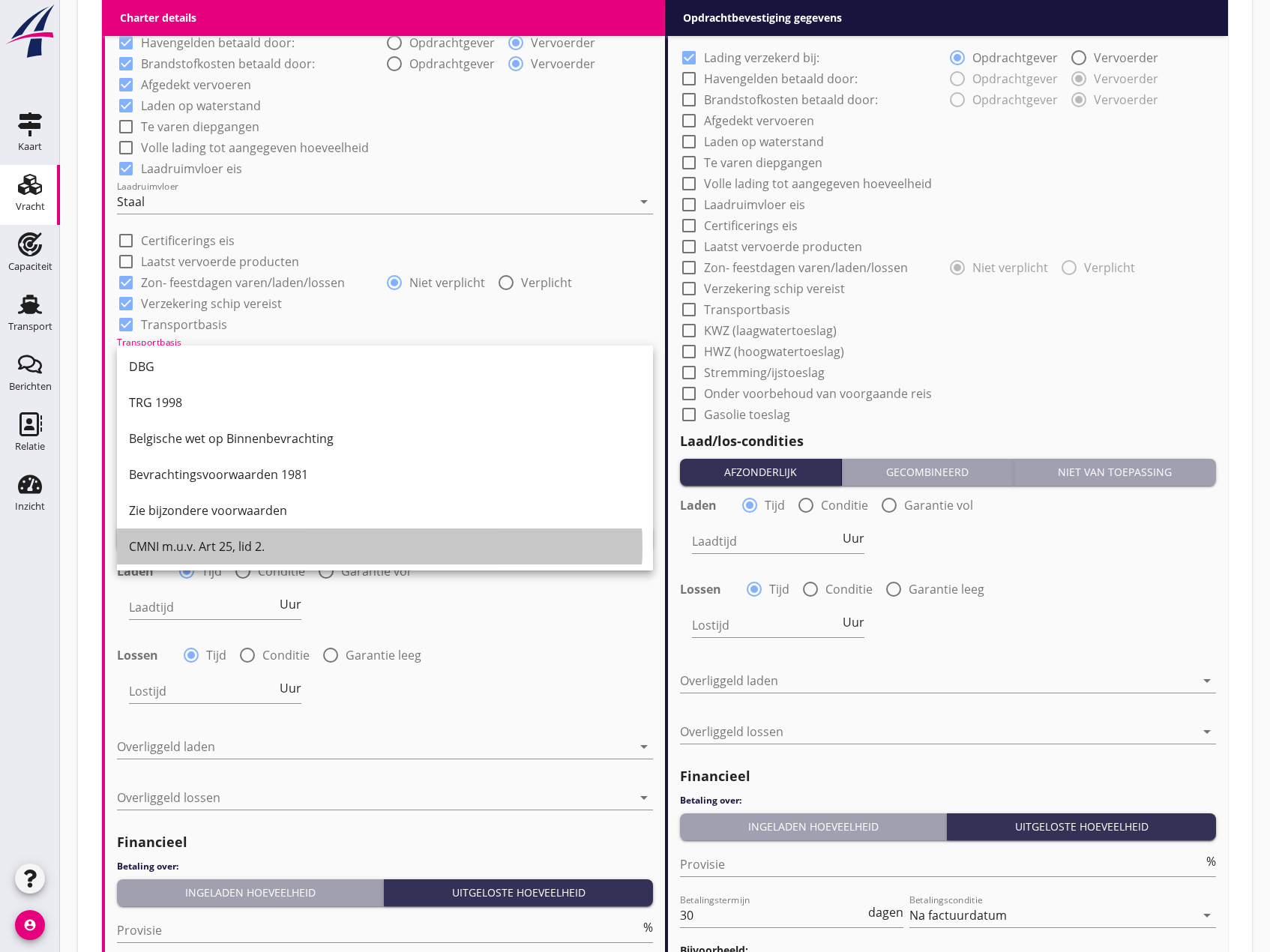
click at [257, 543] on div "CMNI m.u.v. Art 25, lid 2." at bounding box center [385, 546] width 512 height 18
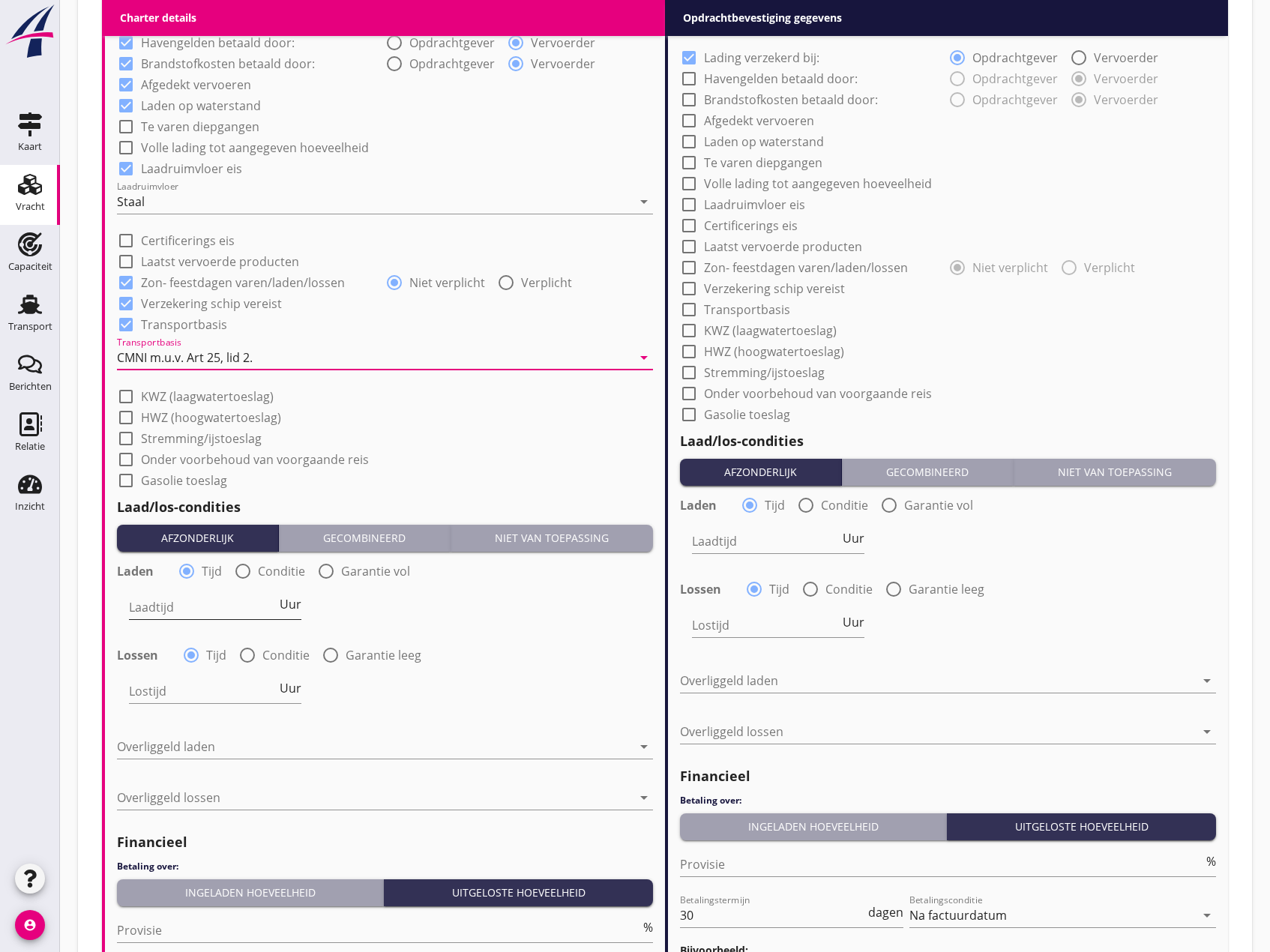
click at [292, 602] on span "Uur" at bounding box center [291, 604] width 22 height 12
type input "2"
click at [298, 691] on span "Uur" at bounding box center [291, 688] width 22 height 12
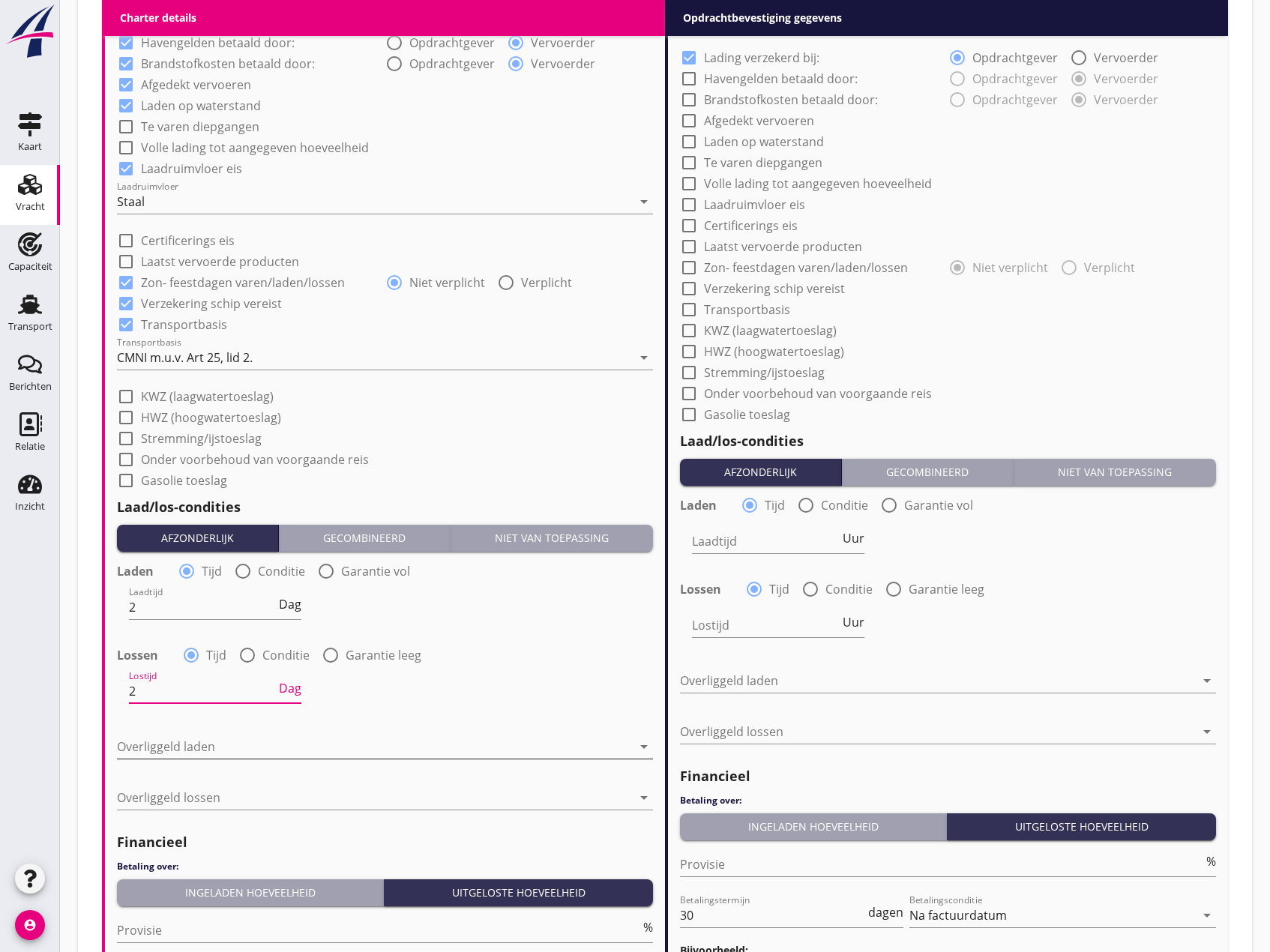
type input "2"
click at [179, 748] on div at bounding box center [374, 747] width 515 height 24
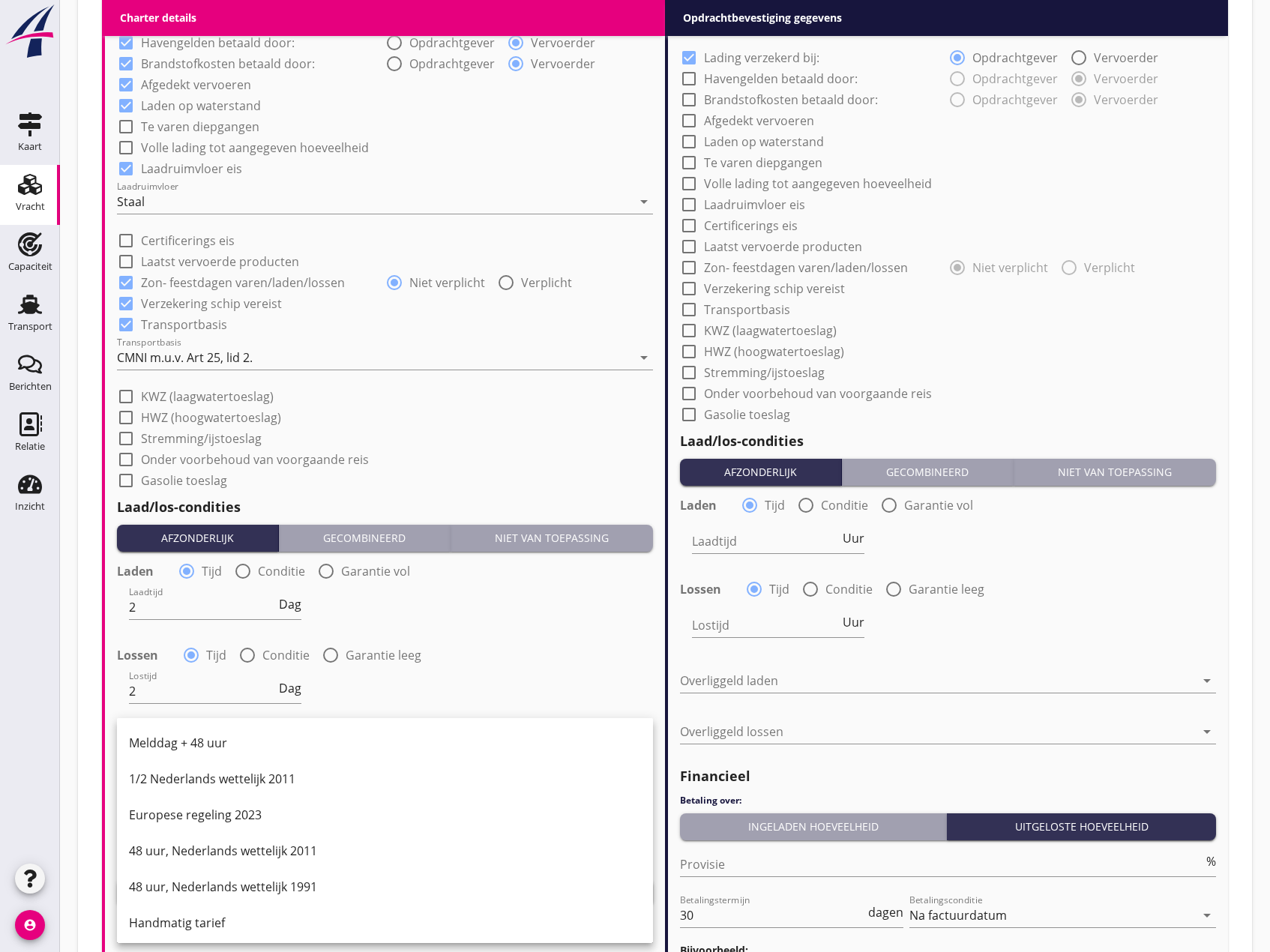
scroll to position [759, 0]
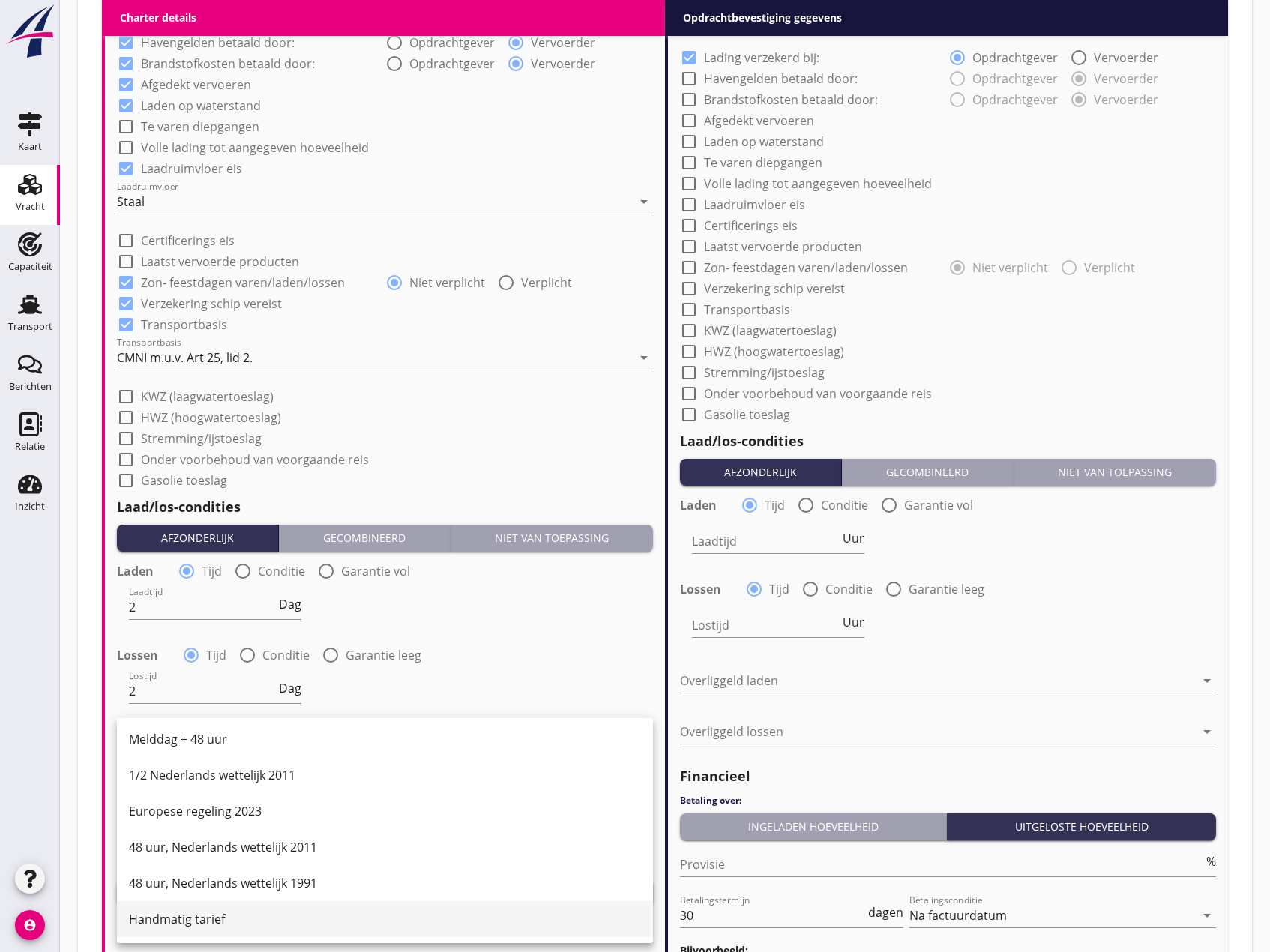
click at [192, 917] on div "Handmatig tarief" at bounding box center [385, 920] width 512 height 18
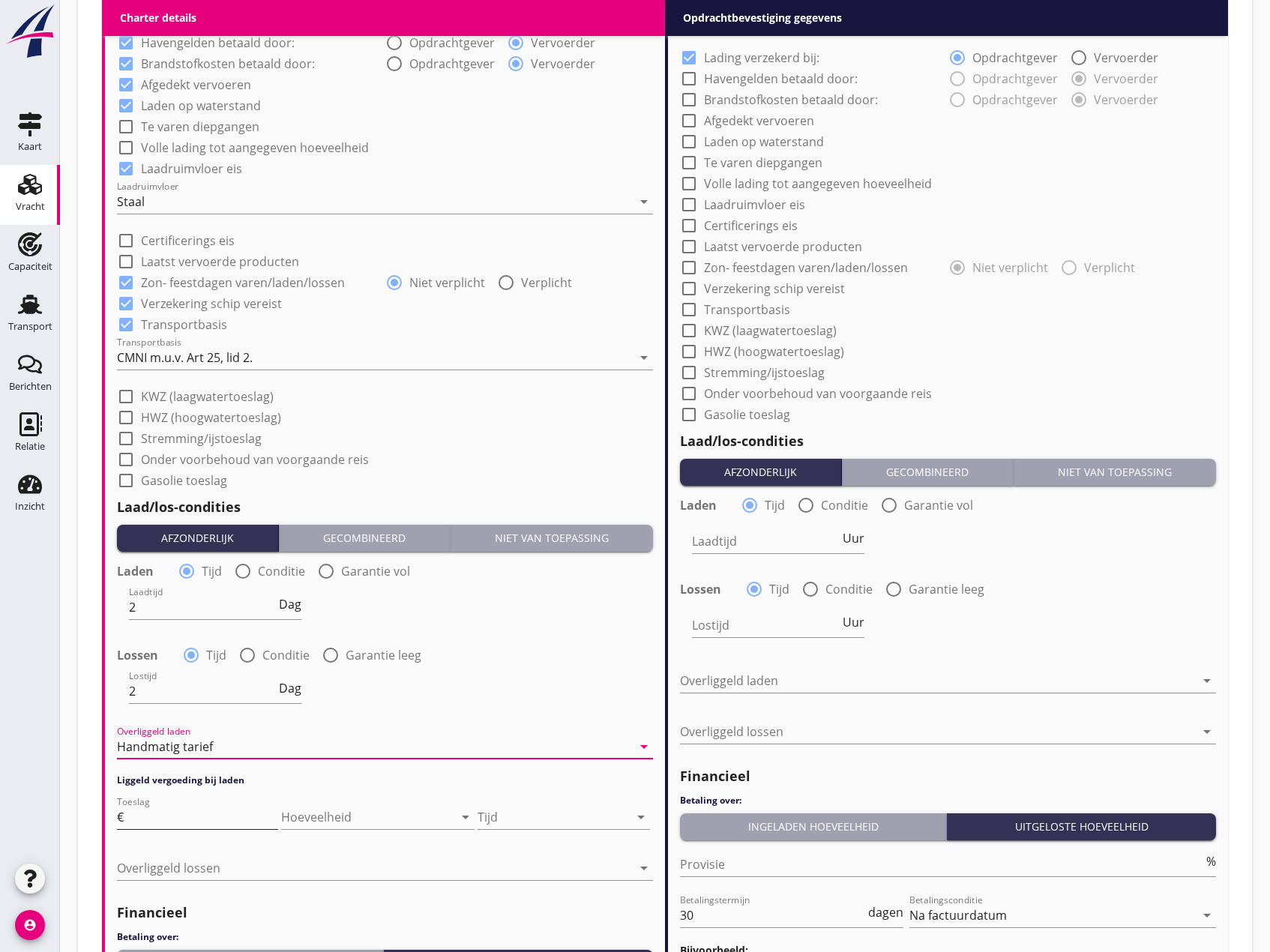
click at [174, 821] on input "Toeslag" at bounding box center [202, 817] width 152 height 24
type input "950"
click at [510, 803] on div "Tijd arrow_drop_down" at bounding box center [564, 820] width 173 height 48
click at [515, 810] on div at bounding box center [553, 817] width 152 height 24
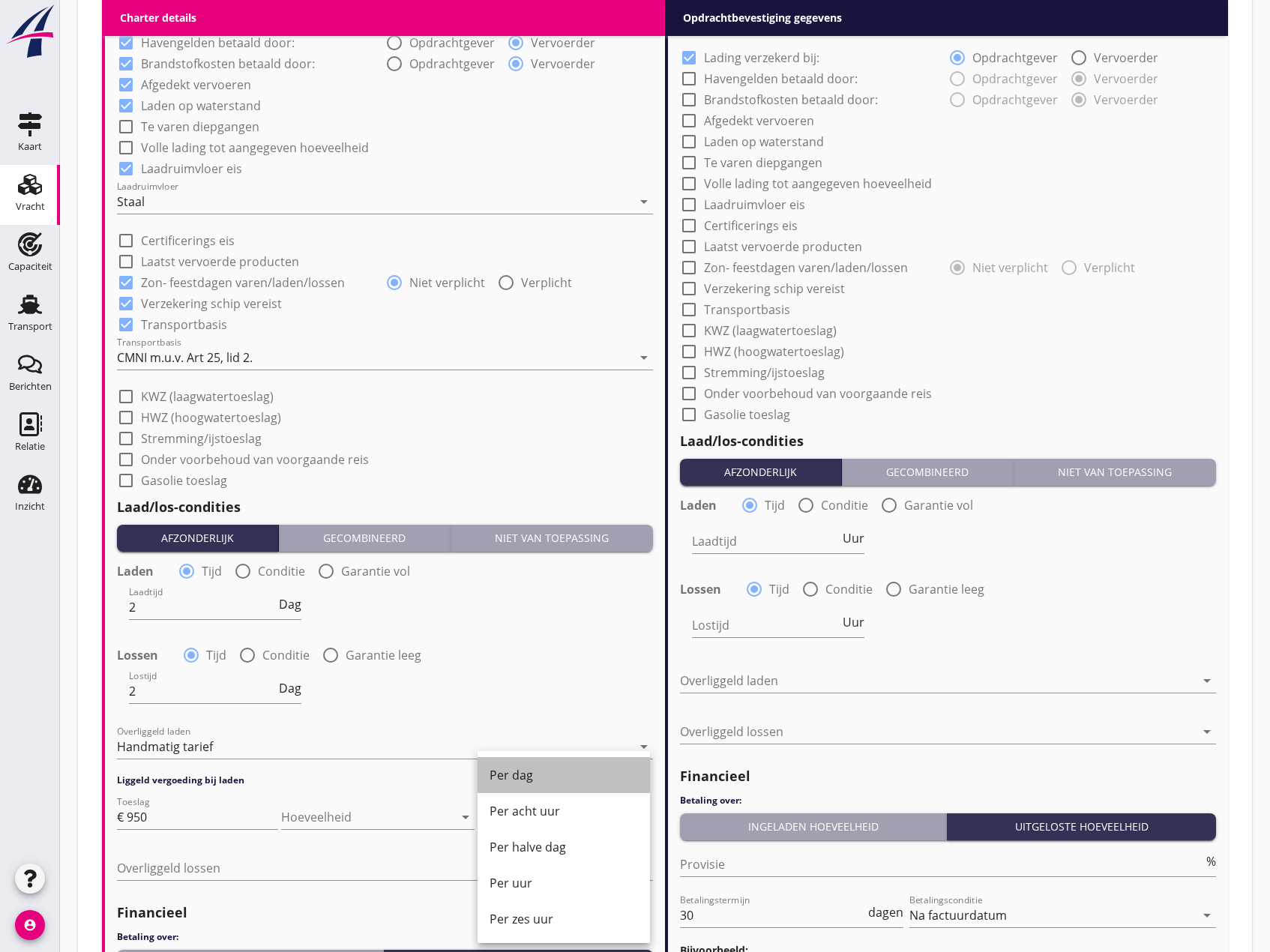
click at [505, 772] on div "Per dag" at bounding box center [563, 775] width 149 height 18
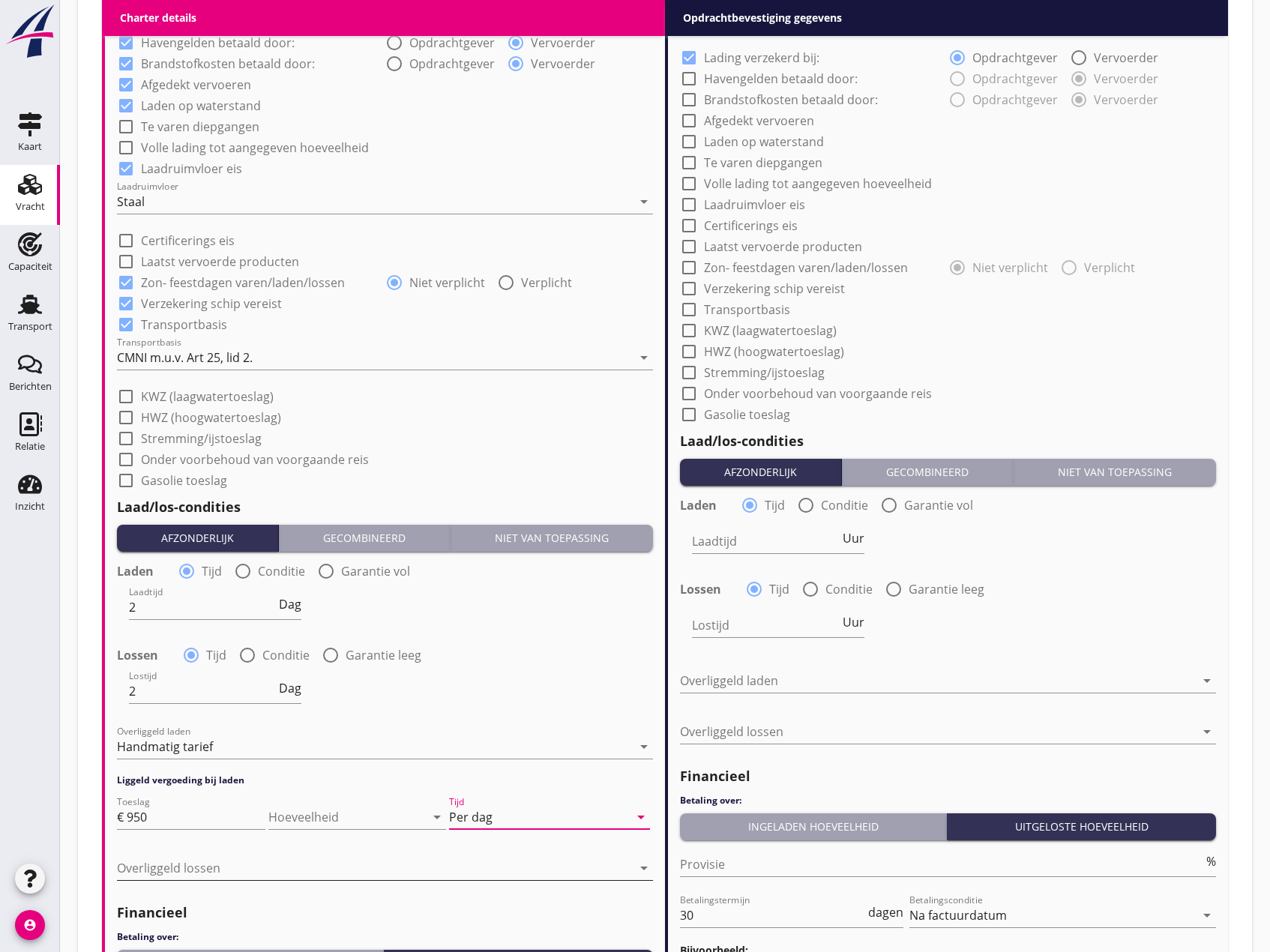
click at [204, 863] on div at bounding box center [374, 868] width 515 height 24
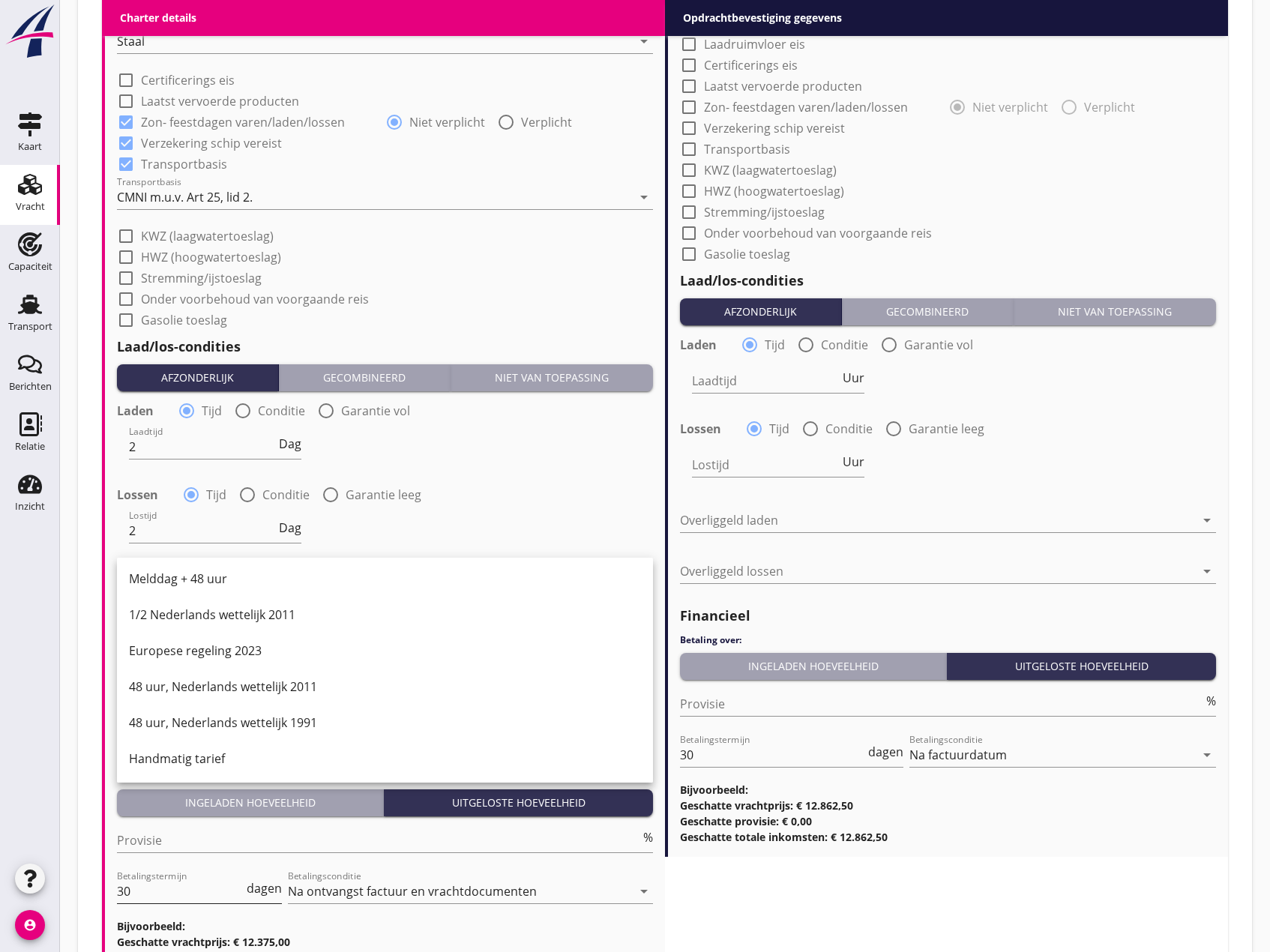
scroll to position [1500, 0]
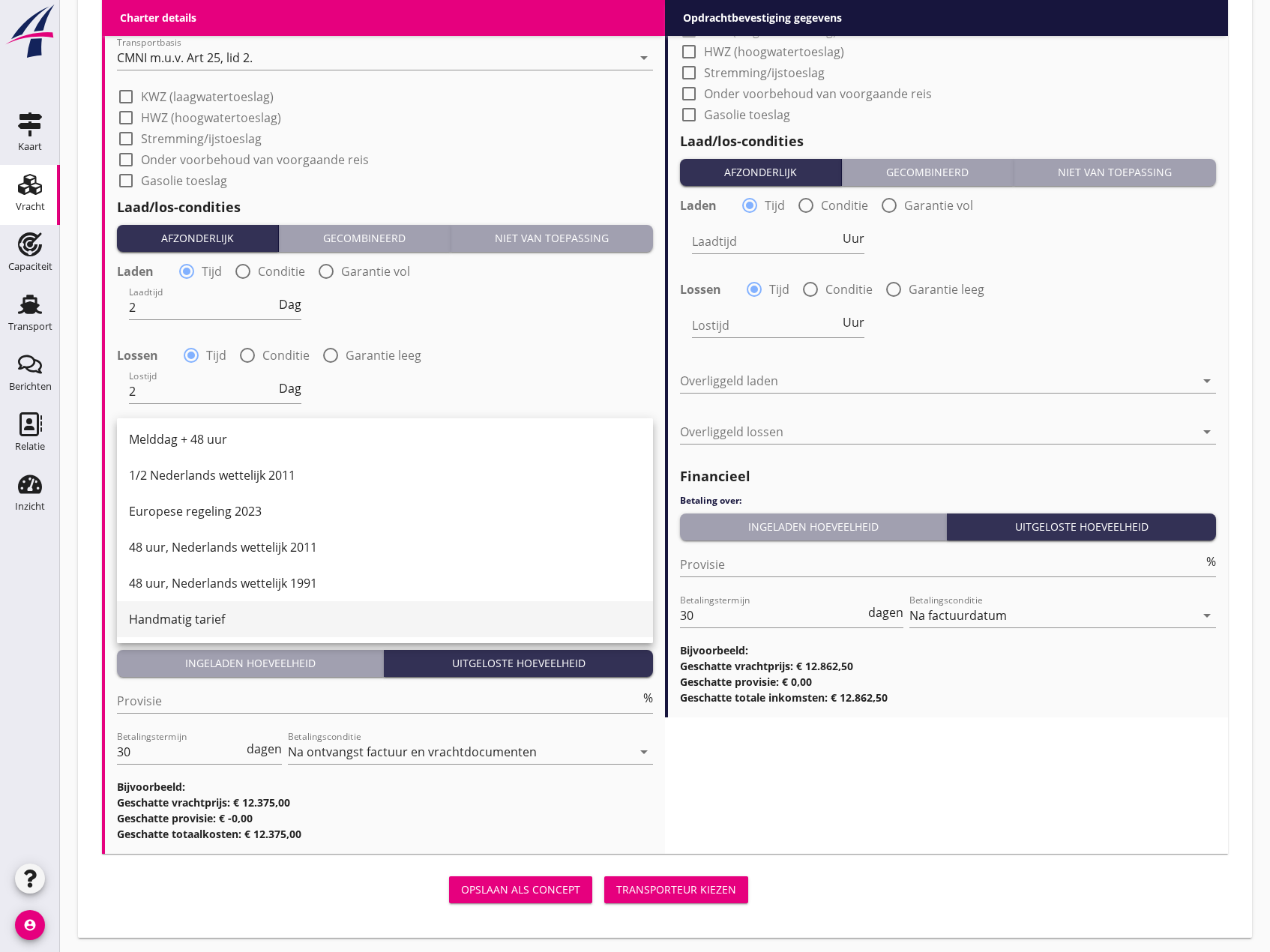
click at [188, 628] on div "Handmatig tarief" at bounding box center [385, 619] width 512 height 36
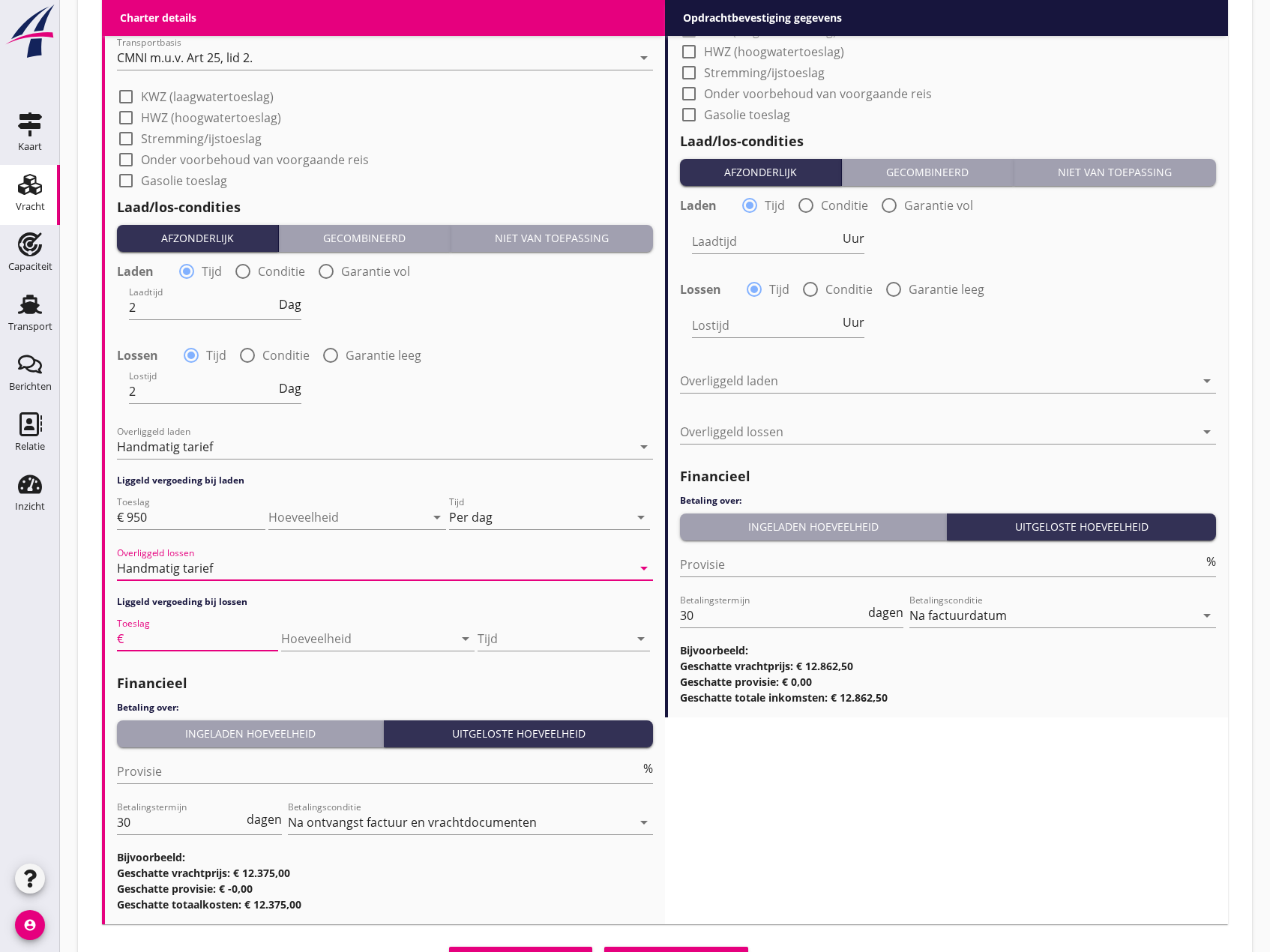
click at [157, 645] on input "Toeslag" at bounding box center [202, 639] width 152 height 24
type input "950"
click at [497, 628] on div at bounding box center [553, 639] width 152 height 24
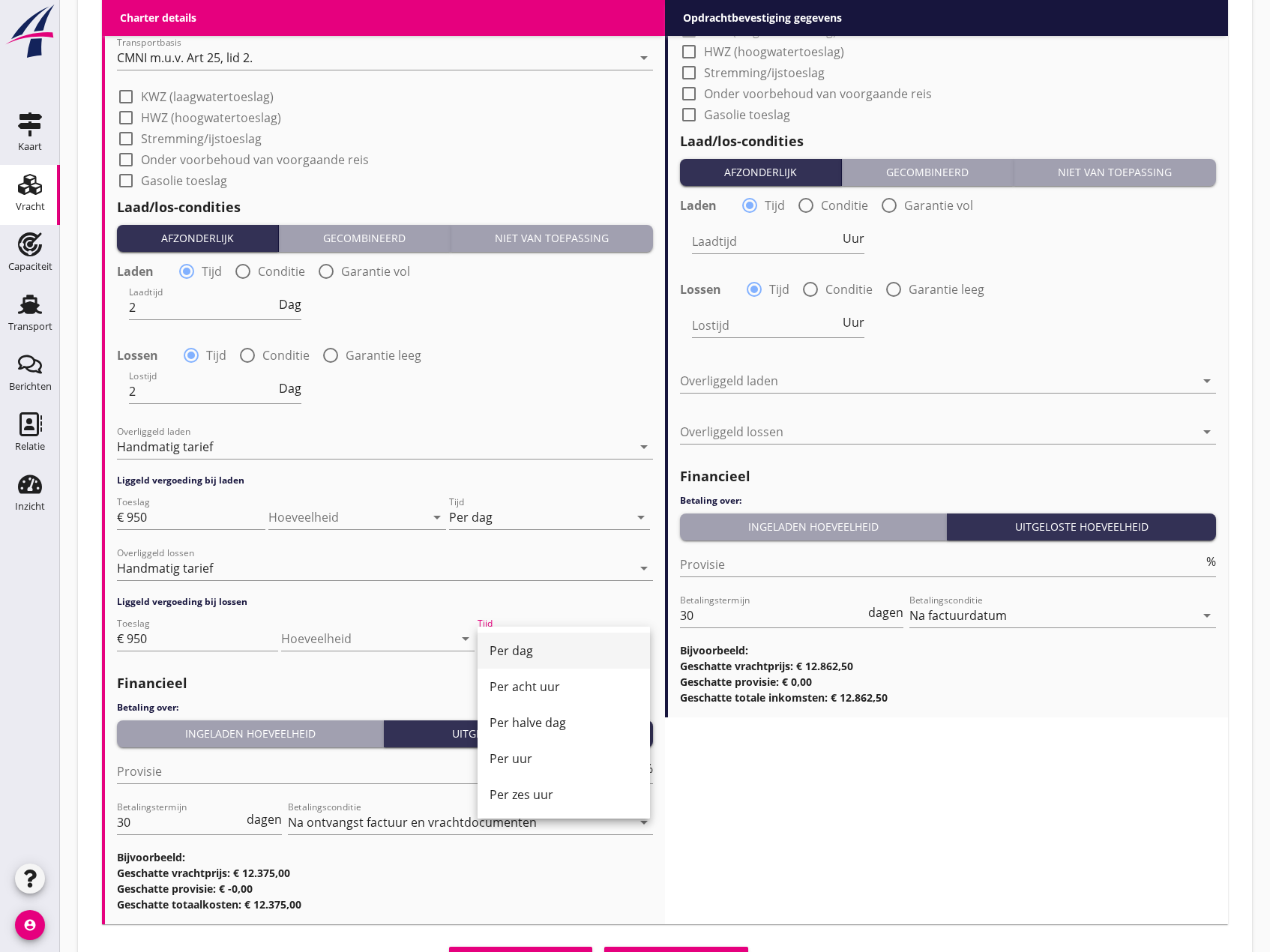
click at [507, 644] on div "Per dag" at bounding box center [563, 651] width 149 height 18
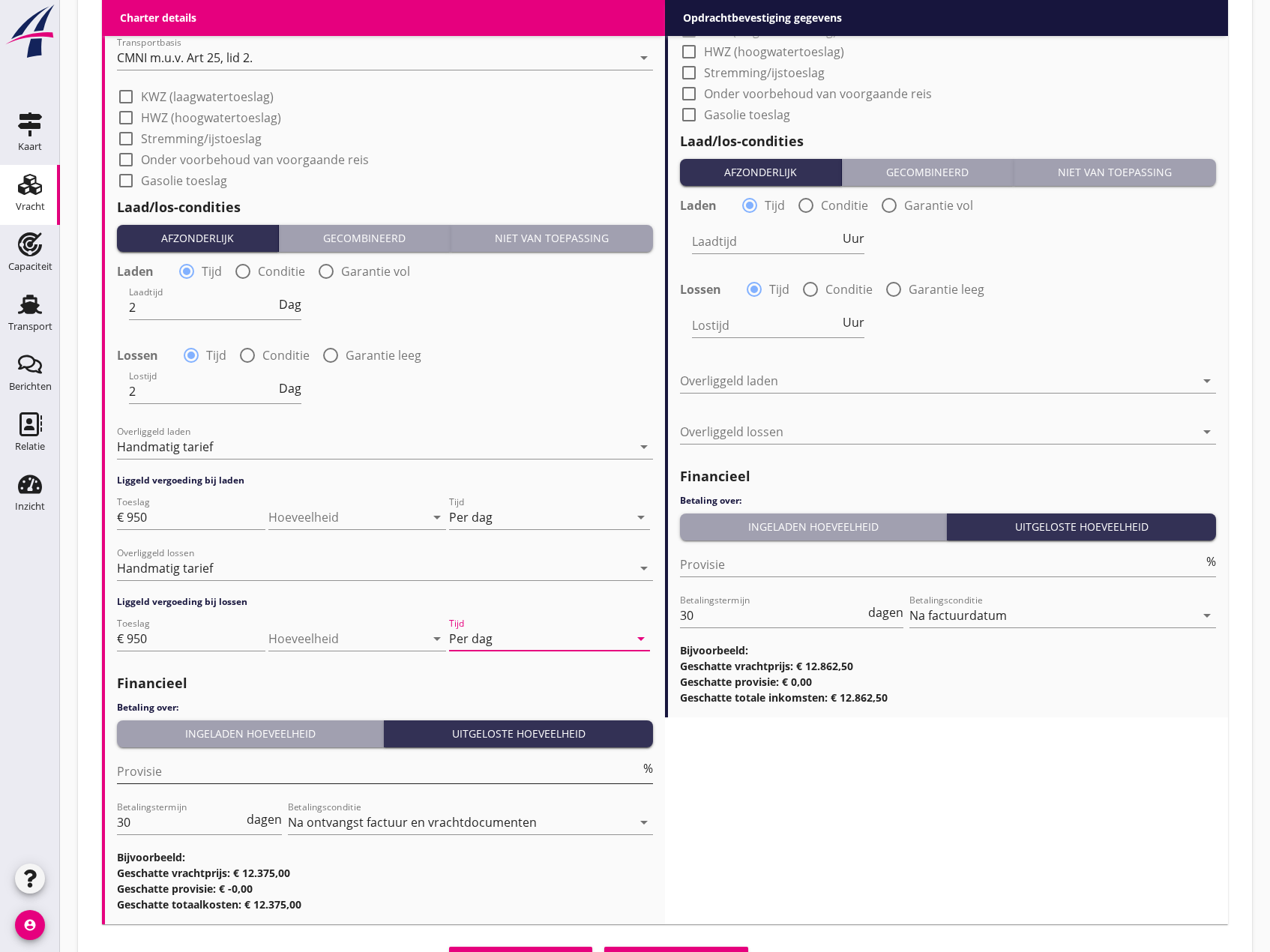
click at [162, 772] on input "Provisie" at bounding box center [378, 772] width 523 height 24
type input "5"
click at [225, 730] on div "Ingeladen hoeveelheid" at bounding box center [250, 733] width 254 height 15
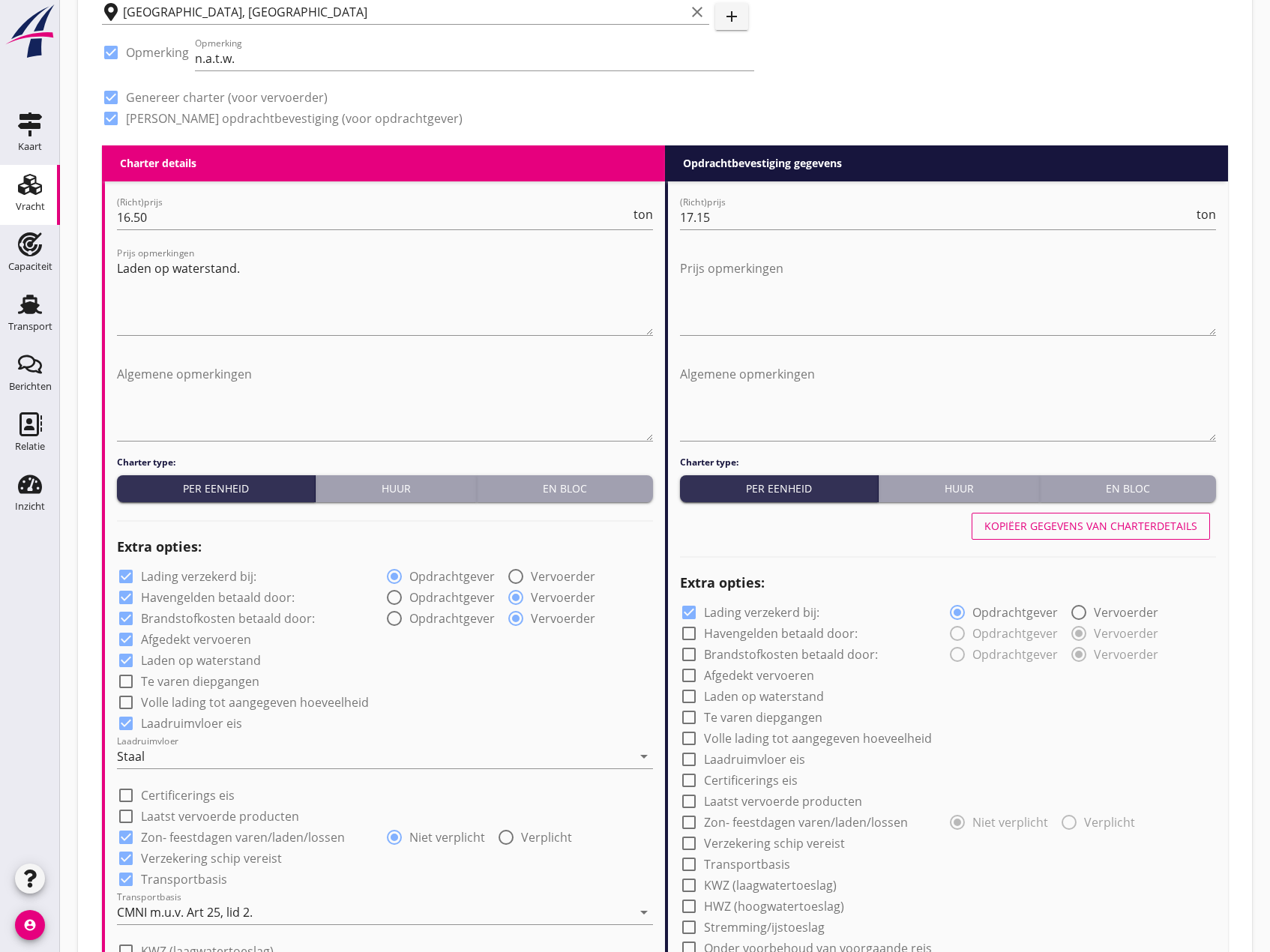
scroll to position [600, 0]
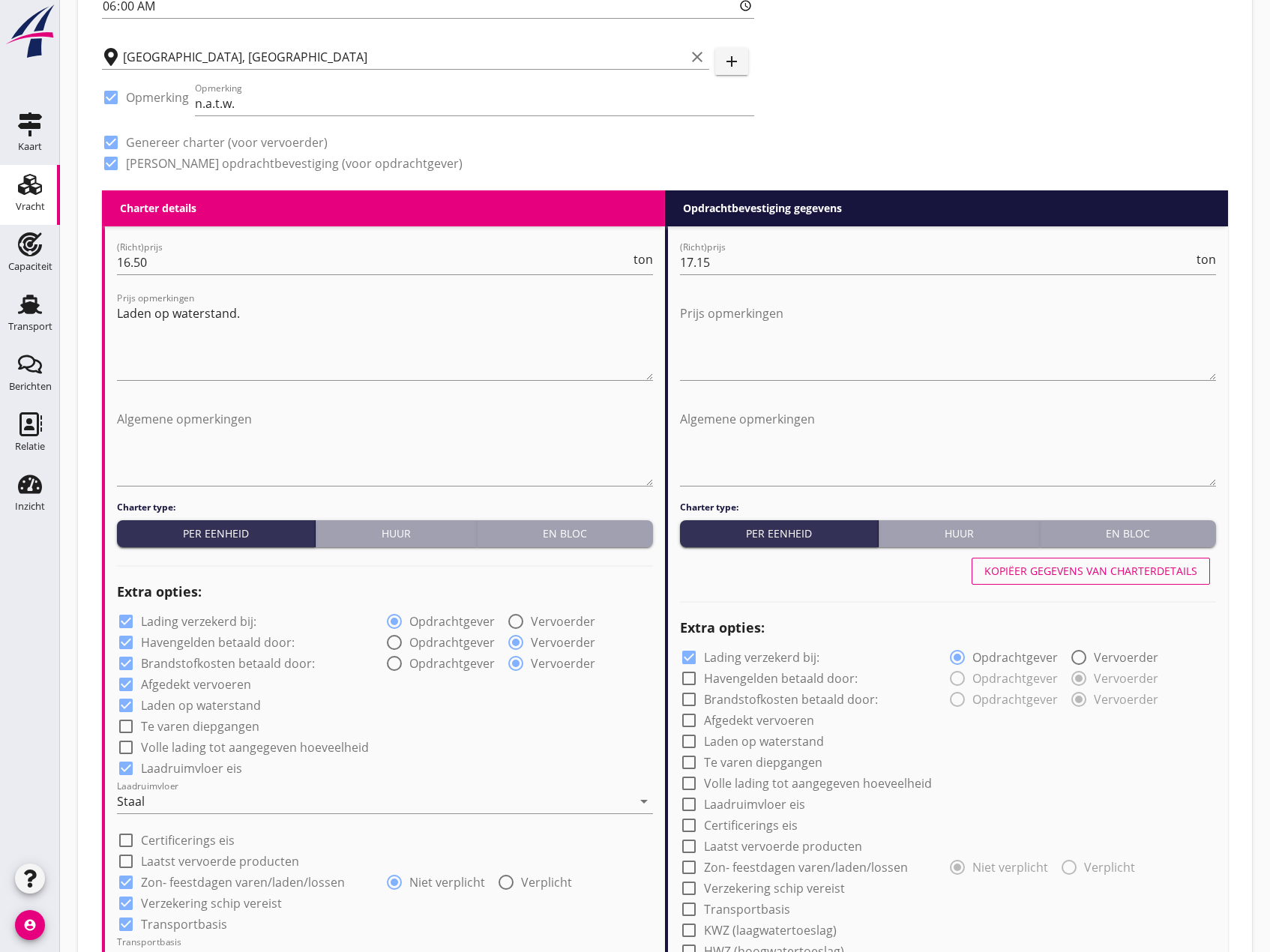
click at [1076, 579] on div "Kopiëer gegevens van charterdetails" at bounding box center [1091, 571] width 213 height 15
checkbox input "true"
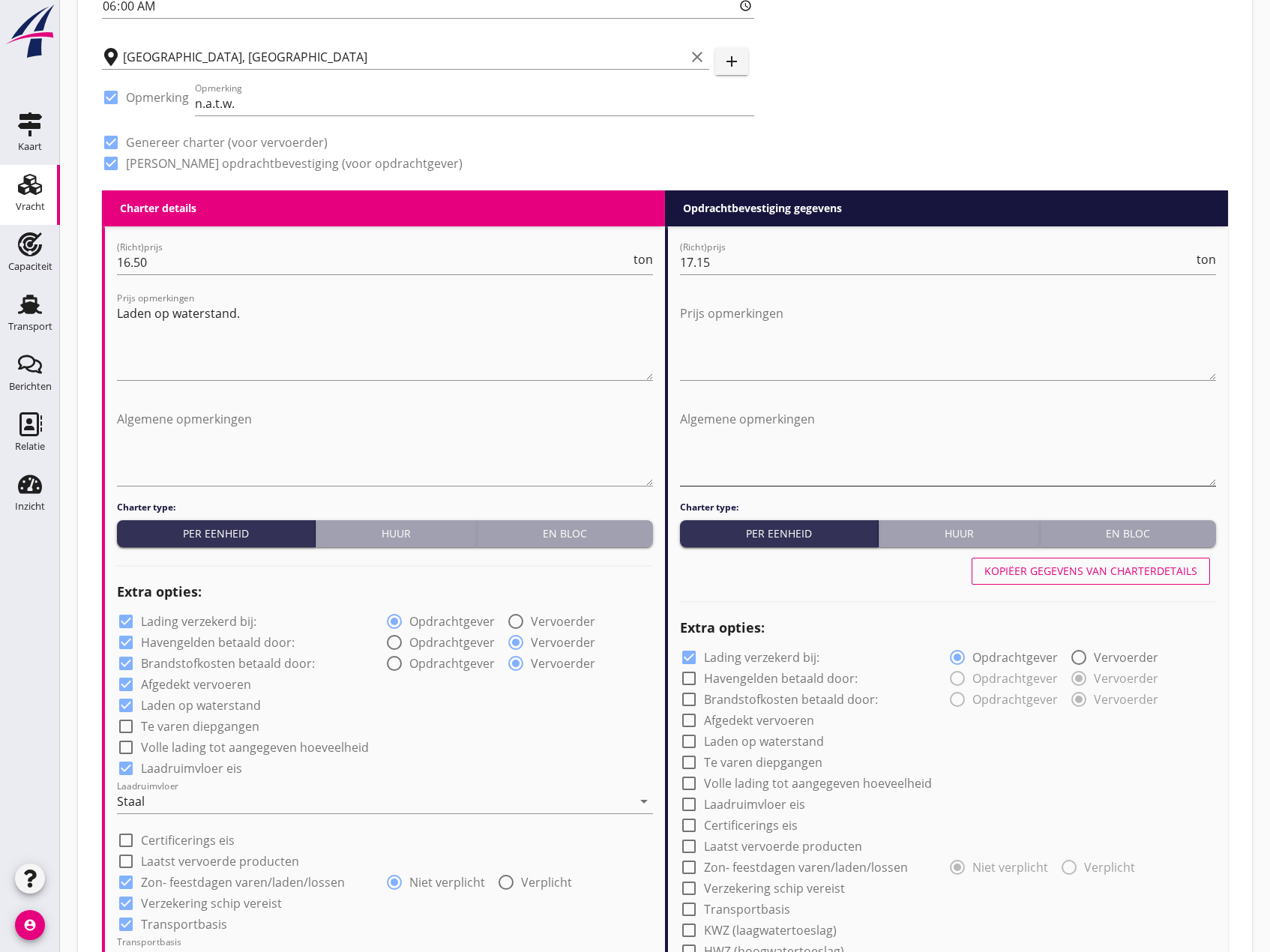
checkbox input "true"
type input "2"
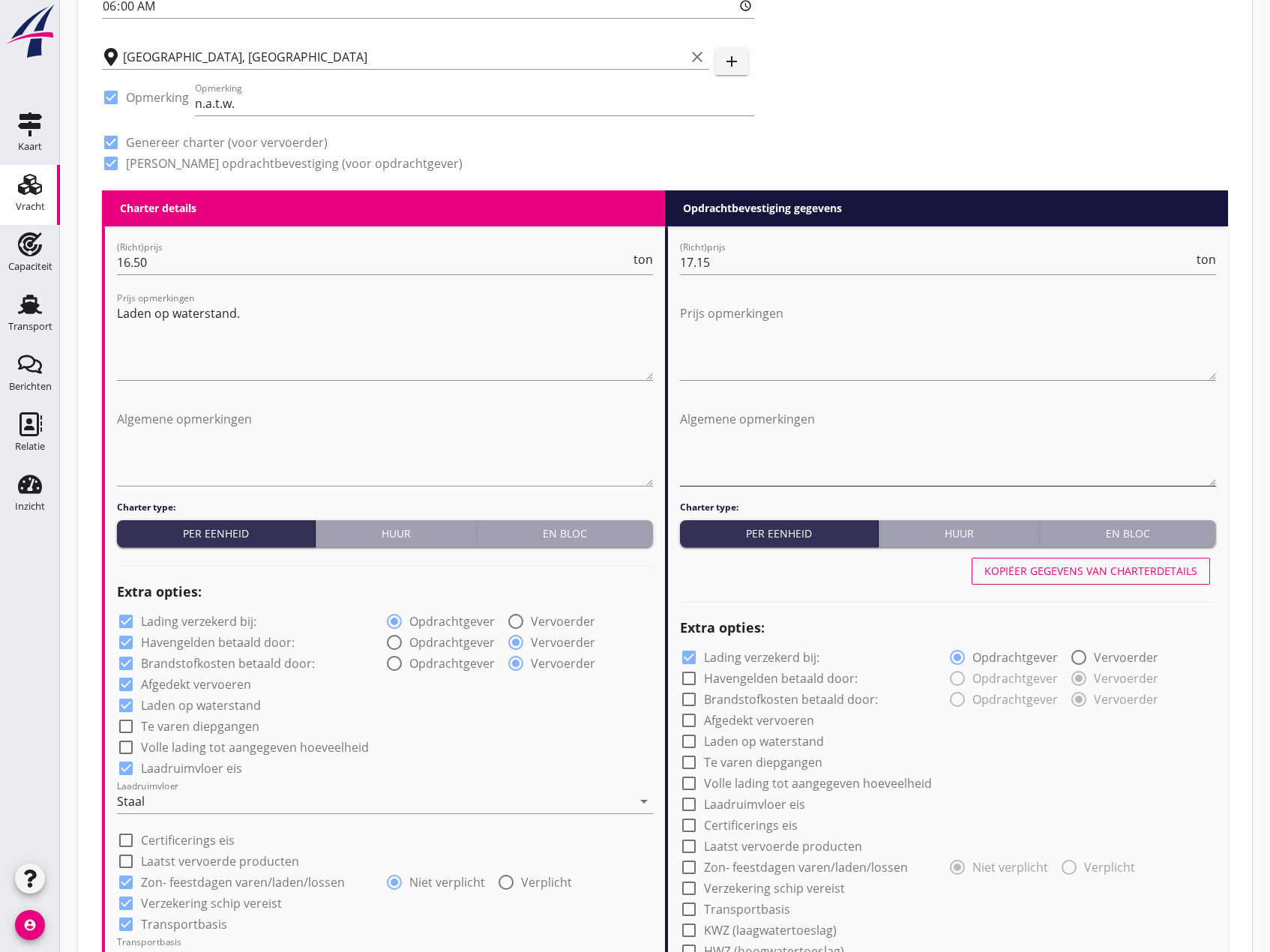
type input "2"
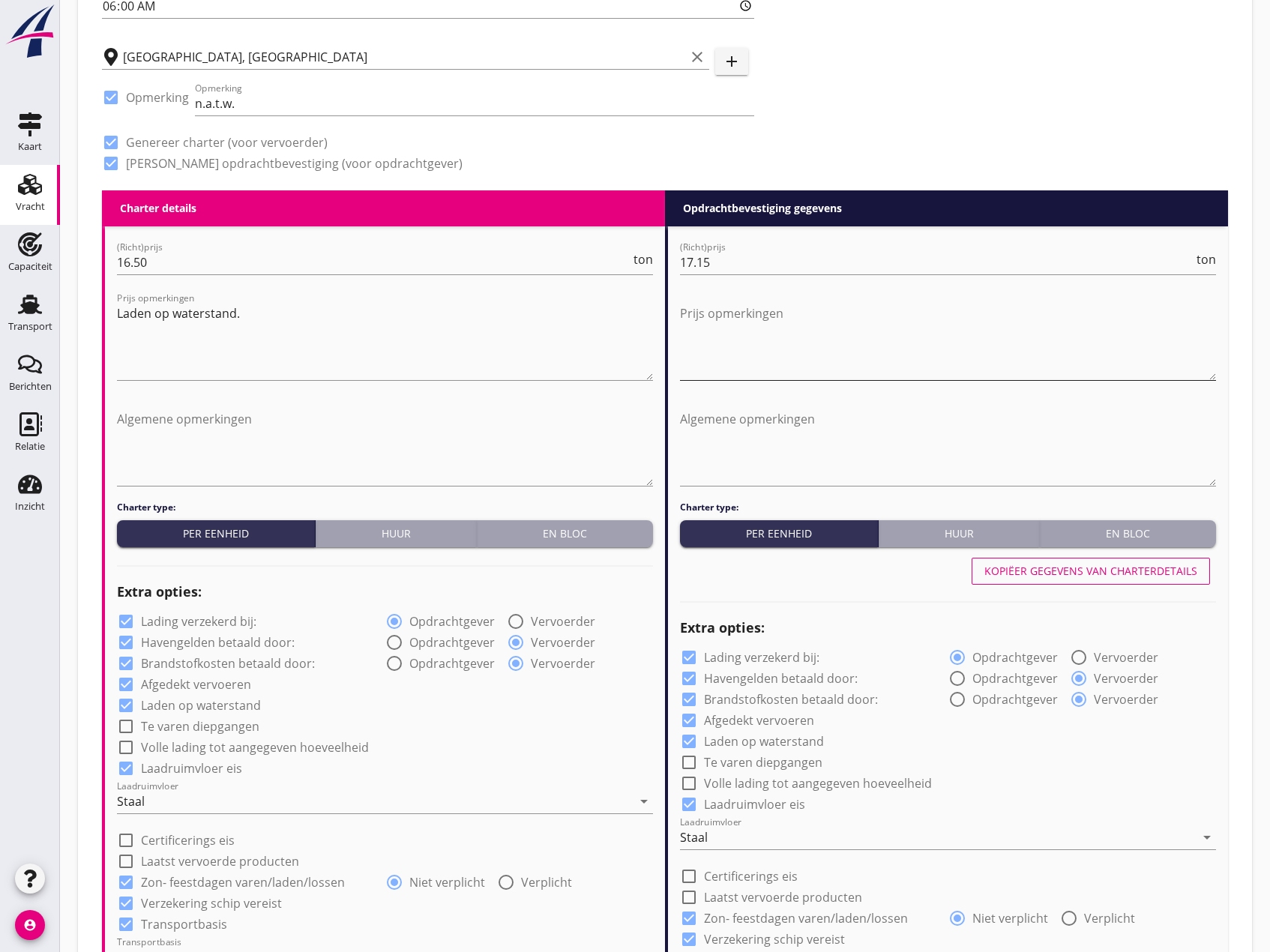
click at [726, 322] on textarea "Prijs opmerkingen" at bounding box center [948, 340] width 536 height 79
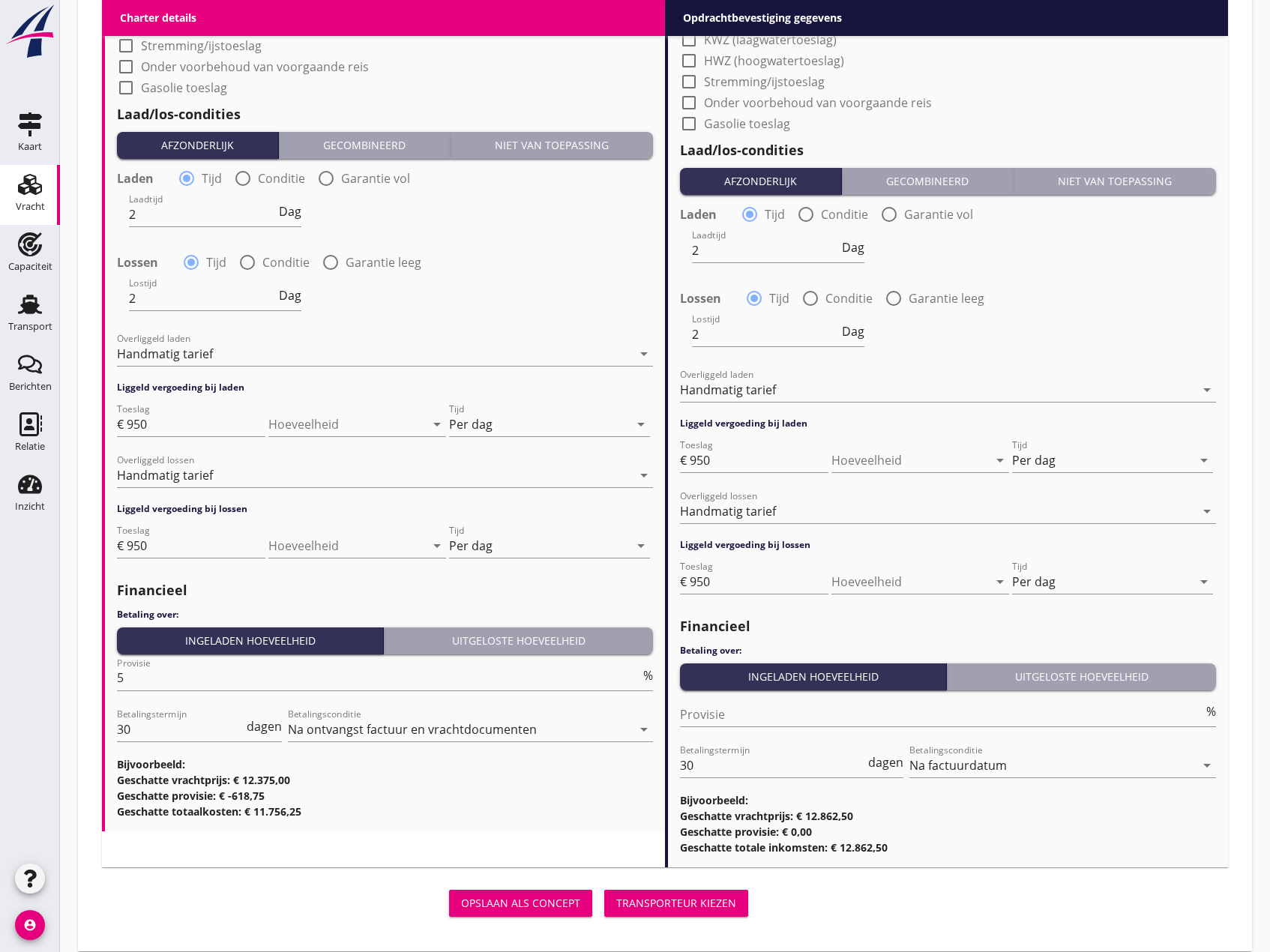
scroll to position [1610, 0]
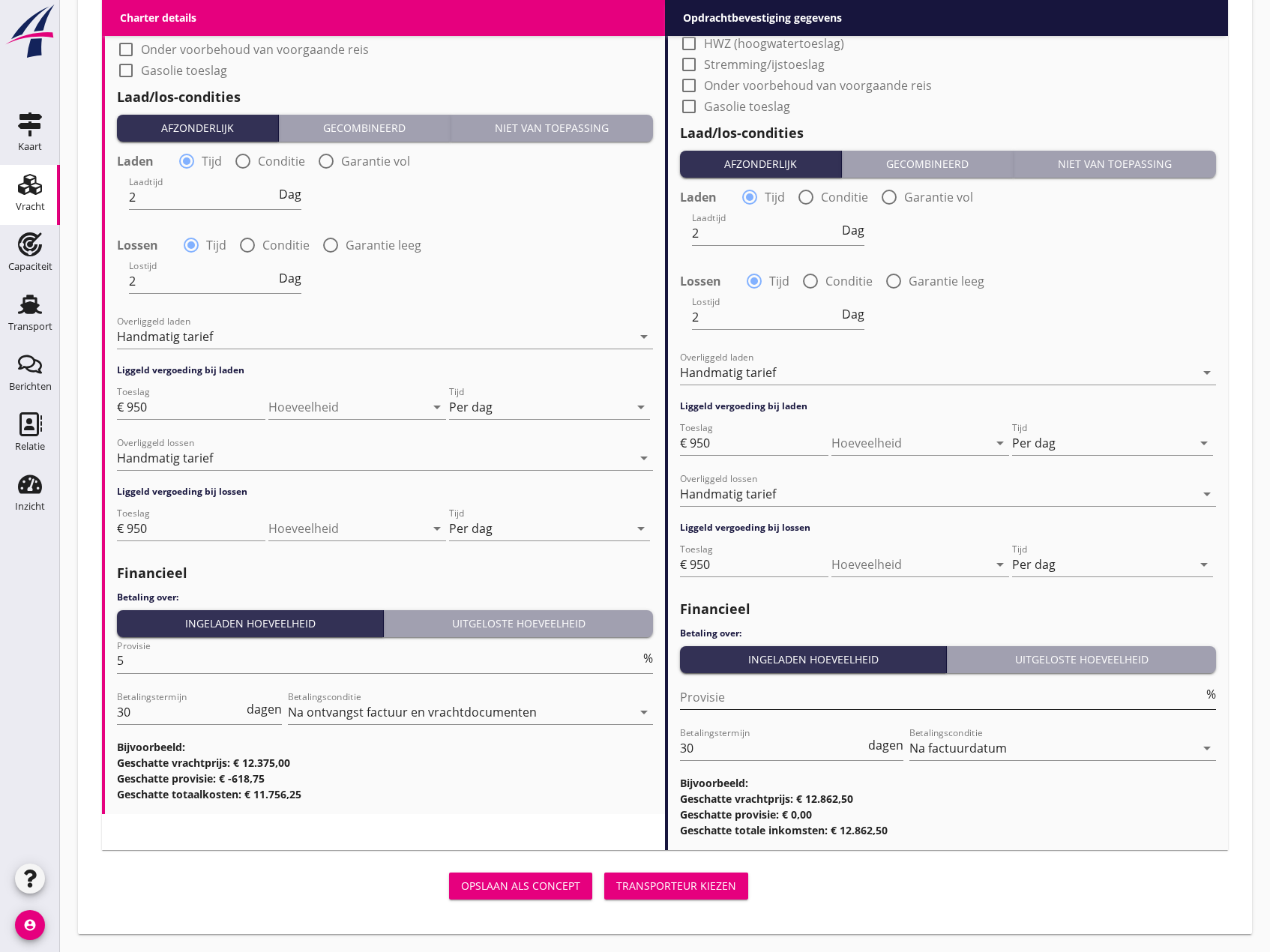
type textarea "KBN €90,- 0.5x0.7%!!!"
click at [794, 701] on input "Provisie" at bounding box center [941, 697] width 523 height 24
type input "0"
click at [675, 885] on div "Transporteur kiezen" at bounding box center [676, 885] width 120 height 15
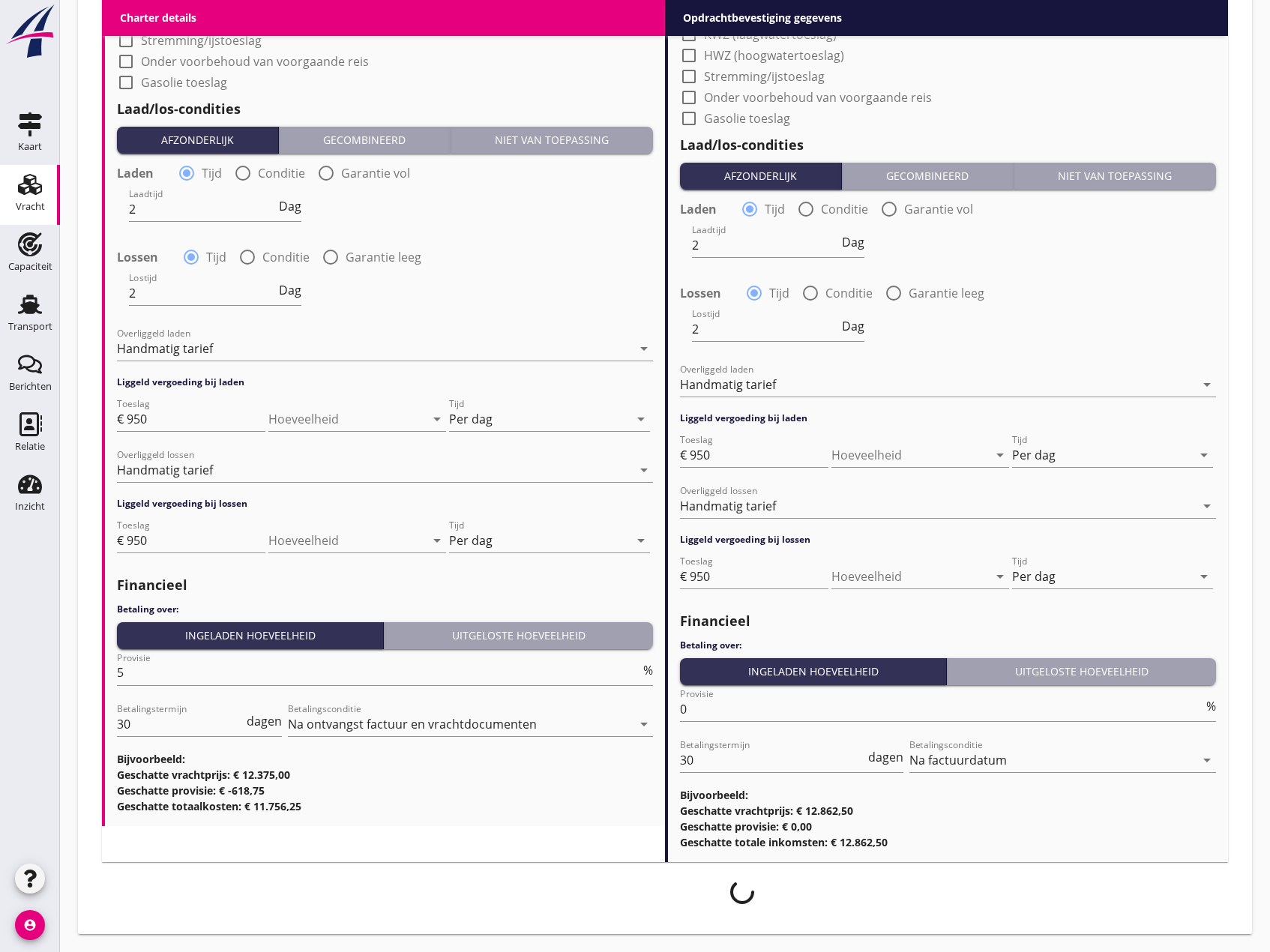
scroll to position [1598, 0]
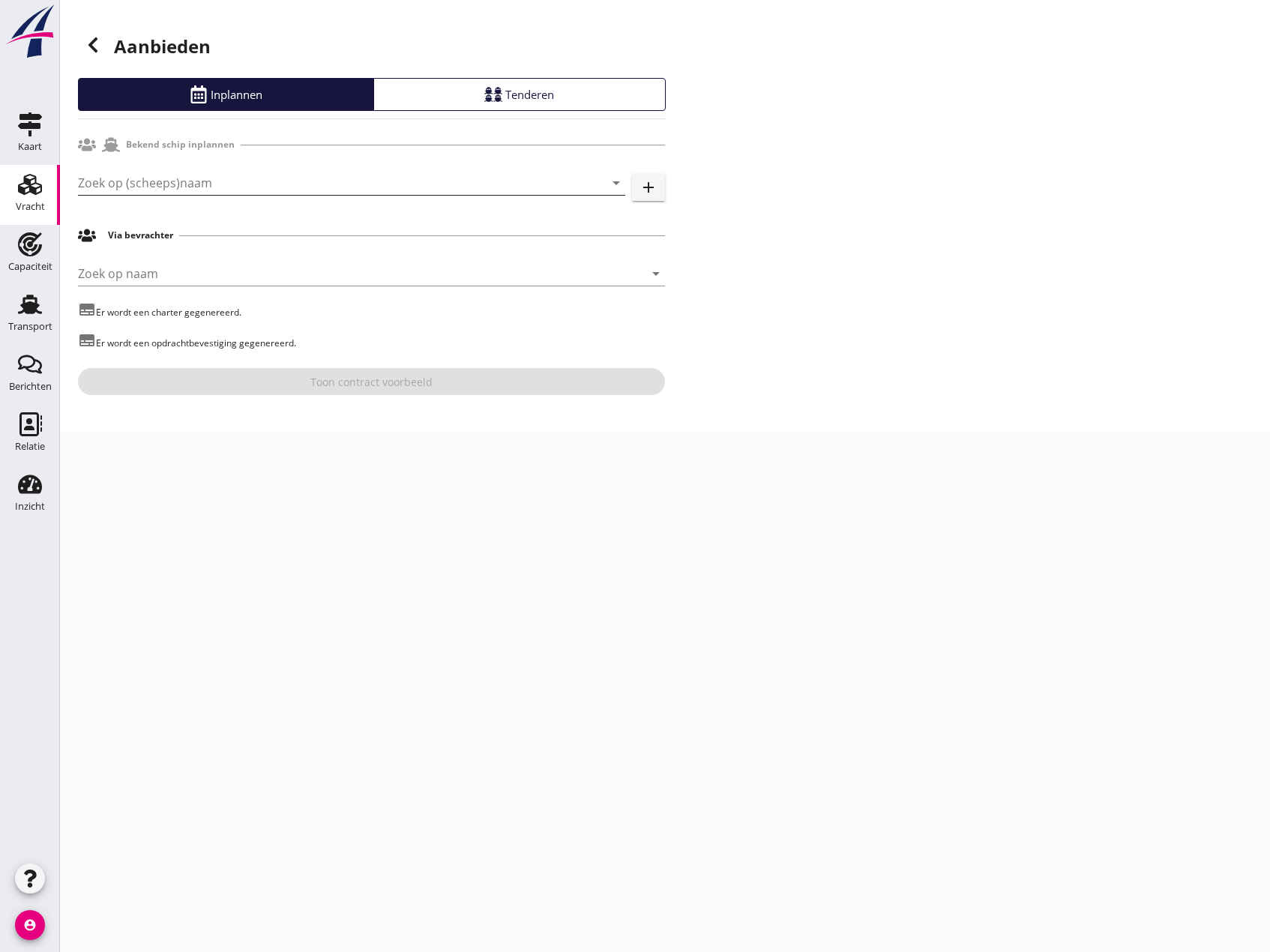
click at [183, 191] on input "Zoek op (scheeps)naam" at bounding box center [330, 183] width 506 height 24
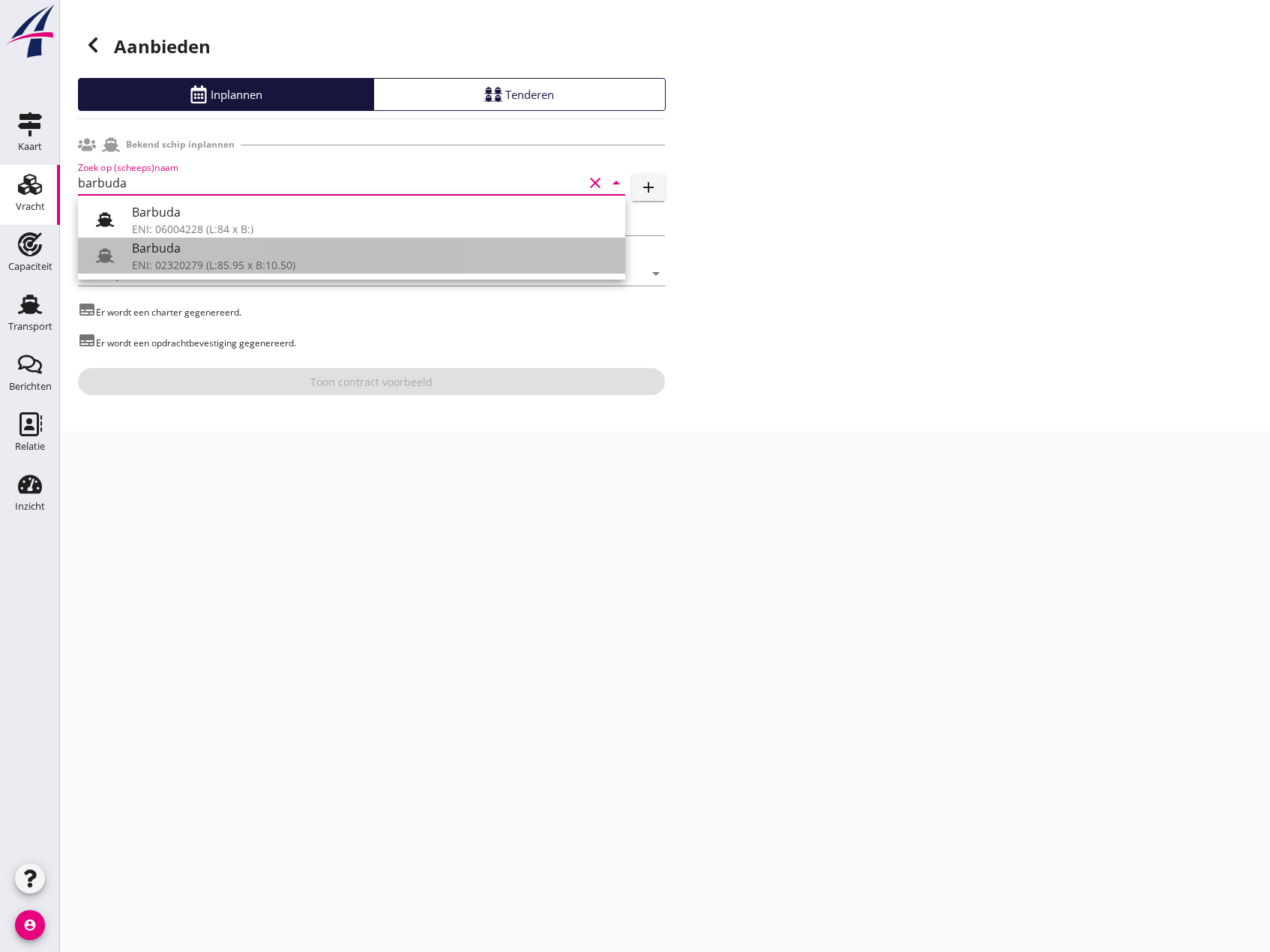
click at [213, 267] on div "ENI: 02320279 (L:85.95 x B:10.50)" at bounding box center [372, 265] width 481 height 15
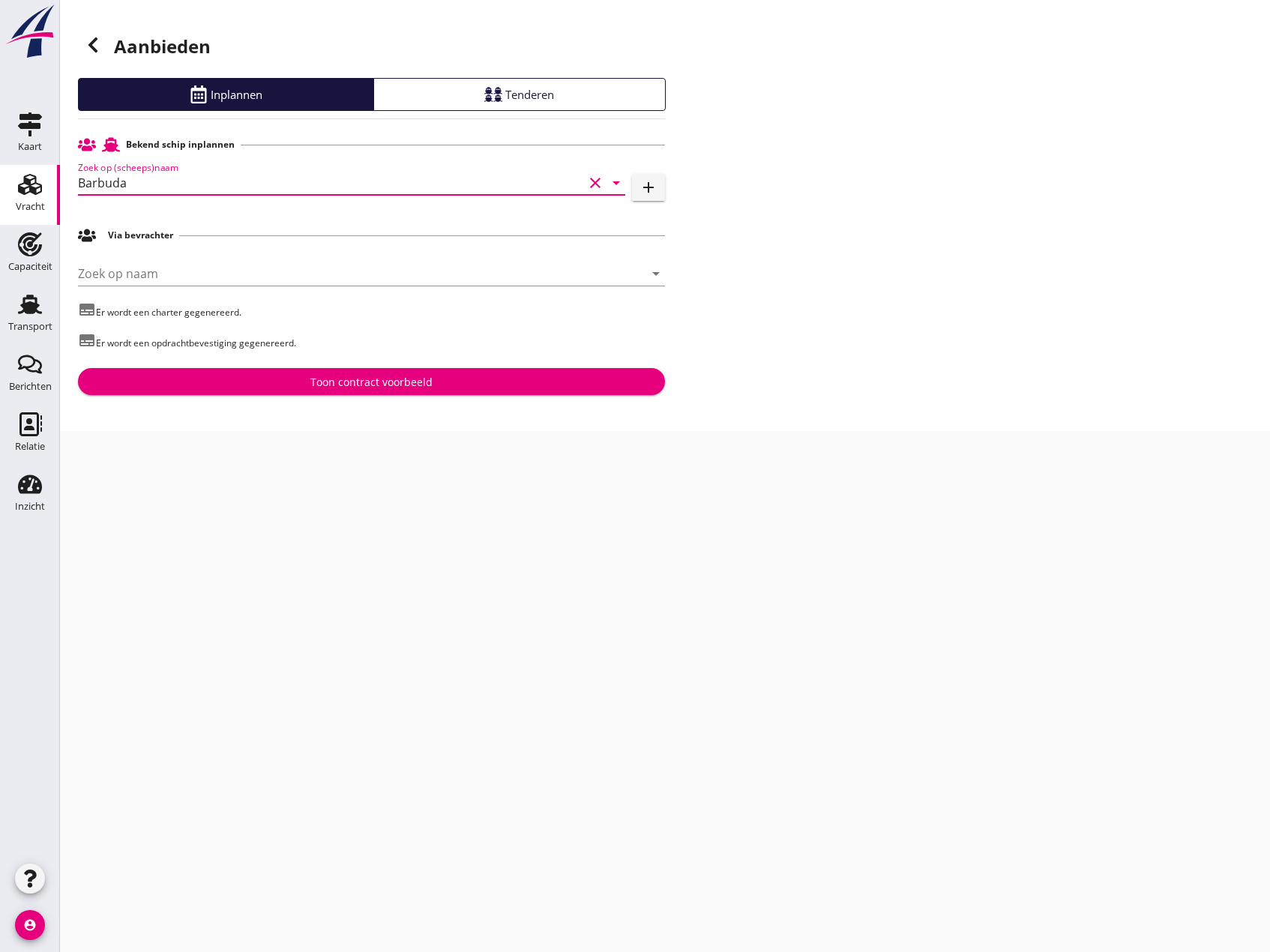
type input "Barbuda"
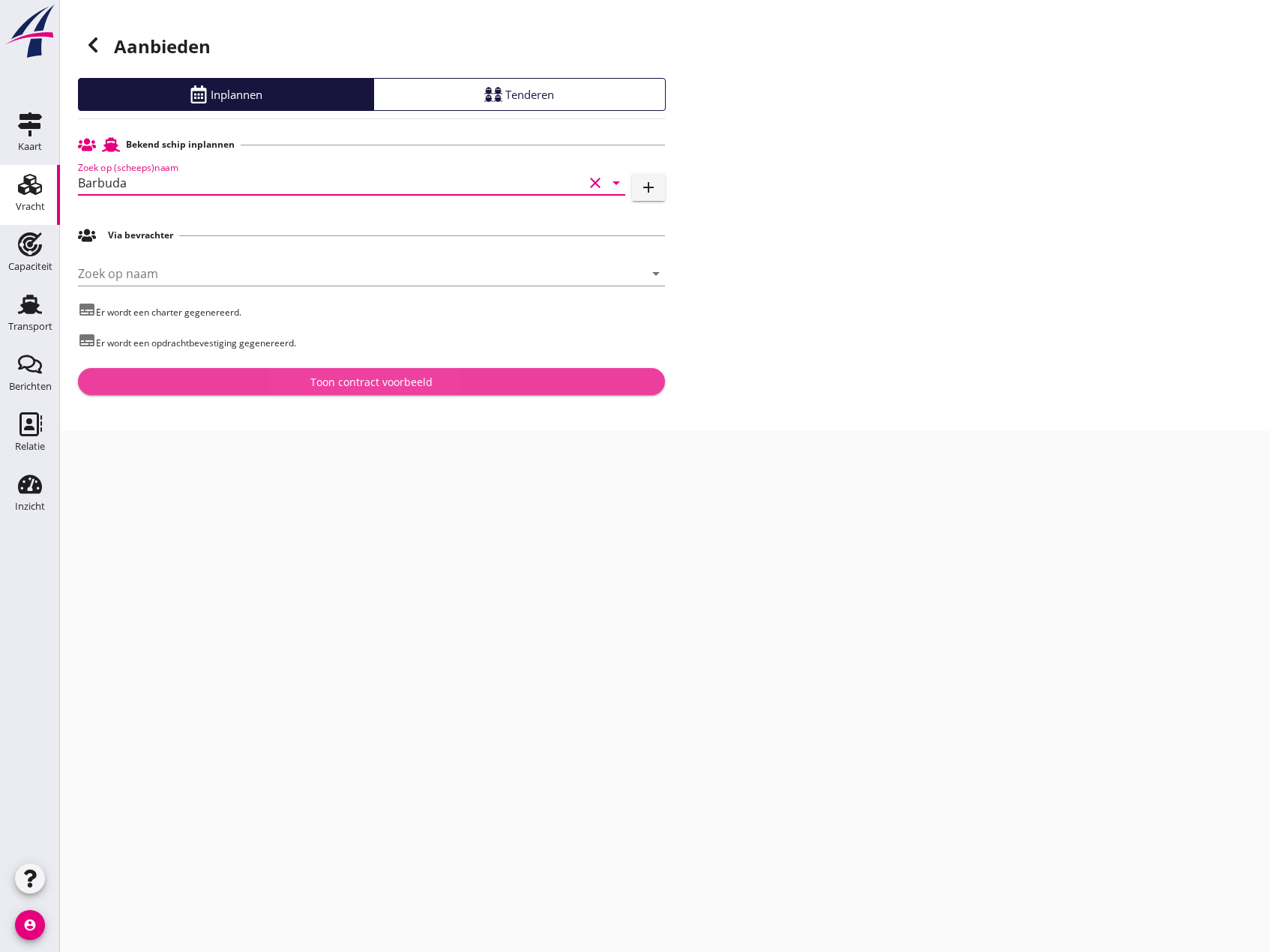
click at [382, 379] on div "Toon contract voorbeeld" at bounding box center [372, 381] width 123 height 15
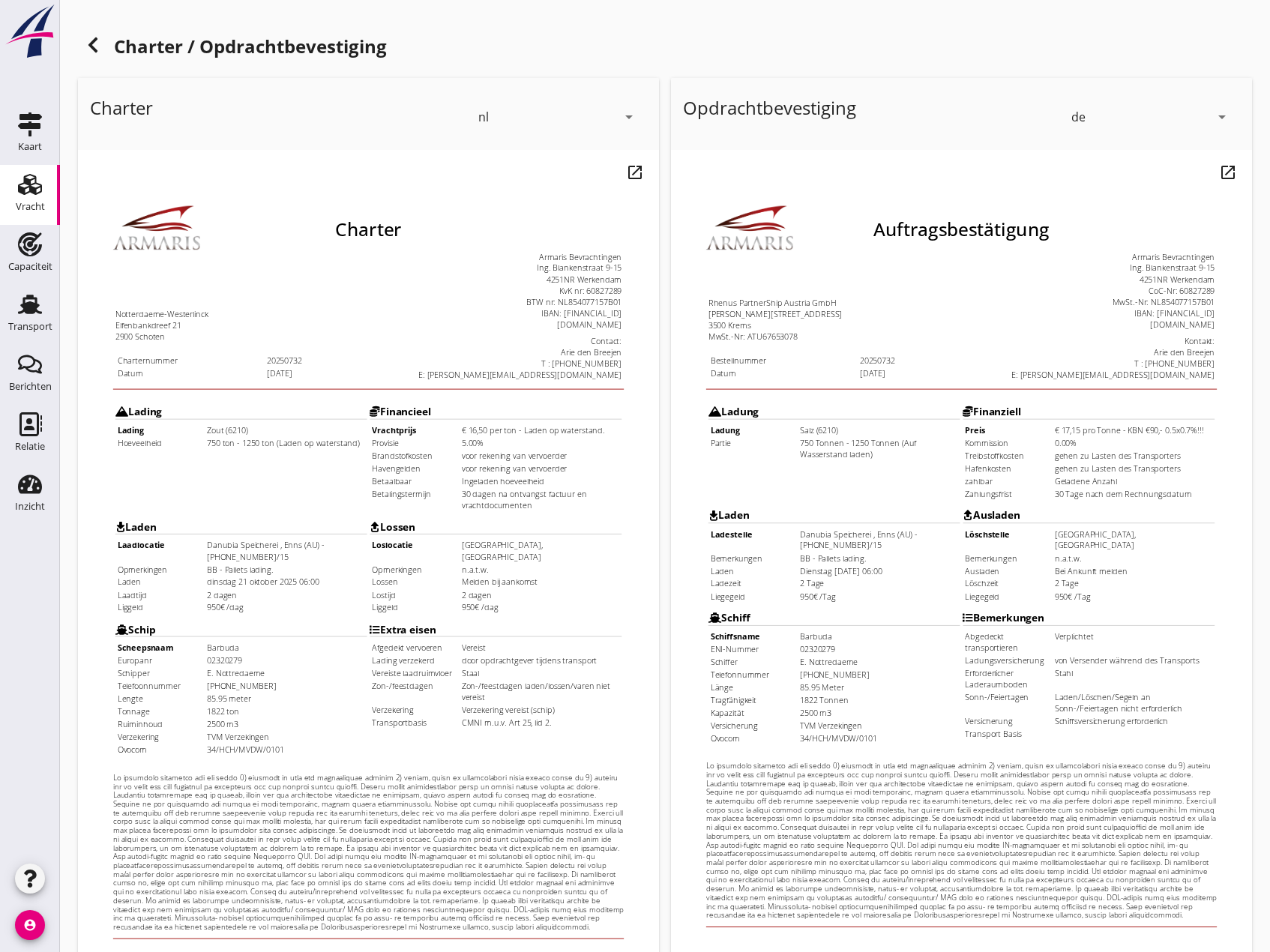
click at [1220, 114] on icon "arrow_drop_down" at bounding box center [1222, 117] width 18 height 18
click at [1150, 120] on div "nl" at bounding box center [1151, 114] width 153 height 18
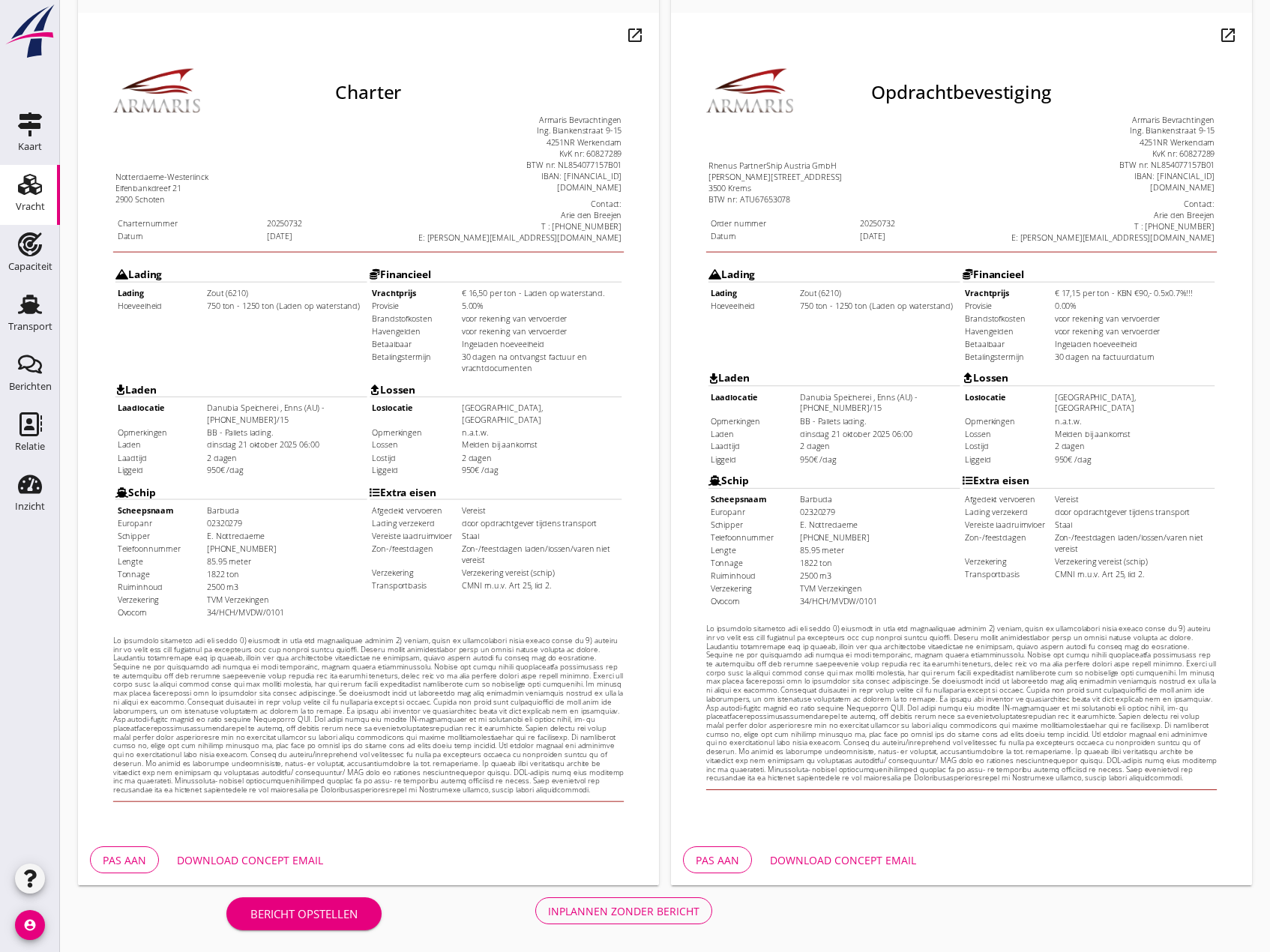
scroll to position [138, 0]
click at [635, 910] on div "Inplannen zonder bericht" at bounding box center [623, 910] width 152 height 15
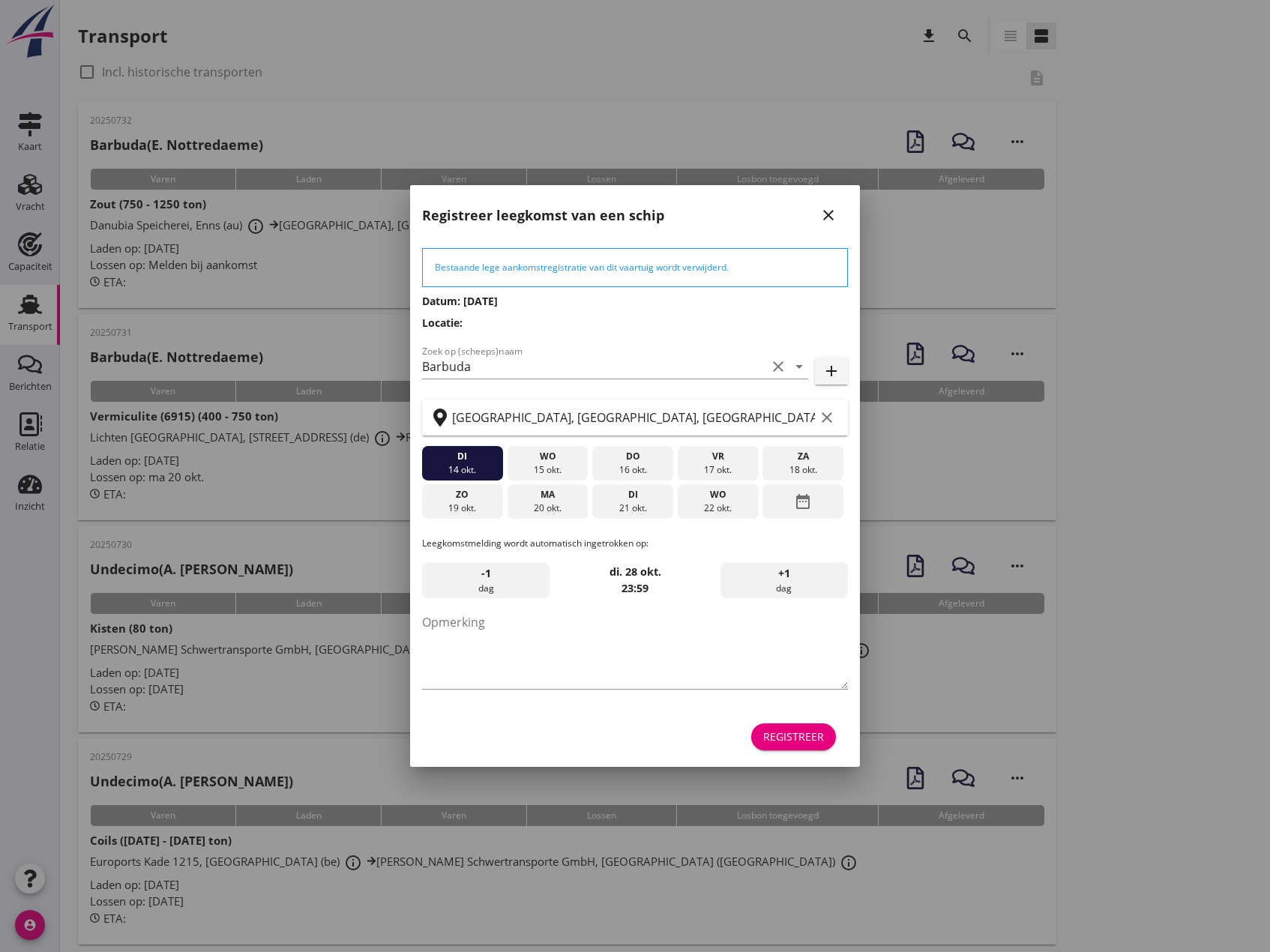
click at [830, 213] on icon "close" at bounding box center [829, 215] width 18 height 18
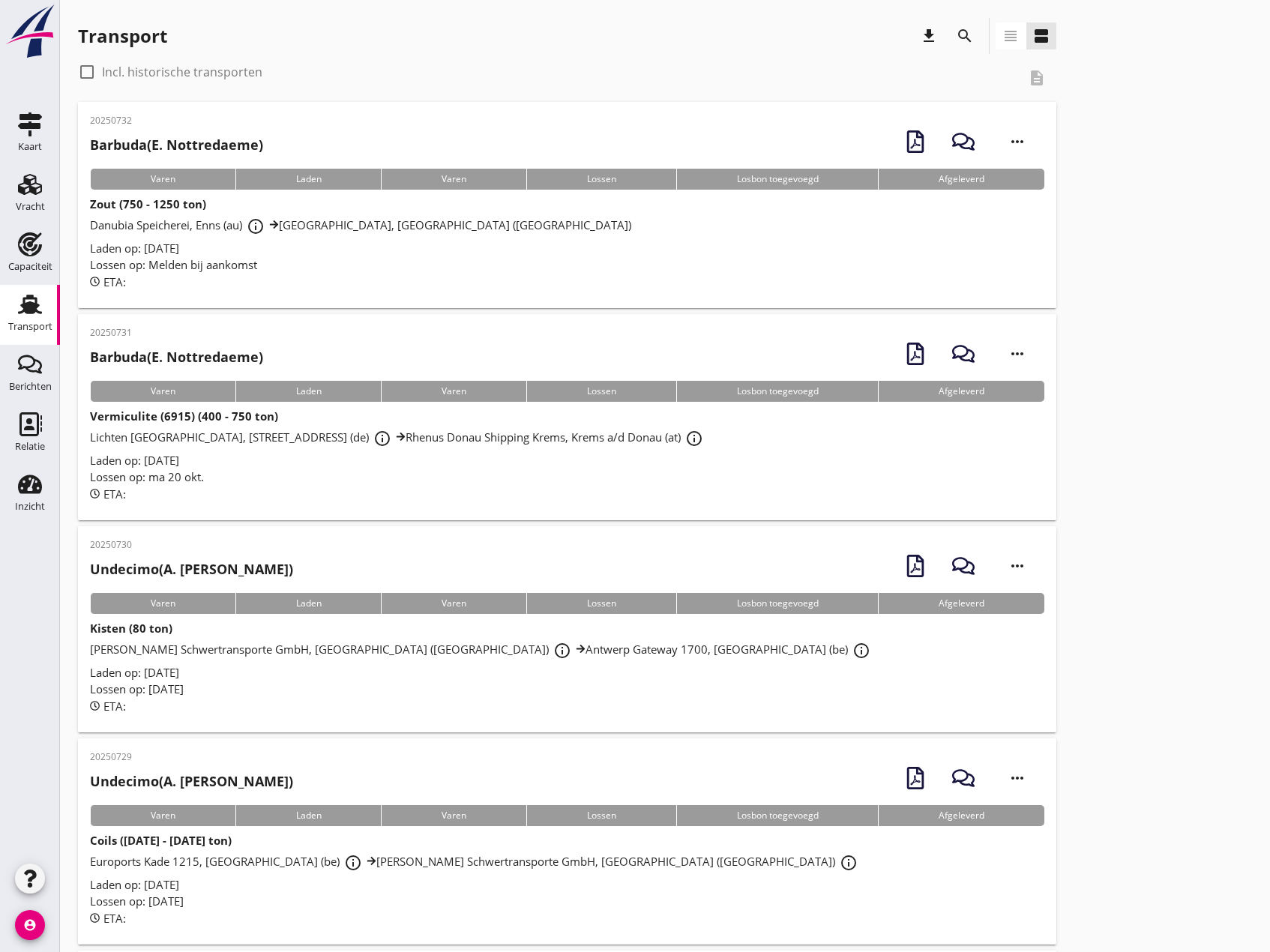
click at [170, 214] on div "Danubia Speicherei, Enns (au) info_outline [GEOGRAPHIC_DATA], [GEOGRAPHIC_DATA]…" at bounding box center [567, 226] width 954 height 27
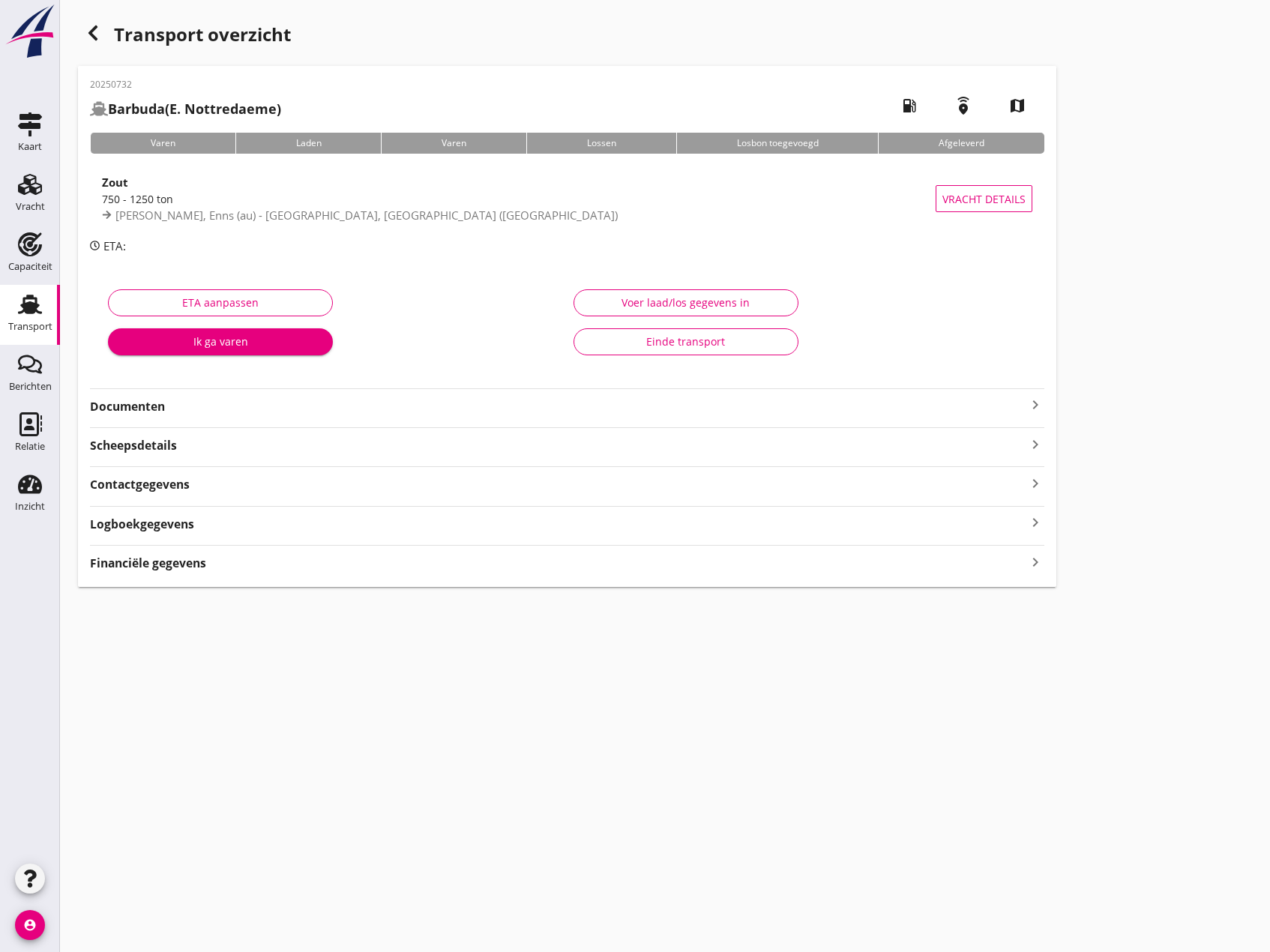
click at [1039, 406] on icon "keyboard_arrow_right" at bounding box center [1035, 405] width 18 height 18
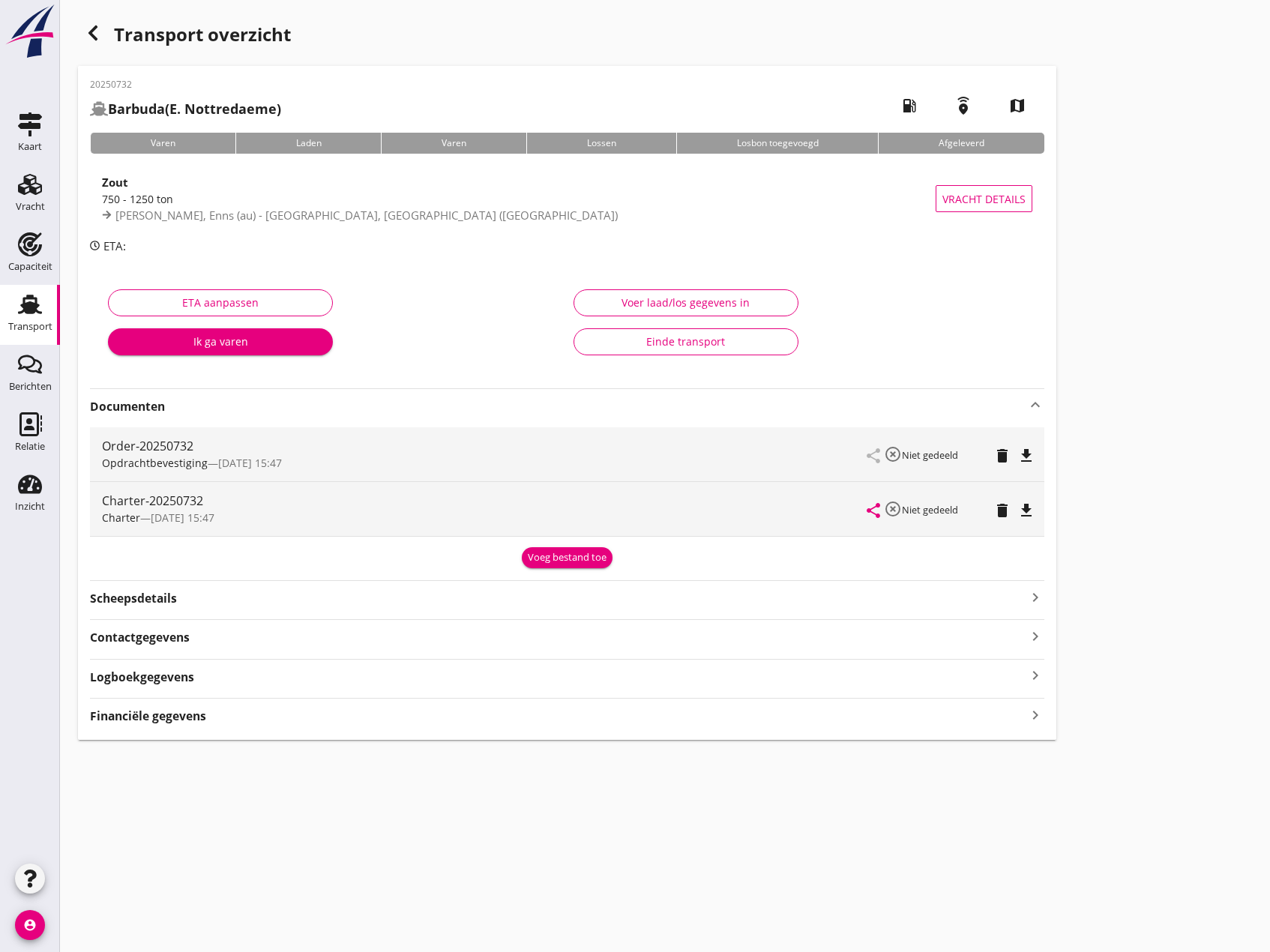
click at [1028, 508] on icon "file_download" at bounding box center [1027, 510] width 18 height 18
click at [37, 192] on icon "Vracht" at bounding box center [30, 185] width 24 height 24
